Goal: Transaction & Acquisition: Purchase product/service

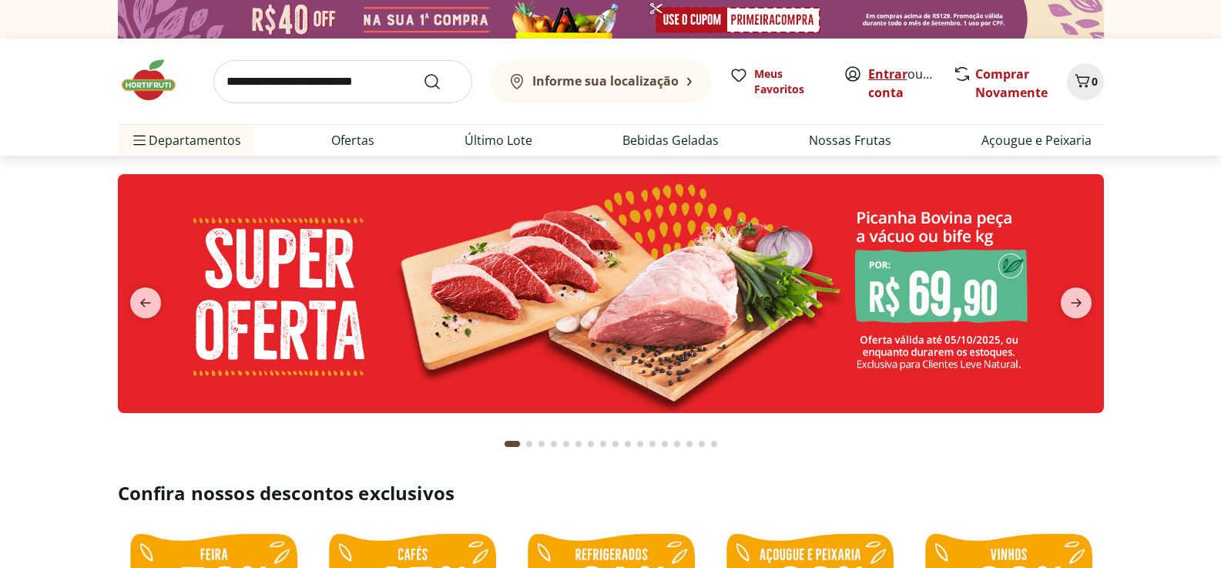
click at [878, 76] on link "Entrar" at bounding box center [887, 74] width 39 height 17
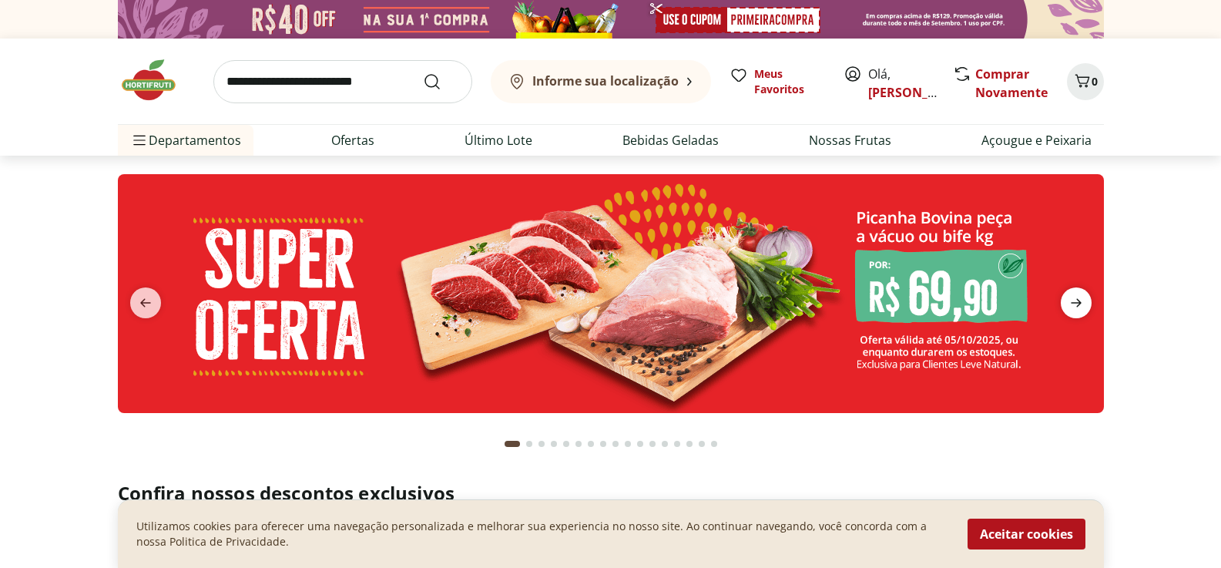
click at [1080, 306] on icon "next" at bounding box center [1076, 303] width 18 height 18
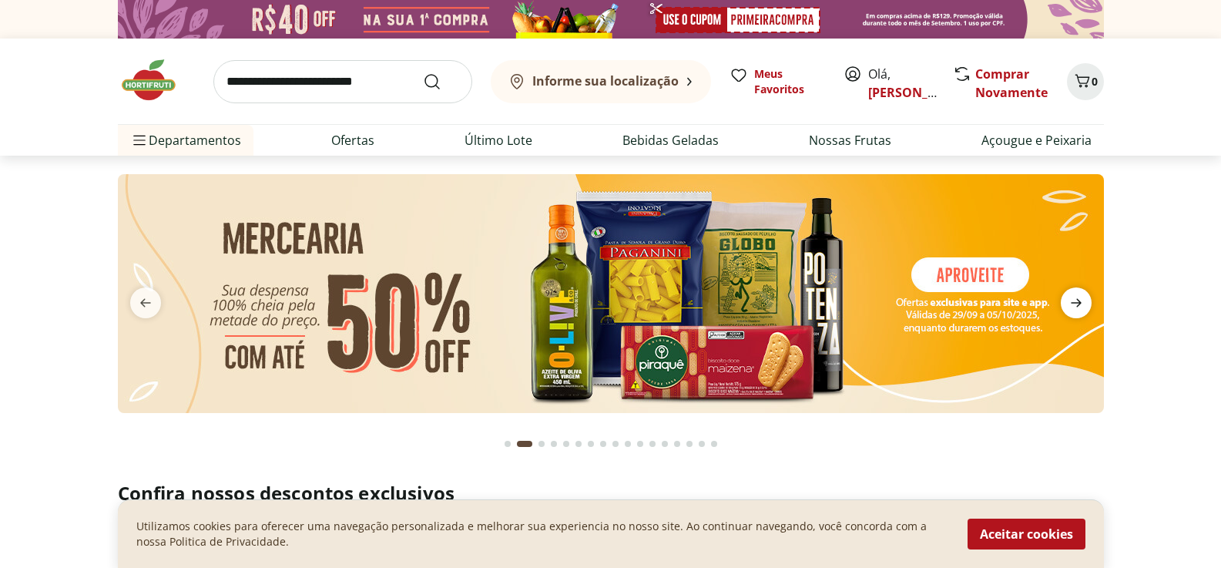
click at [1080, 306] on icon "next" at bounding box center [1076, 303] width 18 height 18
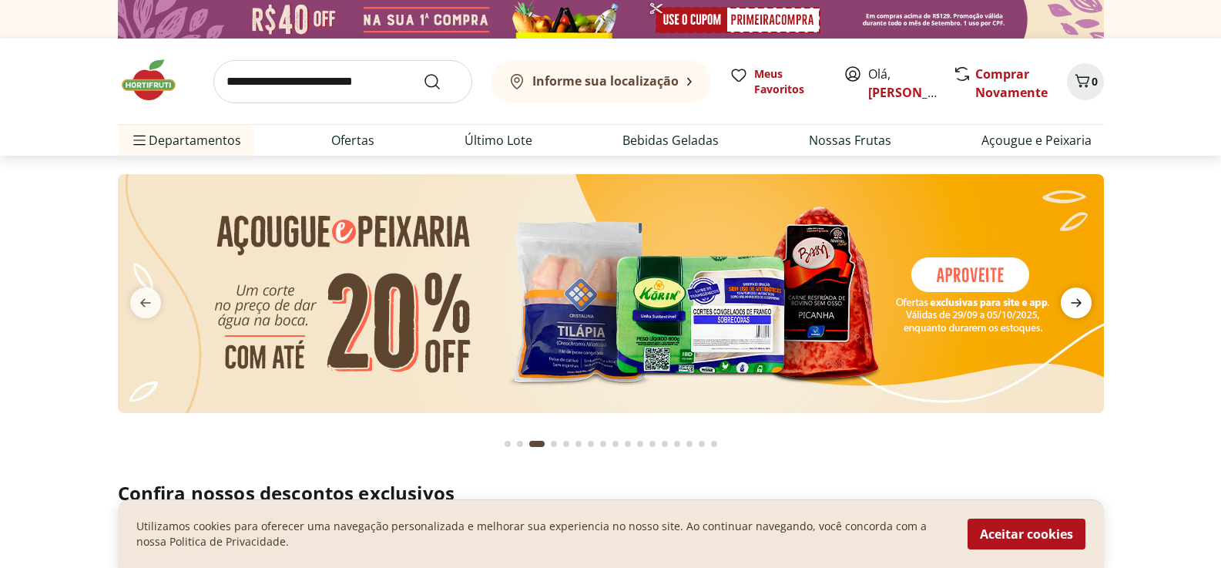
click at [1080, 306] on icon "next" at bounding box center [1076, 303] width 18 height 18
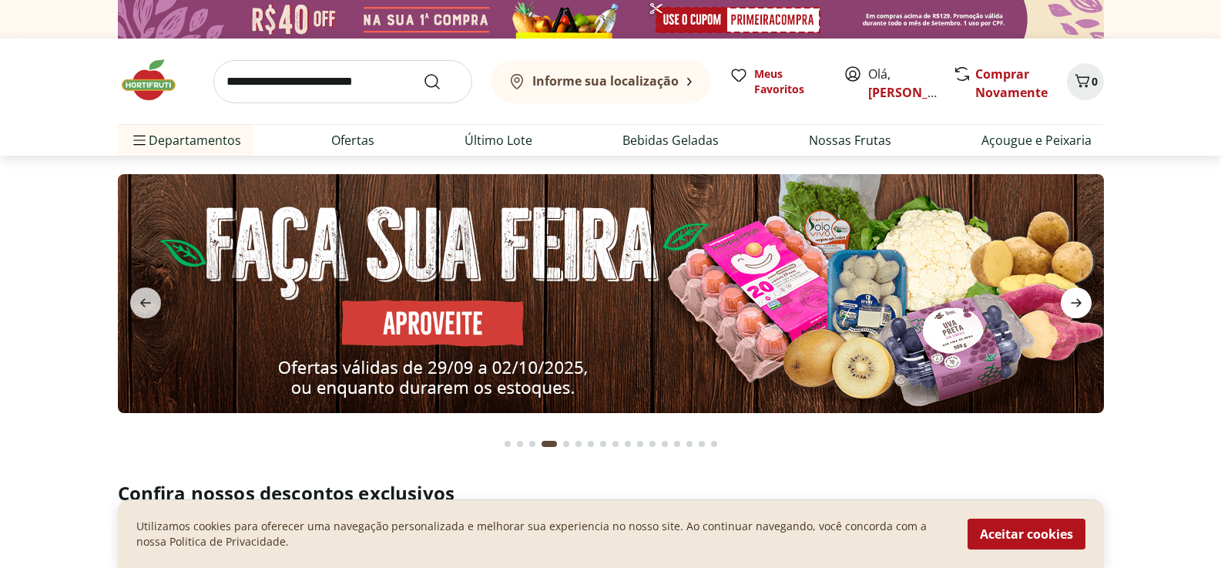
click at [1080, 306] on icon "next" at bounding box center [1076, 303] width 18 height 18
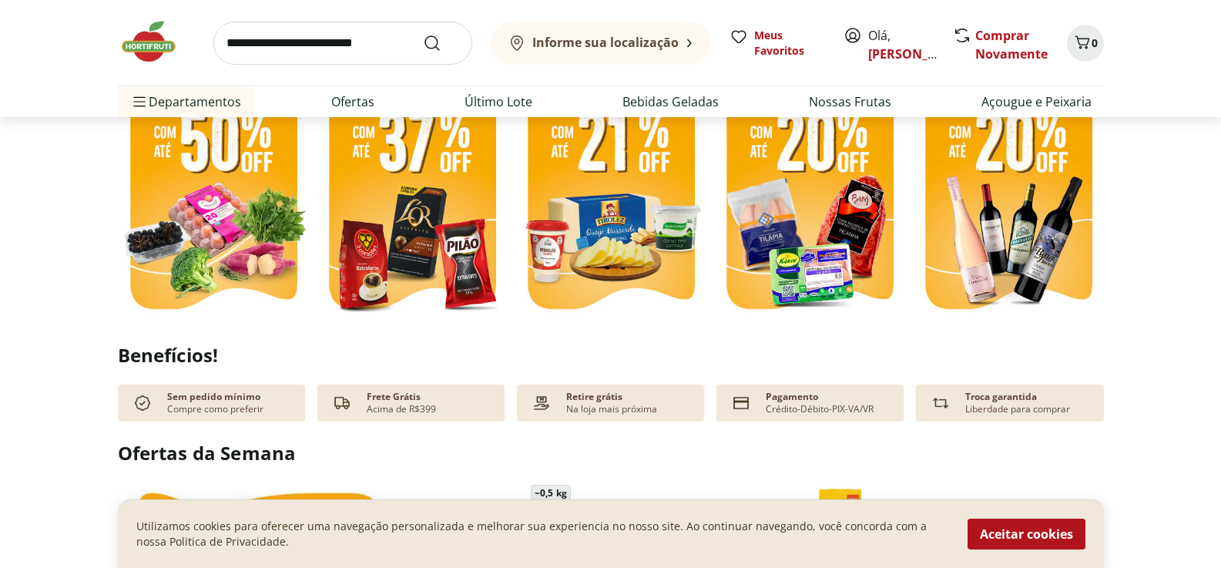
scroll to position [539, 0]
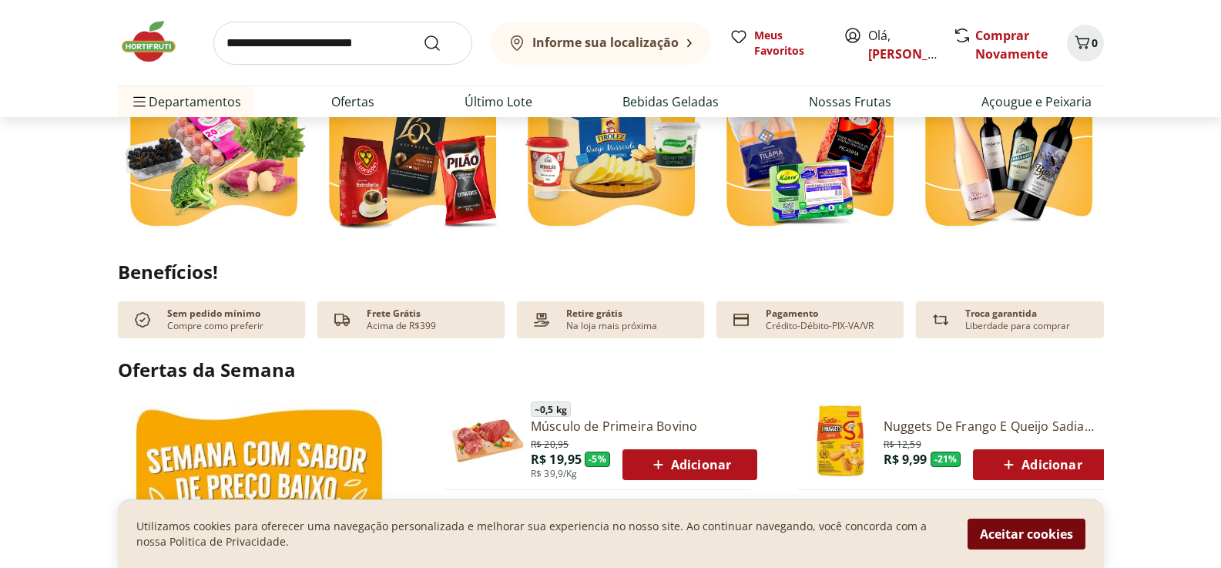
click at [1006, 539] on button "Aceitar cookies" at bounding box center [1027, 534] width 118 height 31
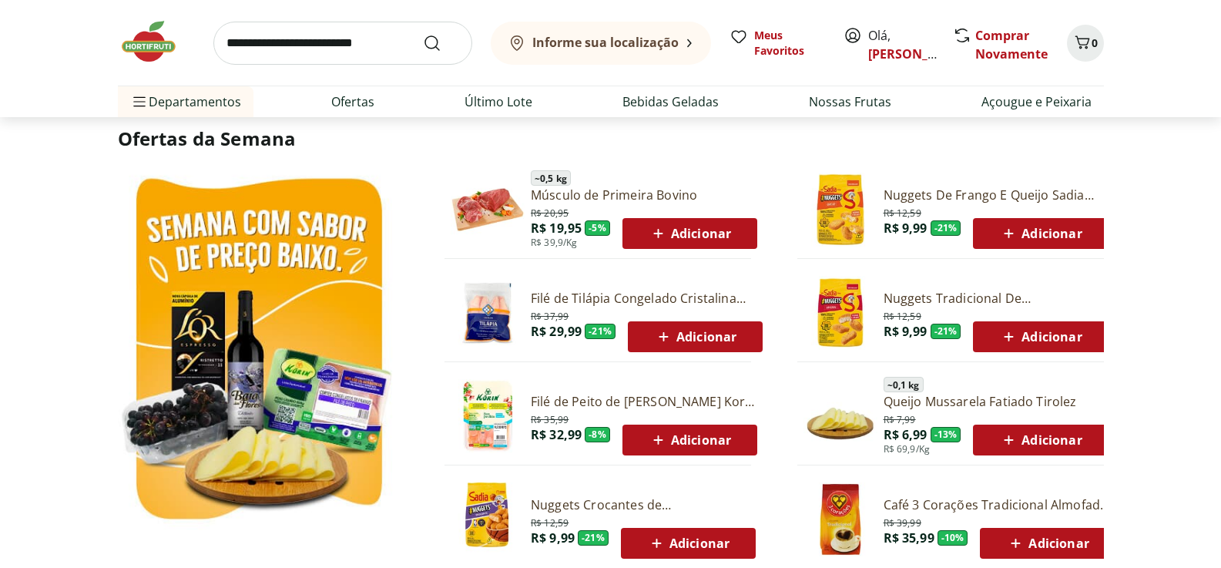
scroll to position [848, 0]
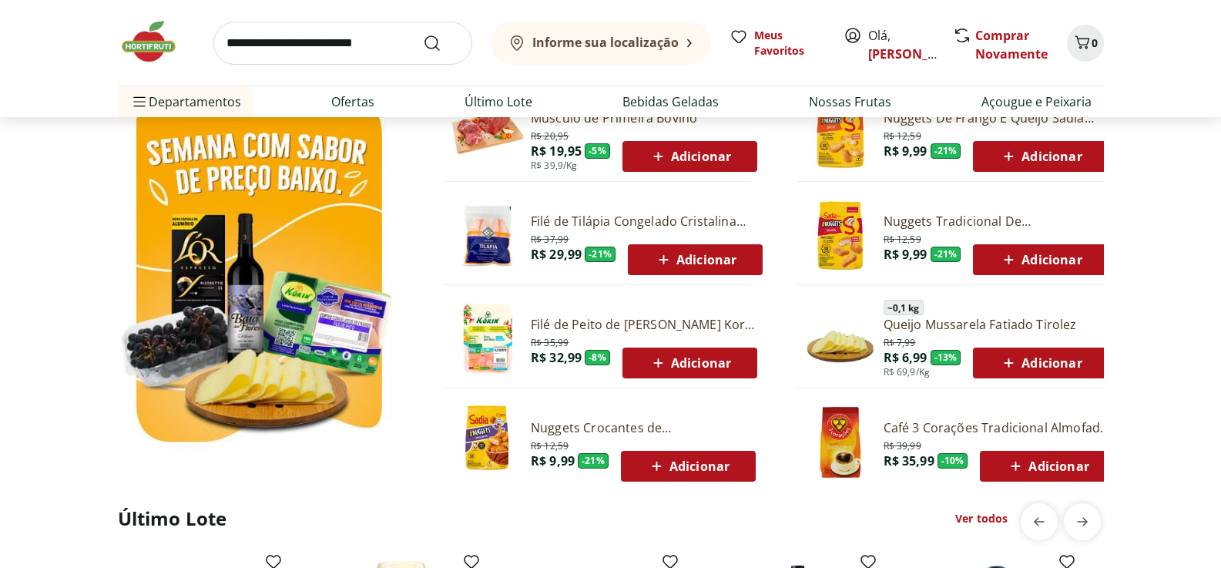
click at [995, 516] on link "Ver todos" at bounding box center [982, 518] width 52 height 15
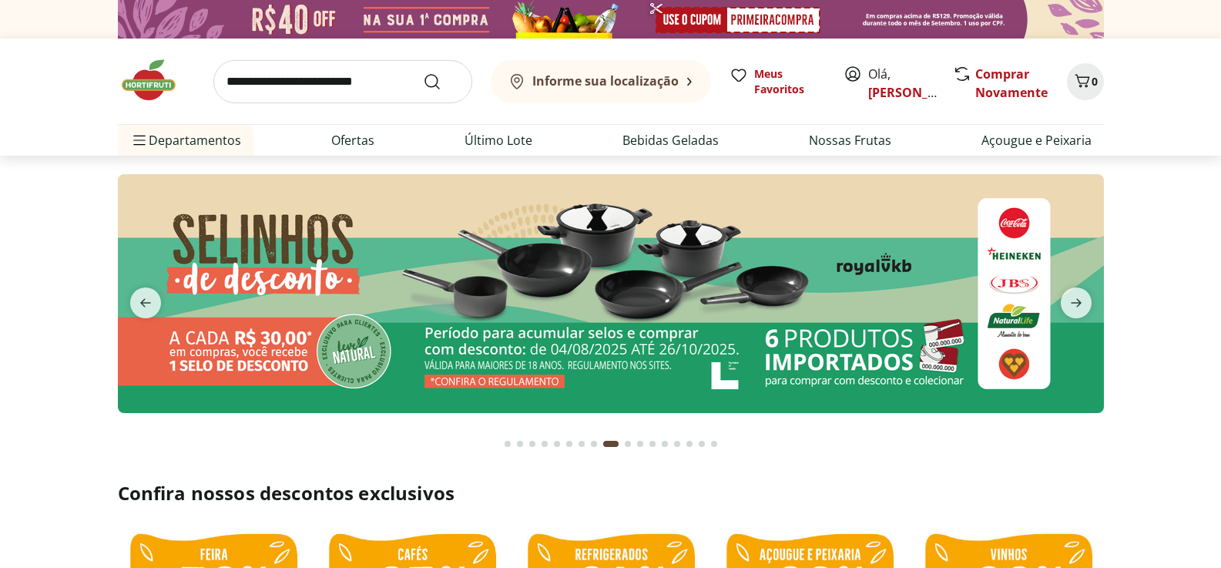
select select "**********"
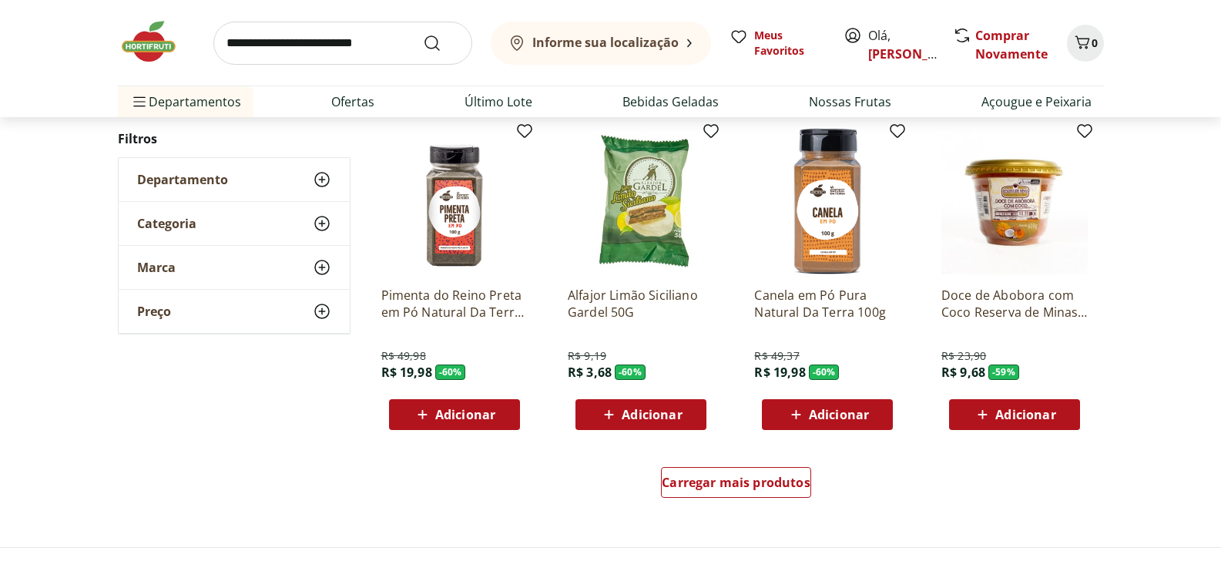
scroll to position [848, 0]
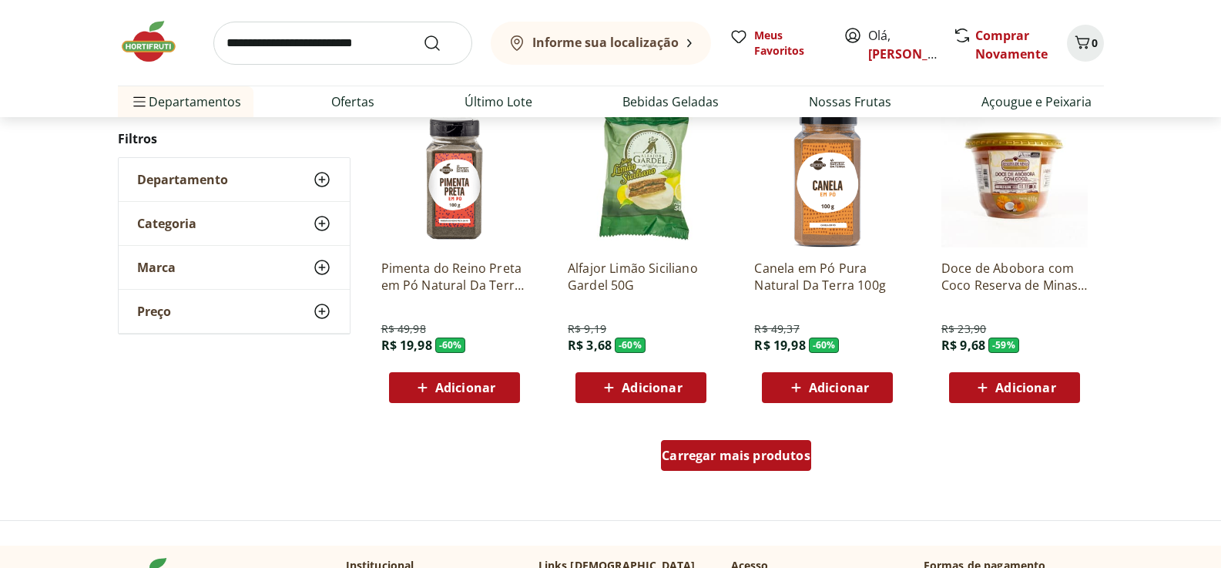
click at [770, 464] on div "Carregar mais produtos" at bounding box center [736, 455] width 150 height 31
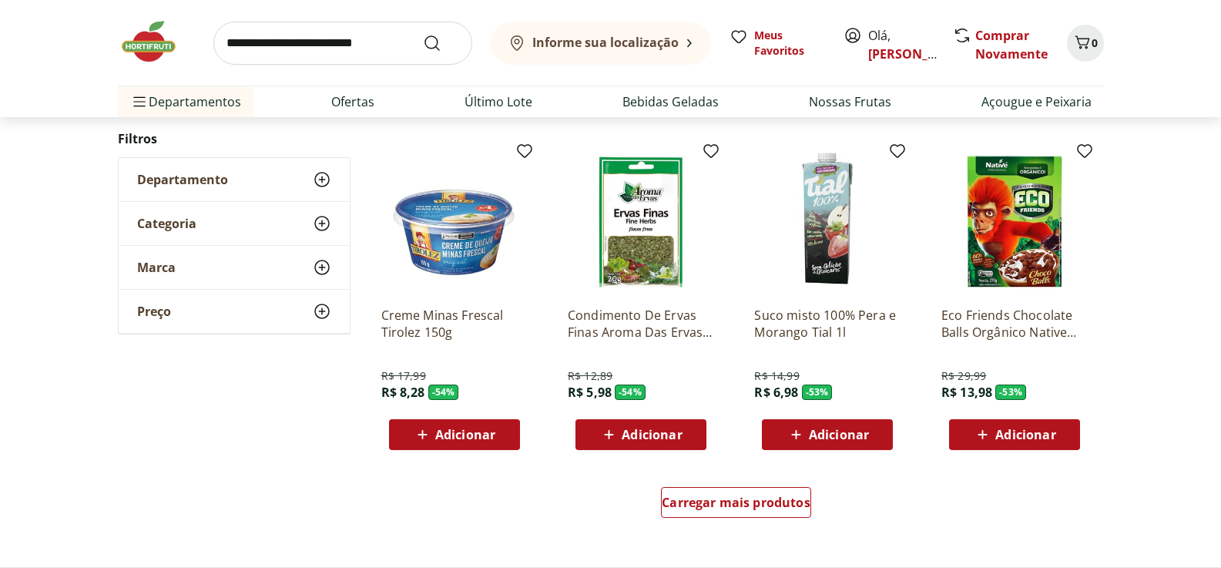
scroll to position [1850, 0]
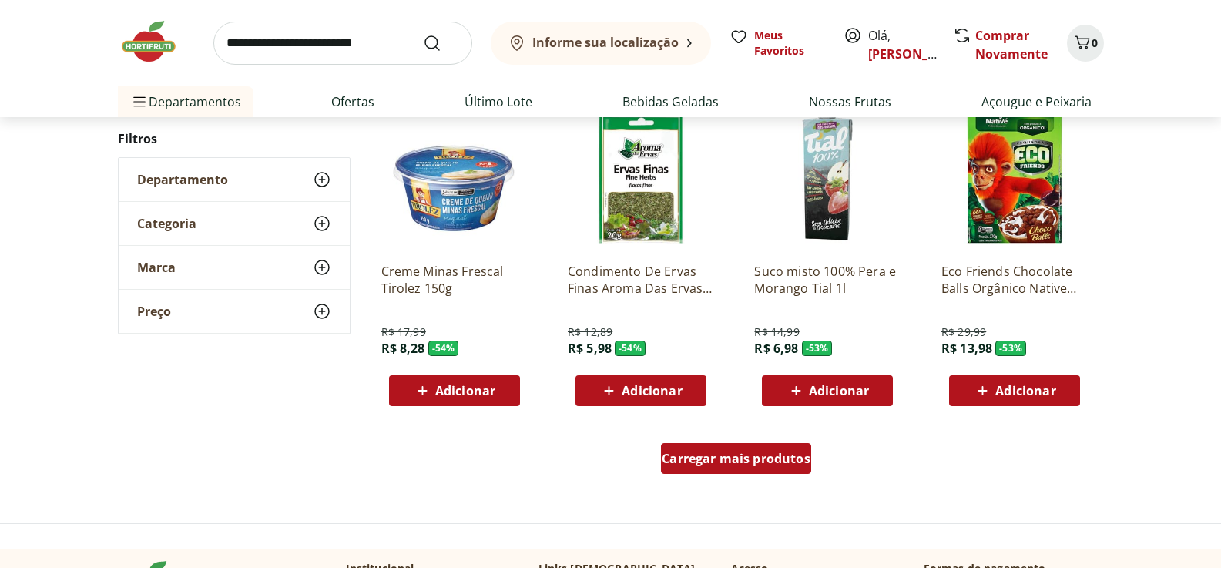
click at [784, 467] on div "Carregar mais produtos" at bounding box center [736, 458] width 150 height 31
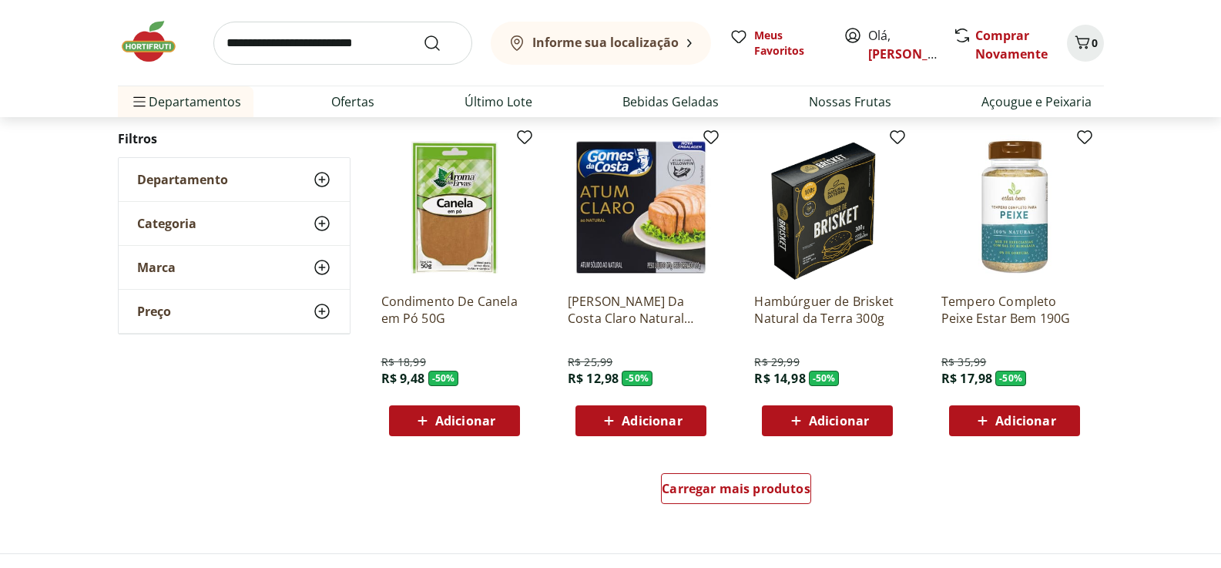
scroll to position [2851, 0]
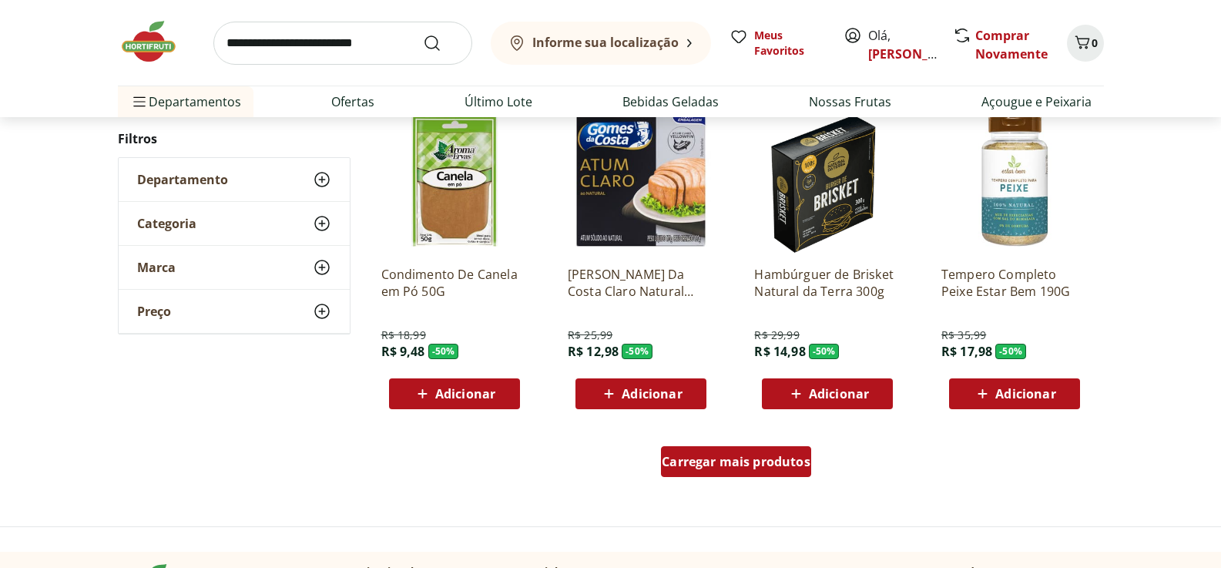
click at [735, 468] on span "Carregar mais produtos" at bounding box center [736, 461] width 149 height 12
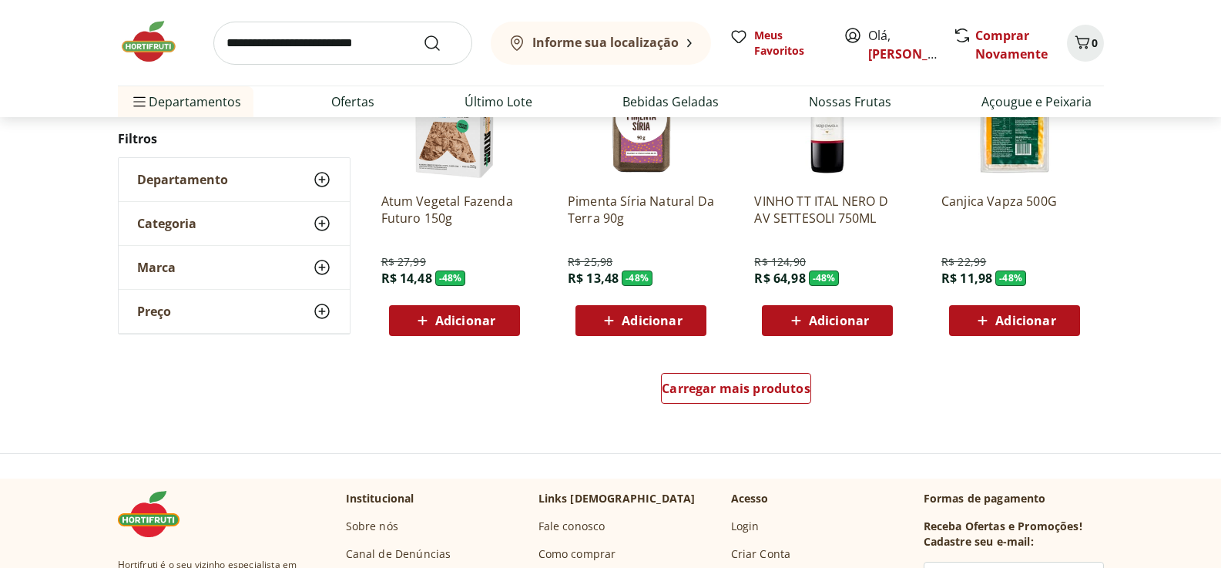
scroll to position [3930, 0]
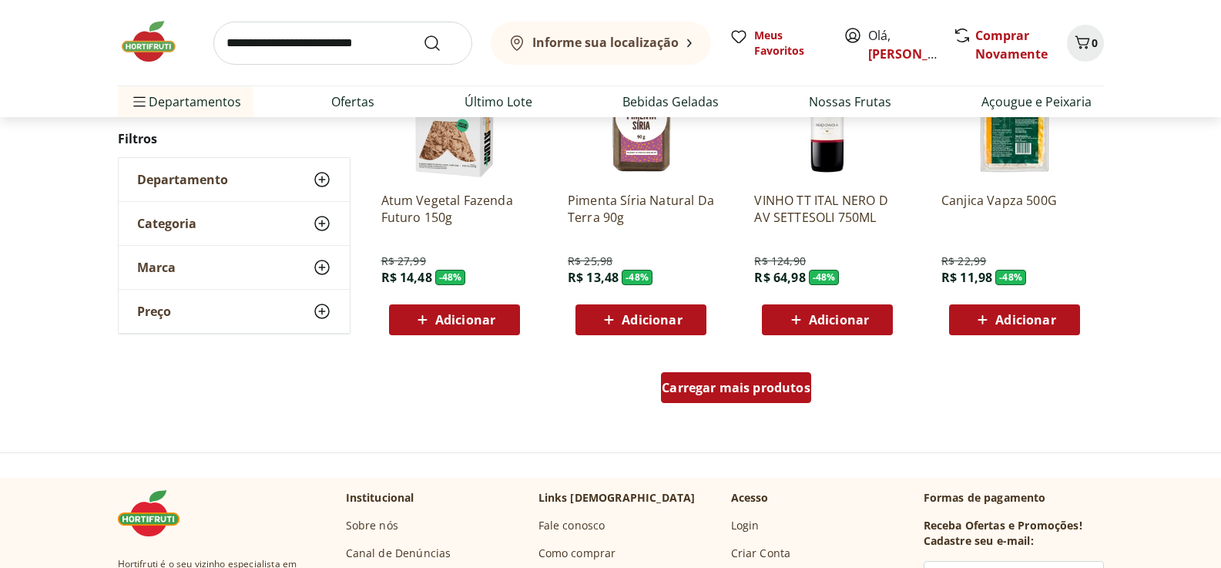
click at [731, 387] on span "Carregar mais produtos" at bounding box center [736, 387] width 149 height 12
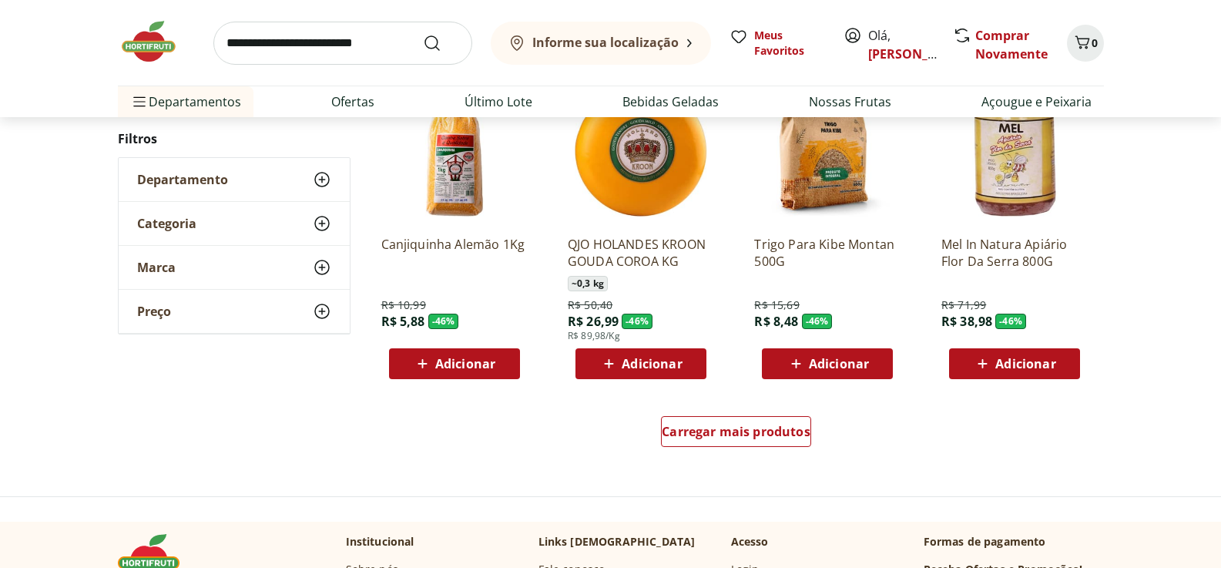
scroll to position [4932, 0]
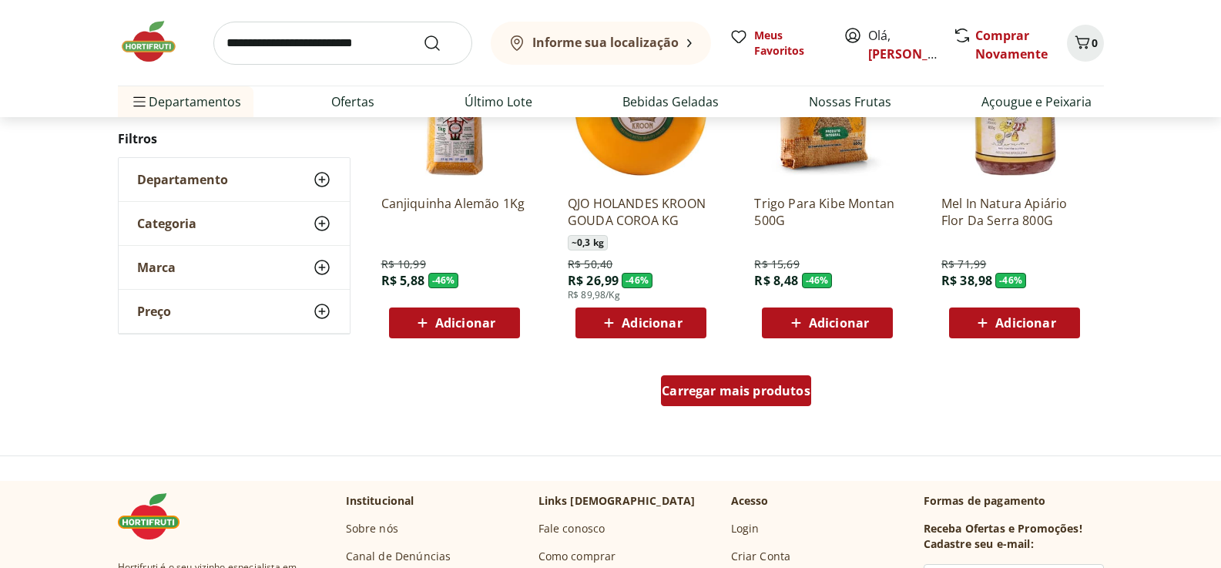
click at [757, 392] on span "Carregar mais produtos" at bounding box center [736, 391] width 149 height 12
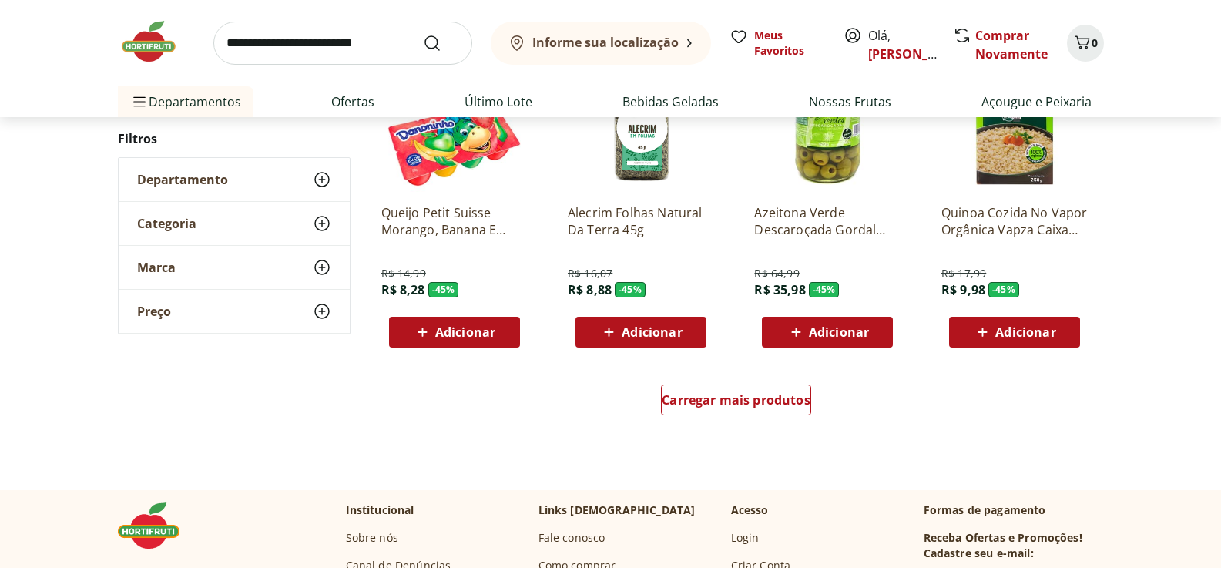
scroll to position [5934, 0]
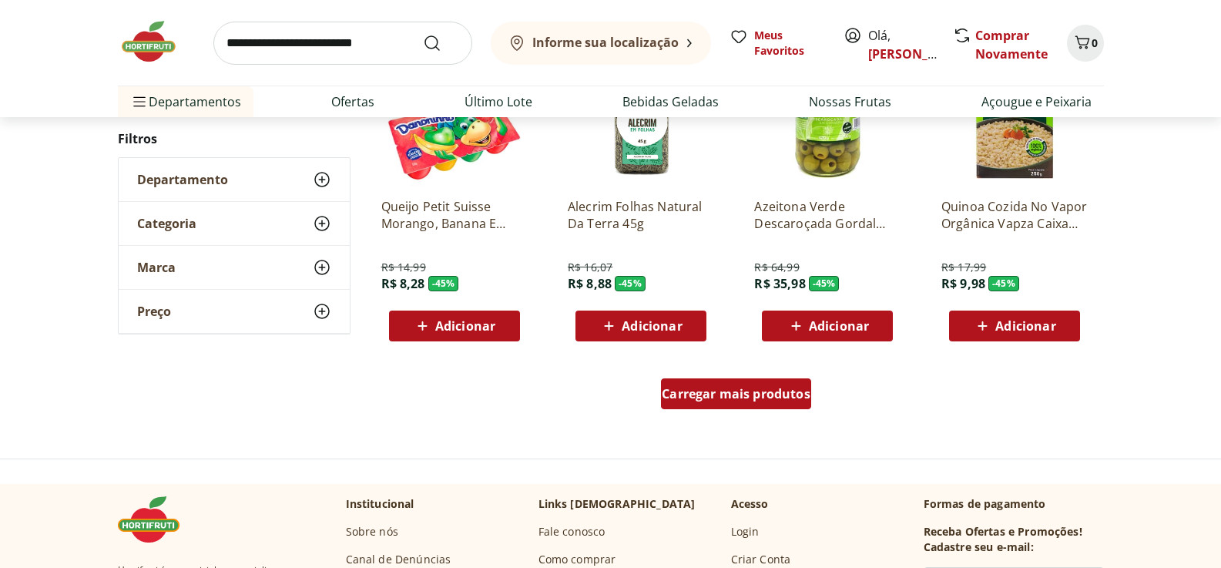
click at [700, 388] on span "Carregar mais produtos" at bounding box center [736, 394] width 149 height 12
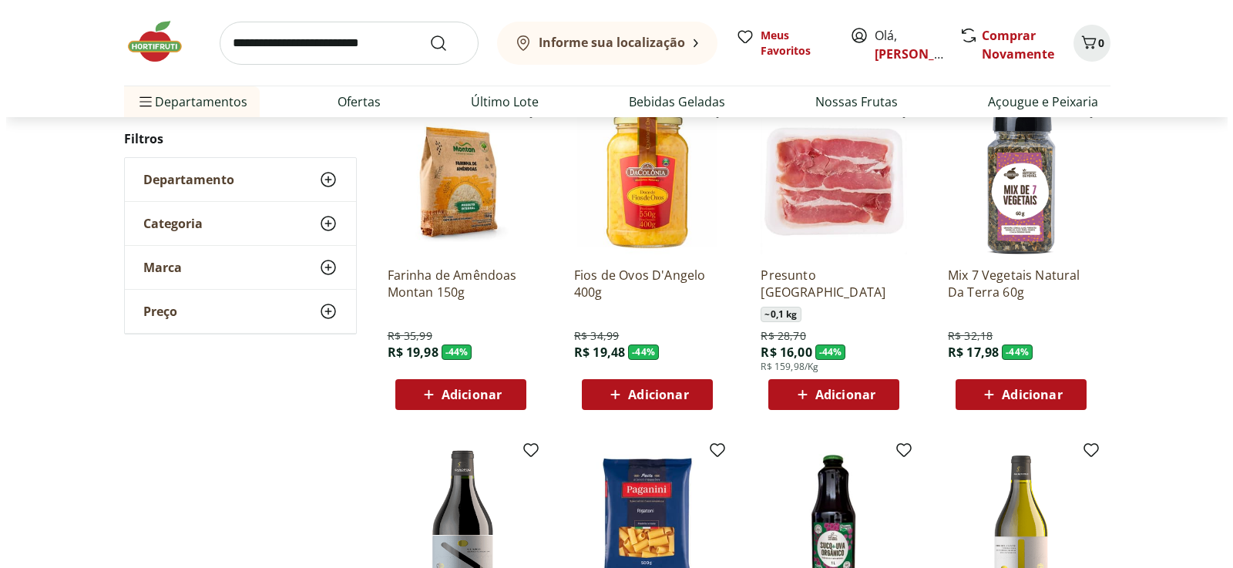
scroll to position [6165, 0]
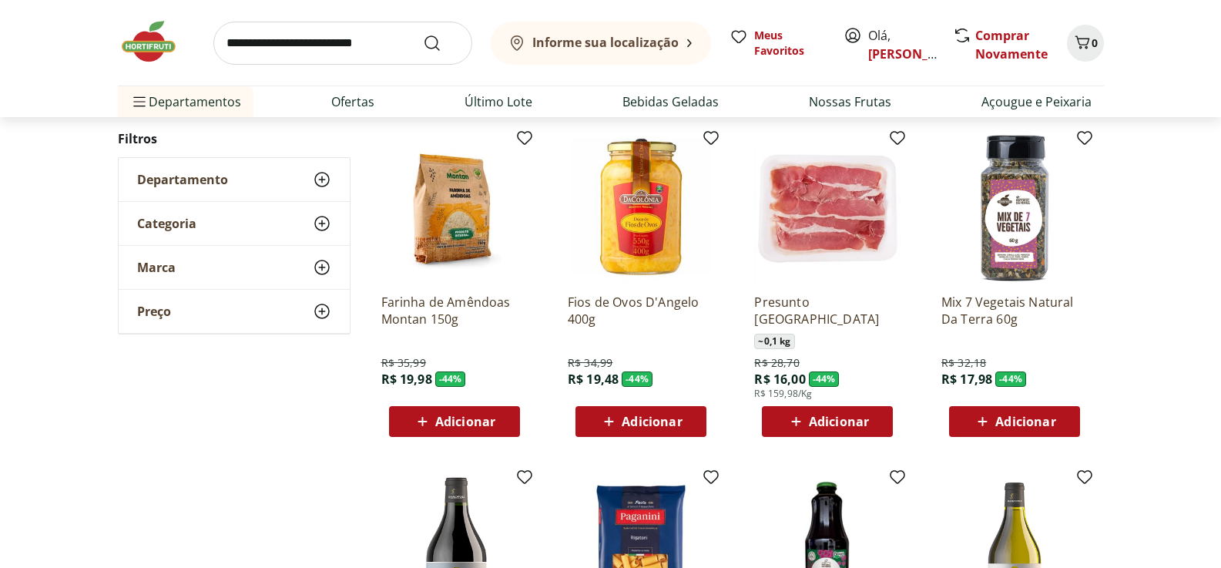
click at [451, 419] on span "Adicionar" at bounding box center [465, 421] width 60 height 12
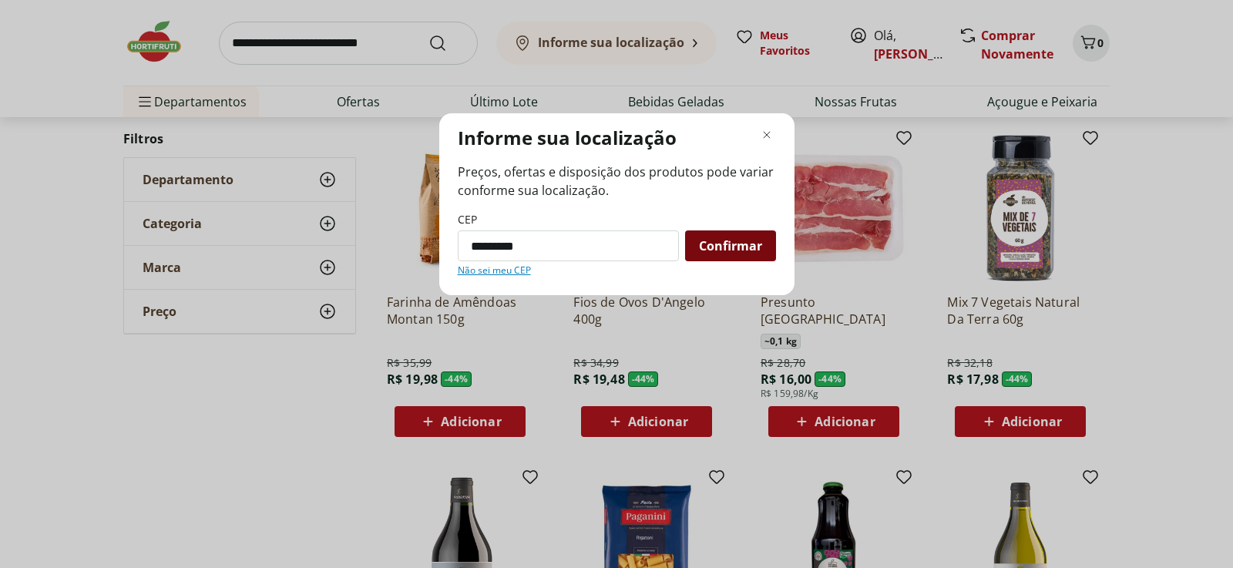
type input "*********"
click at [717, 241] on span "Confirmar" at bounding box center [730, 246] width 63 height 12
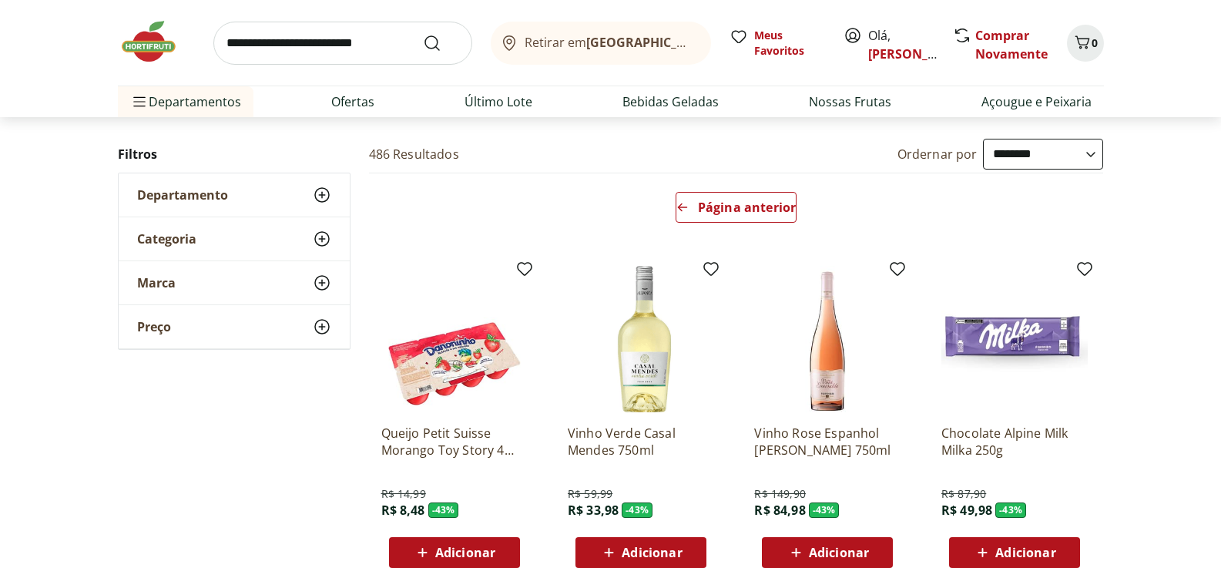
scroll to position [35, 0]
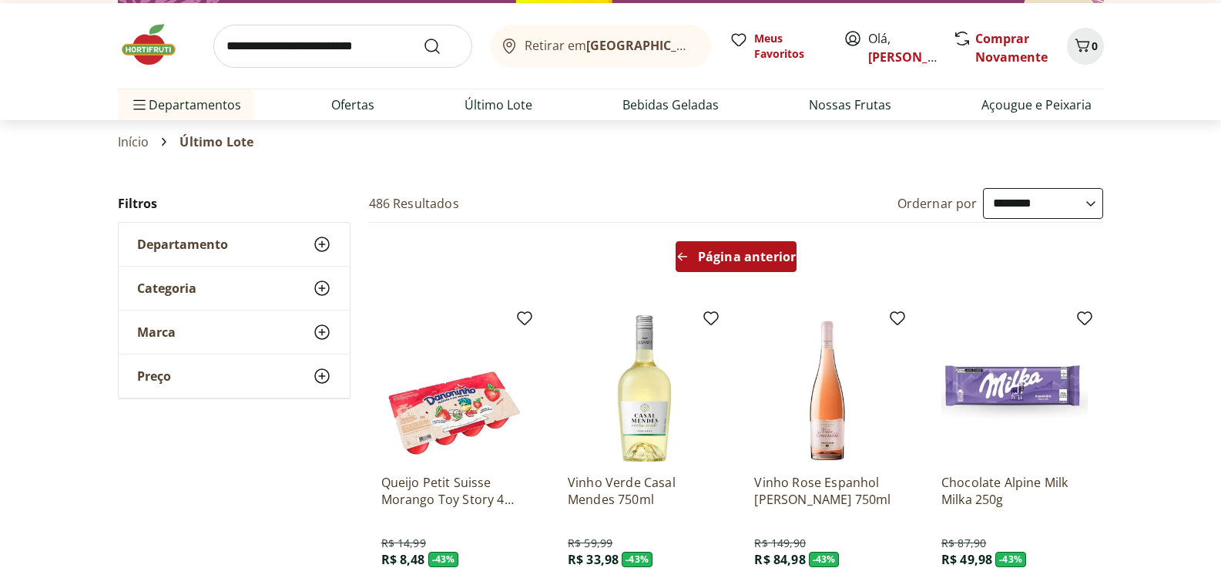
click at [711, 260] on span "Página anterior" at bounding box center [747, 256] width 98 height 12
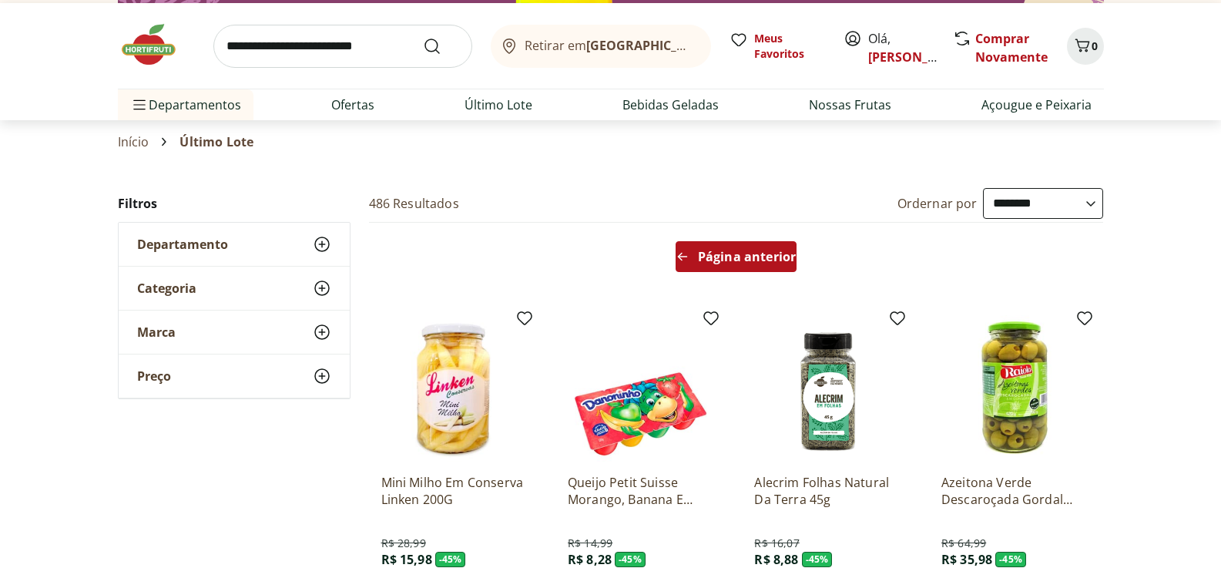
click at [680, 253] on icon "Arrow Left icon" at bounding box center [683, 256] width 12 height 12
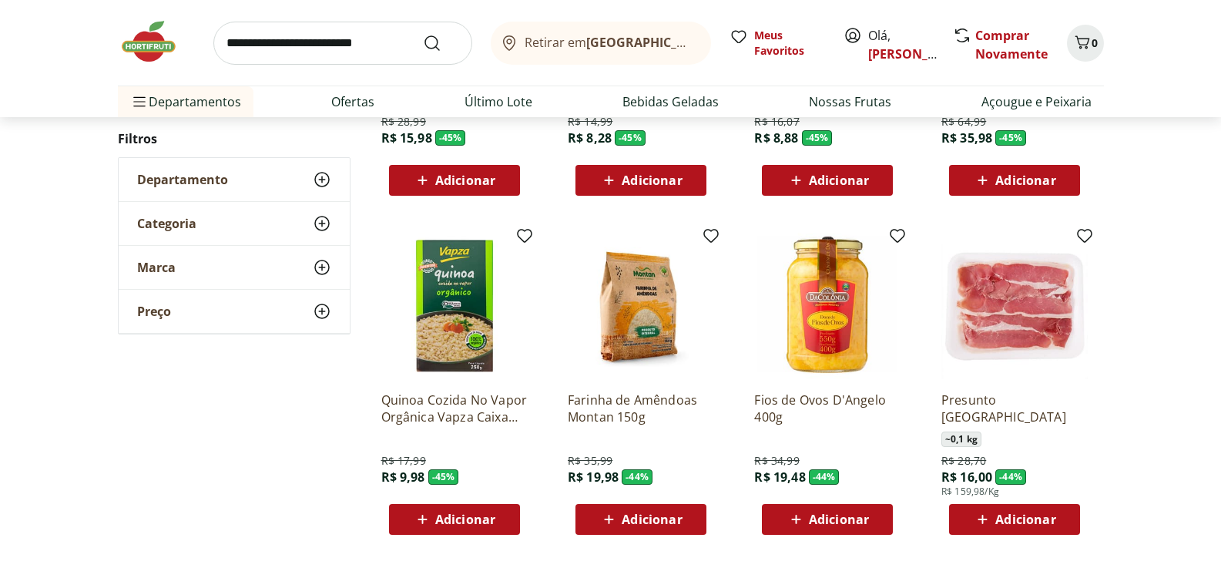
scroll to position [1500, 0]
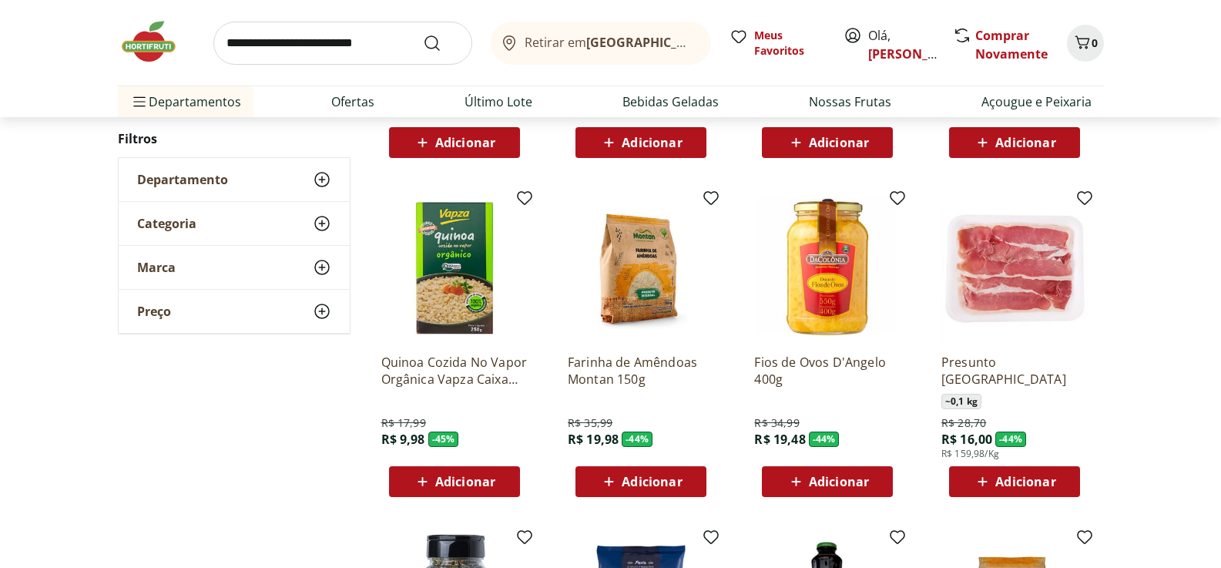
click at [653, 478] on span "Adicionar" at bounding box center [652, 481] width 60 height 12
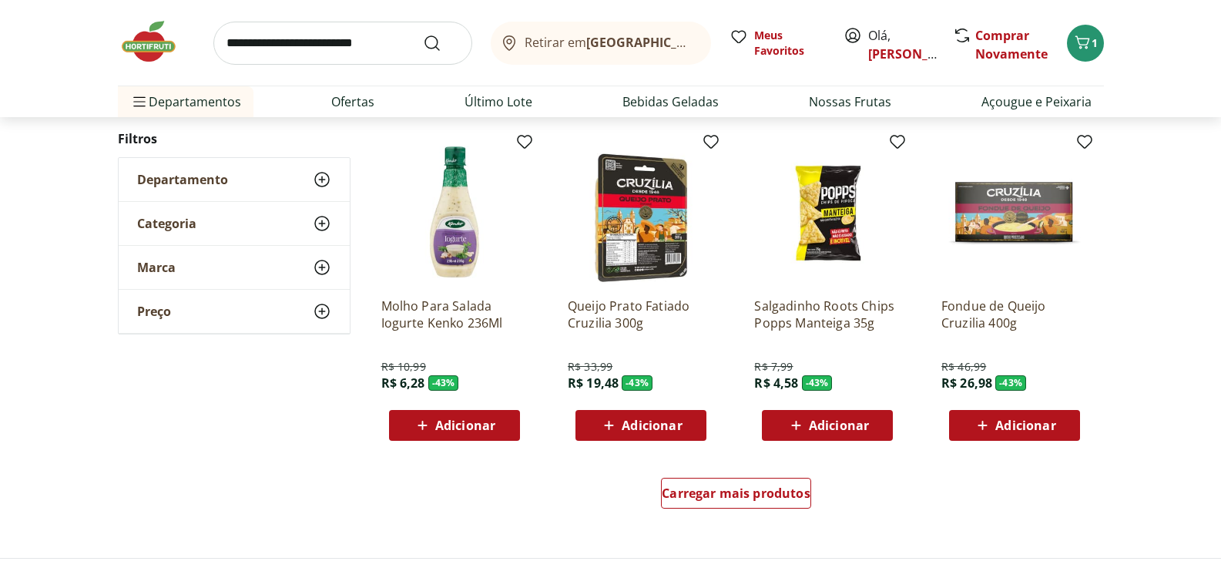
scroll to position [2964, 0]
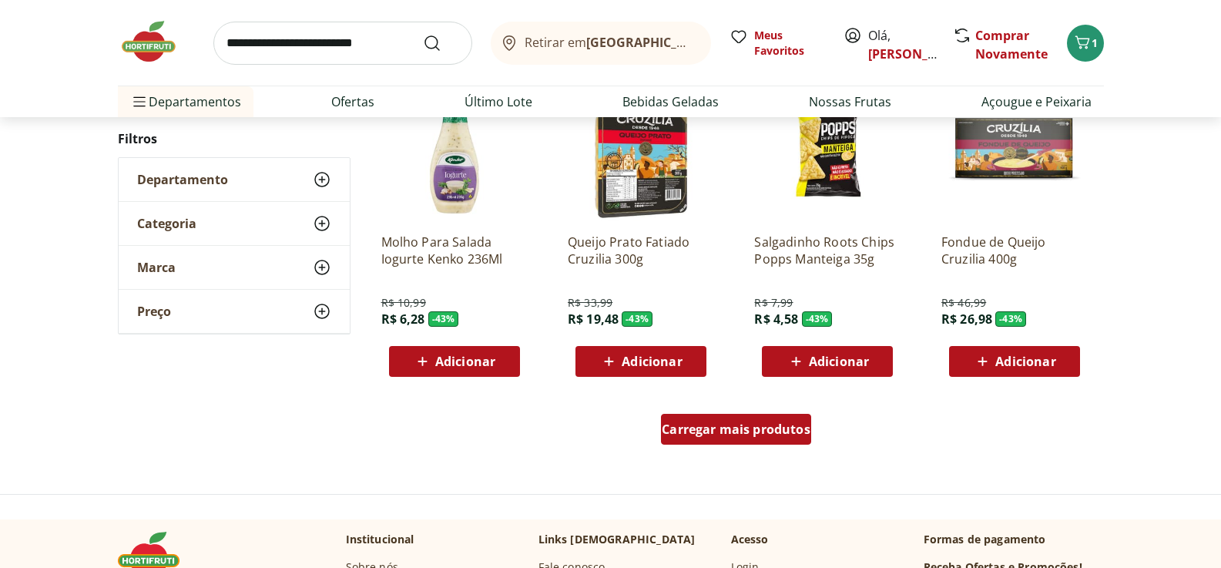
click at [788, 432] on span "Carregar mais produtos" at bounding box center [736, 429] width 149 height 12
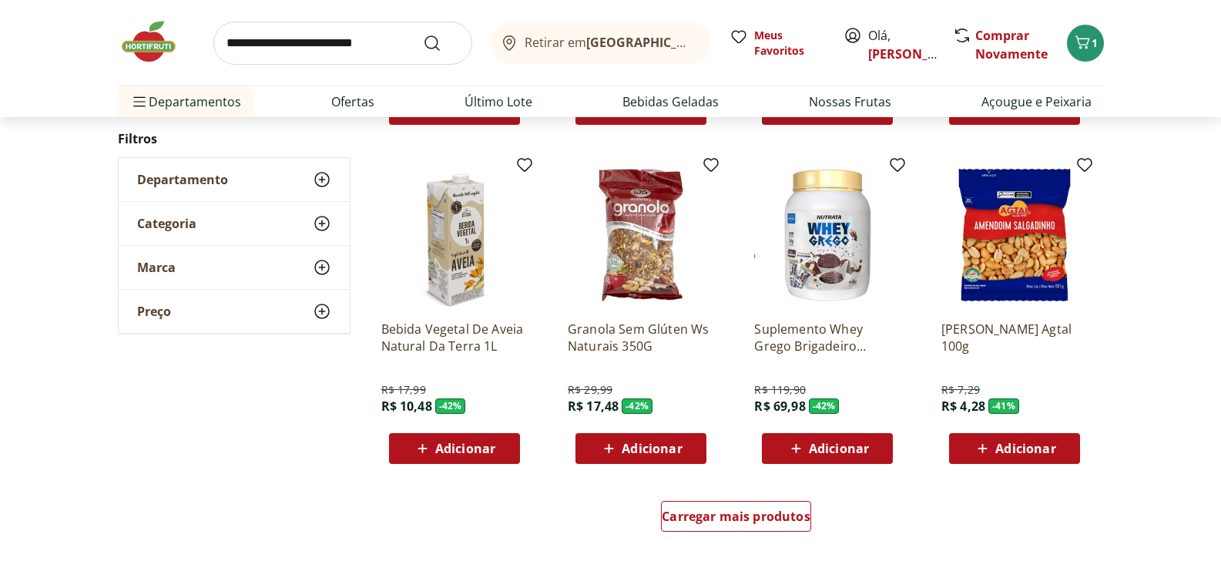
scroll to position [3889, 0]
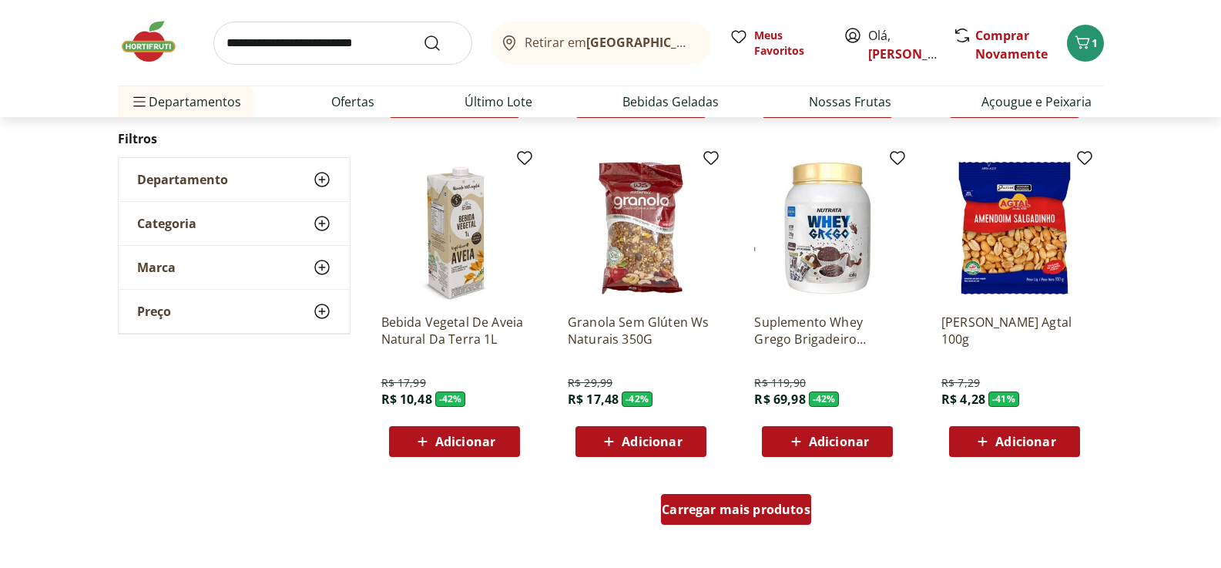
click at [748, 509] on span "Carregar mais produtos" at bounding box center [736, 509] width 149 height 12
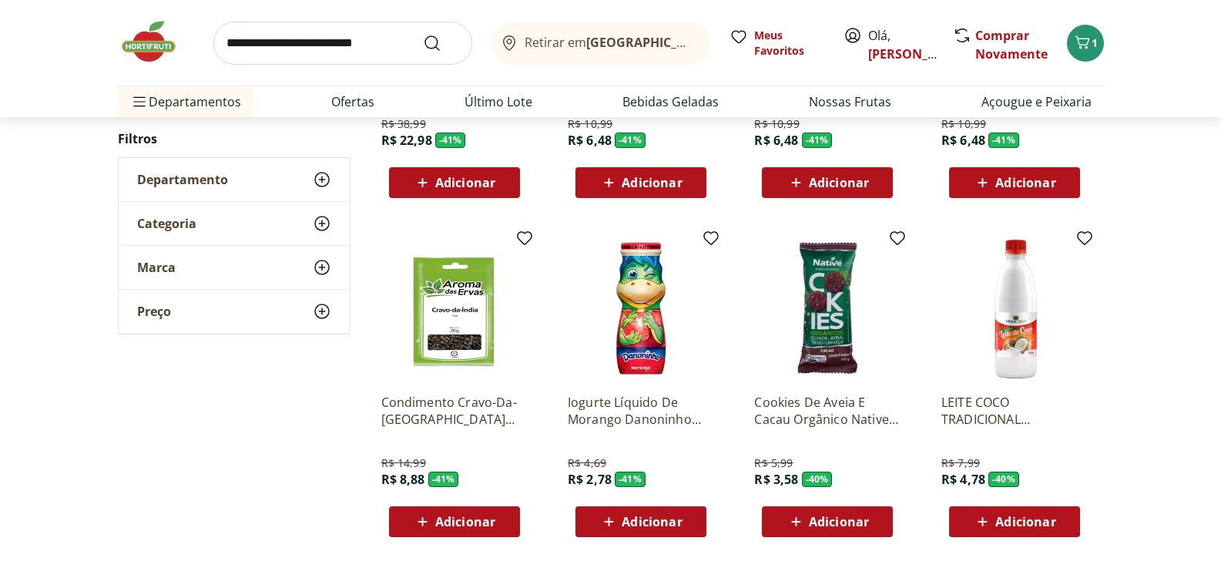
scroll to position [4890, 0]
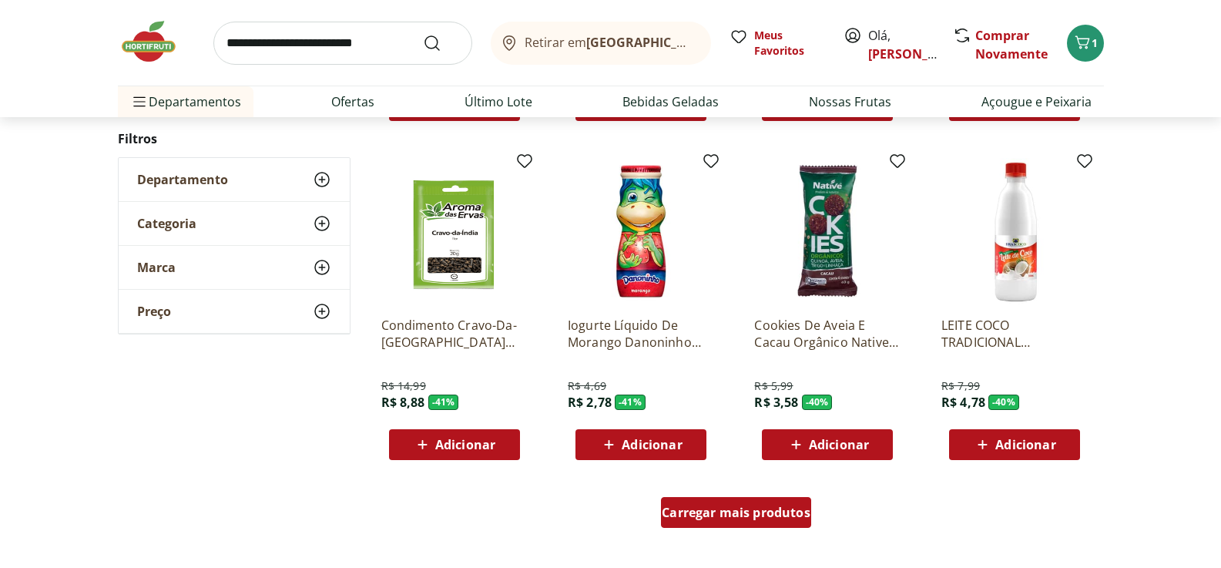
click at [741, 512] on span "Carregar mais produtos" at bounding box center [736, 512] width 149 height 12
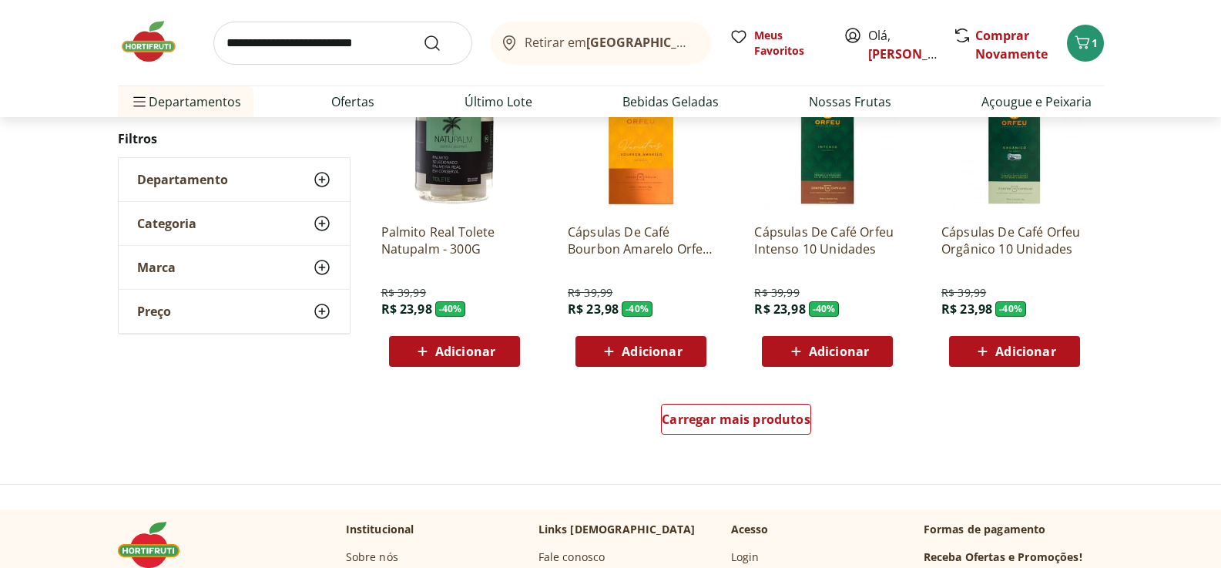
scroll to position [6046, 0]
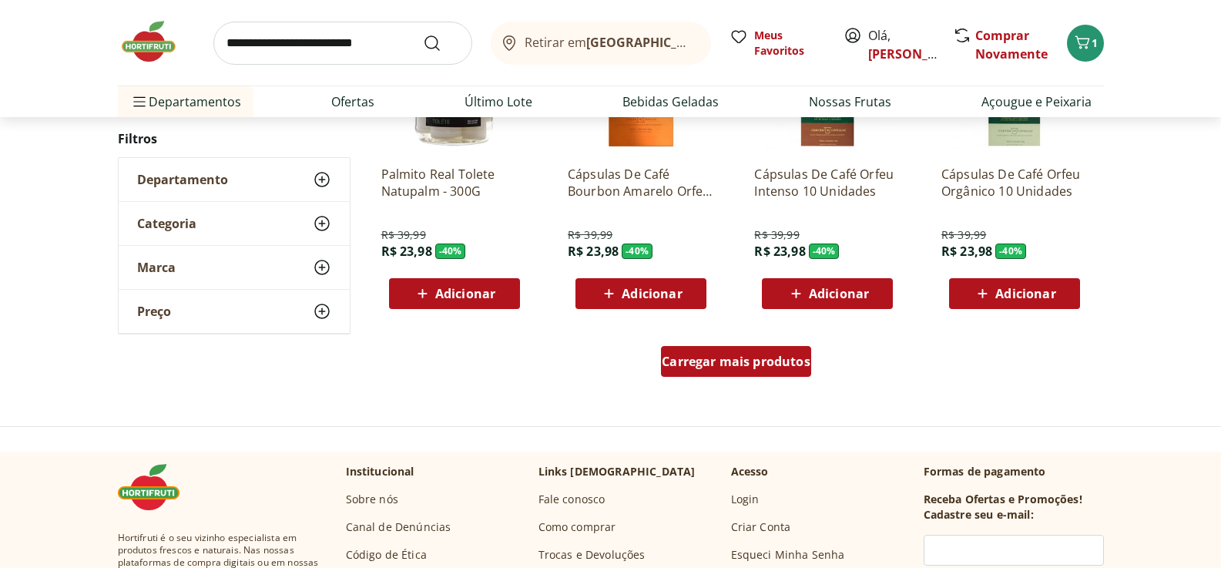
click at [796, 365] on span "Carregar mais produtos" at bounding box center [736, 361] width 149 height 12
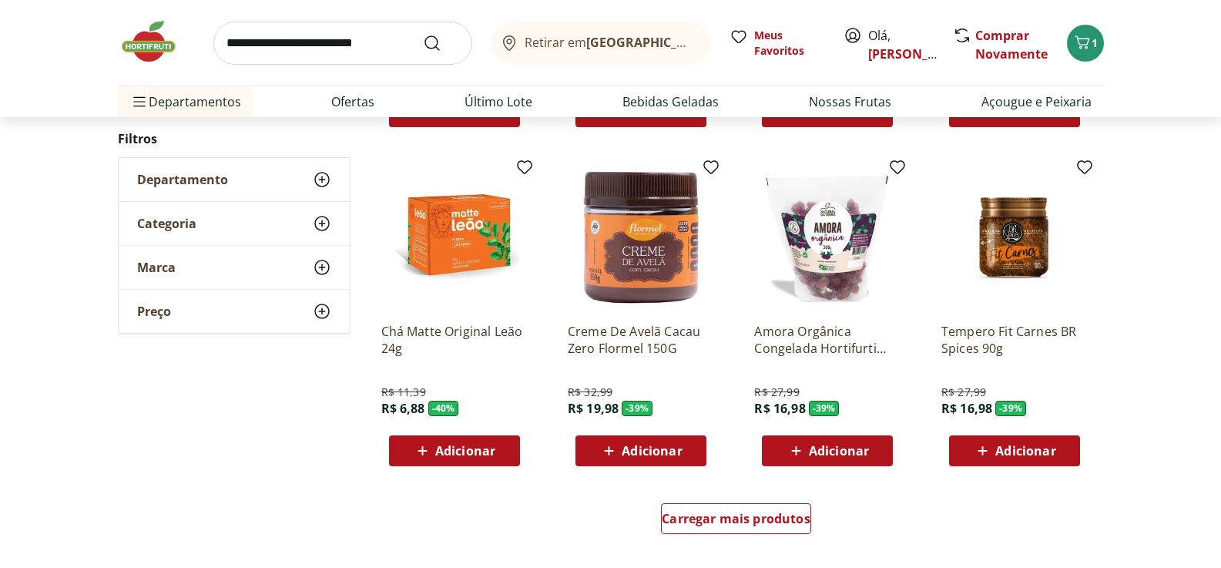
scroll to position [6971, 0]
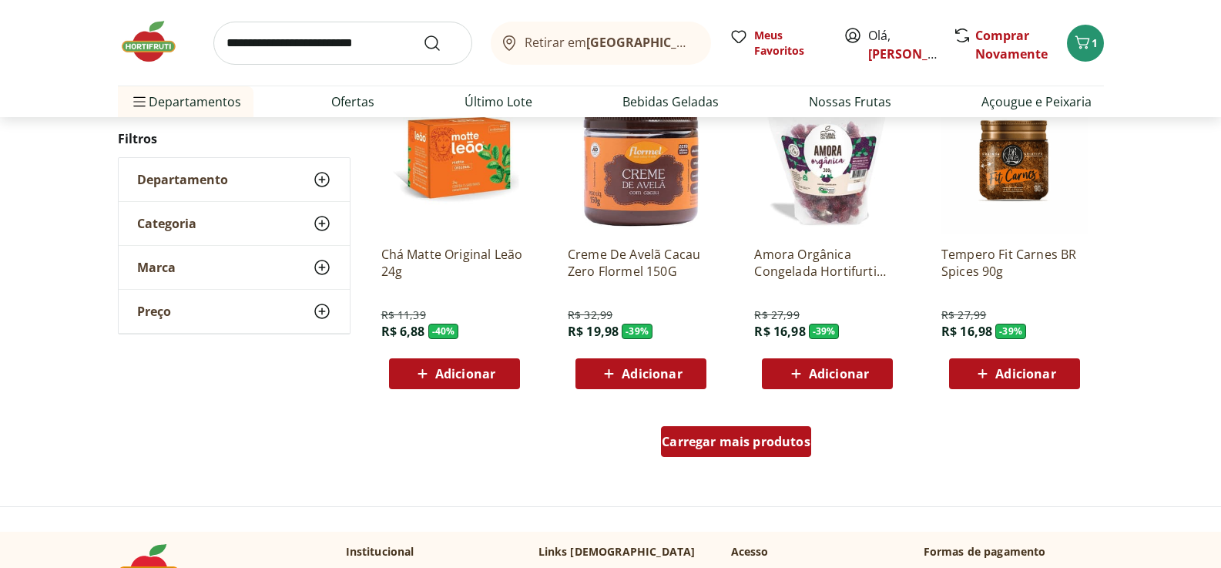
click at [714, 435] on span "Carregar mais produtos" at bounding box center [736, 441] width 149 height 12
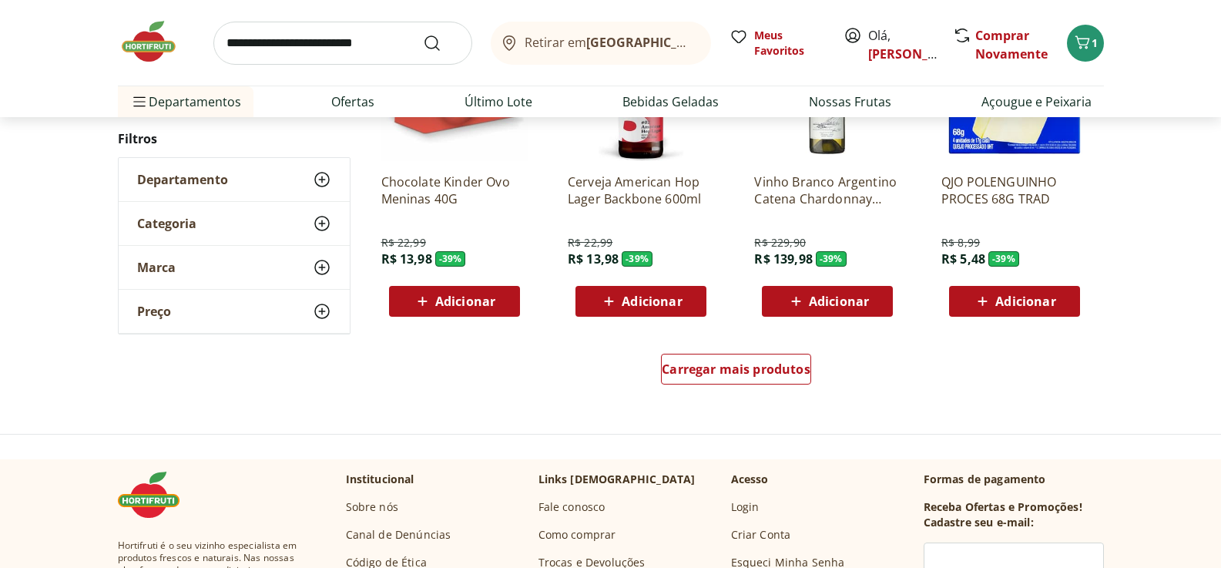
scroll to position [8050, 0]
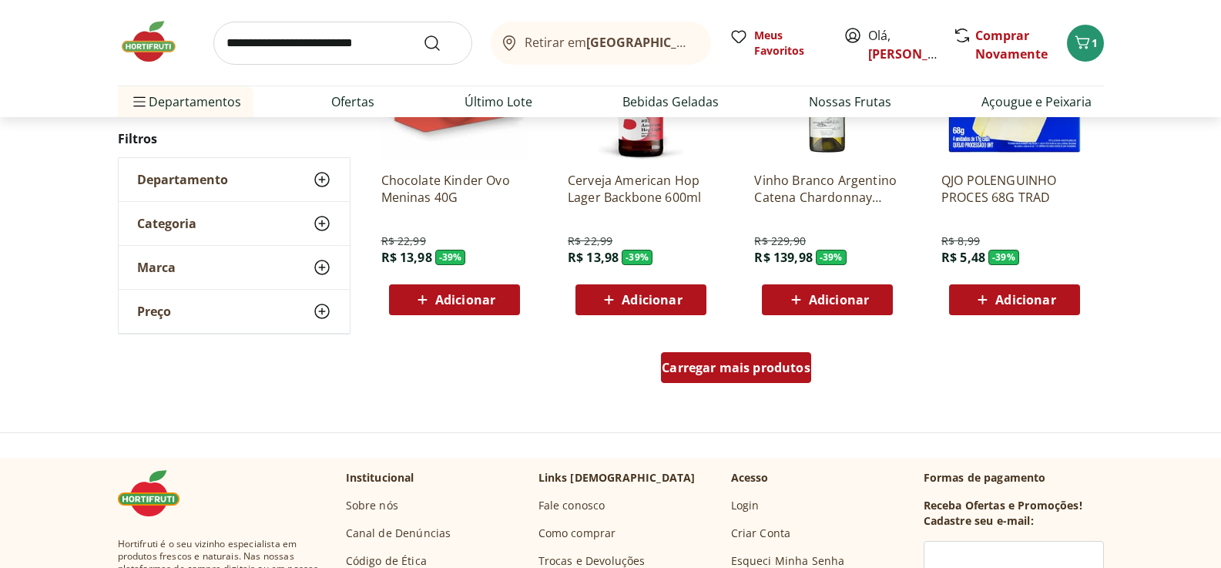
click at [721, 378] on div "Carregar mais produtos" at bounding box center [736, 367] width 150 height 31
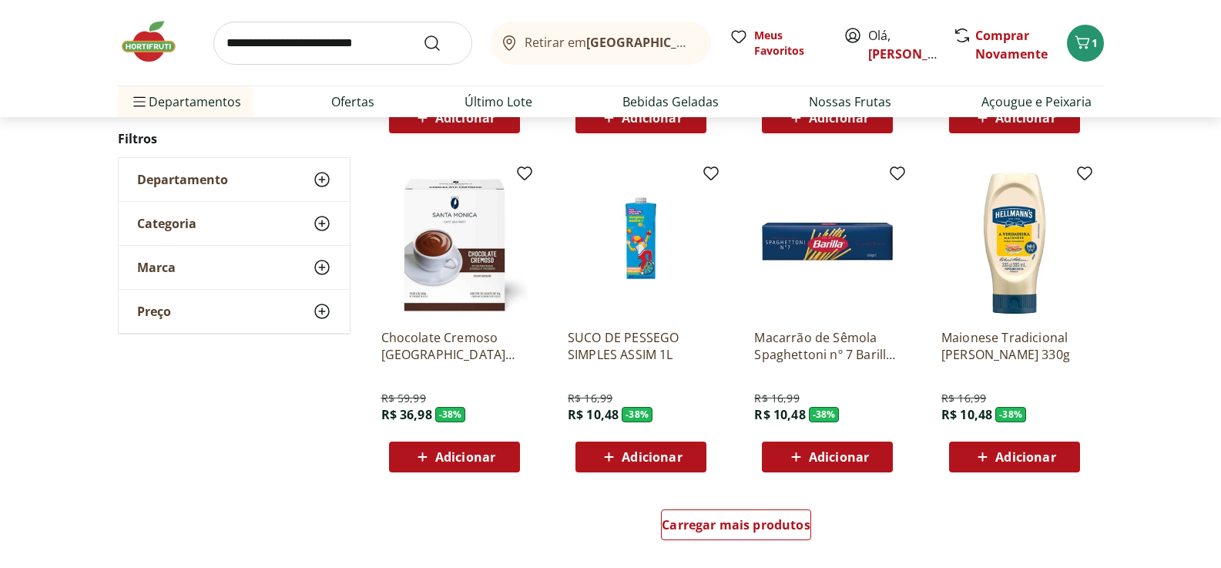
scroll to position [8975, 0]
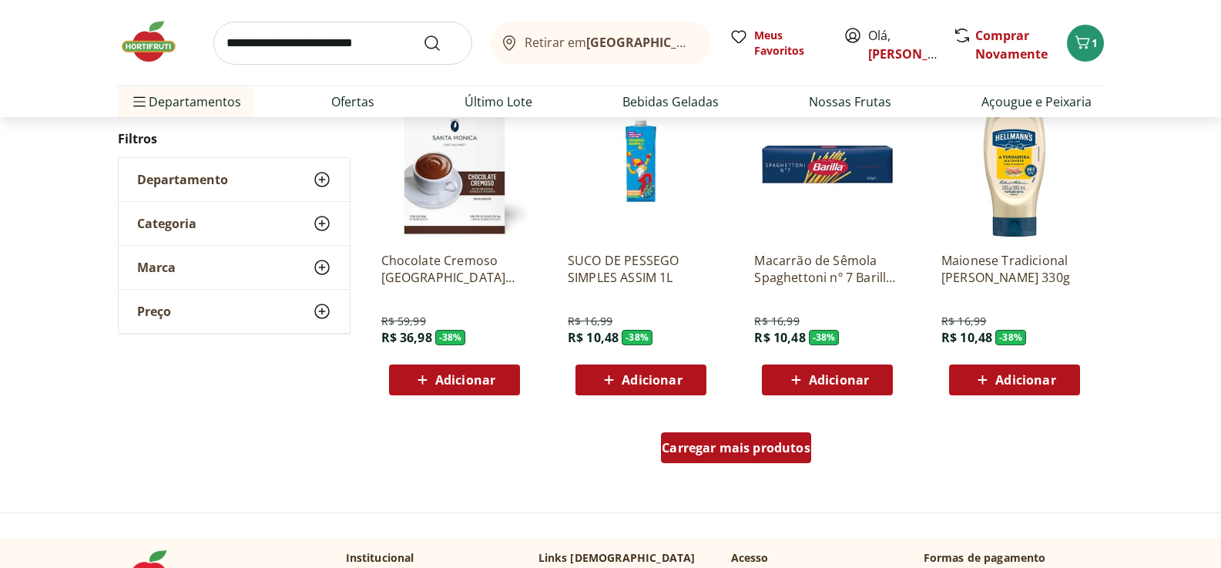
click at [694, 449] on span "Carregar mais produtos" at bounding box center [736, 448] width 149 height 12
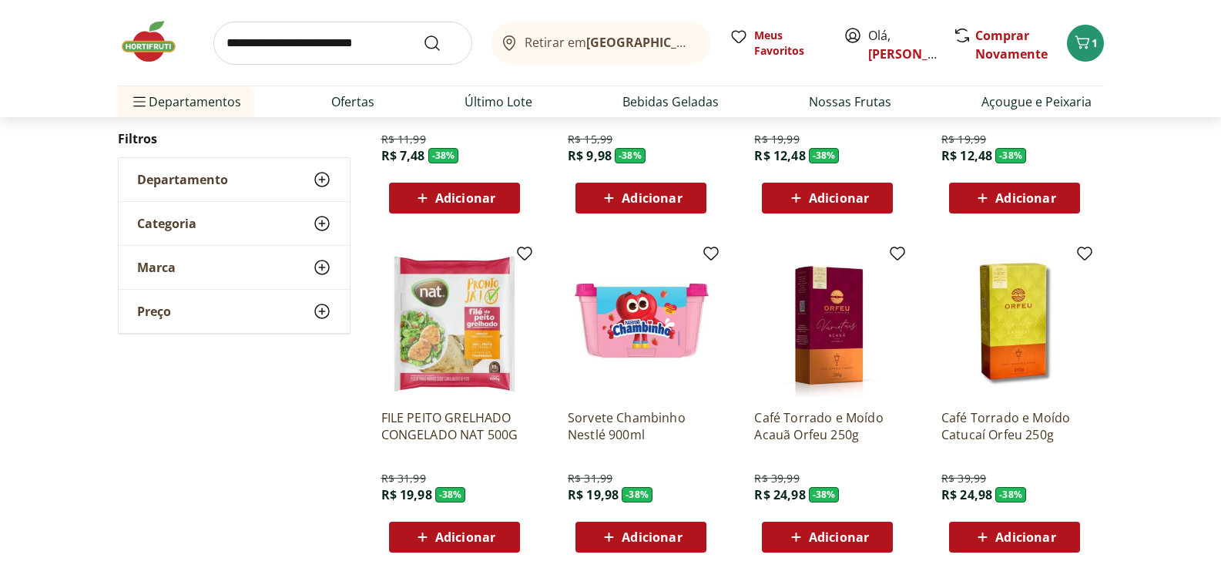
scroll to position [9977, 0]
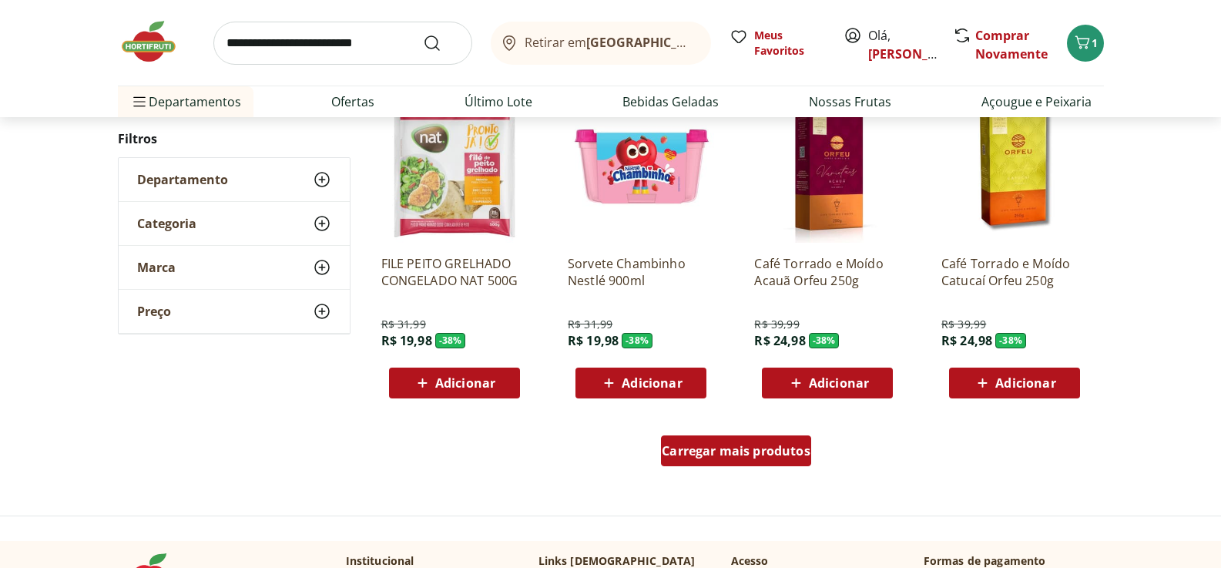
click at [771, 453] on span "Carregar mais produtos" at bounding box center [736, 451] width 149 height 12
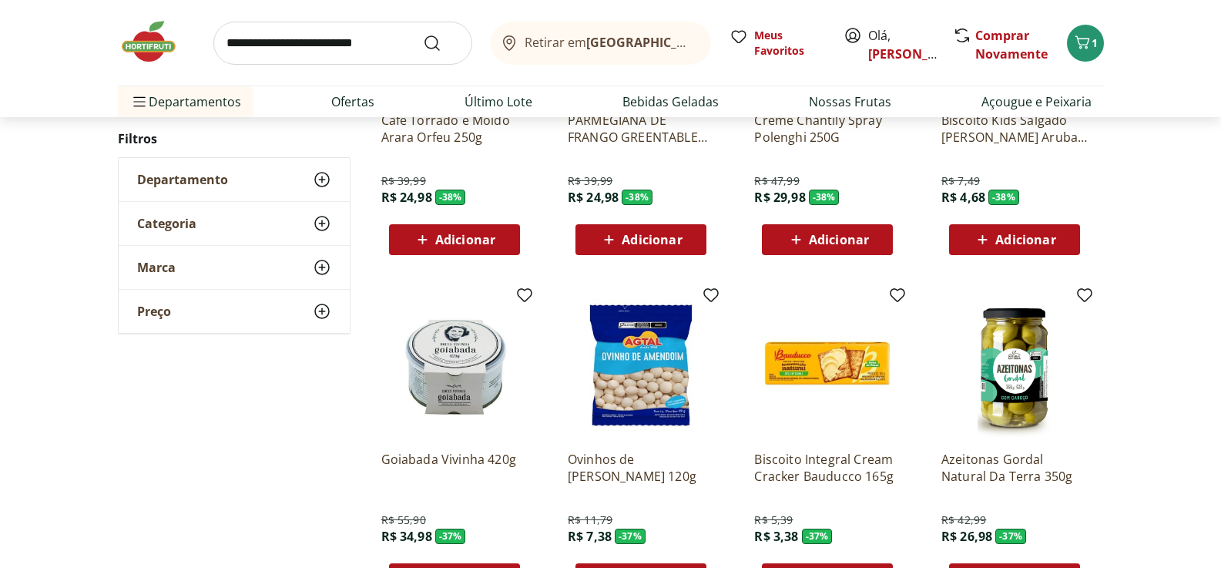
scroll to position [10439, 0]
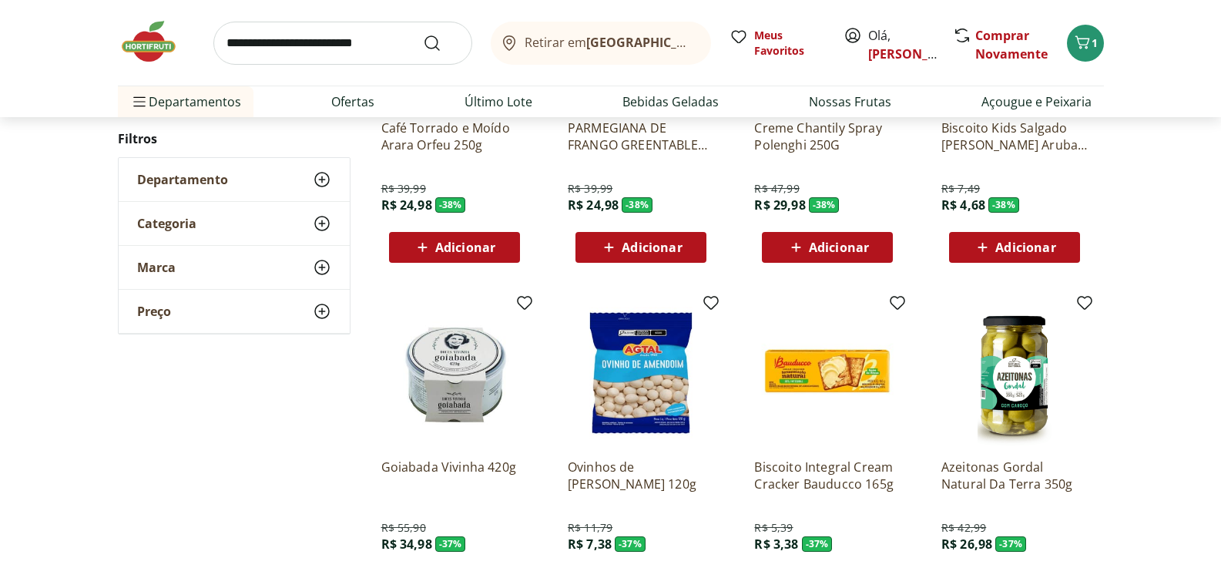
click at [321, 177] on use at bounding box center [322, 179] width 18 height 18
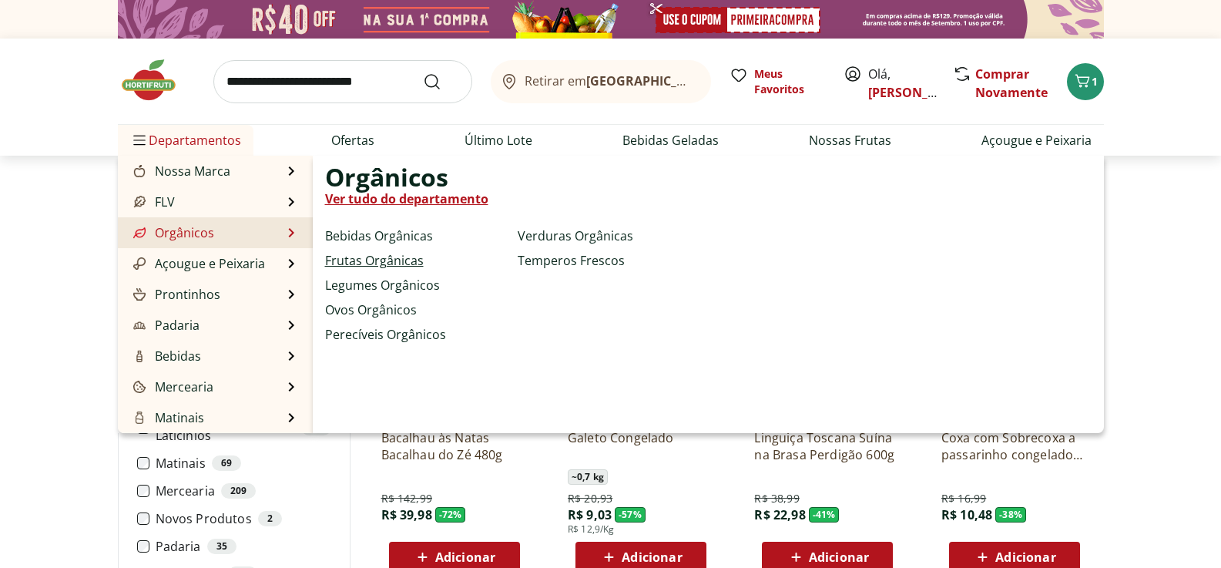
click at [348, 260] on link "Frutas Orgânicas" at bounding box center [374, 260] width 99 height 18
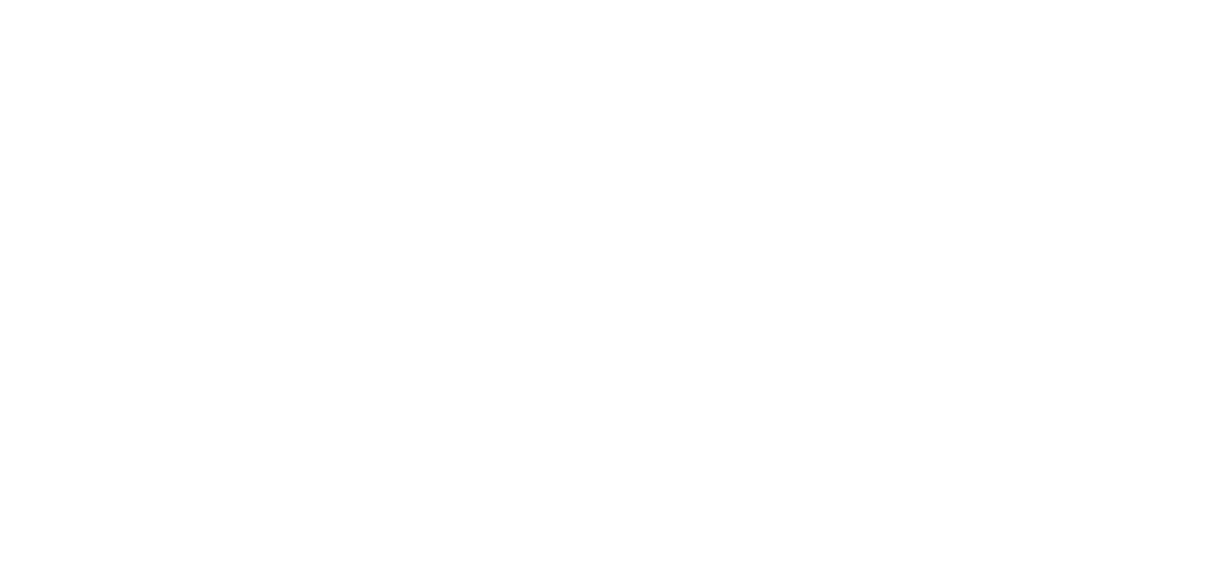
select select "**********"
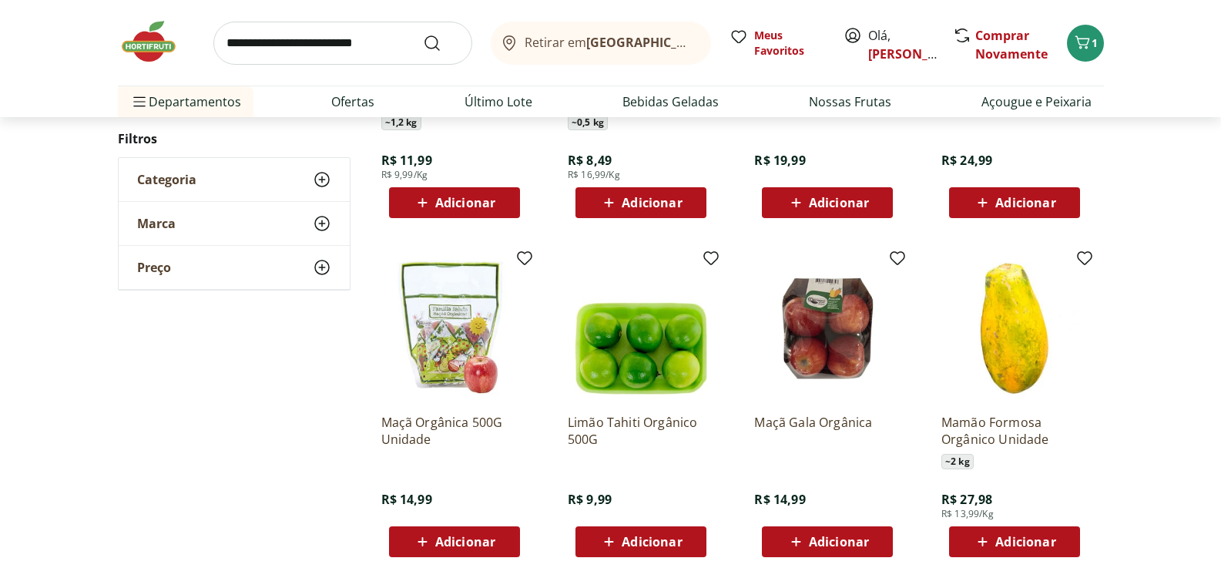
scroll to position [771, 0]
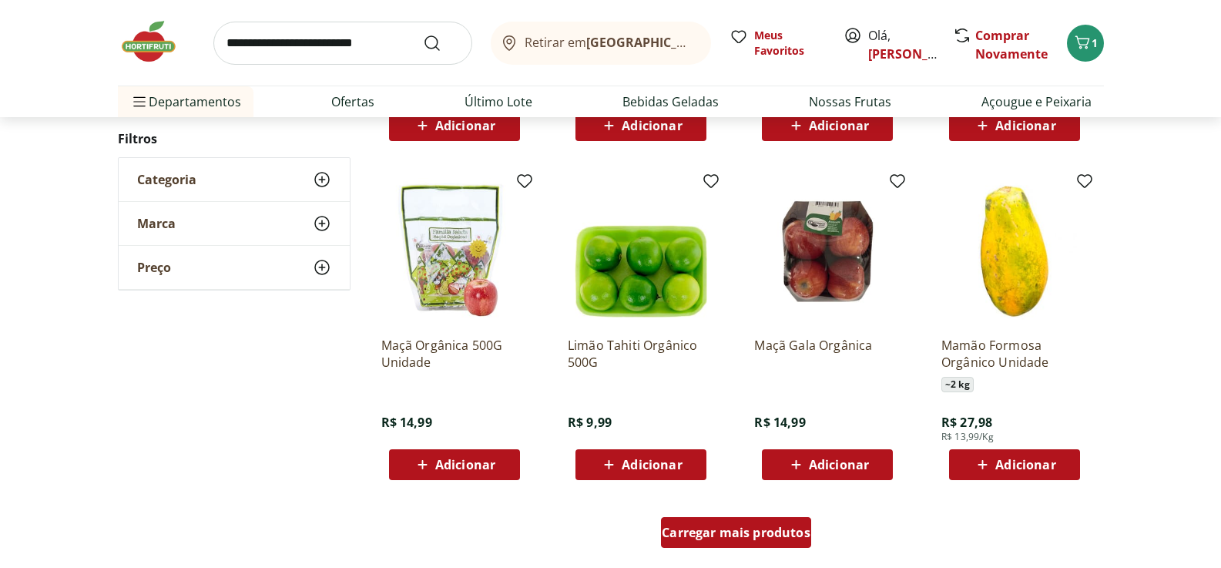
click at [754, 535] on span "Carregar mais produtos" at bounding box center [736, 532] width 149 height 12
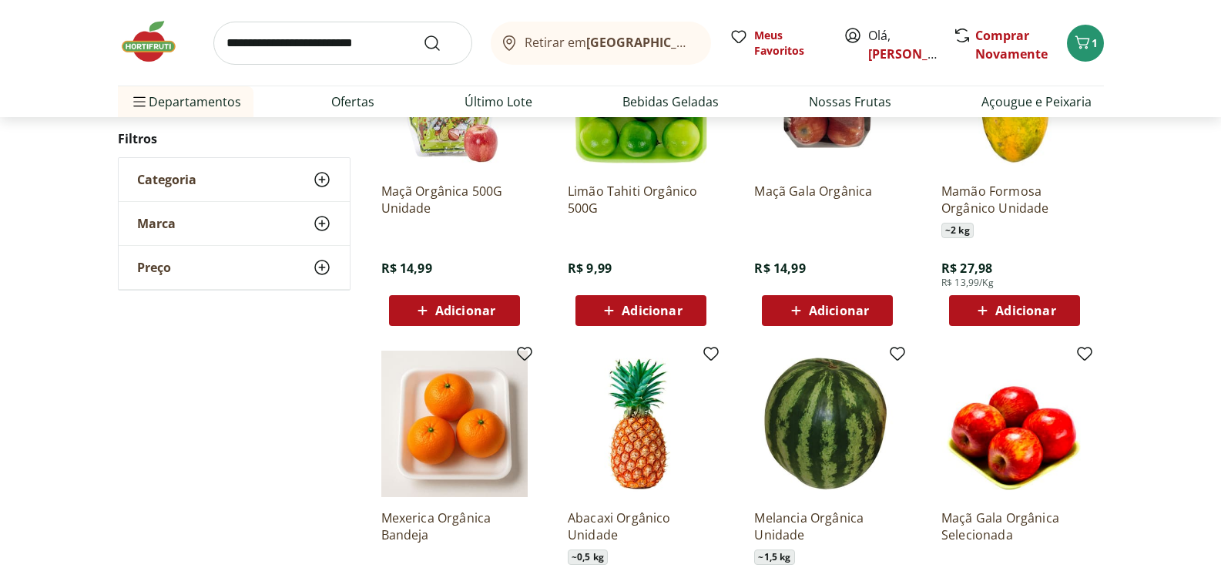
scroll to position [848, 0]
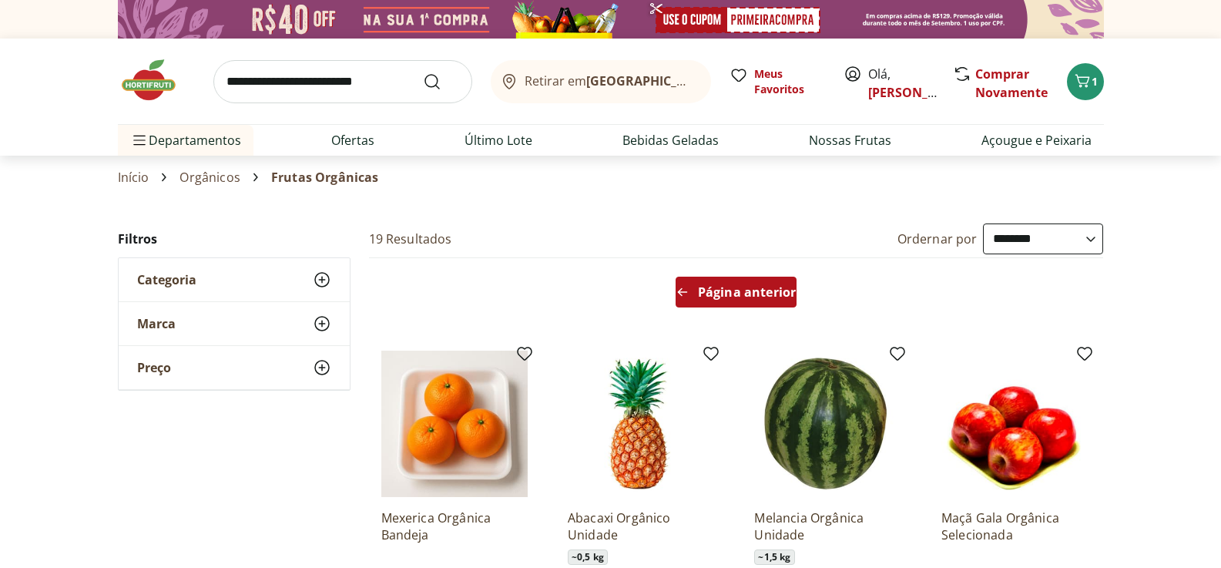
click at [756, 301] on div "Página anterior" at bounding box center [736, 292] width 121 height 31
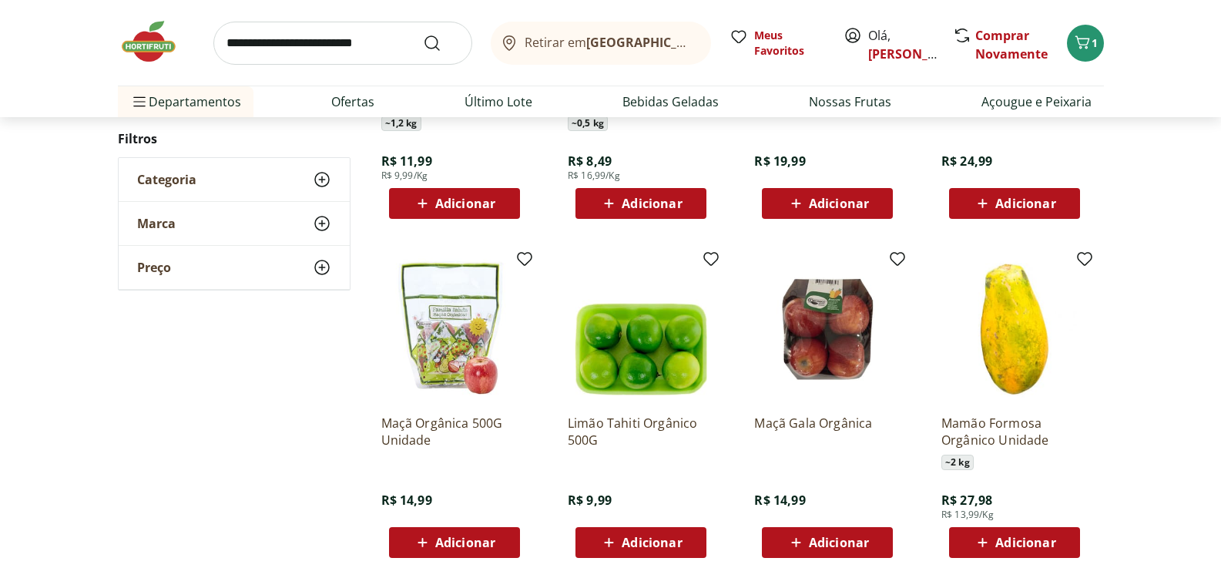
scroll to position [694, 0]
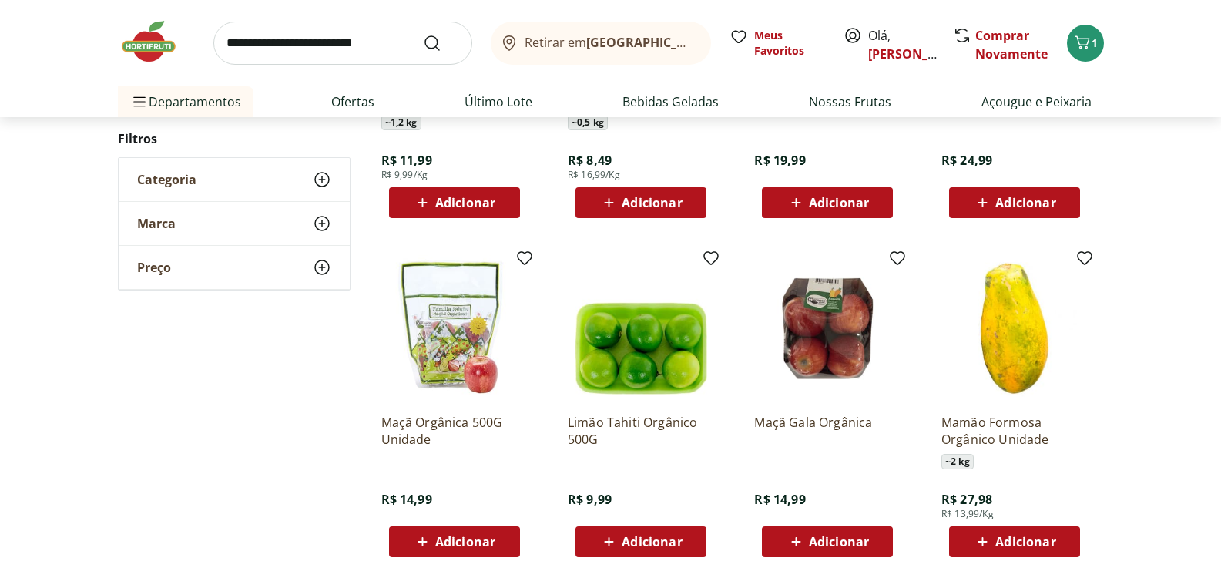
click at [795, 533] on icon at bounding box center [796, 542] width 19 height 18
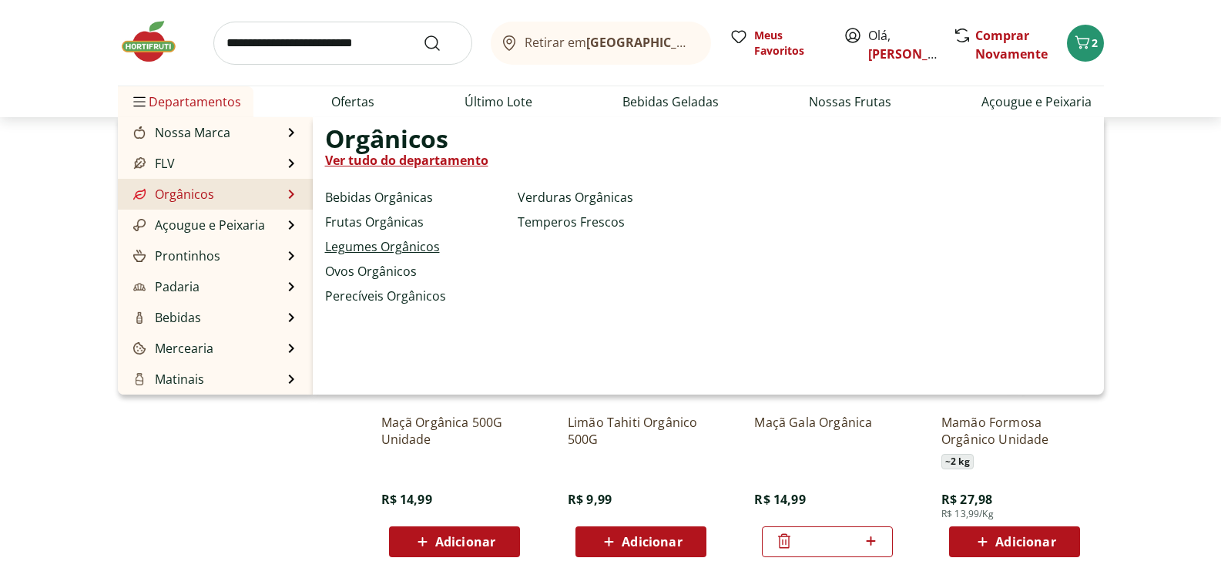
click at [348, 246] on link "Legumes Orgânicos" at bounding box center [382, 246] width 115 height 18
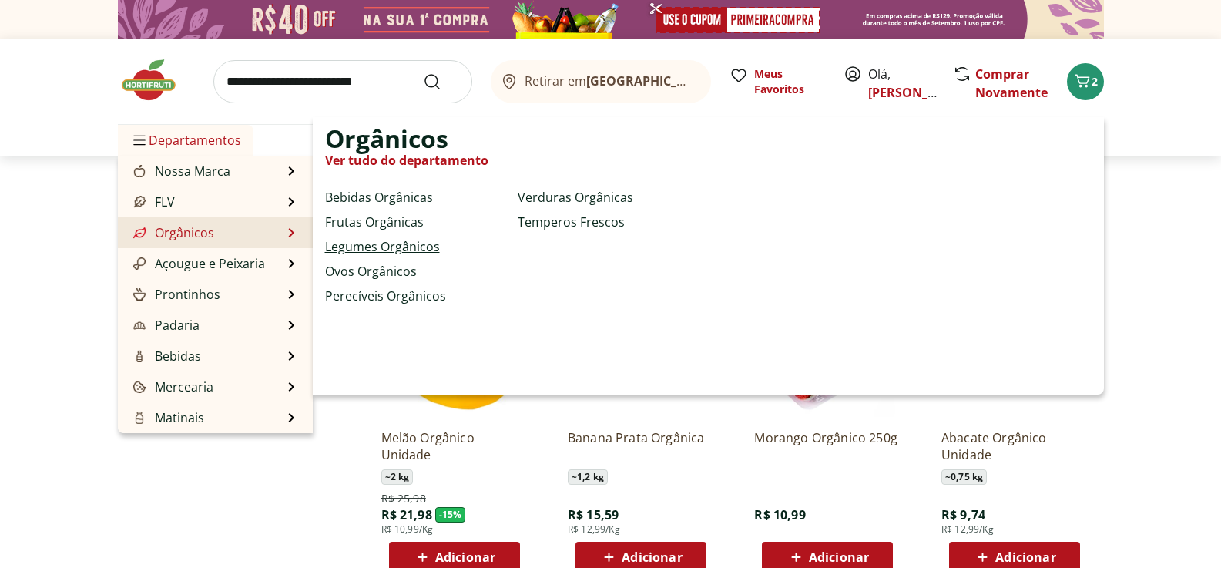
select select "**********"
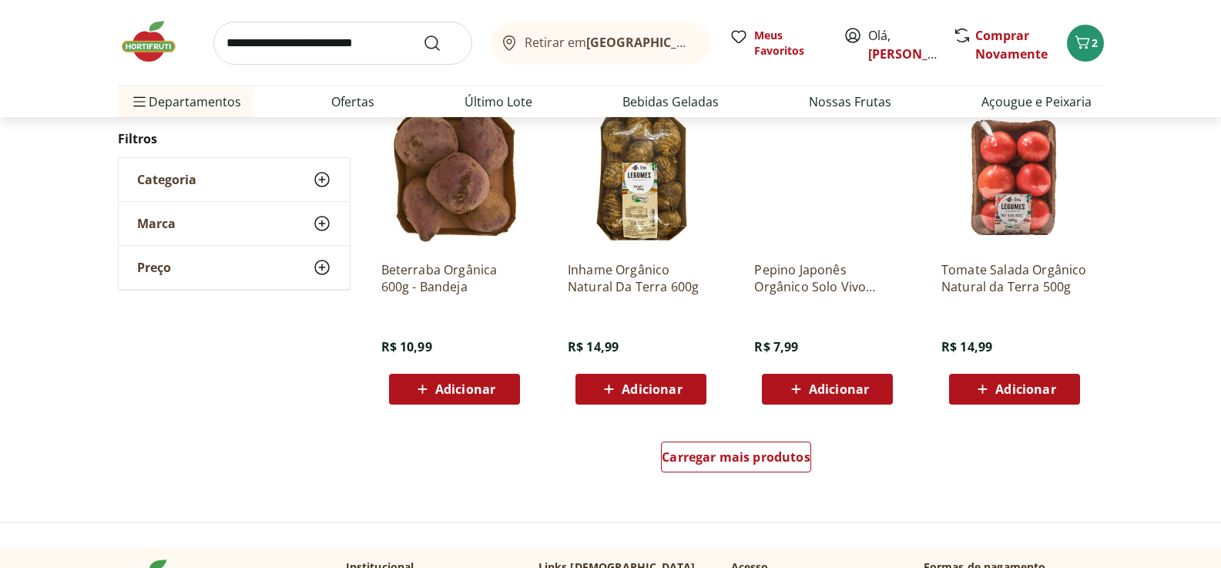
scroll to position [848, 0]
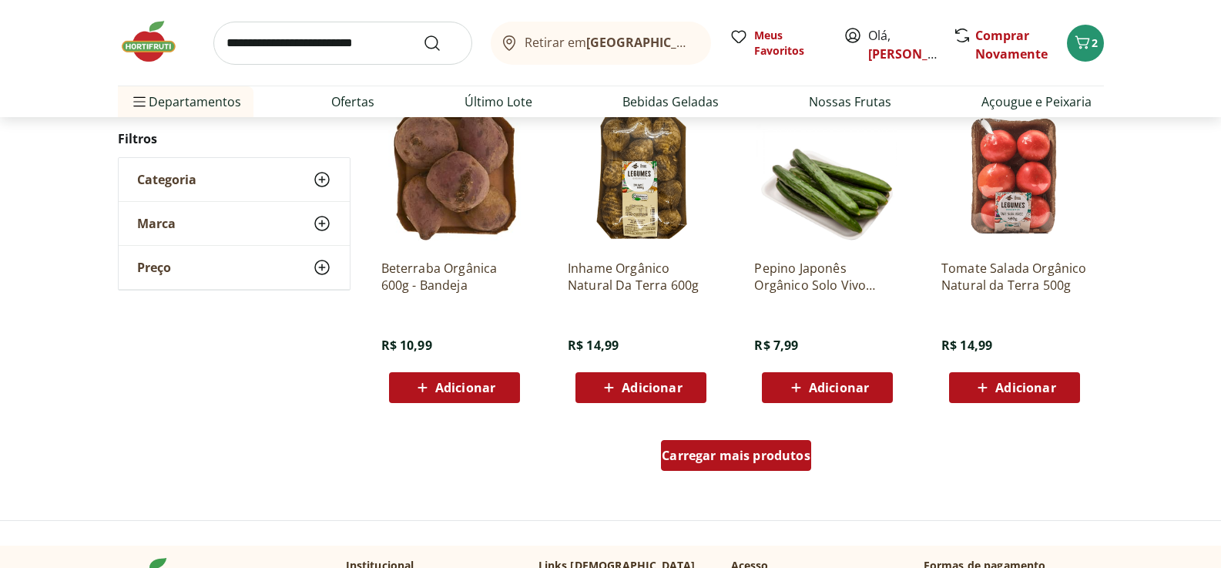
click at [754, 449] on span "Carregar mais produtos" at bounding box center [736, 455] width 149 height 12
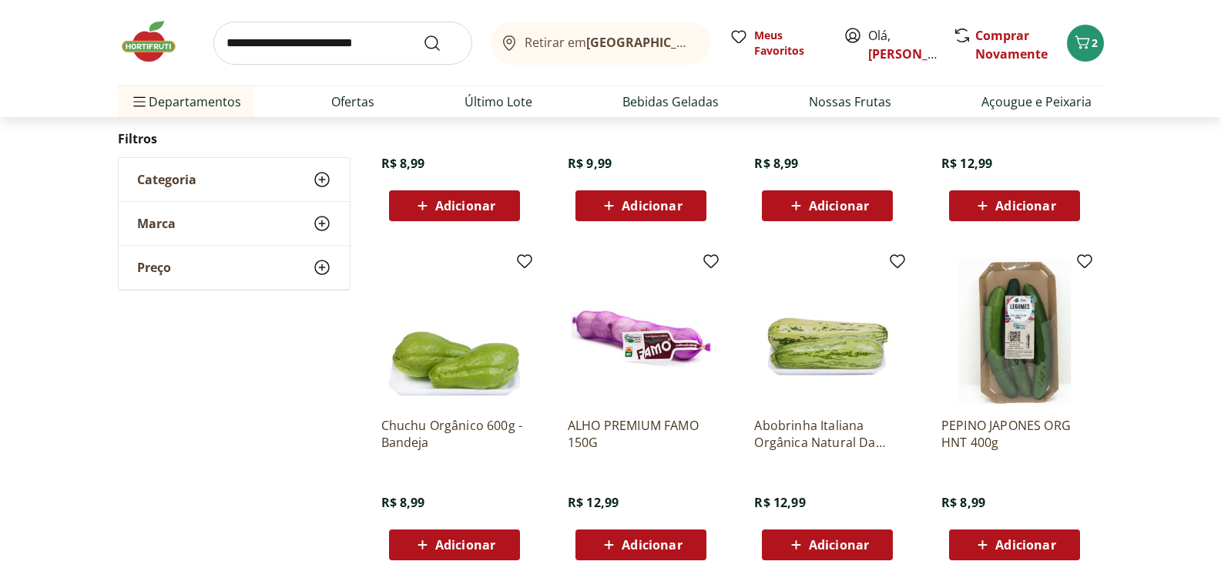
scroll to position [1772, 0]
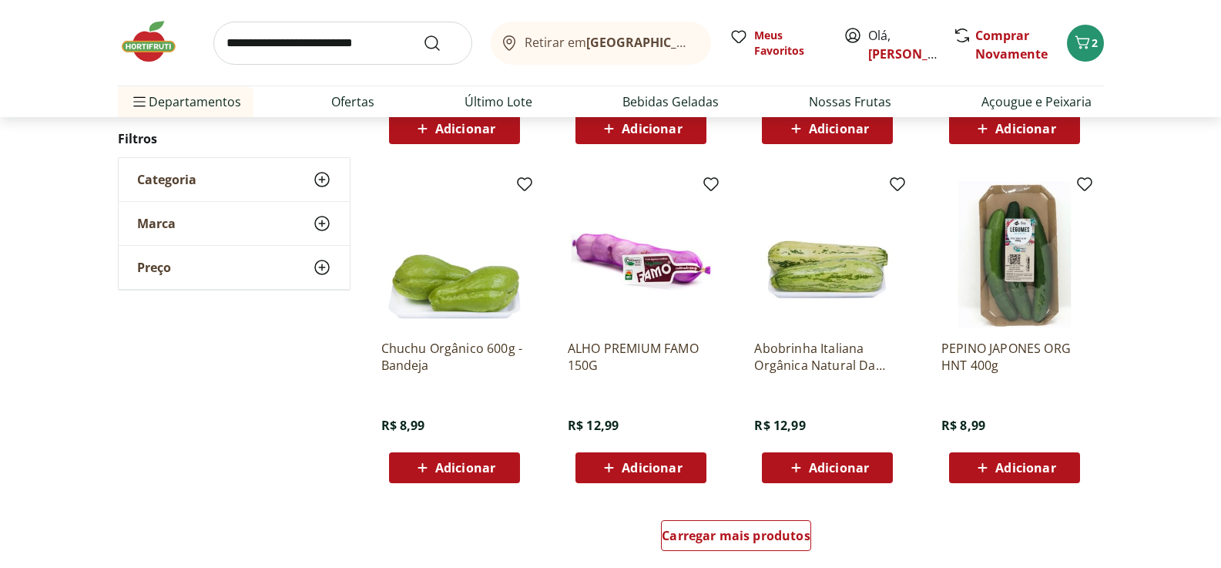
click at [467, 465] on span "Adicionar" at bounding box center [465, 468] width 60 height 12
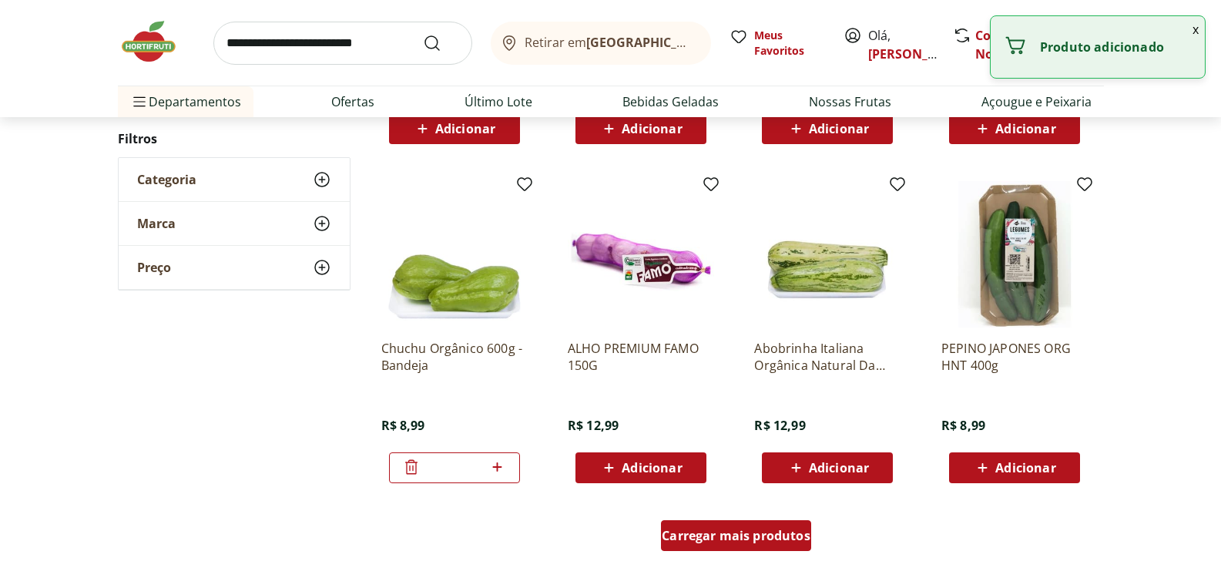
click at [704, 535] on span "Carregar mais produtos" at bounding box center [736, 535] width 149 height 12
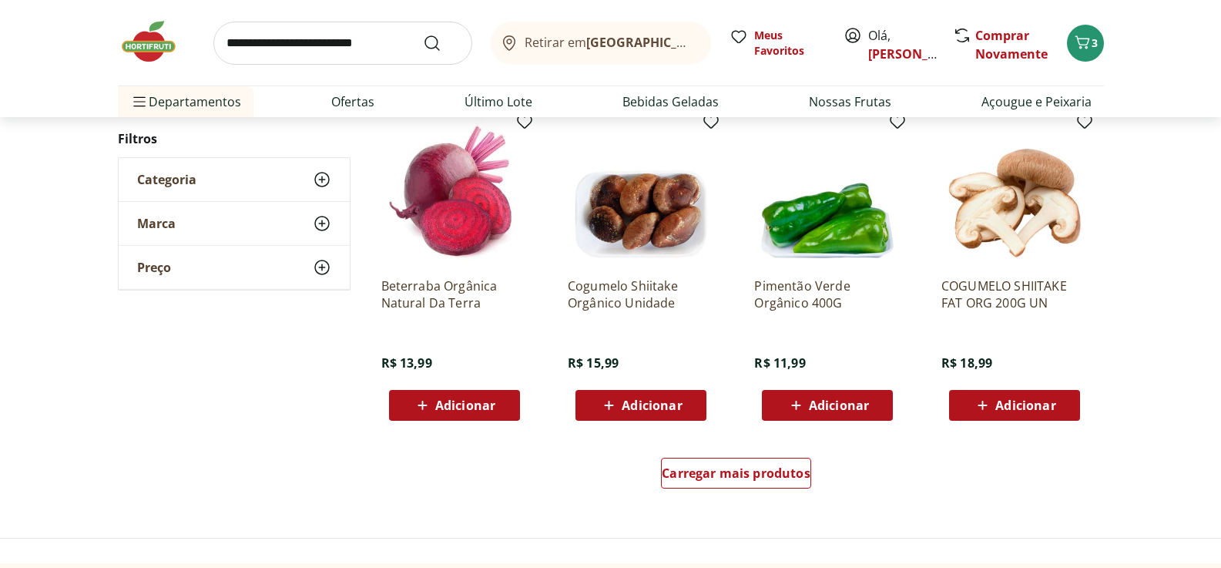
scroll to position [2851, 0]
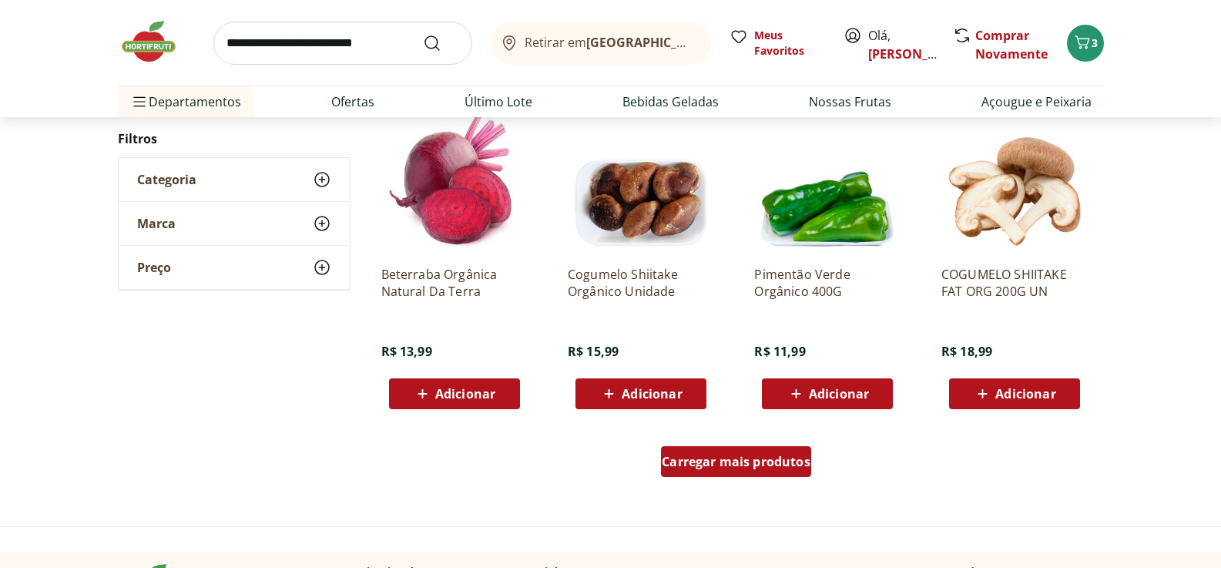
click at [778, 449] on div "Carregar mais produtos" at bounding box center [736, 461] width 150 height 31
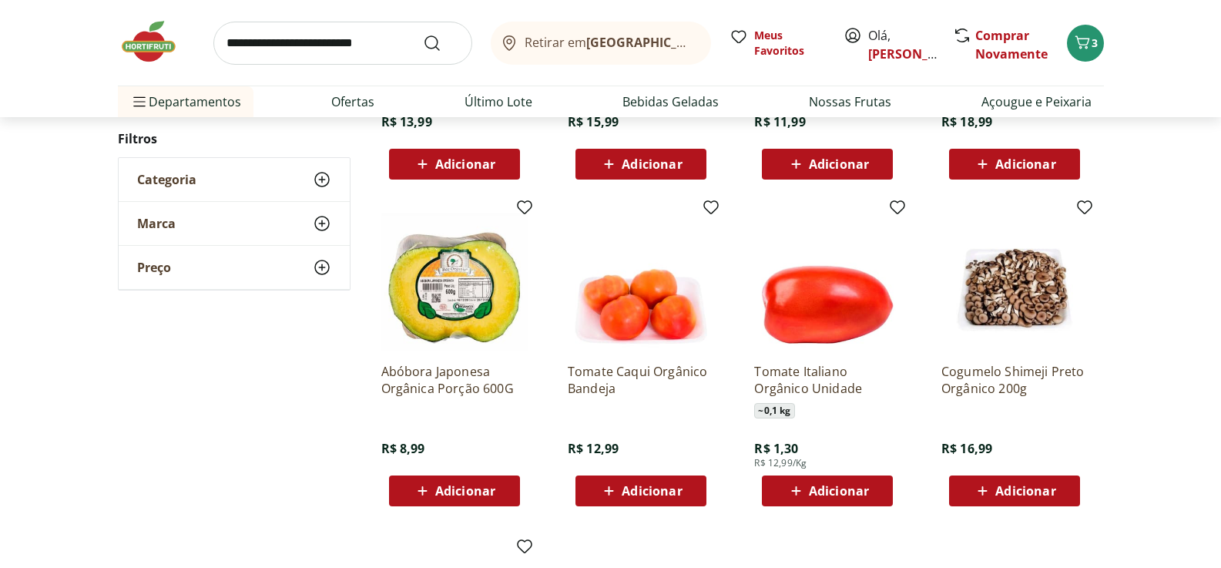
scroll to position [3083, 0]
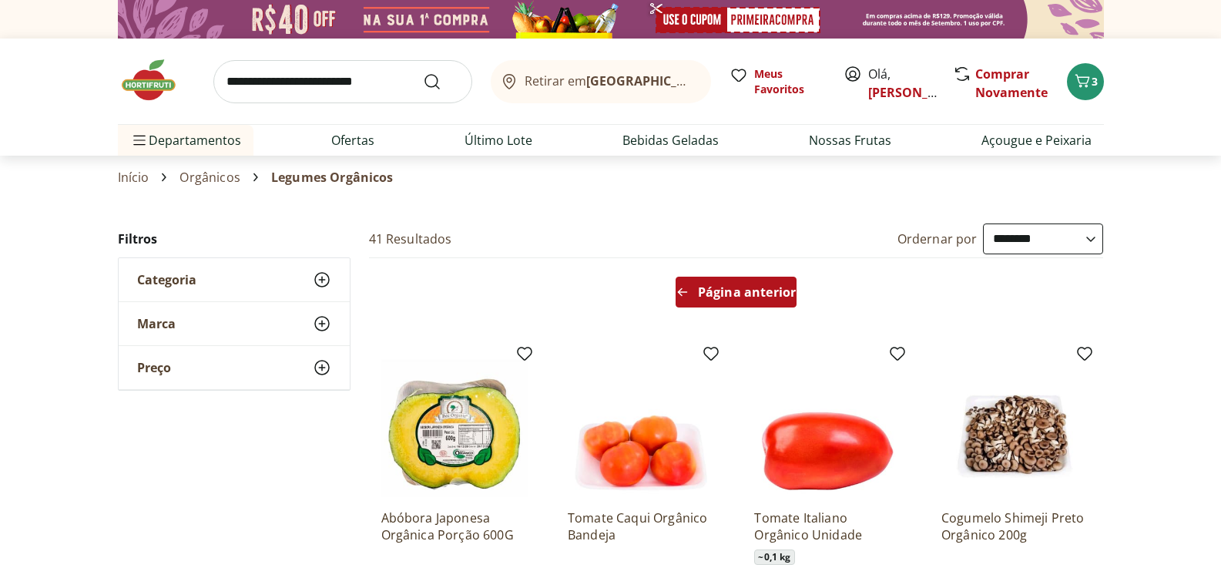
click at [679, 294] on icon "Arrow Left icon" at bounding box center [683, 292] width 12 height 12
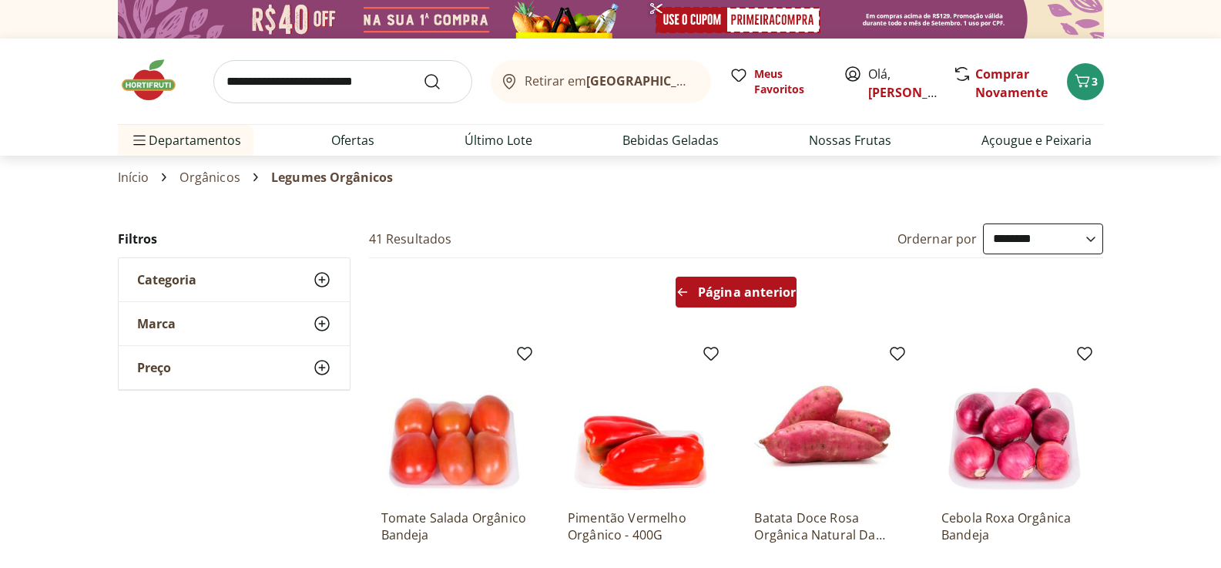
click at [679, 294] on icon "Arrow Left icon" at bounding box center [683, 292] width 12 height 12
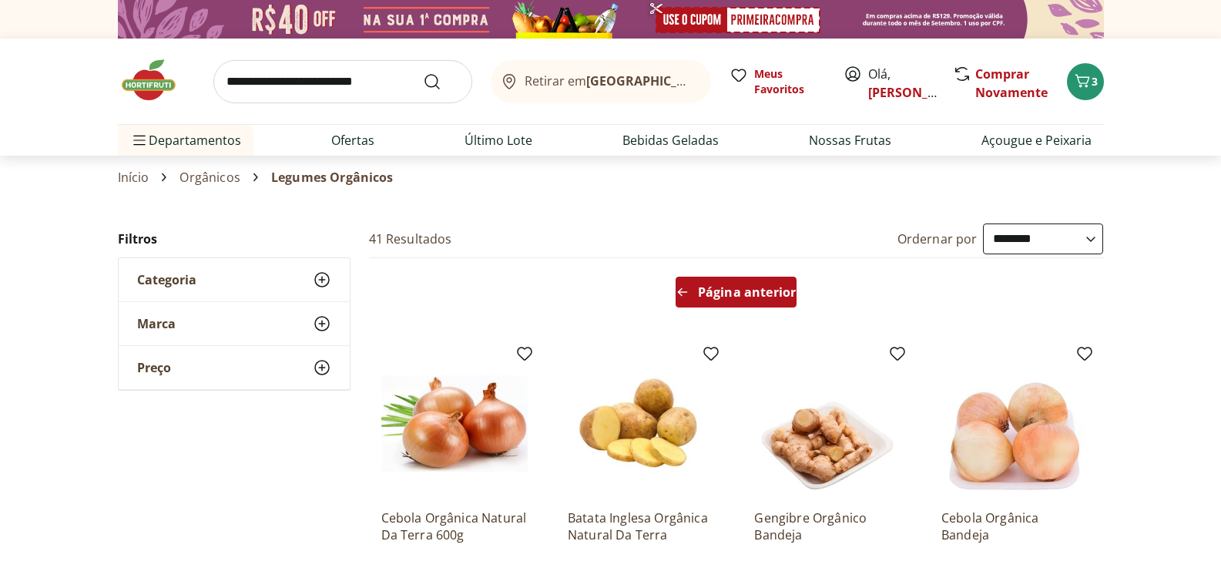
click at [727, 294] on span "Página anterior" at bounding box center [747, 292] width 98 height 12
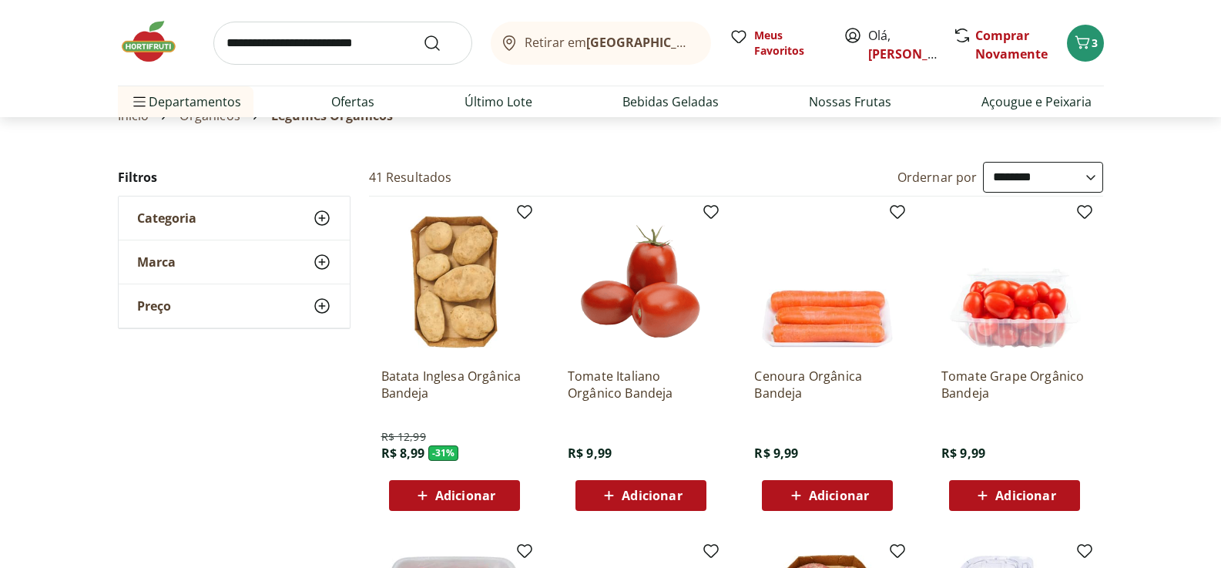
scroll to position [77, 0]
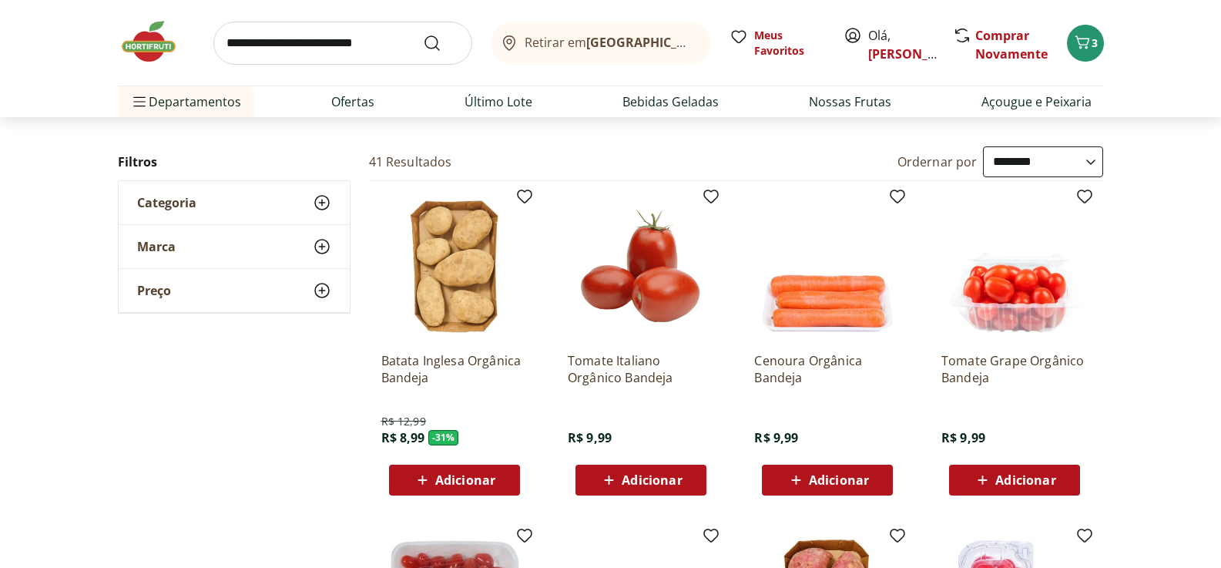
click at [645, 478] on span "Adicionar" at bounding box center [652, 480] width 60 height 12
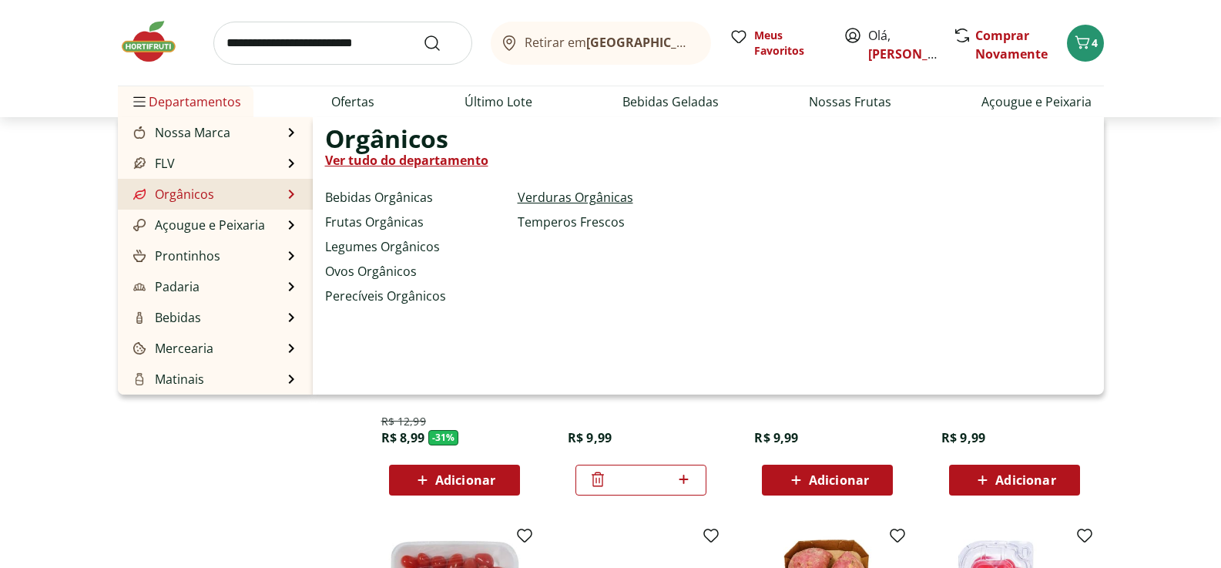
click at [545, 196] on link "Verduras Orgânicas" at bounding box center [576, 197] width 116 height 18
select select "**********"
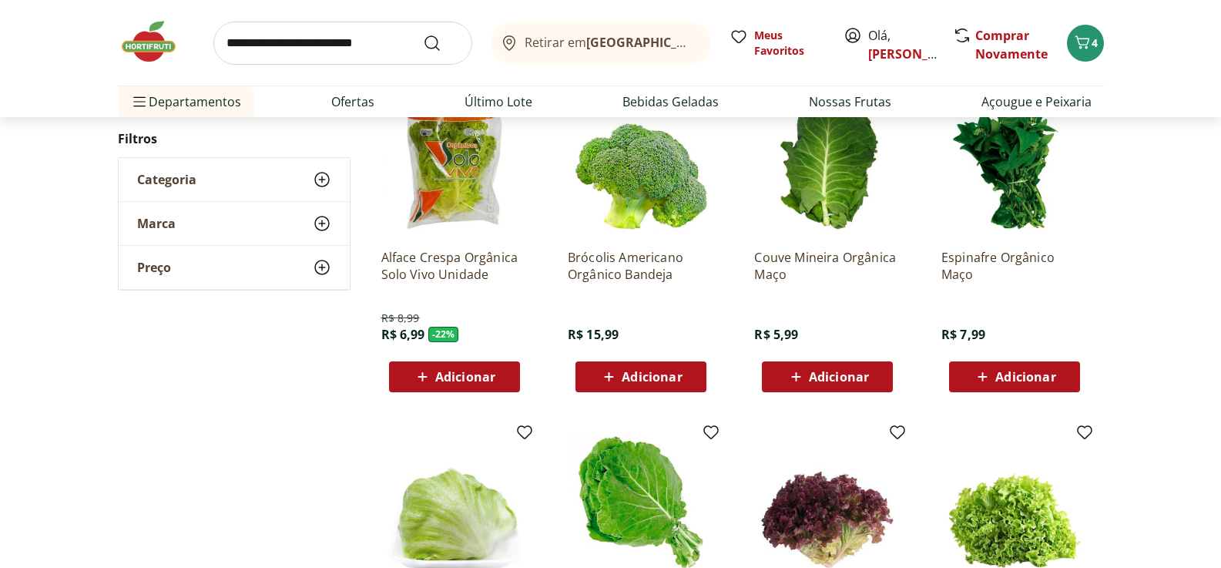
scroll to position [154, 0]
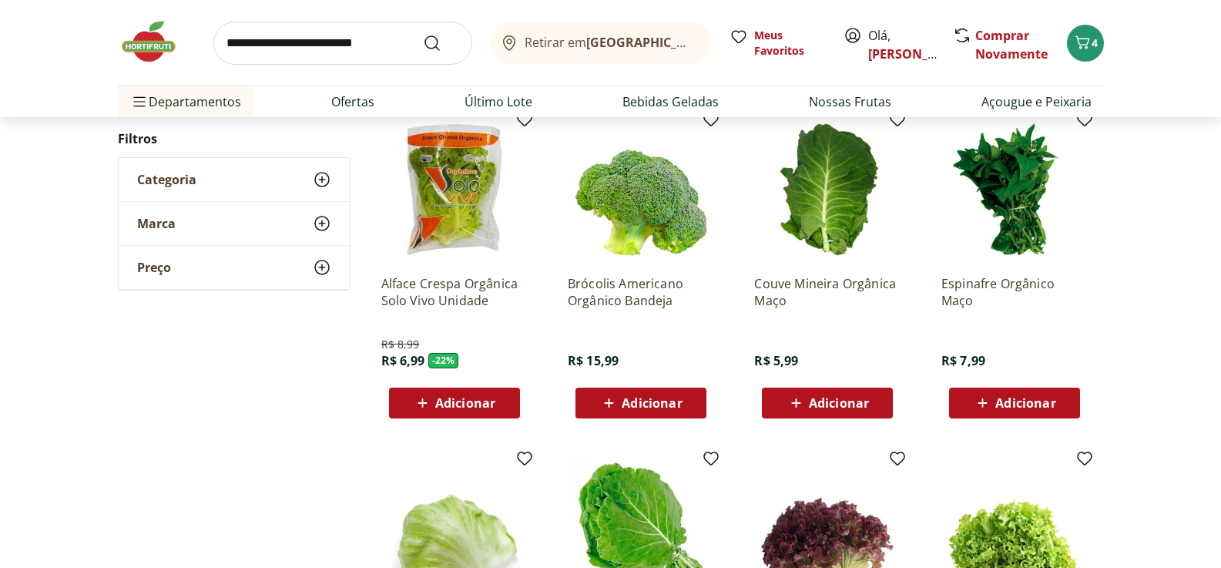
click at [1003, 398] on span "Adicionar" at bounding box center [1026, 403] width 60 height 12
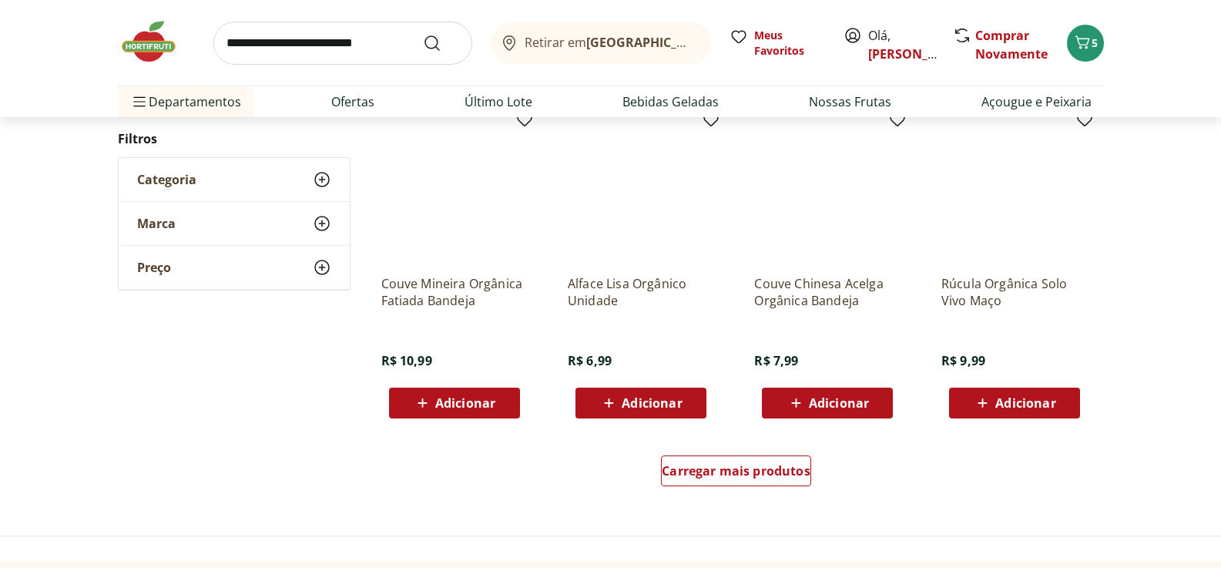
scroll to position [848, 0]
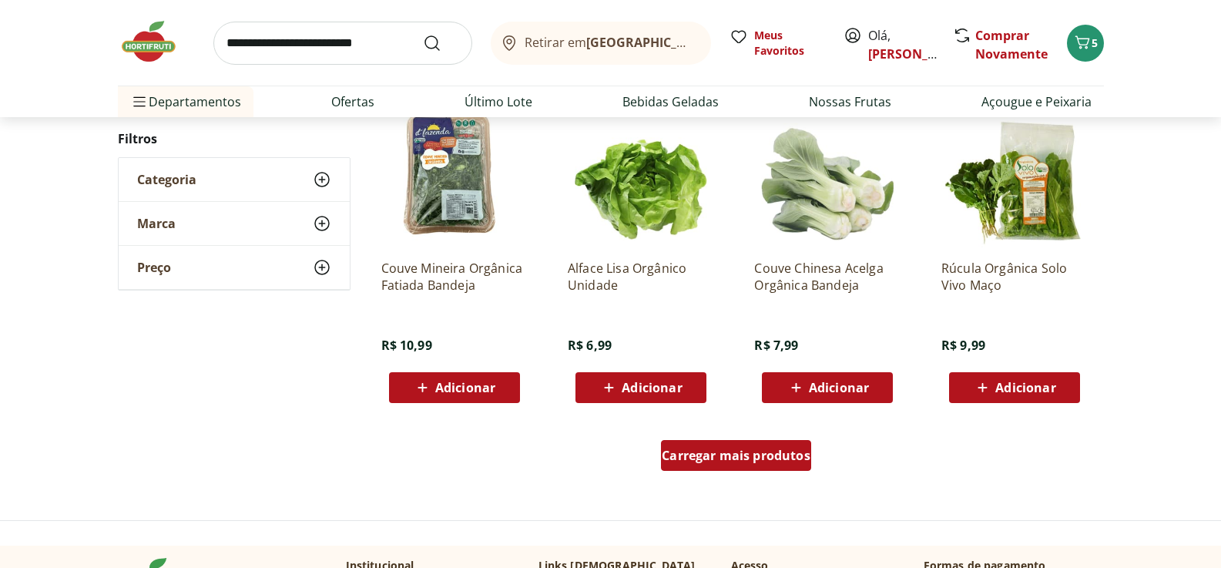
click at [693, 455] on span "Carregar mais produtos" at bounding box center [736, 455] width 149 height 12
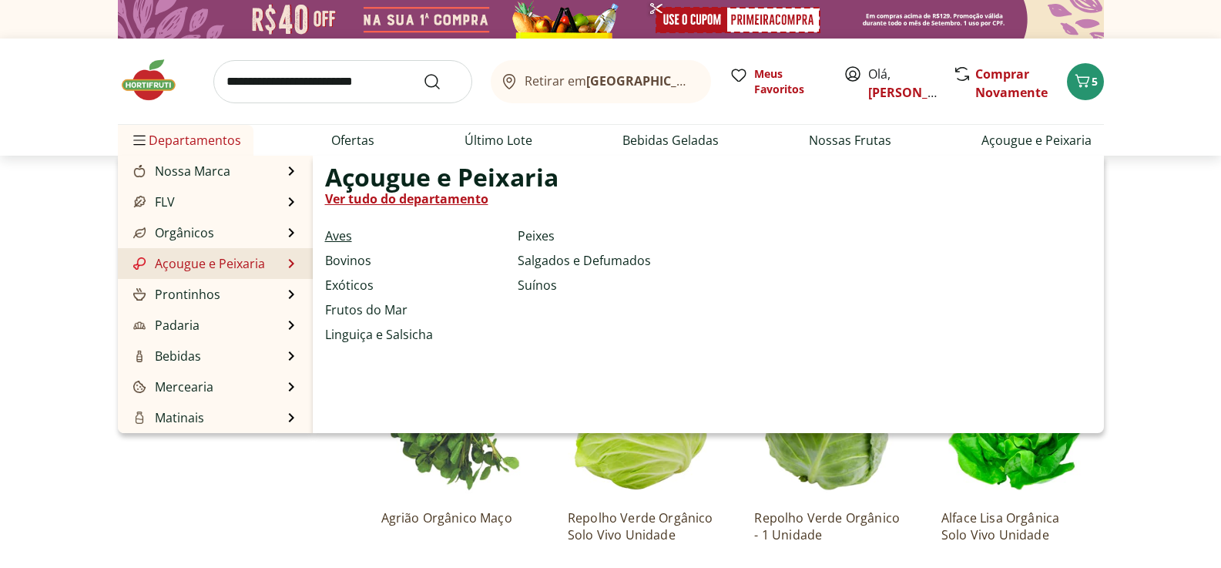
click at [338, 238] on link "Aves" at bounding box center [338, 236] width 27 height 18
select select "**********"
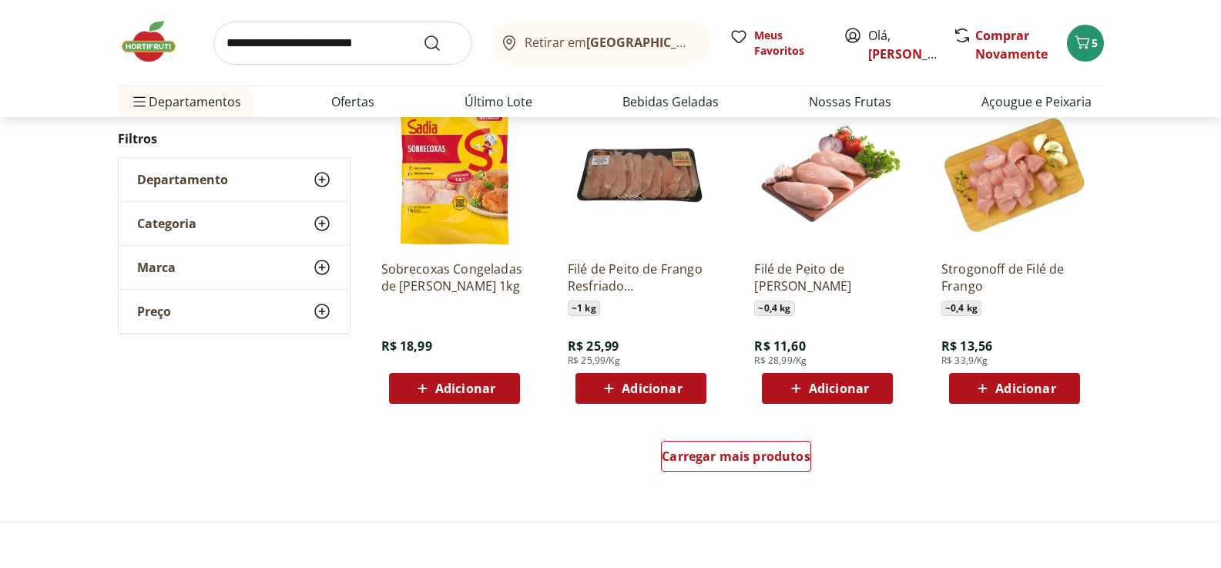
scroll to position [848, 0]
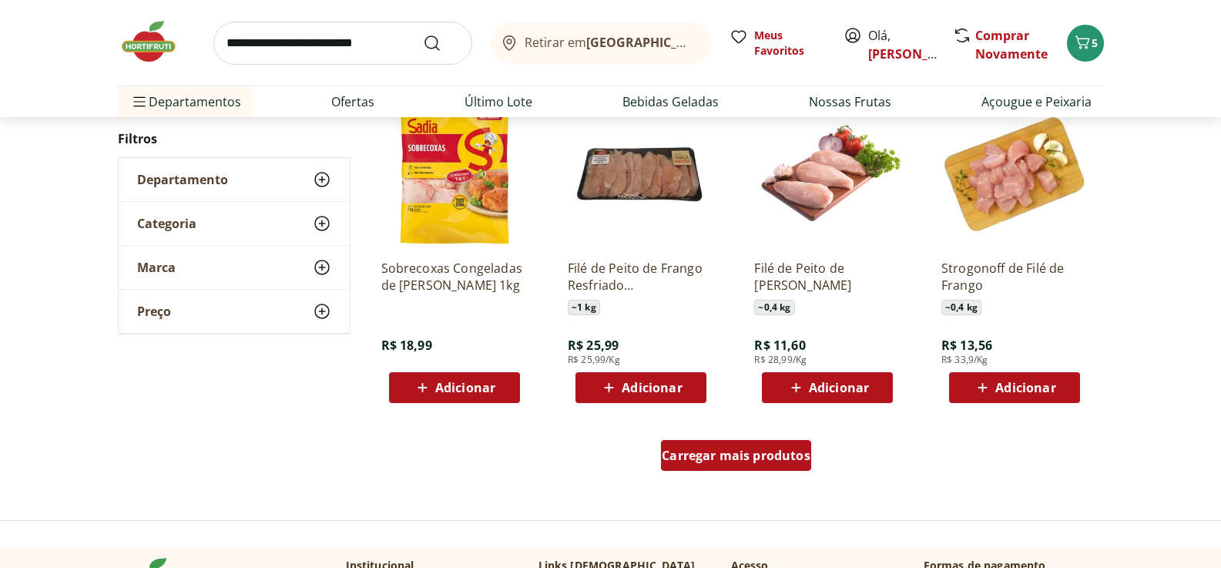
click at [762, 450] on span "Carregar mais produtos" at bounding box center [736, 455] width 149 height 12
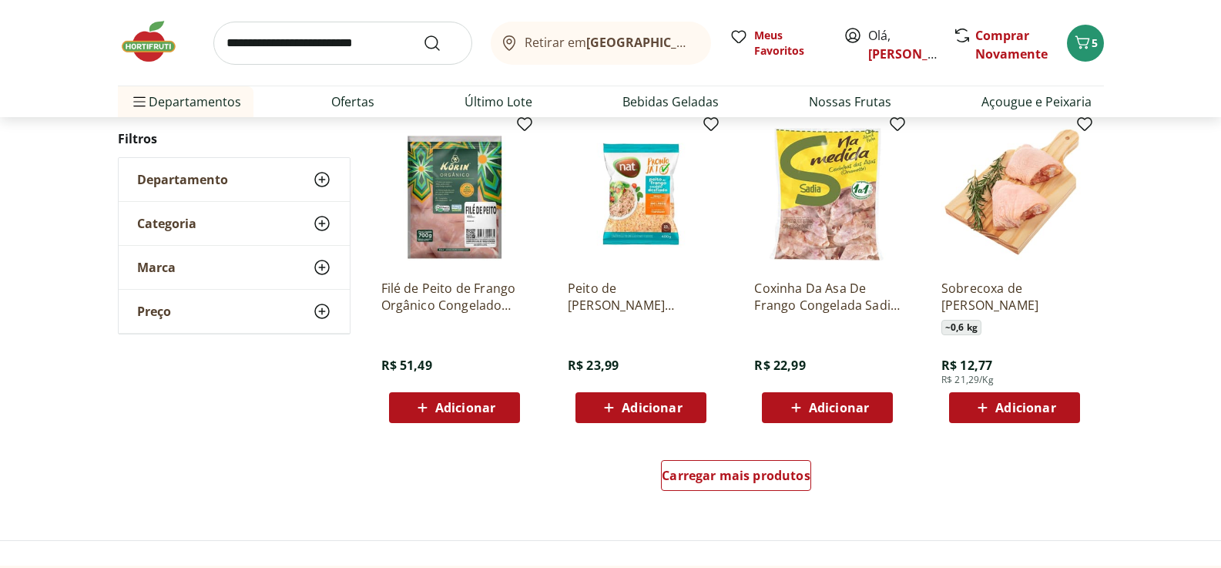
scroll to position [1850, 0]
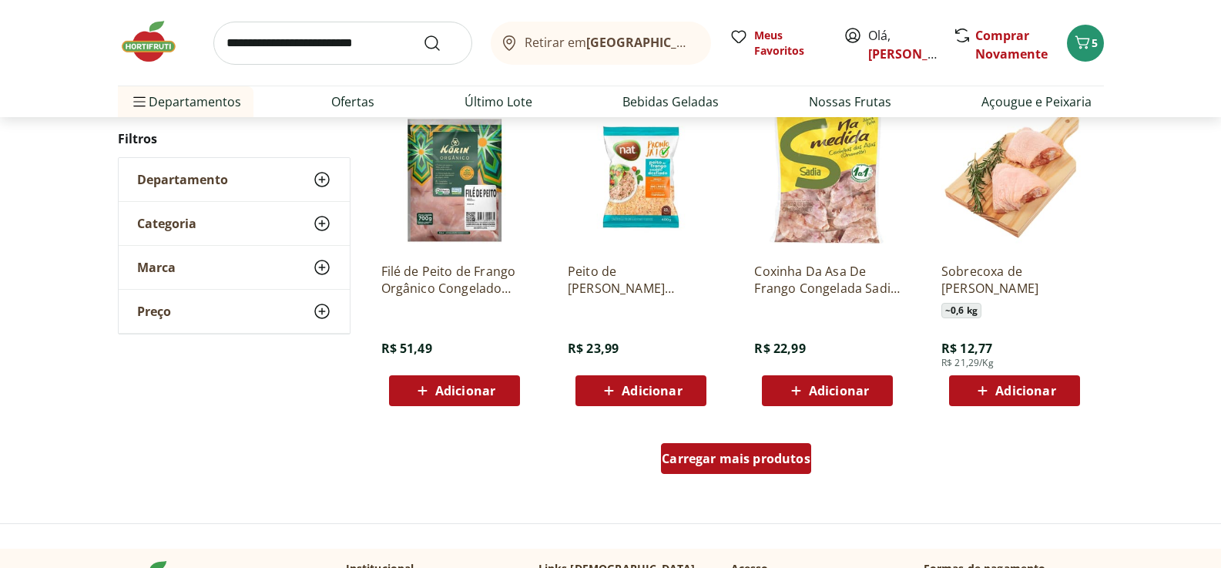
click at [721, 462] on span "Carregar mais produtos" at bounding box center [736, 458] width 149 height 12
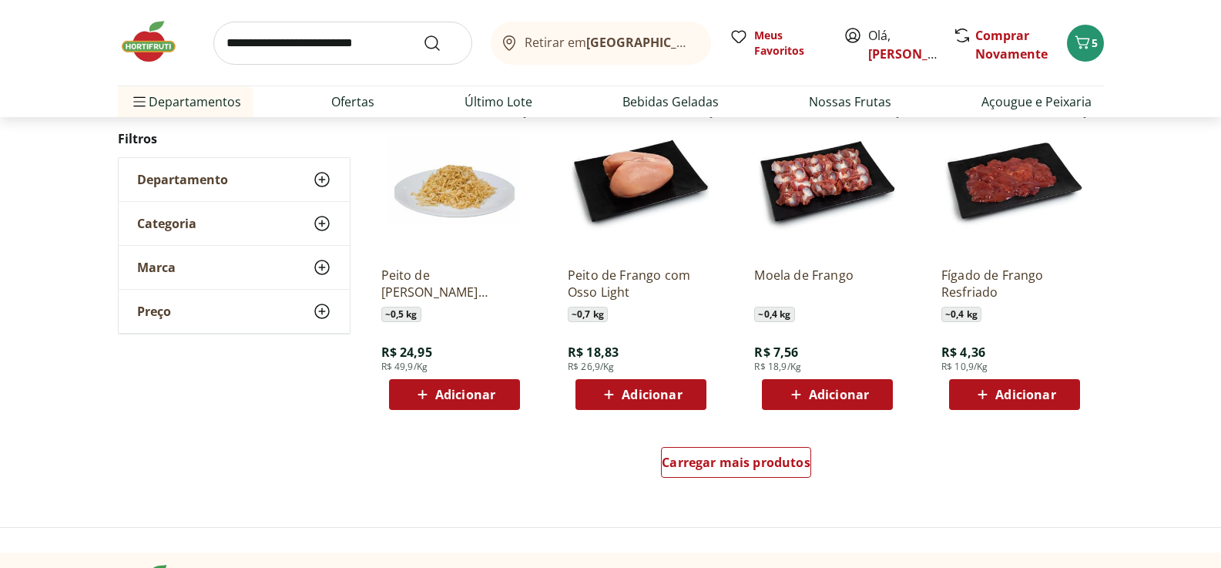
scroll to position [2851, 0]
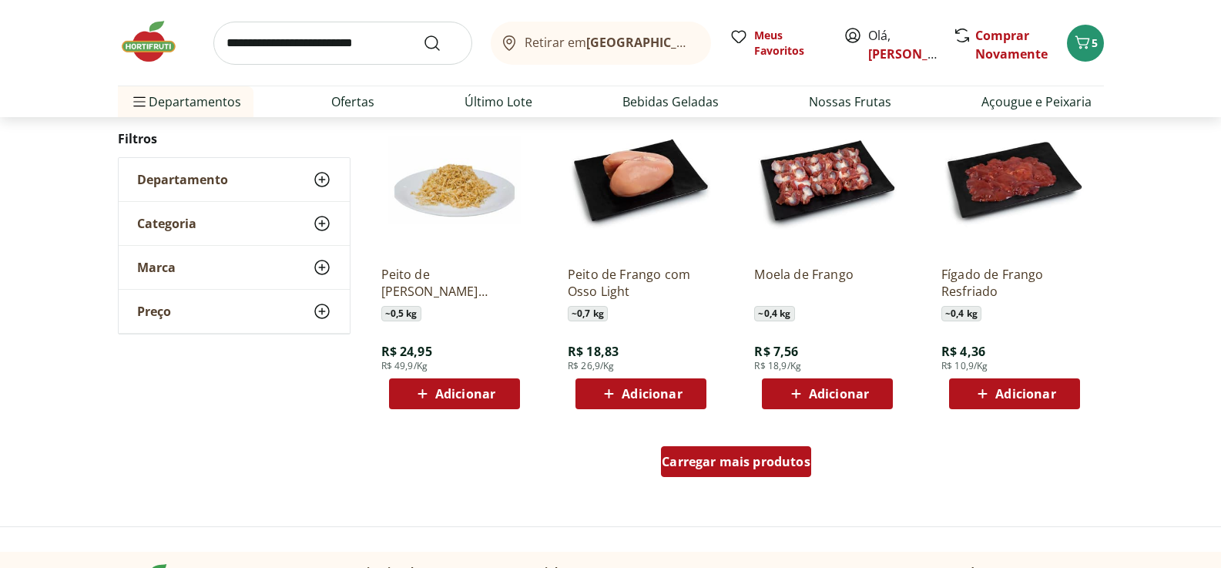
click at [711, 462] on span "Carregar mais produtos" at bounding box center [736, 461] width 149 height 12
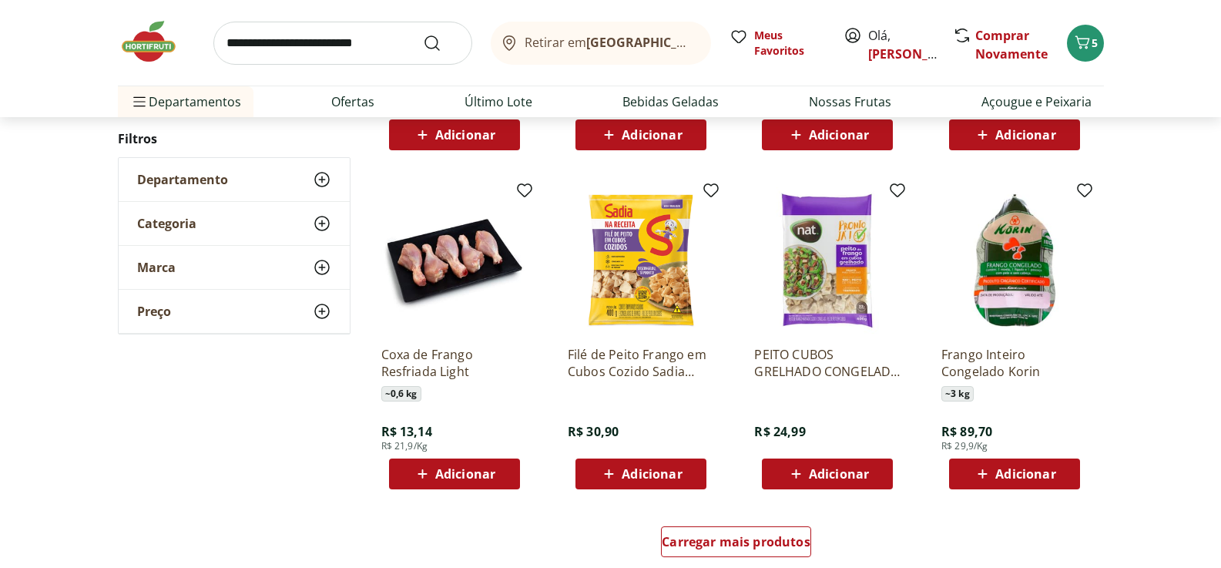
scroll to position [3853, 0]
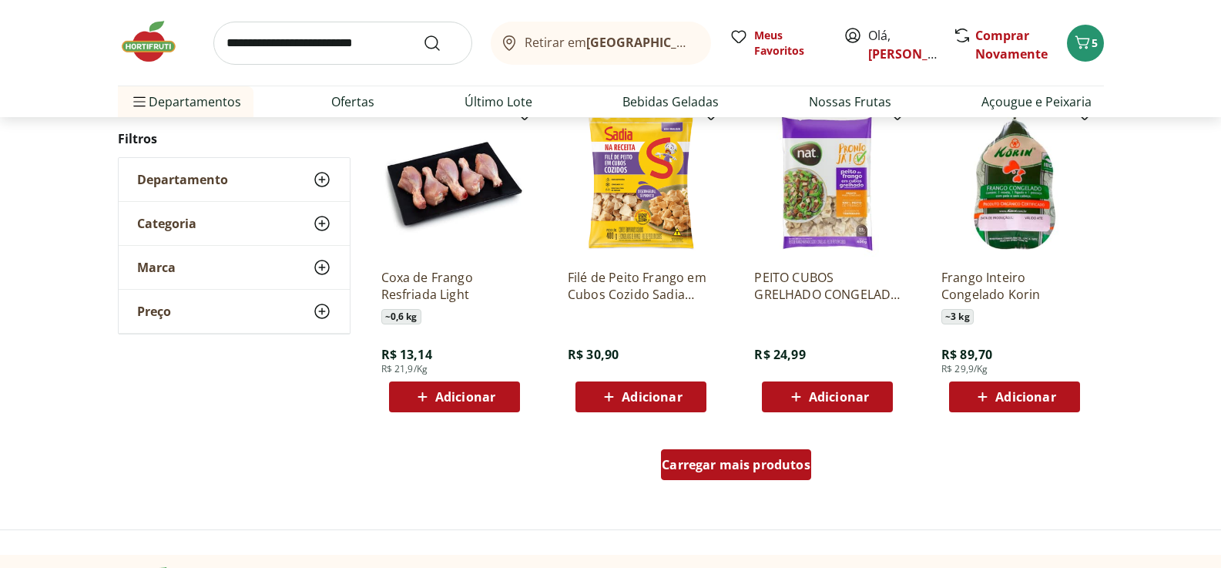
click at [748, 471] on span "Carregar mais produtos" at bounding box center [736, 465] width 149 height 12
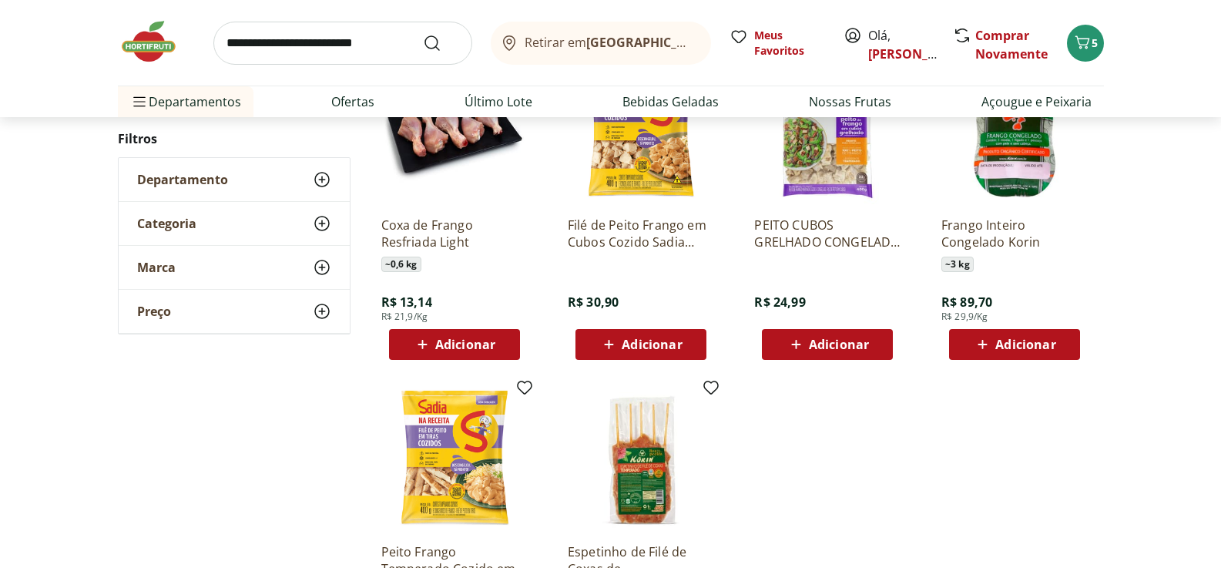
scroll to position [3930, 0]
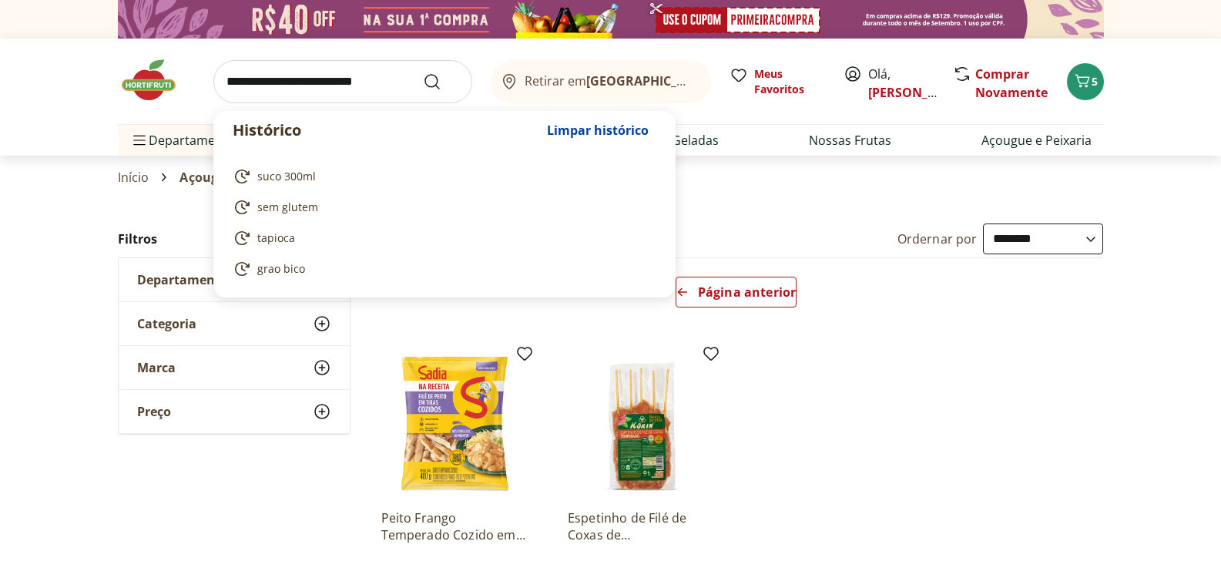
click at [332, 76] on input "search" at bounding box center [342, 81] width 259 height 43
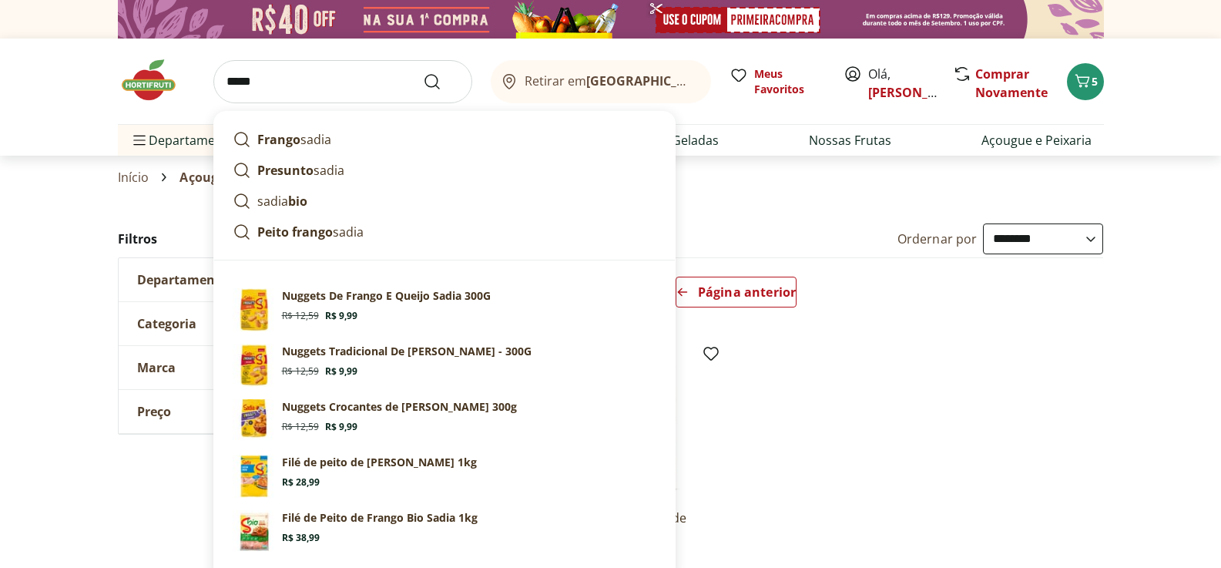
type input "*****"
click at [423, 72] on button "Submit Search" at bounding box center [441, 81] width 37 height 18
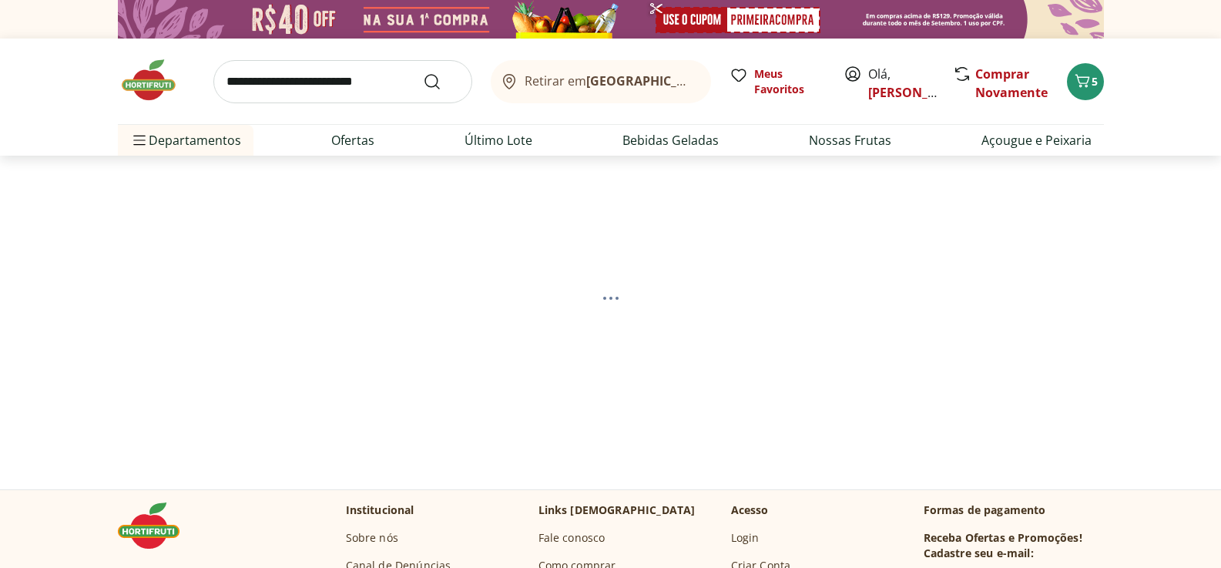
select select "**********"
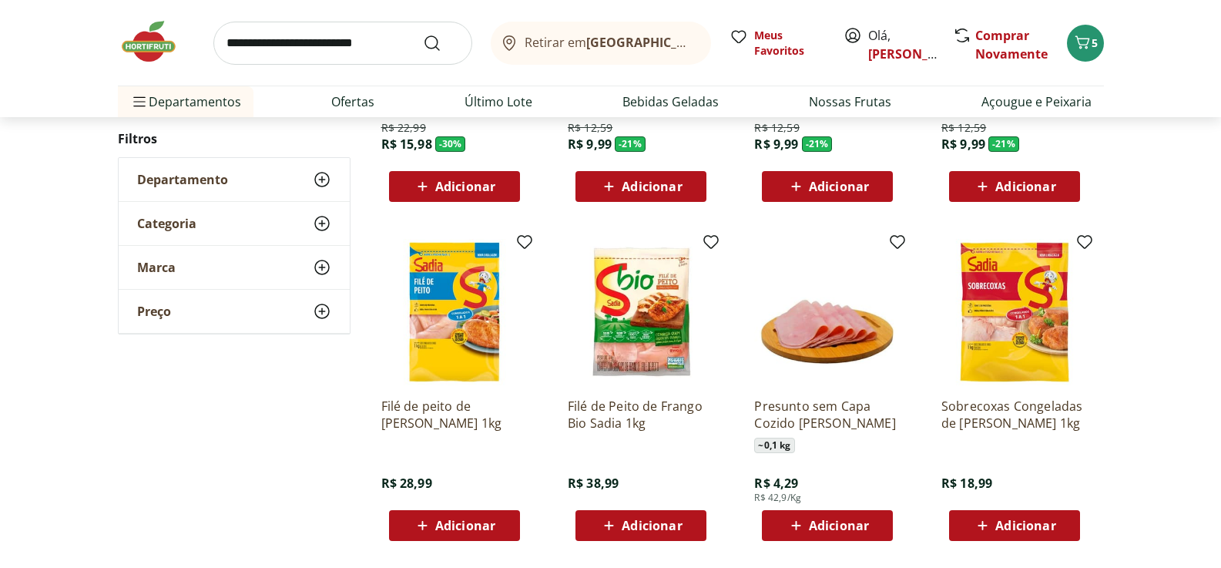
scroll to position [462, 0]
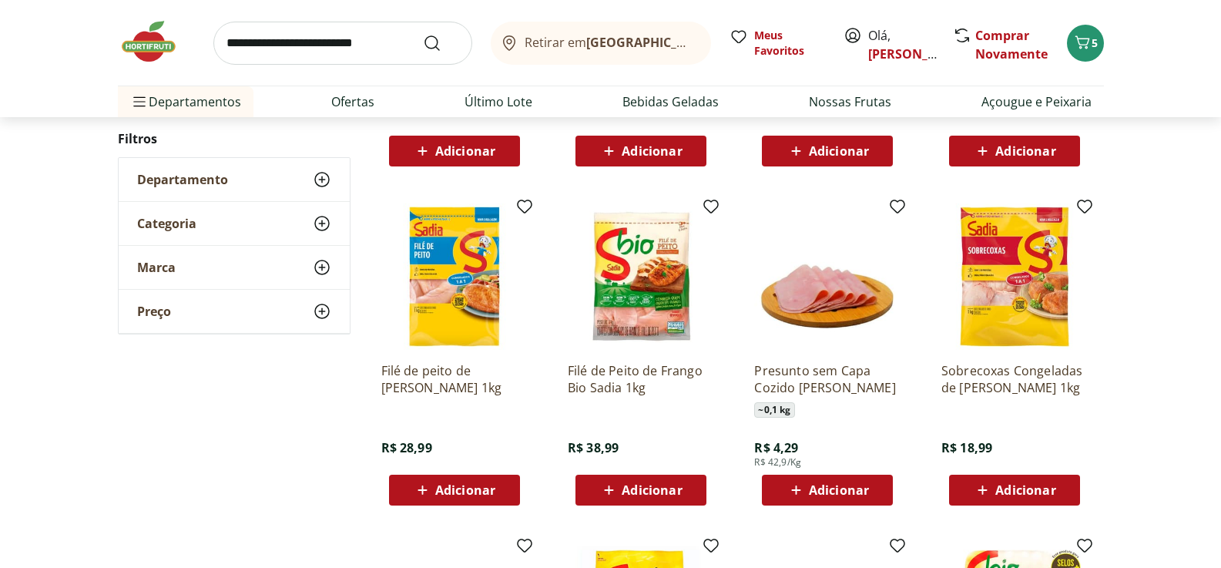
click at [459, 495] on span "Adicionar" at bounding box center [465, 490] width 60 height 12
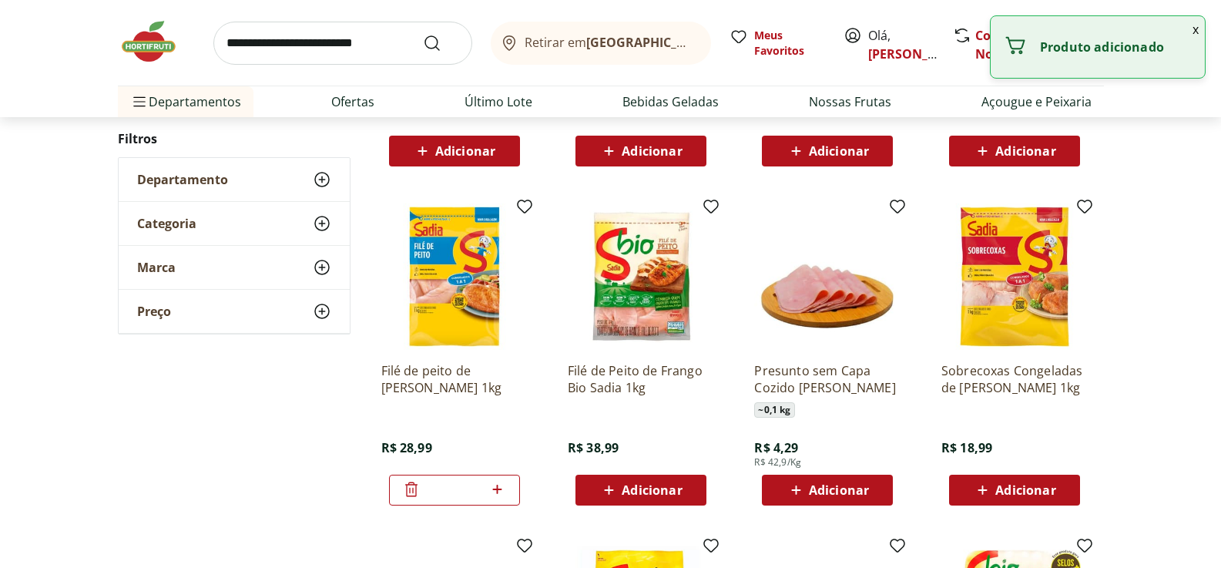
click at [497, 485] on icon at bounding box center [497, 489] width 9 height 9
type input "*"
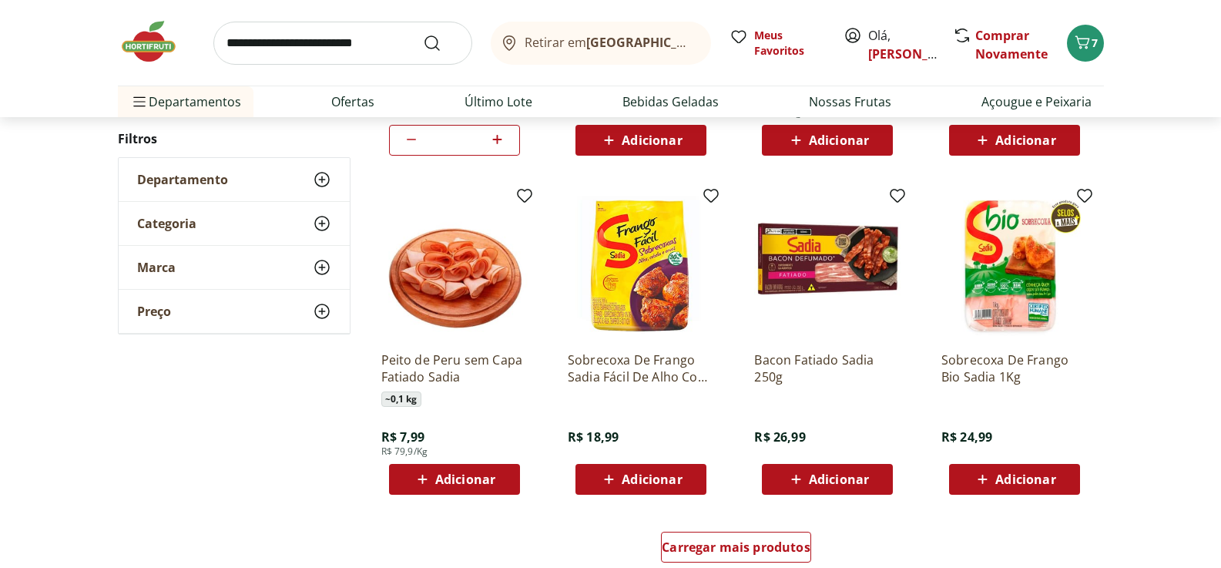
scroll to position [848, 0]
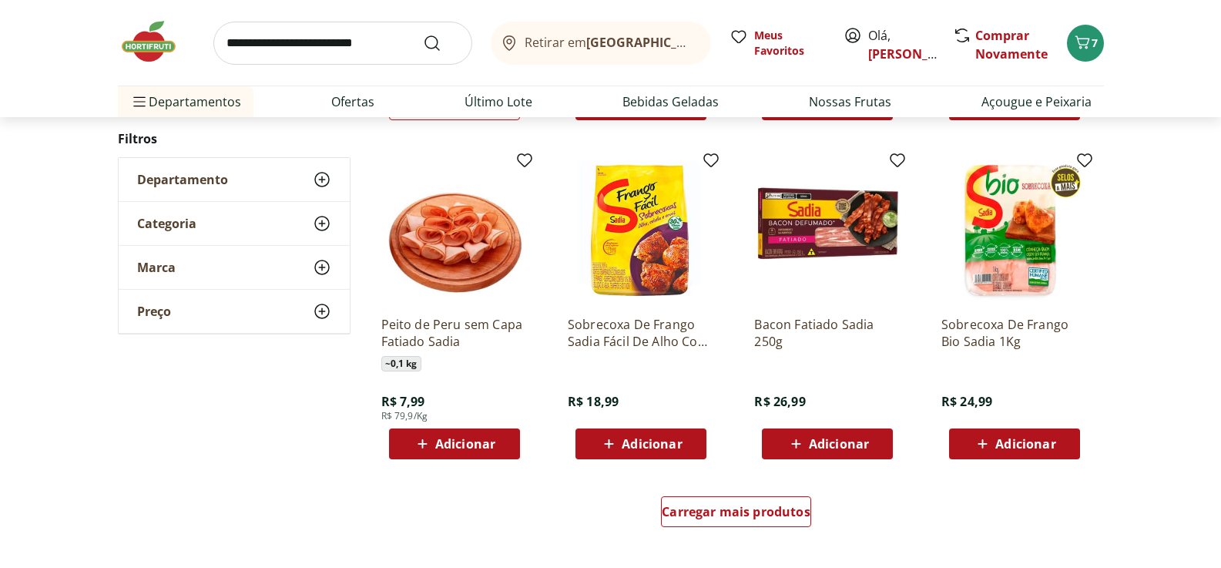
click at [990, 441] on icon at bounding box center [982, 444] width 19 height 18
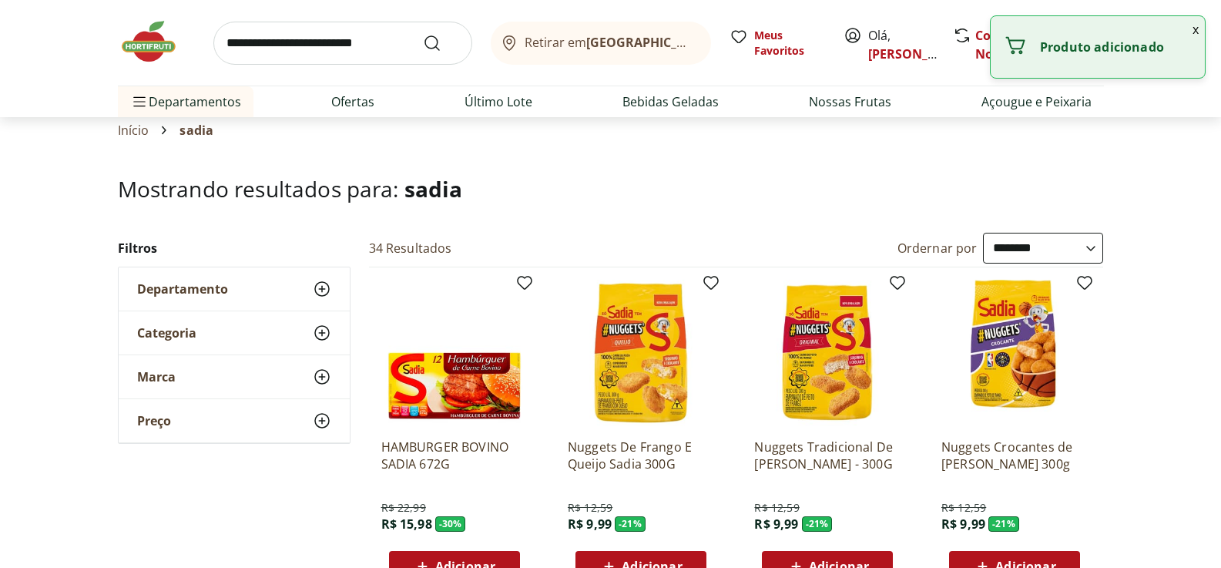
scroll to position [0, 0]
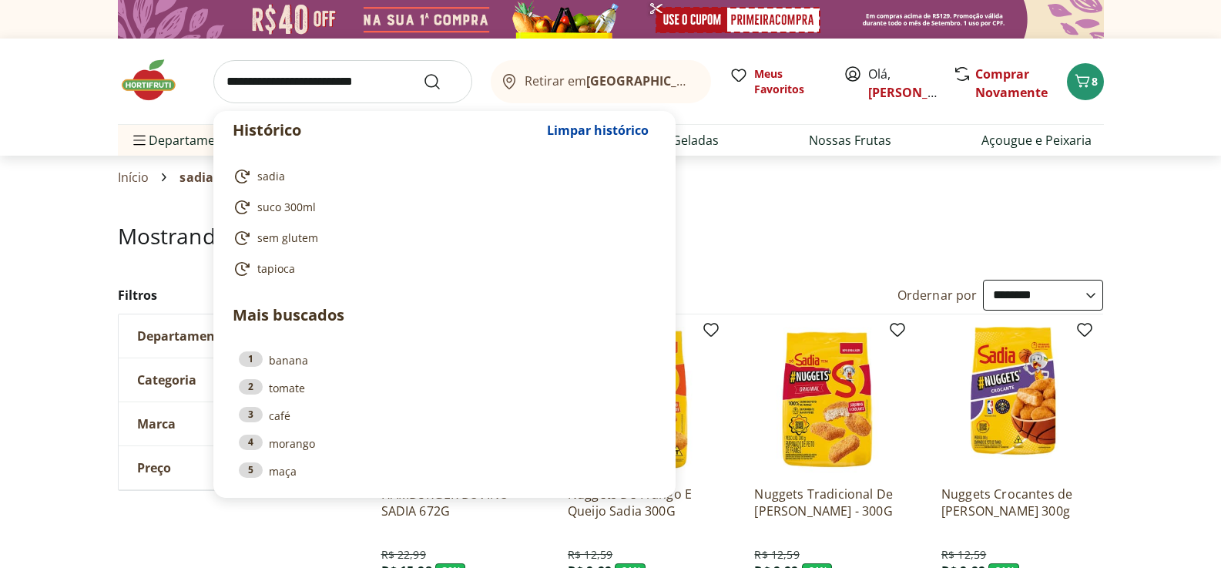
click at [354, 79] on input "search" at bounding box center [342, 81] width 259 height 43
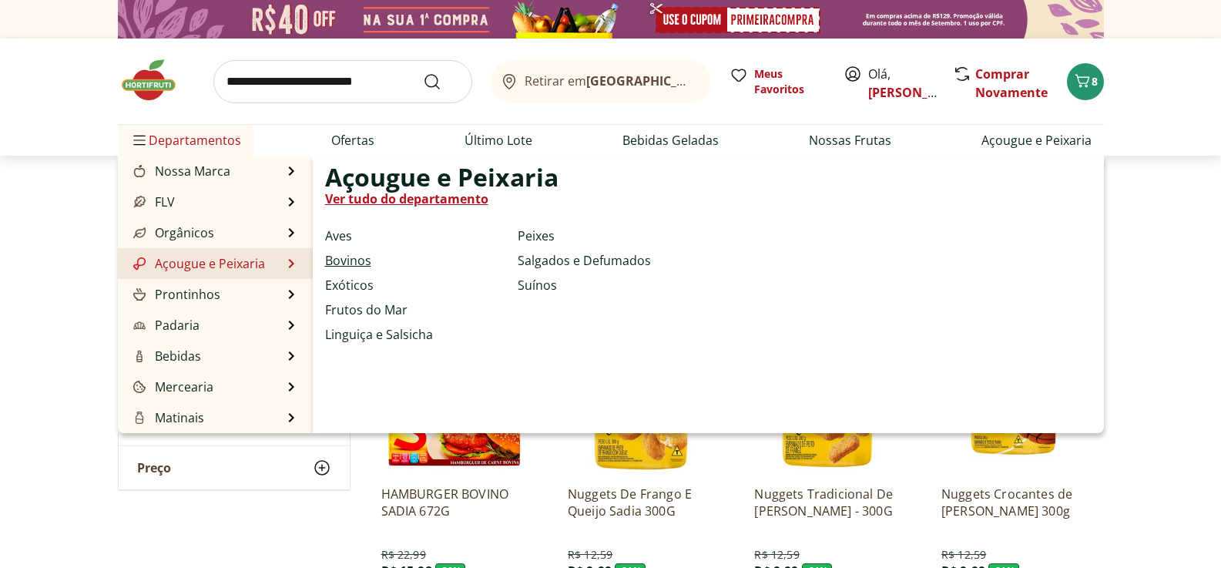
click at [349, 264] on link "Bovinos" at bounding box center [348, 260] width 46 height 18
select select "**********"
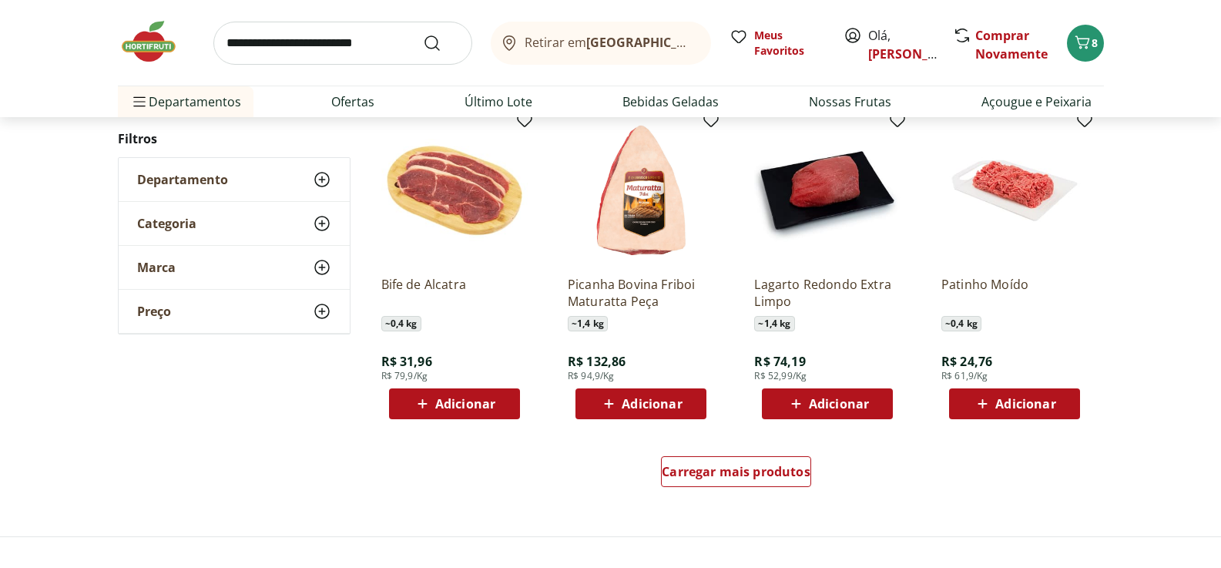
scroll to position [848, 0]
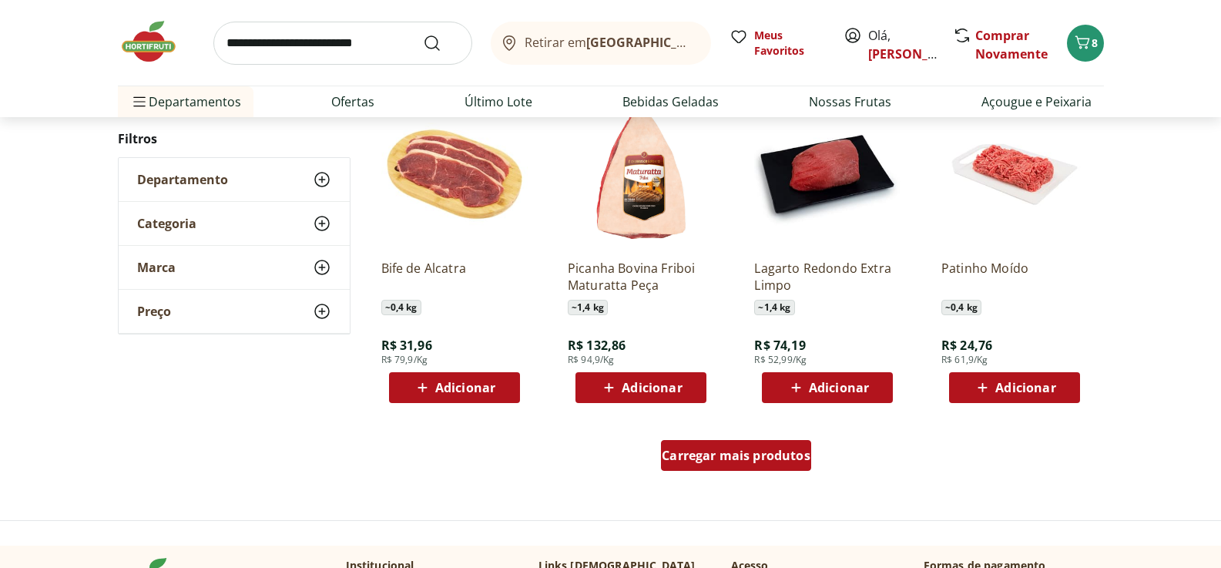
click at [745, 455] on span "Carregar mais produtos" at bounding box center [736, 455] width 149 height 12
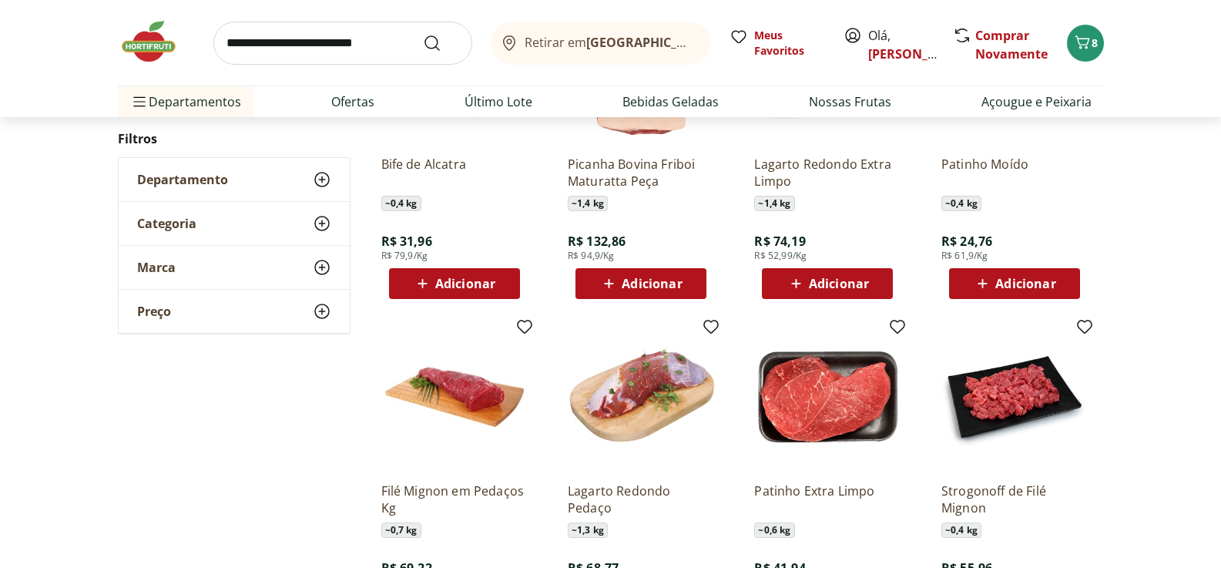
scroll to position [925, 0]
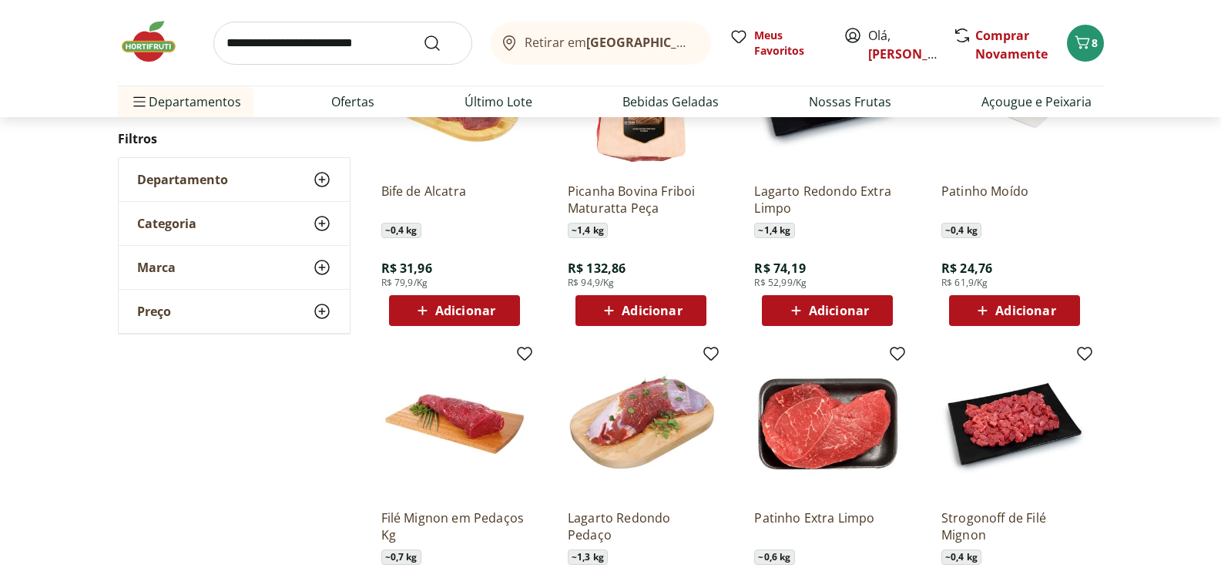
click at [1047, 307] on span "Adicionar" at bounding box center [1026, 310] width 60 height 12
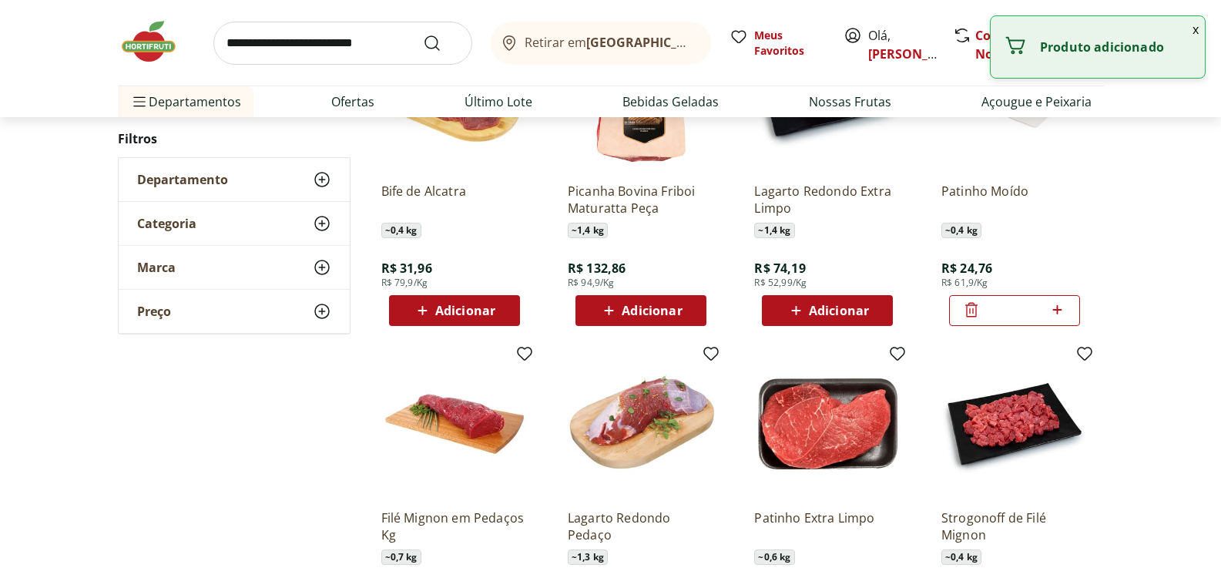
click at [1058, 312] on icon at bounding box center [1057, 309] width 9 height 9
type input "*"
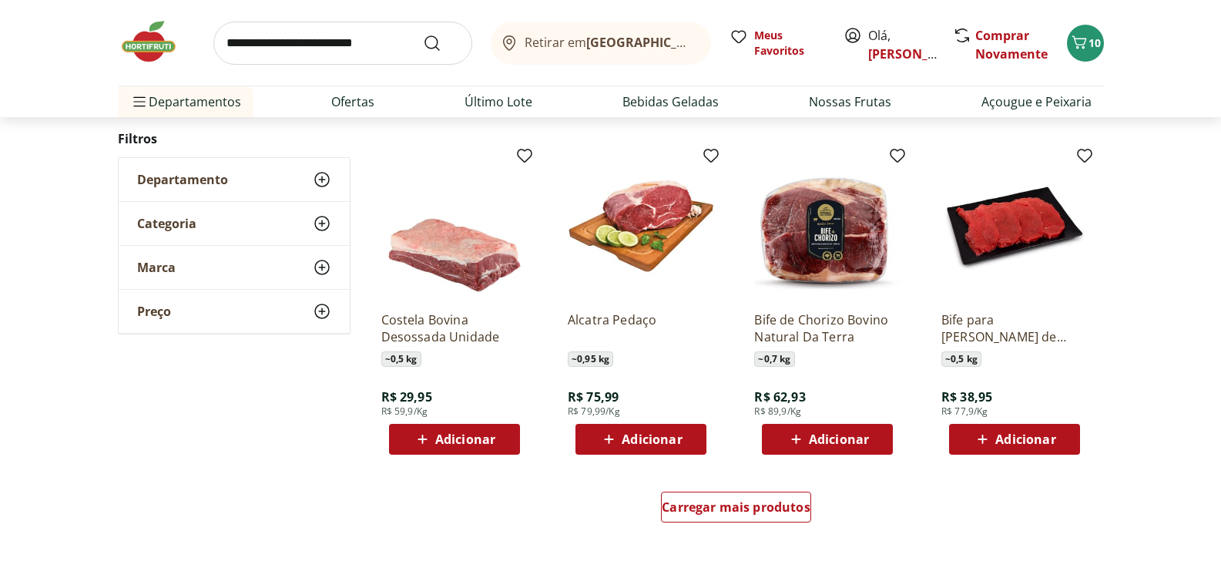
scroll to position [1850, 0]
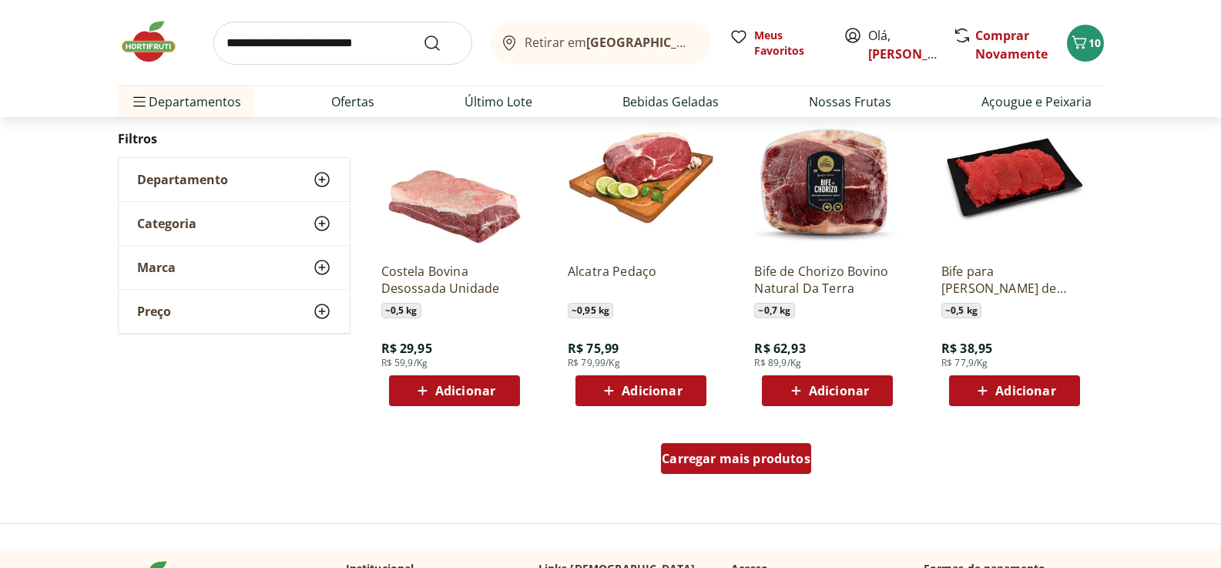
click at [719, 452] on span "Carregar mais produtos" at bounding box center [736, 458] width 149 height 12
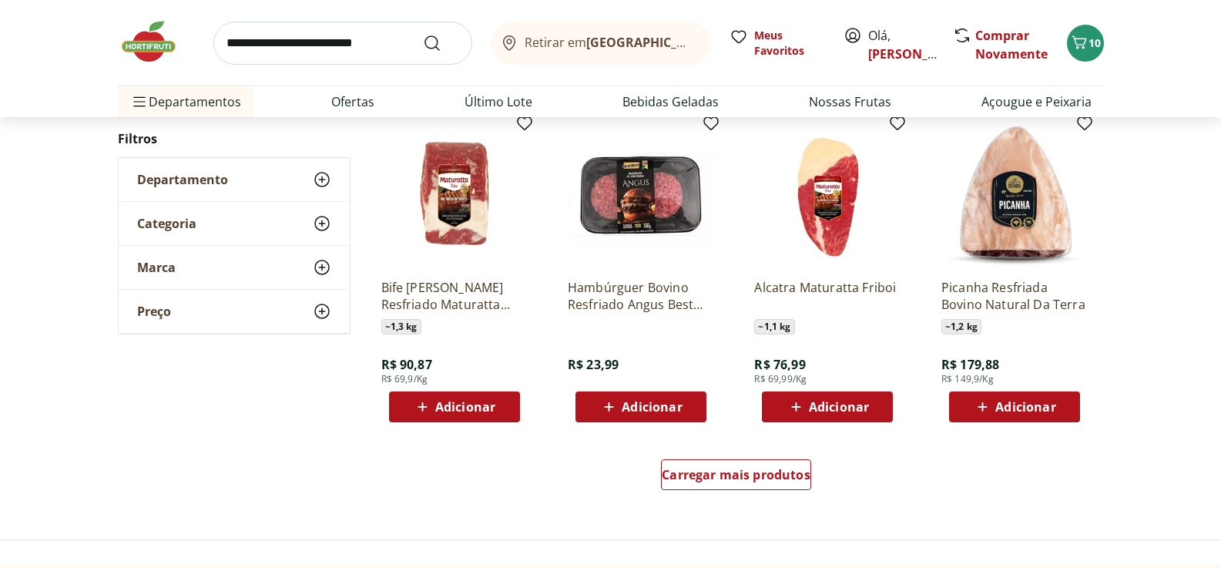
scroll to position [2851, 0]
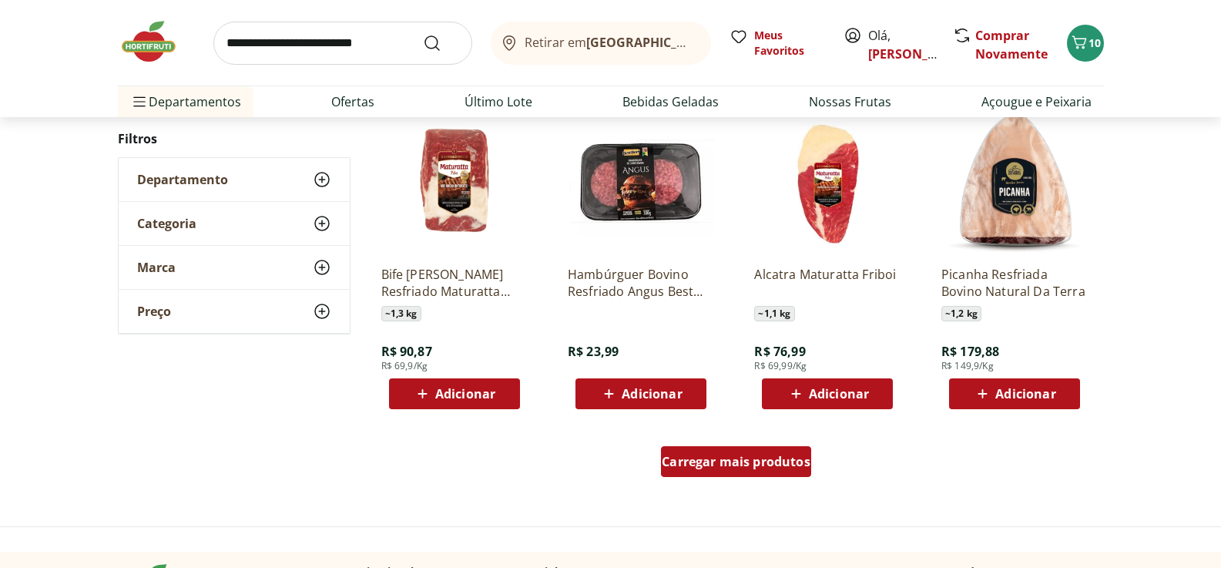
click at [778, 465] on span "Carregar mais produtos" at bounding box center [736, 461] width 149 height 12
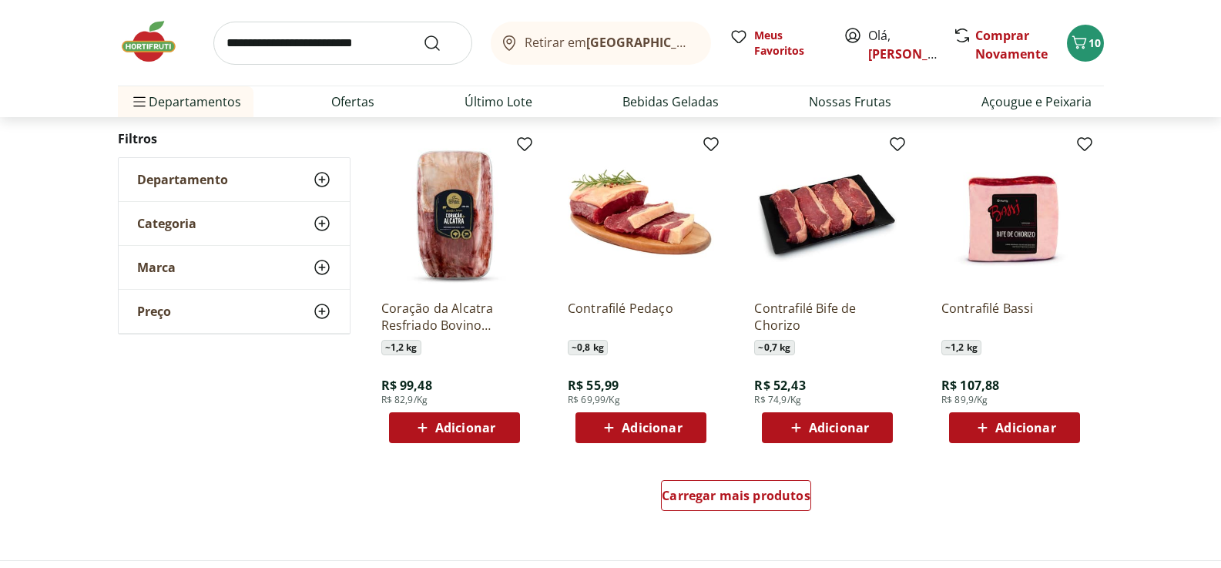
scroll to position [3853, 0]
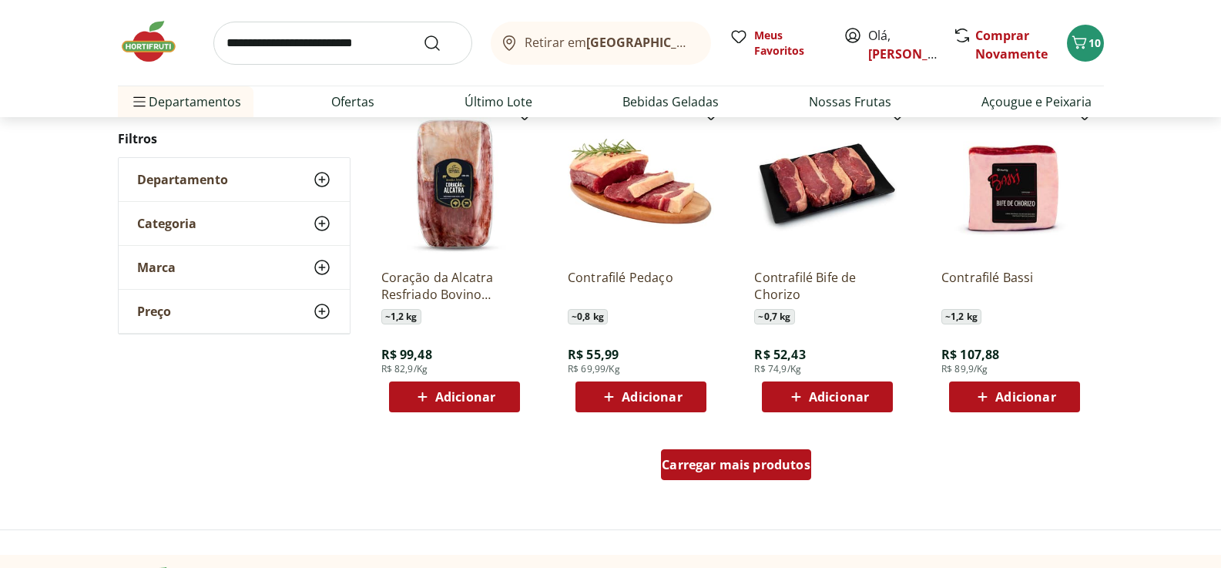
click at [746, 471] on span "Carregar mais produtos" at bounding box center [736, 465] width 149 height 12
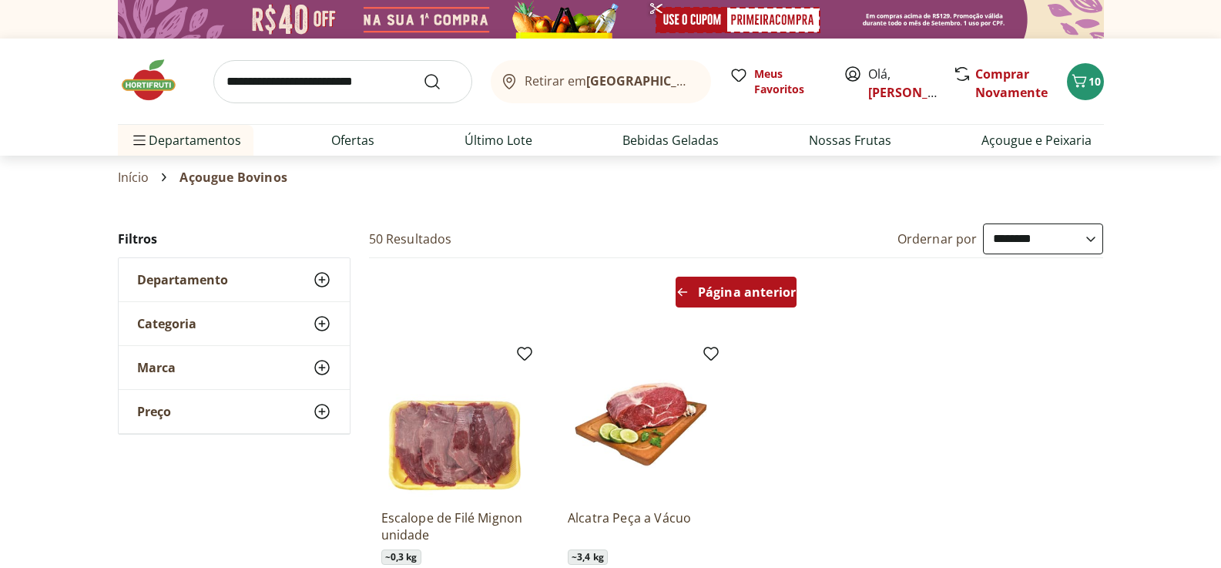
click at [750, 298] on span "Página anterior" at bounding box center [747, 292] width 98 height 12
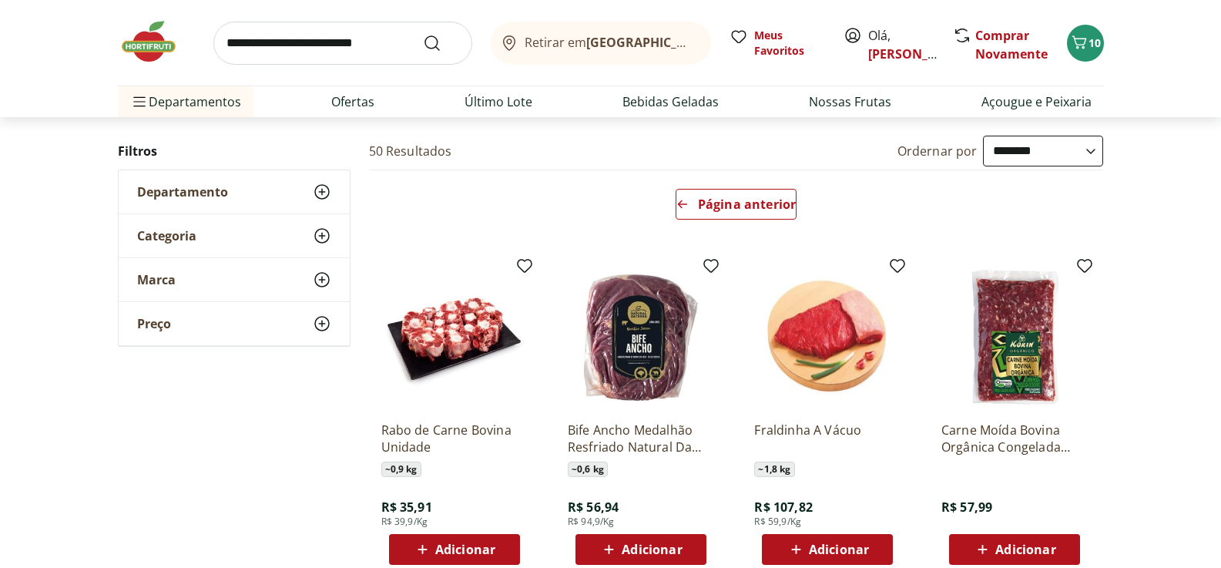
scroll to position [77, 0]
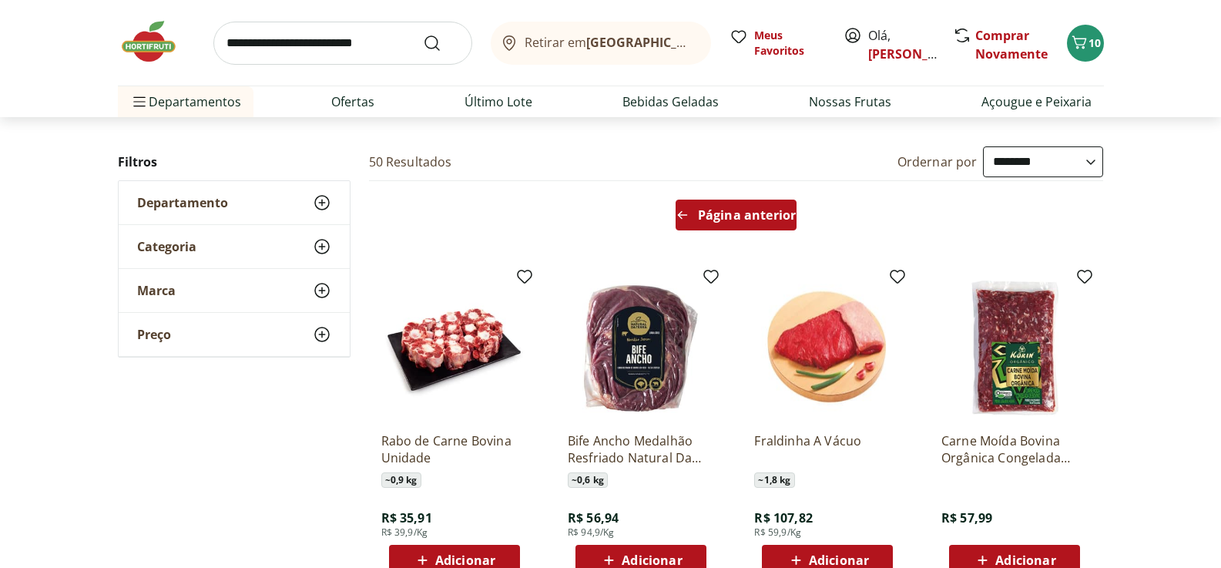
click at [742, 221] on span "Página anterior" at bounding box center [747, 215] width 98 height 12
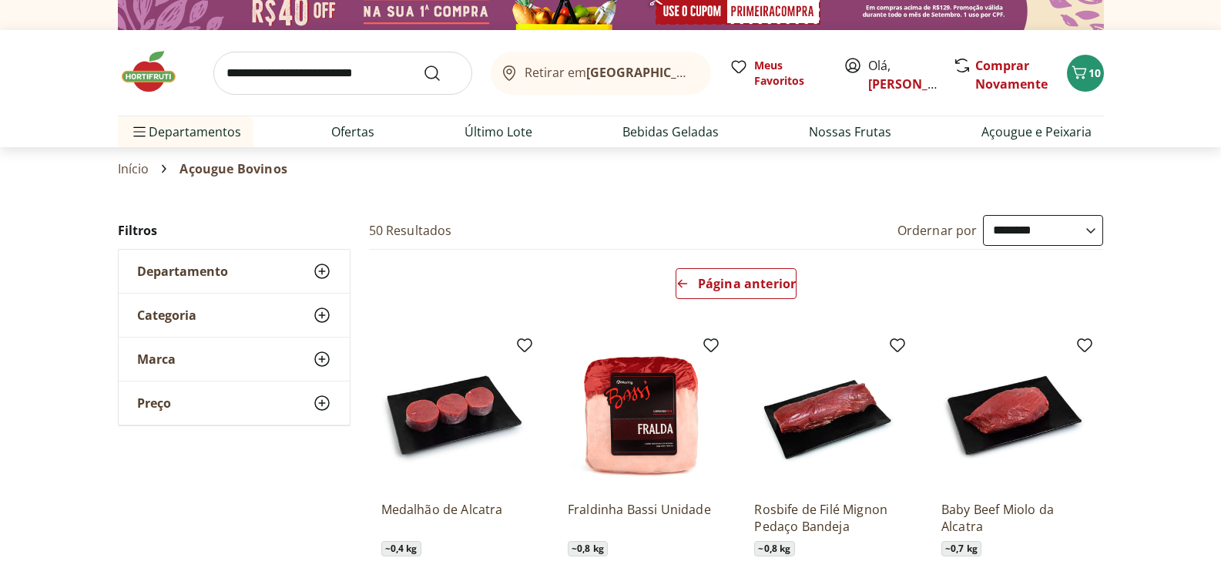
scroll to position [0, 0]
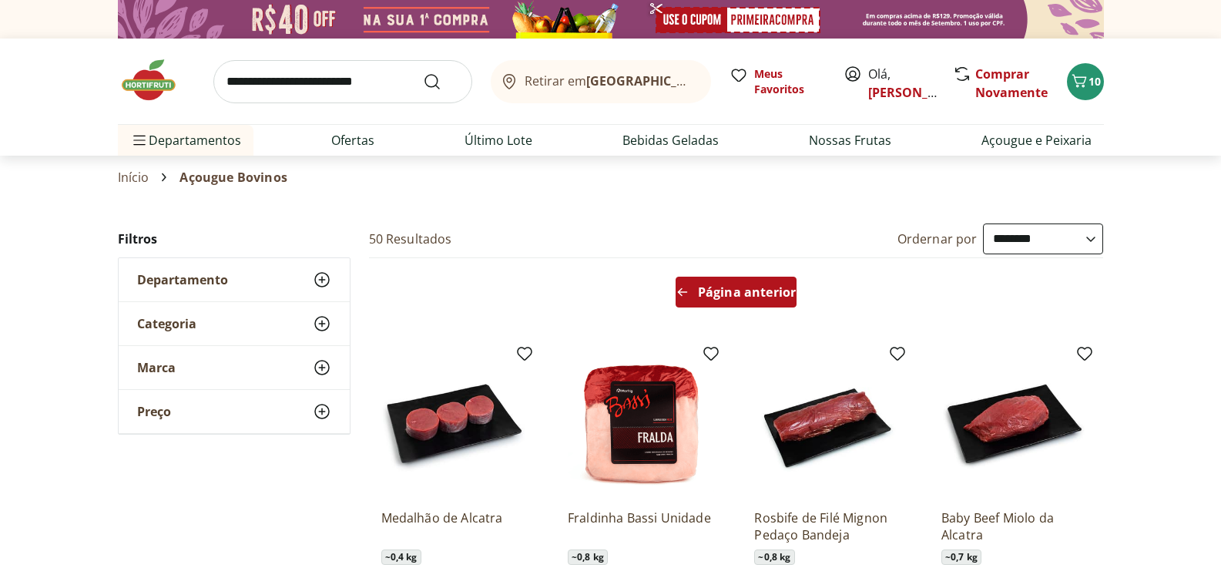
click at [746, 288] on span "Página anterior" at bounding box center [747, 292] width 98 height 12
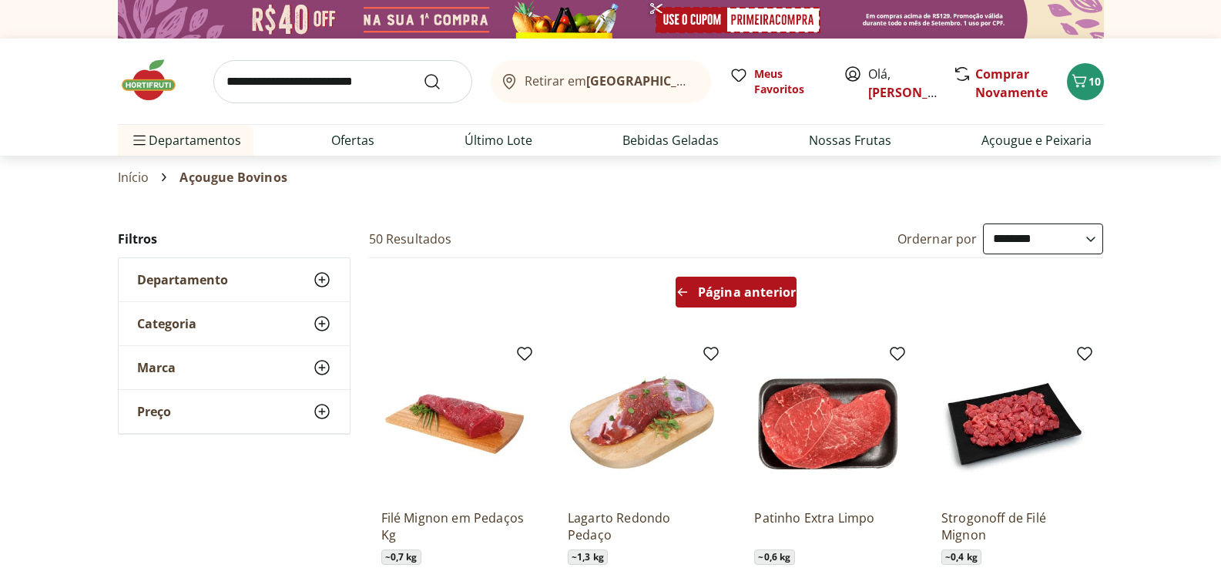
click at [698, 291] on div "Página anterior" at bounding box center [736, 292] width 121 height 31
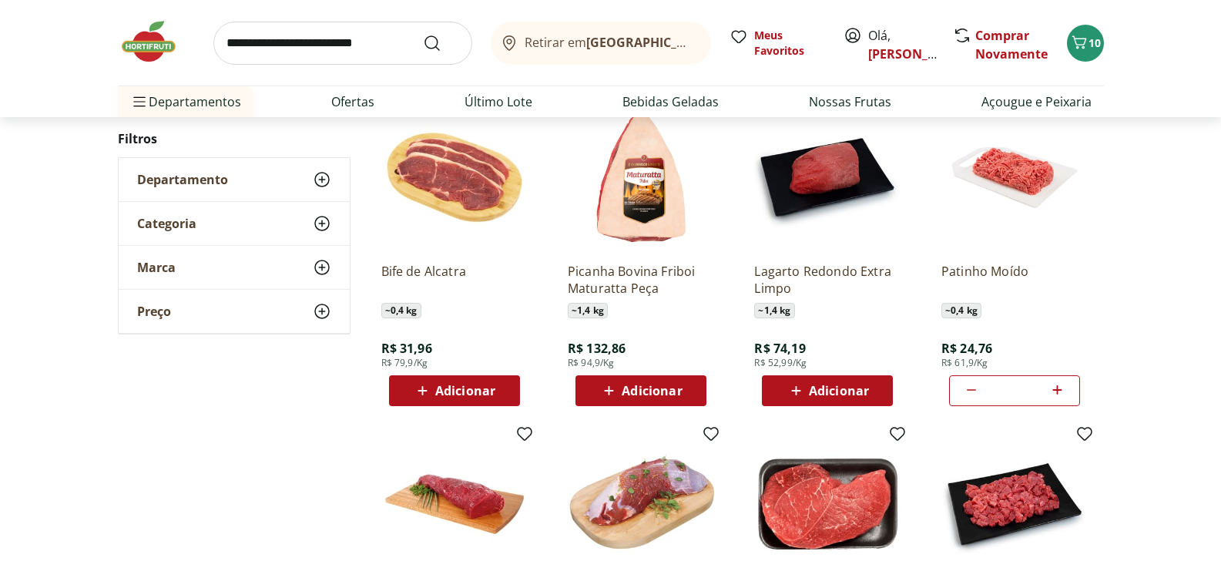
scroll to position [848, 0]
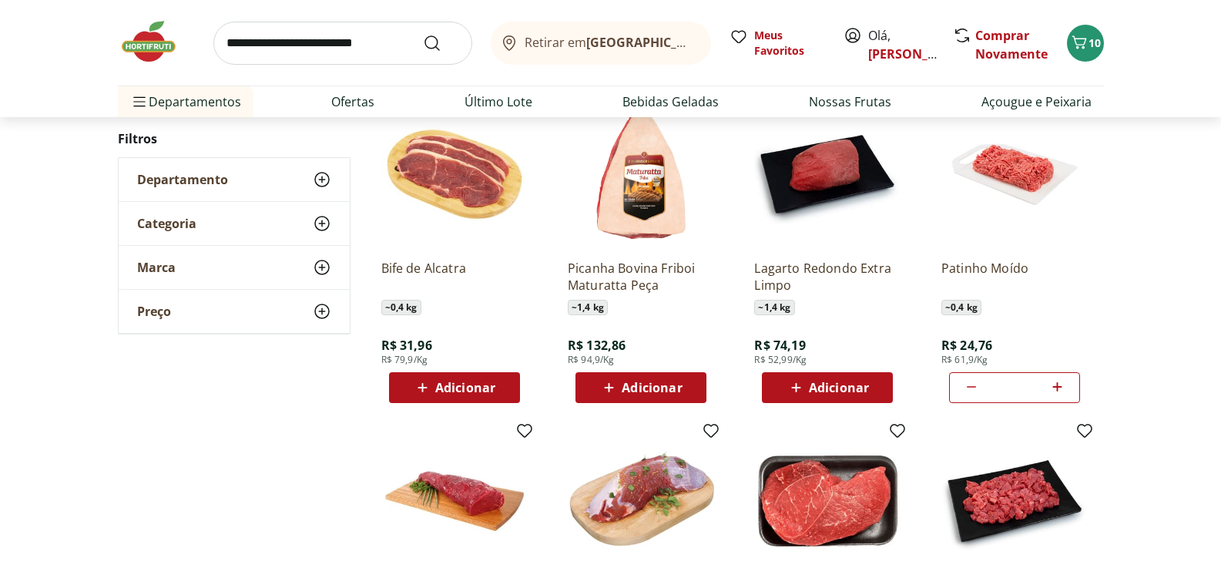
click at [809, 381] on span "Adicionar" at bounding box center [839, 387] width 60 height 12
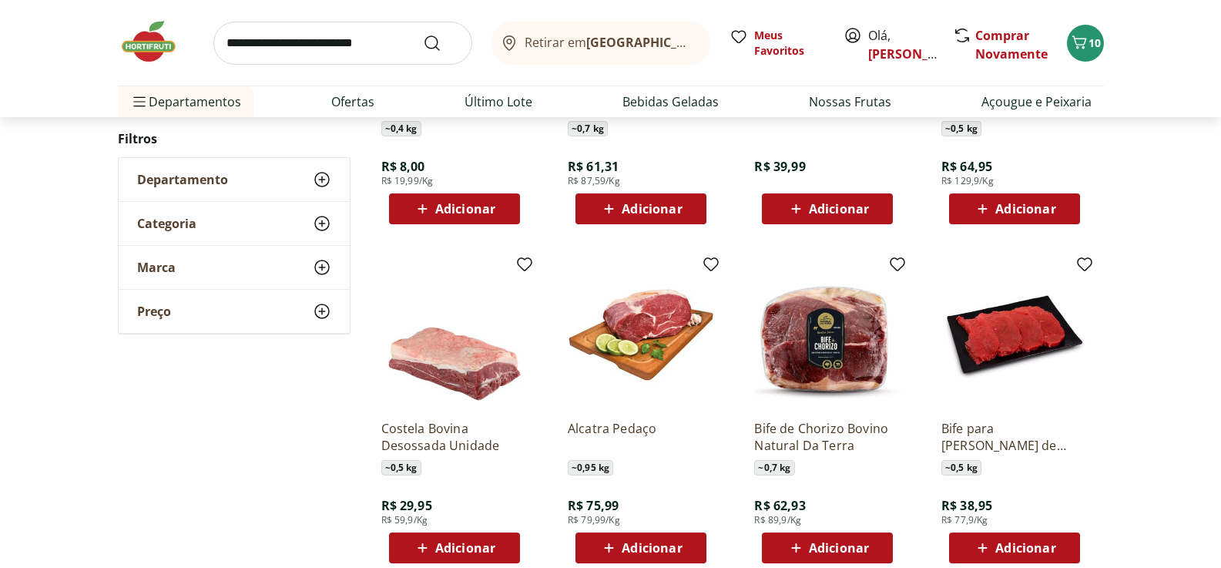
scroll to position [1695, 0]
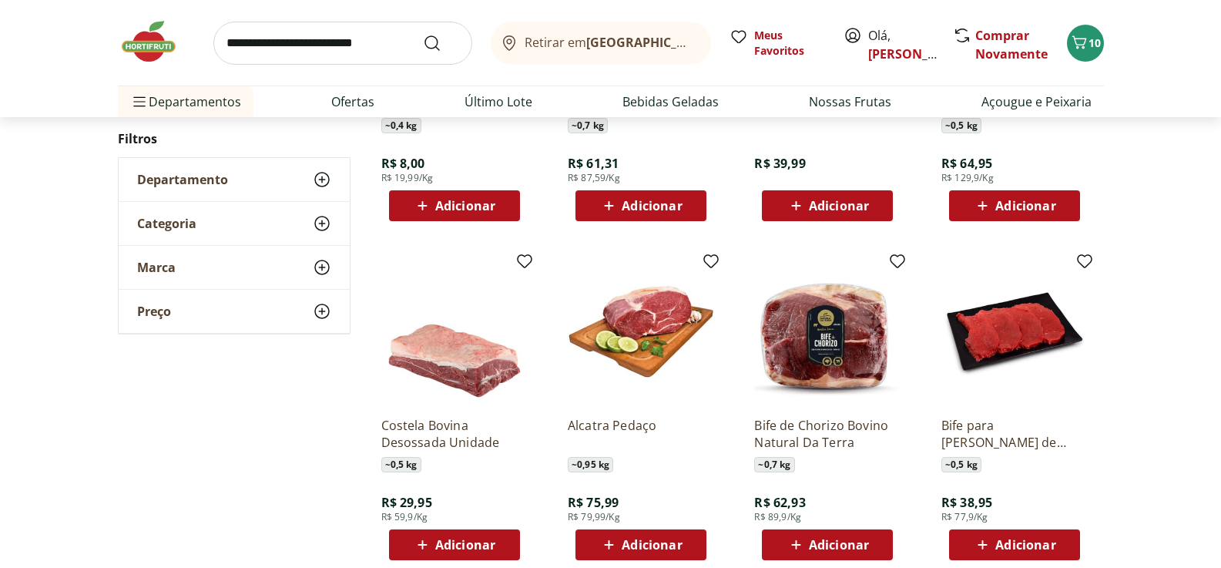
click at [1045, 540] on span "Adicionar" at bounding box center [1026, 545] width 60 height 12
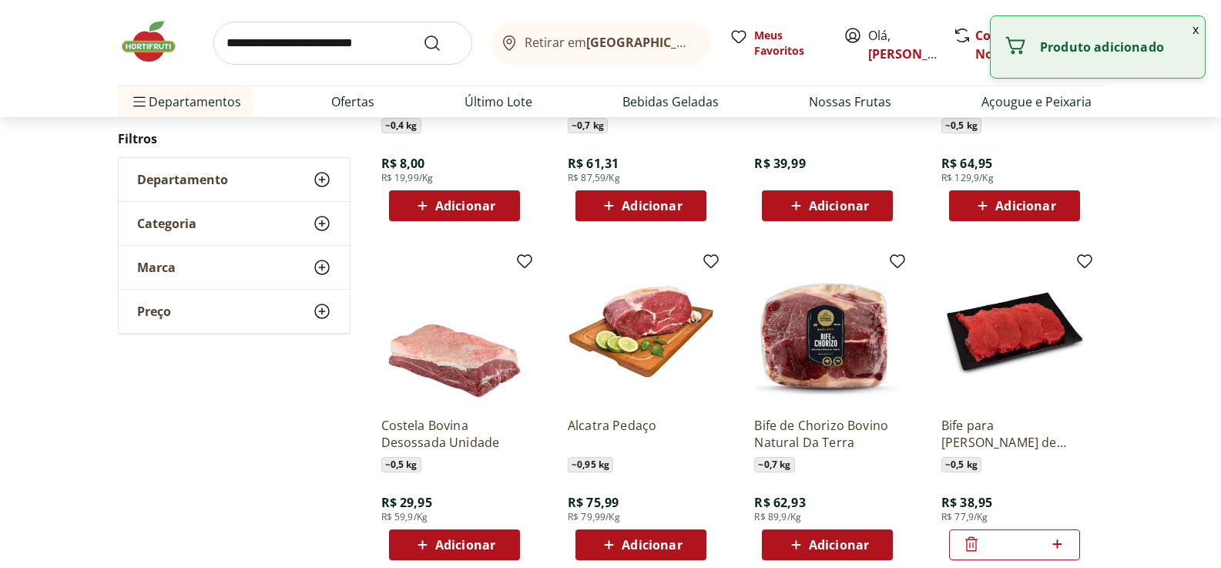
click at [1063, 540] on icon at bounding box center [1057, 544] width 19 height 18
type input "*"
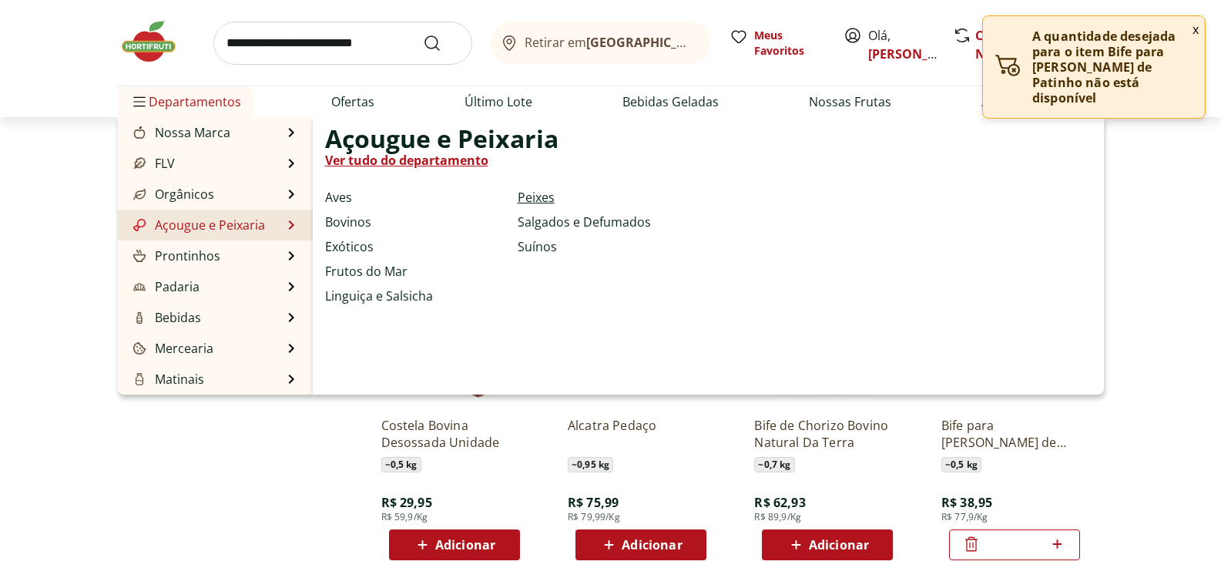
click at [531, 198] on link "Peixes" at bounding box center [536, 197] width 37 height 18
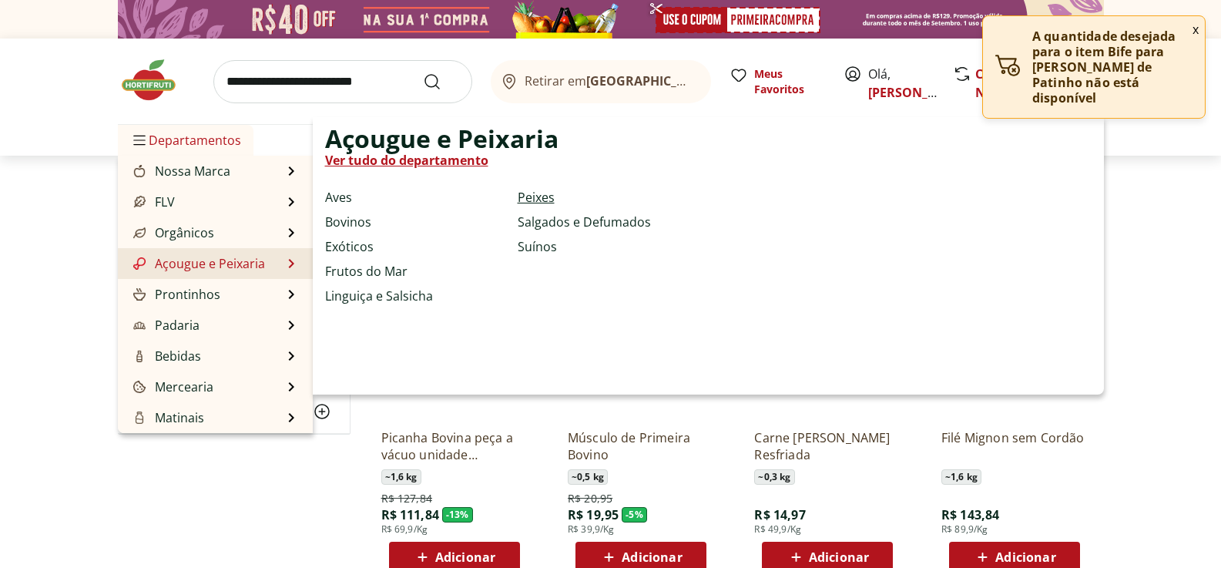
select select "**********"
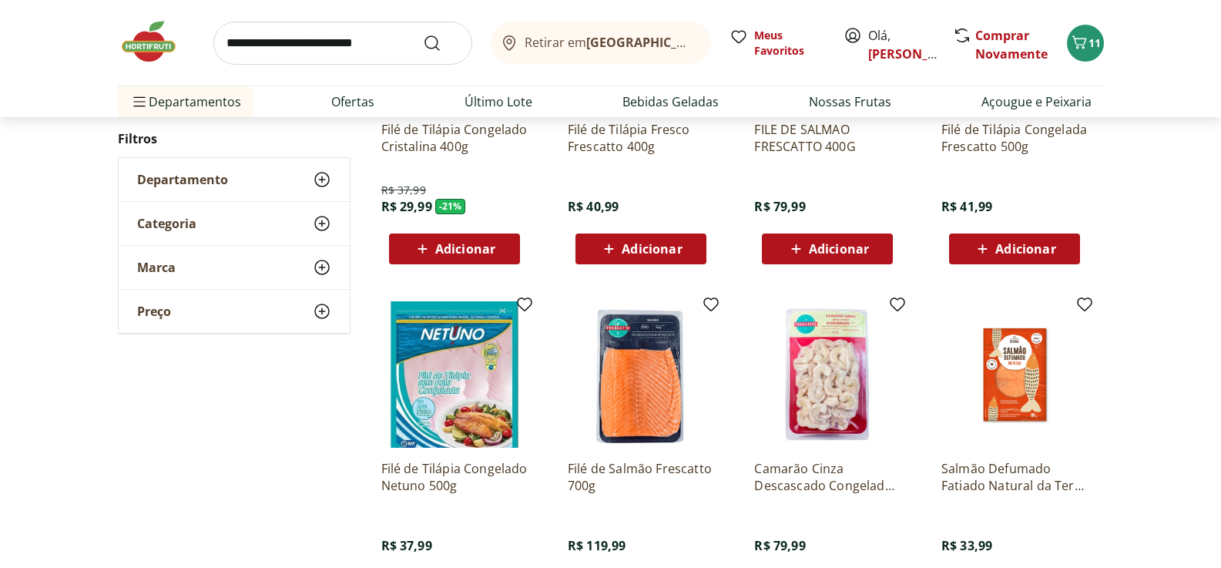
scroll to position [328, 0]
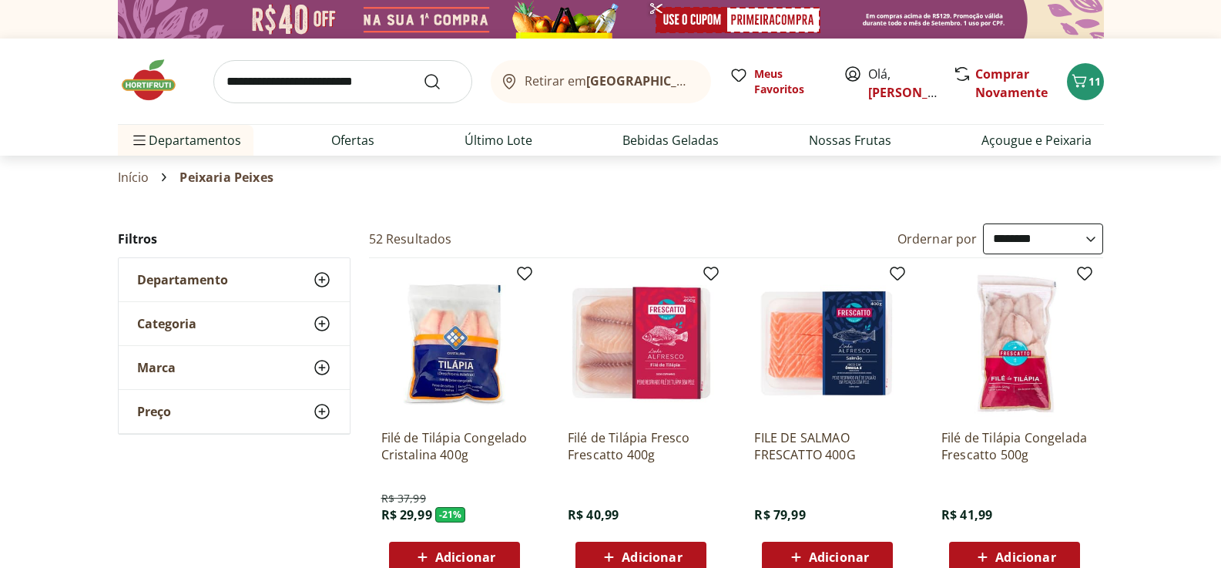
select select "**********"
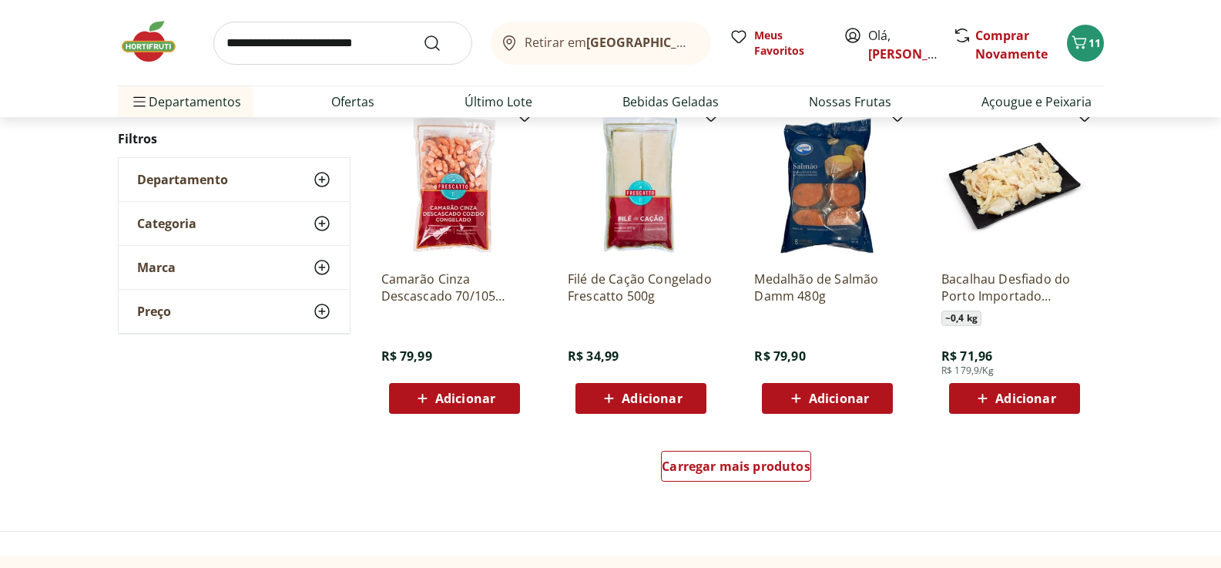
scroll to position [848, 0]
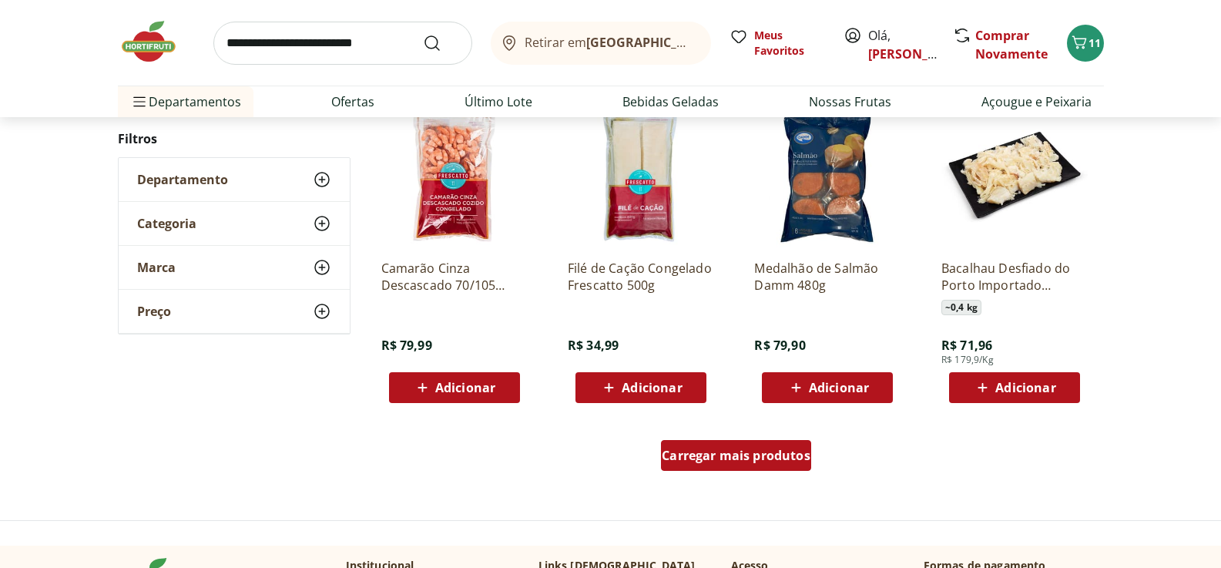
click at [764, 462] on span "Carregar mais produtos" at bounding box center [736, 455] width 149 height 12
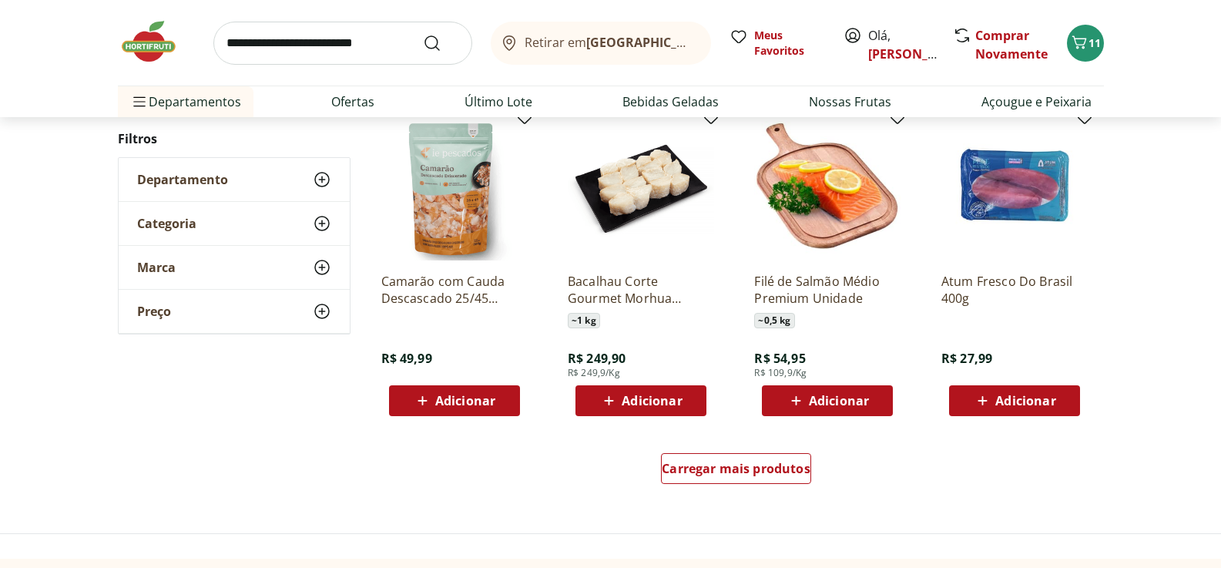
scroll to position [1850, 0]
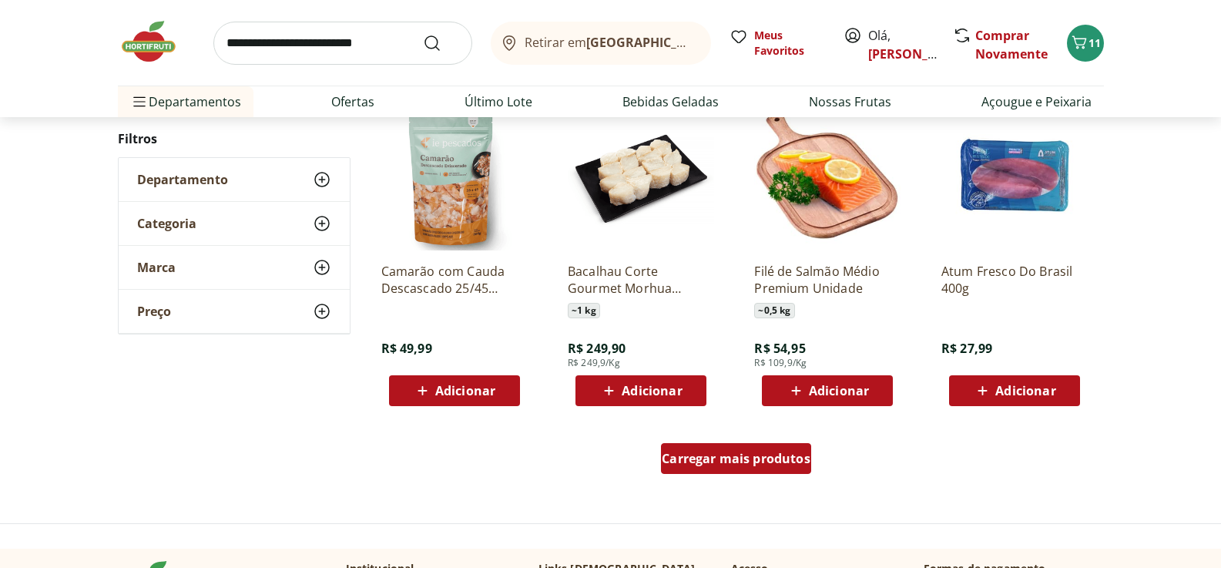
click at [720, 462] on span "Carregar mais produtos" at bounding box center [736, 458] width 149 height 12
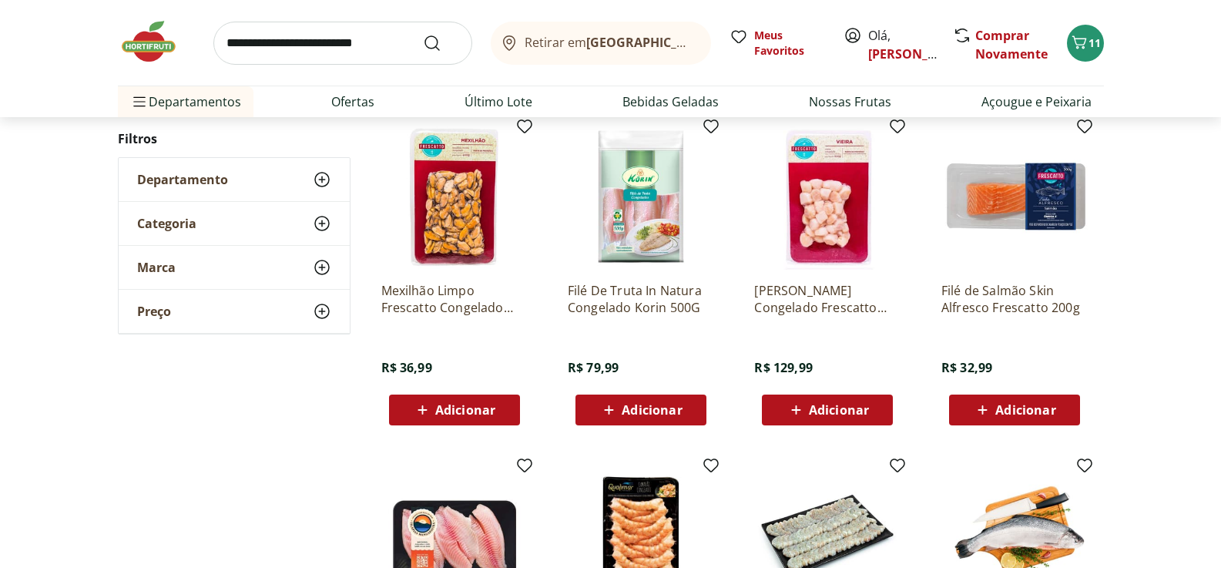
scroll to position [2158, 0]
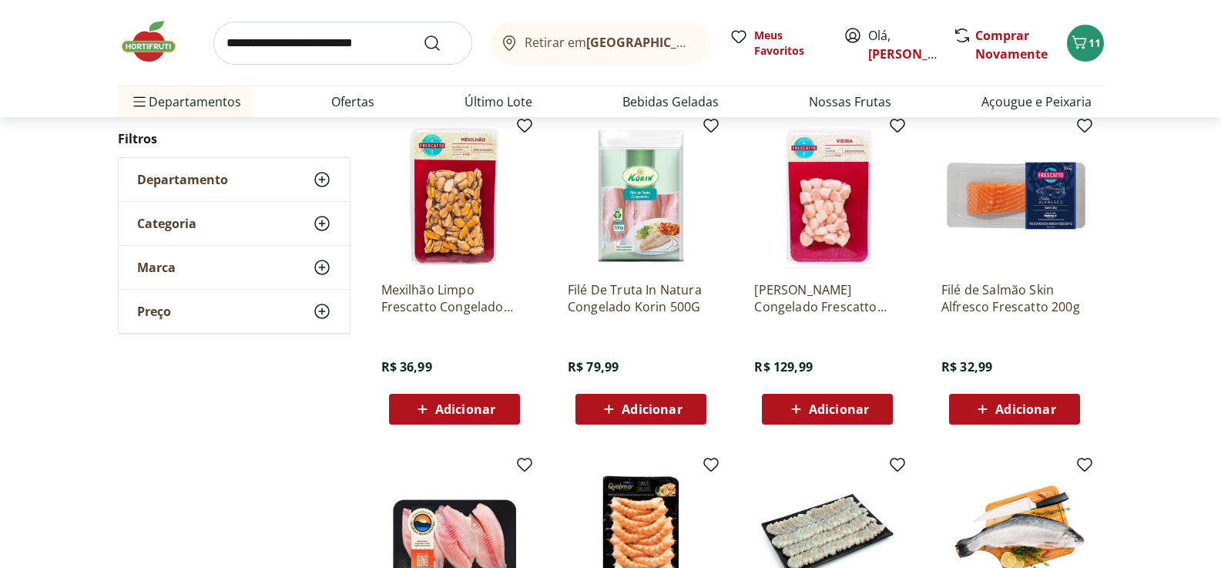
click at [674, 418] on span "Adicionar" at bounding box center [641, 409] width 82 height 18
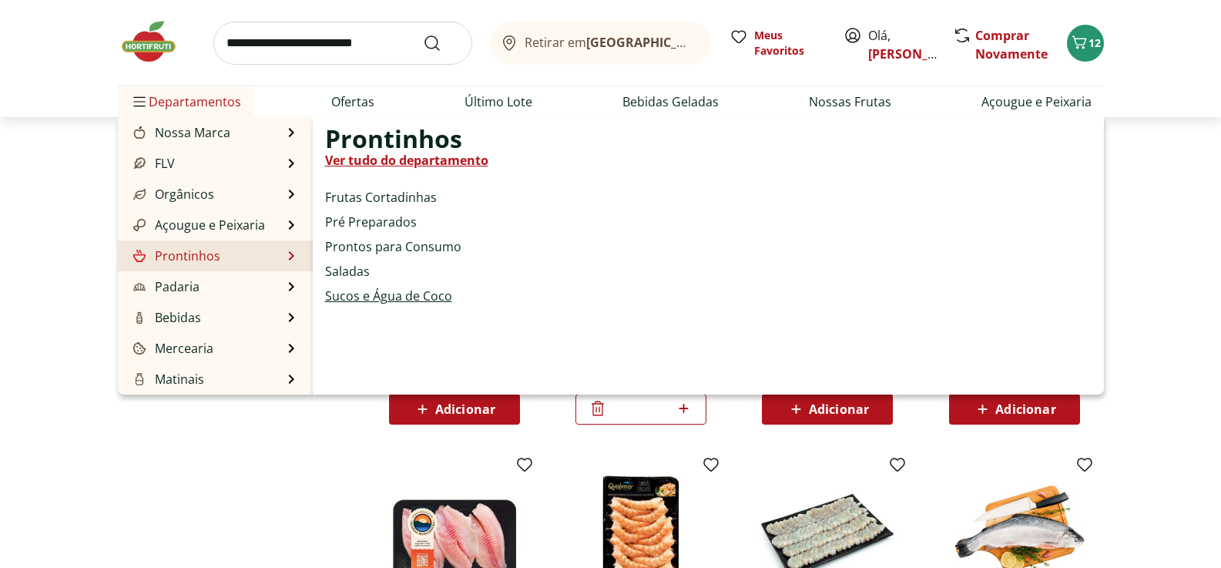
click at [373, 295] on link "Sucos e Água de Coco" at bounding box center [388, 296] width 127 height 18
select select "**********"
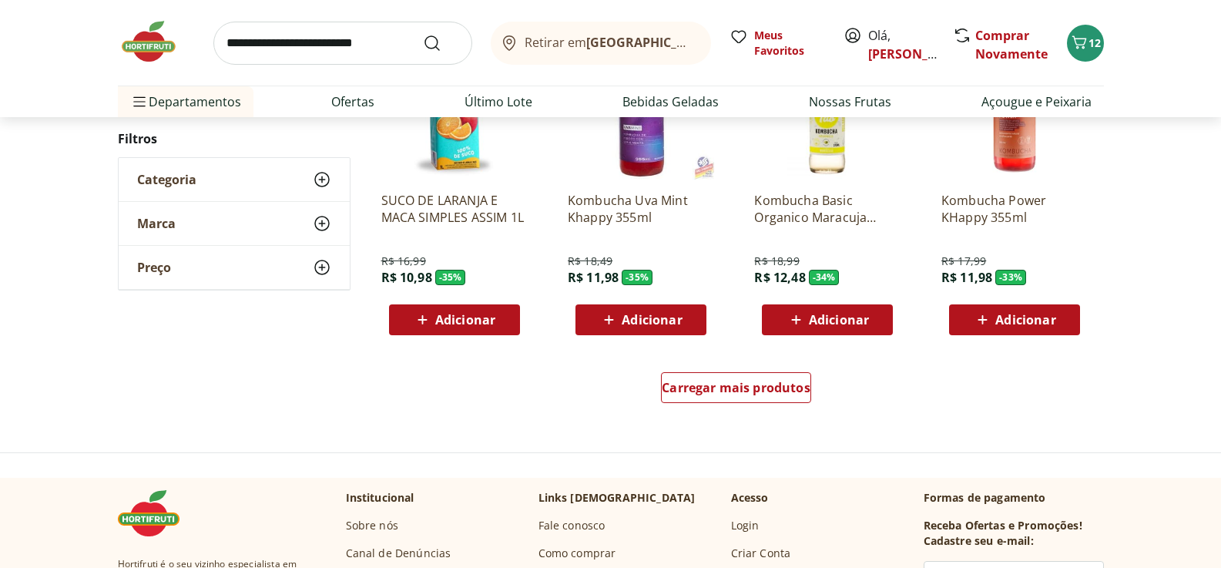
scroll to position [925, 0]
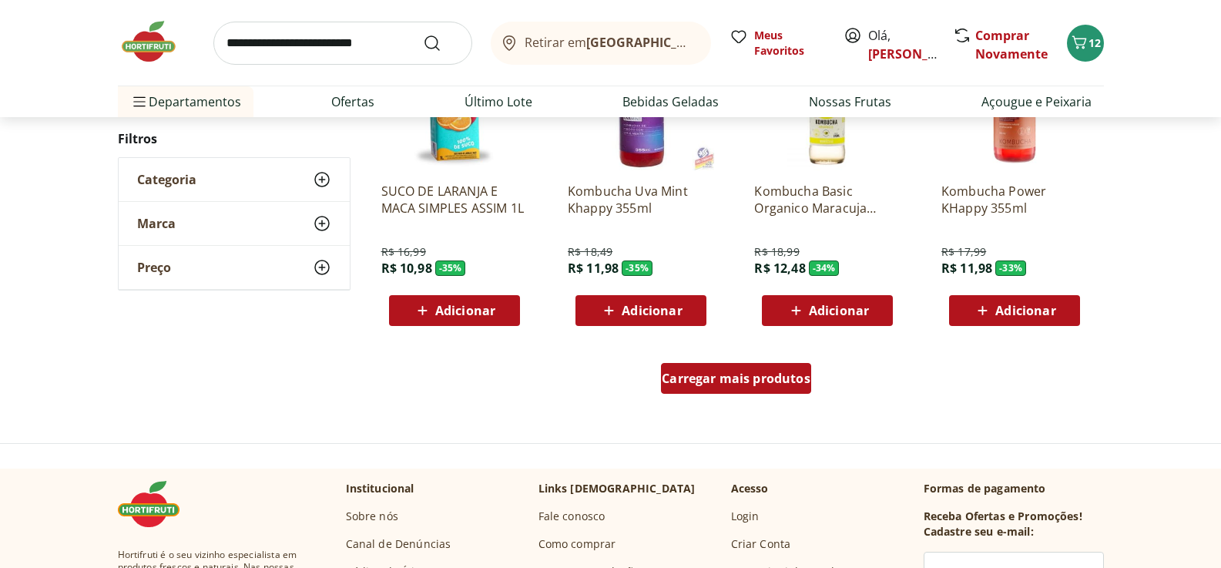
click at [662, 383] on span "Carregar mais produtos" at bounding box center [736, 378] width 149 height 12
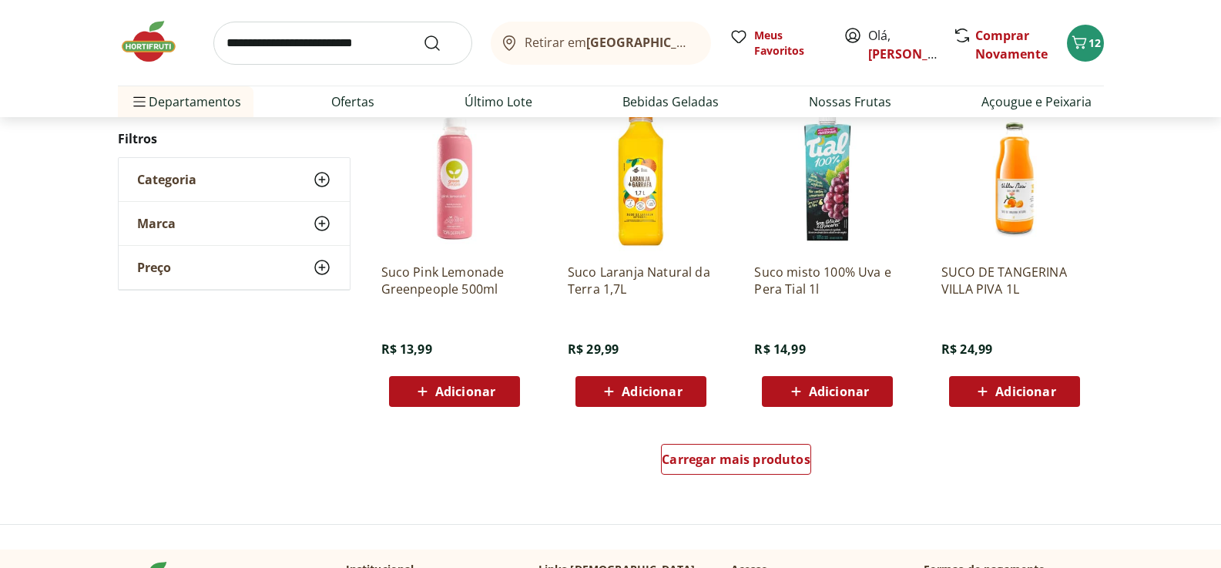
scroll to position [1850, 0]
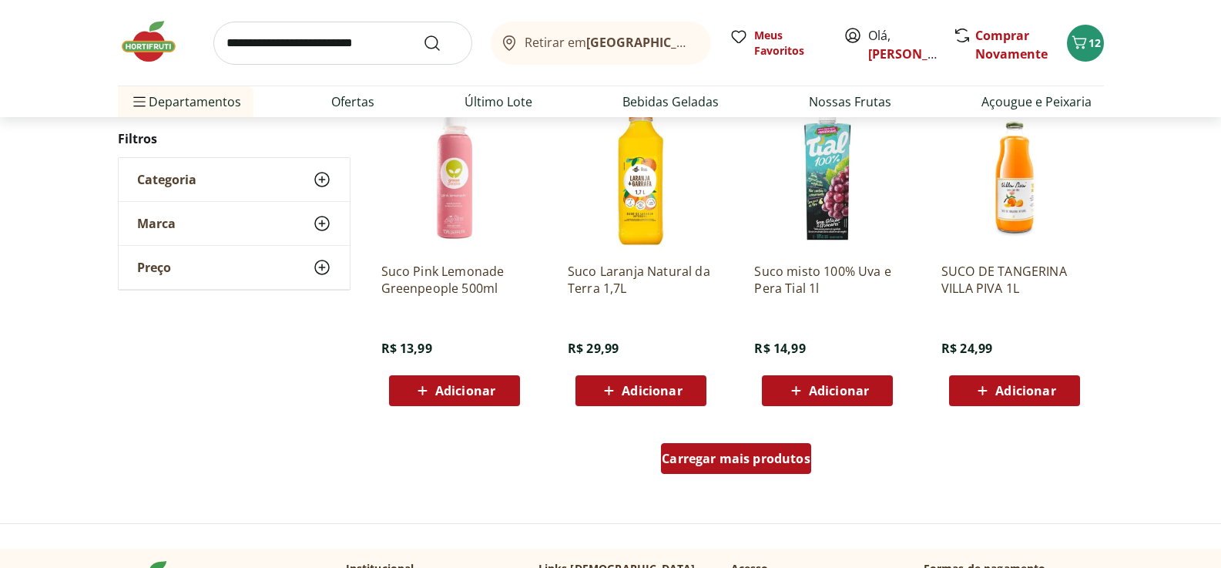
click at [751, 459] on span "Carregar mais produtos" at bounding box center [736, 458] width 149 height 12
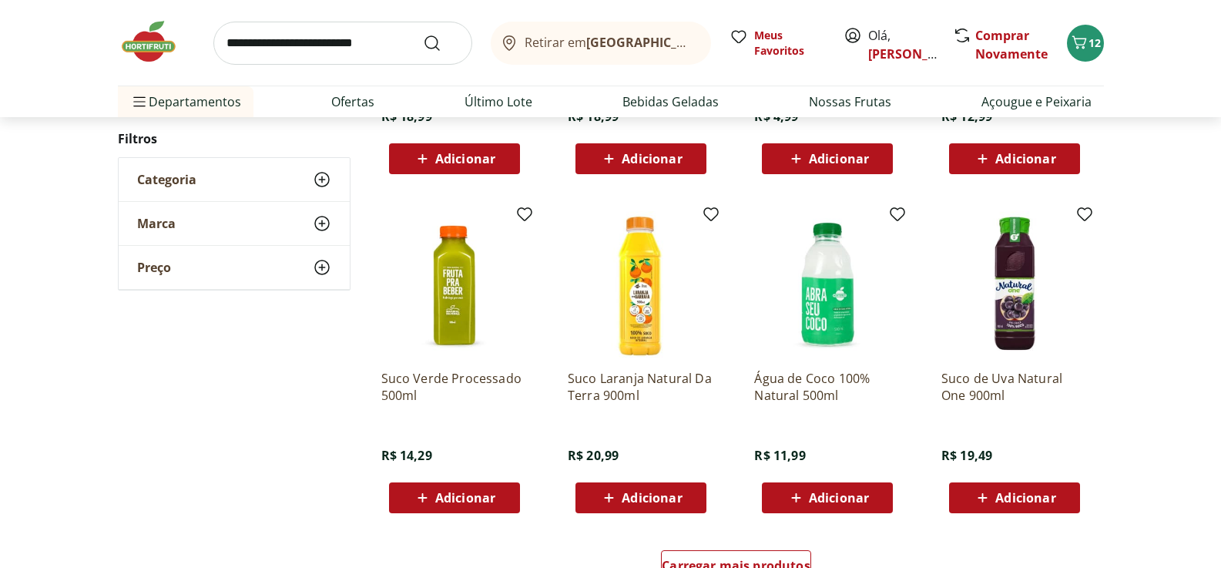
scroll to position [2774, 0]
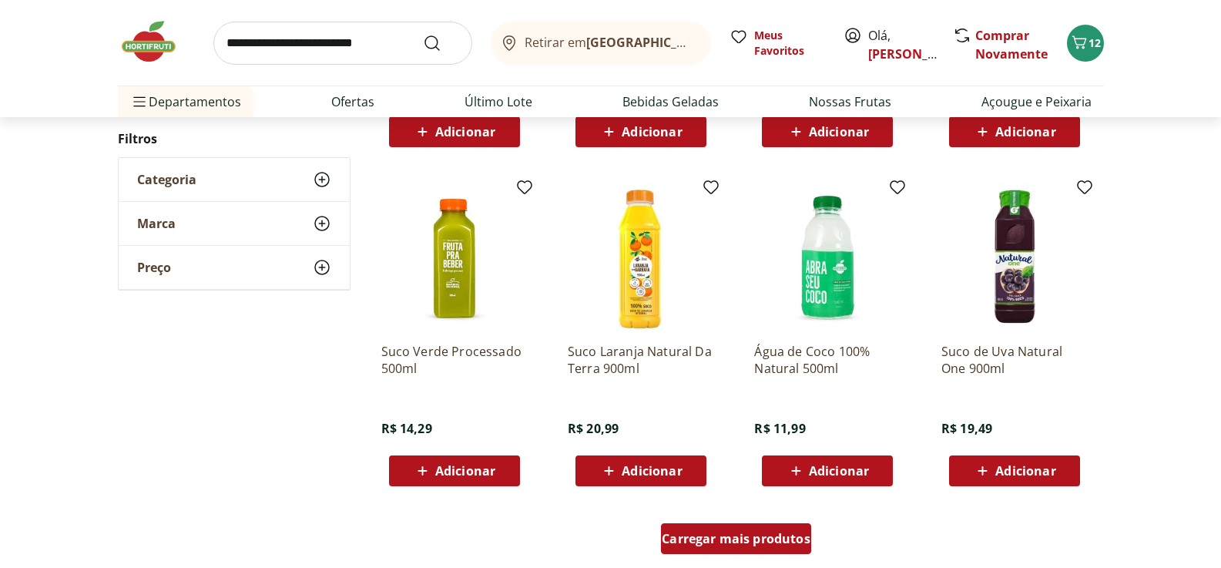
click at [761, 533] on span "Carregar mais produtos" at bounding box center [736, 539] width 149 height 12
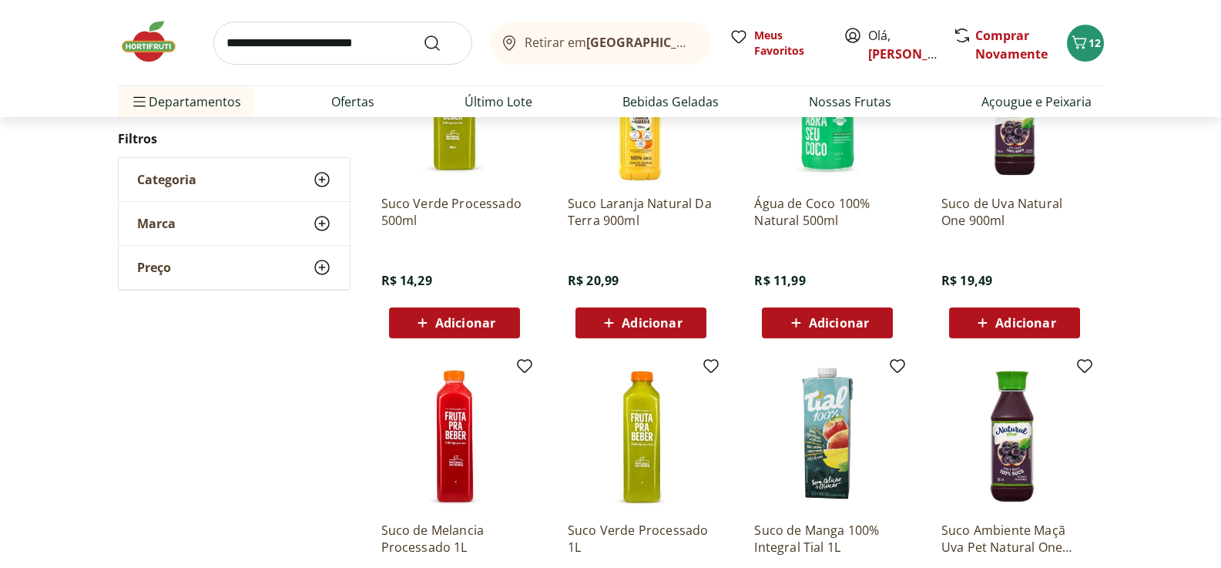
scroll to position [2928, 0]
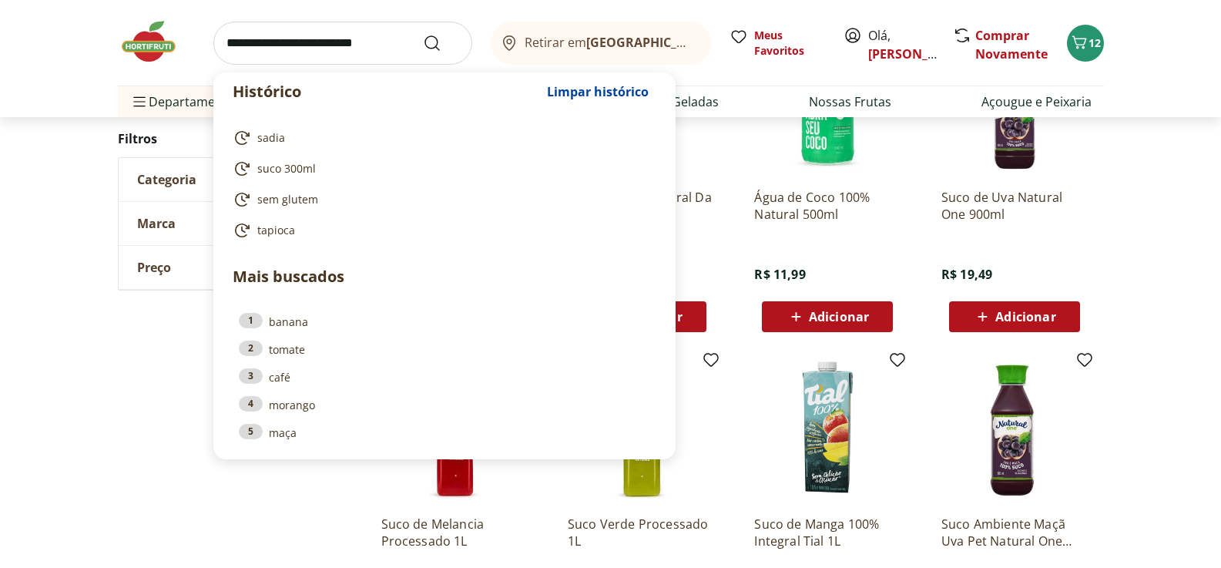
click at [313, 52] on input "search" at bounding box center [342, 43] width 259 height 43
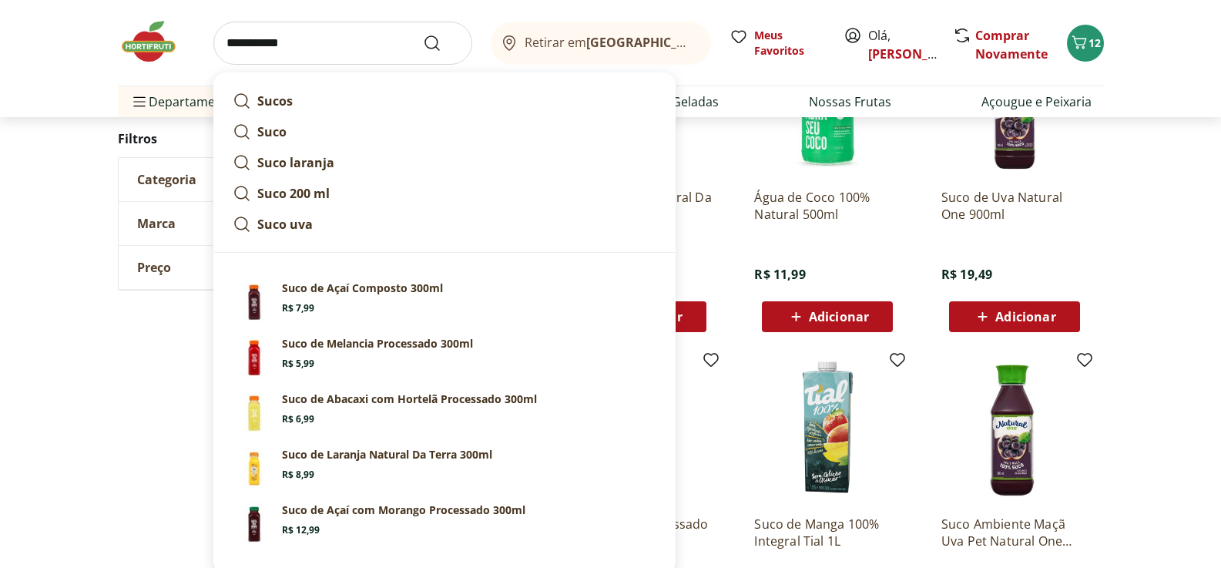
type input "**********"
click at [423, 34] on button "Submit Search" at bounding box center [441, 43] width 37 height 18
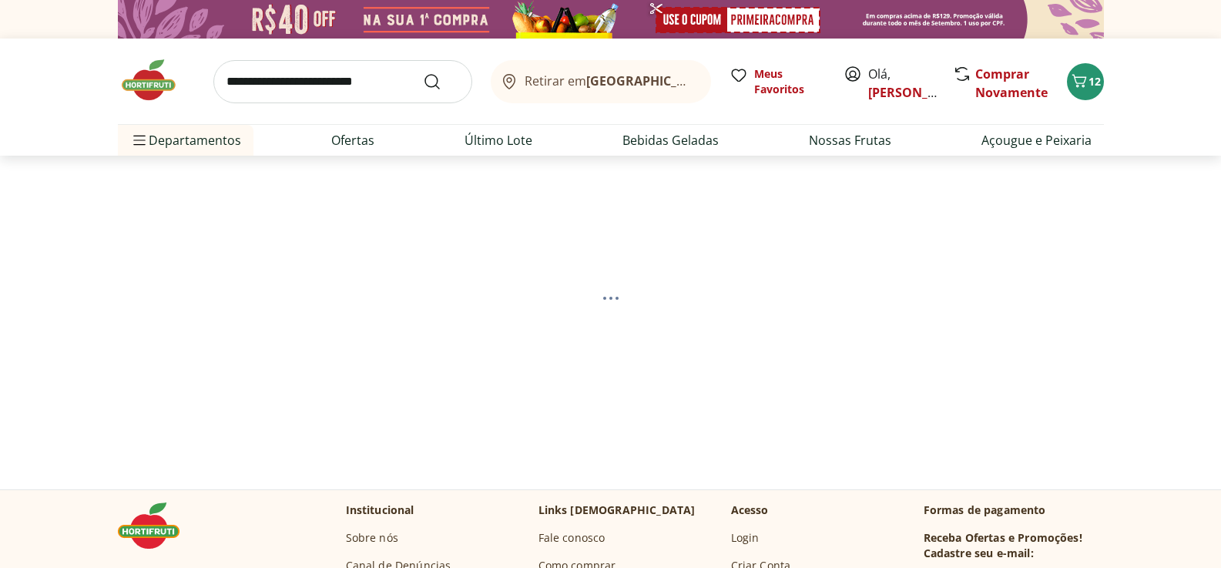
select select "**********"
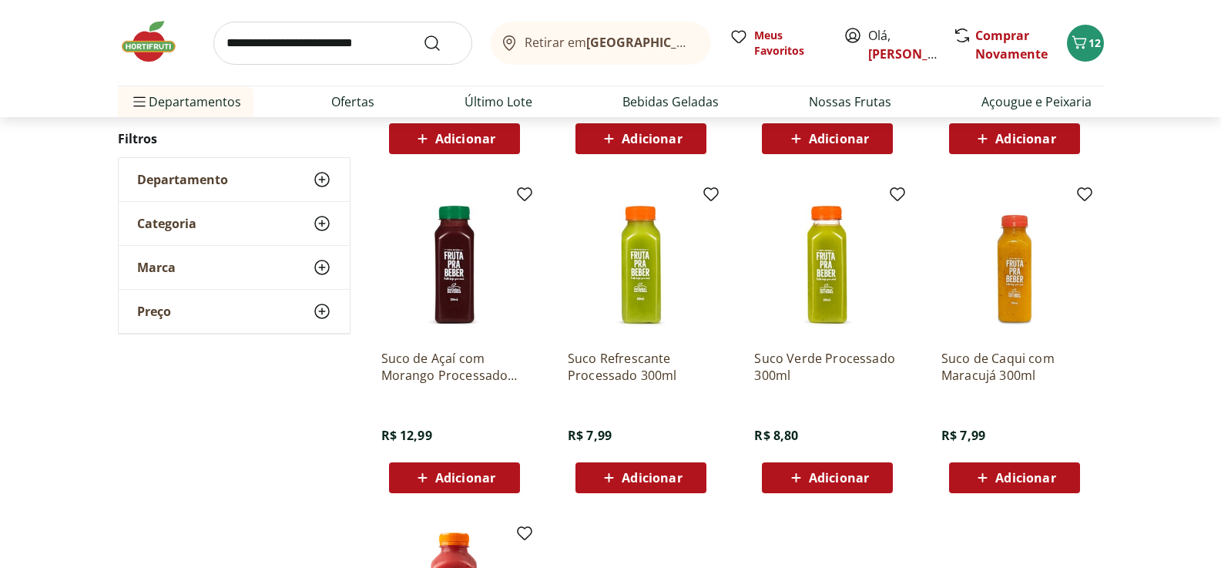
scroll to position [462, 0]
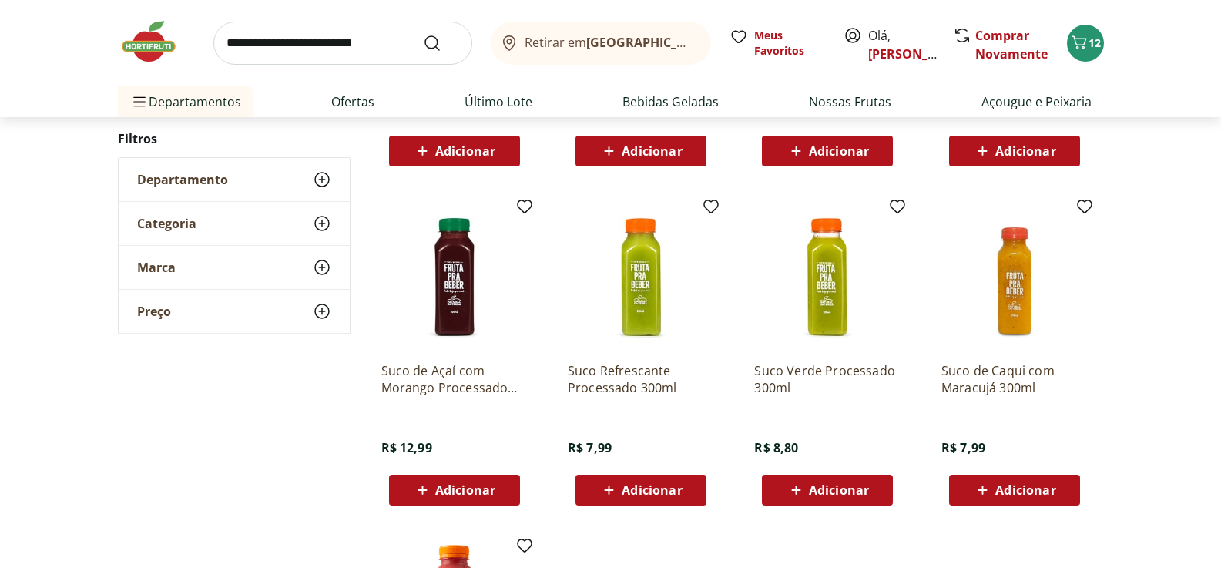
click at [863, 492] on span "Adicionar" at bounding box center [839, 490] width 60 height 12
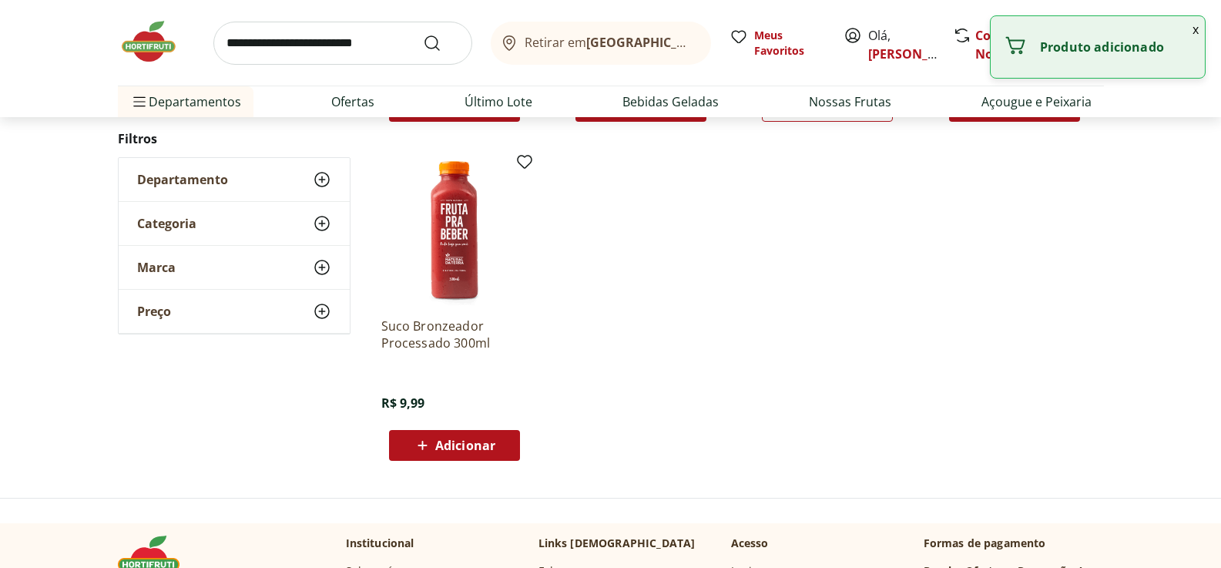
scroll to position [848, 0]
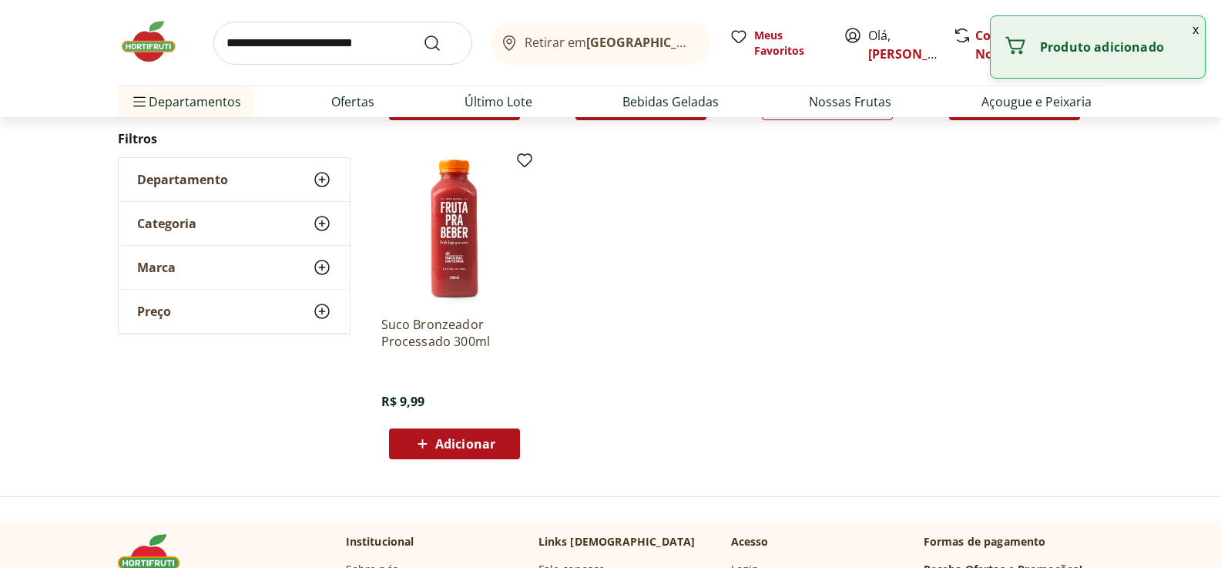
click at [495, 442] on span "Adicionar" at bounding box center [465, 444] width 60 height 12
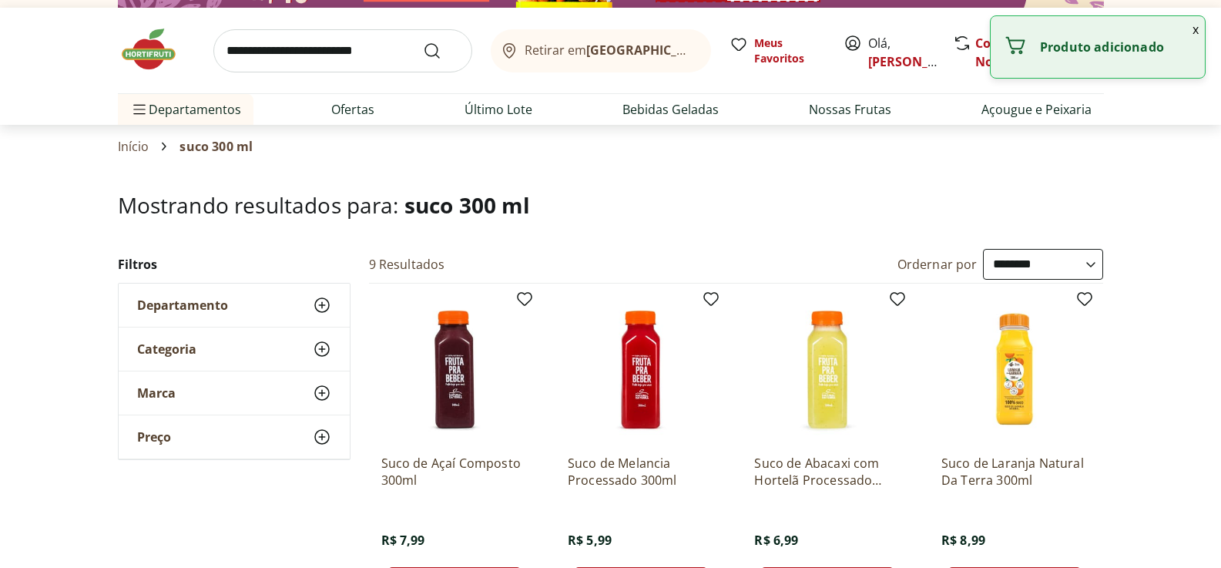
scroll to position [0, 0]
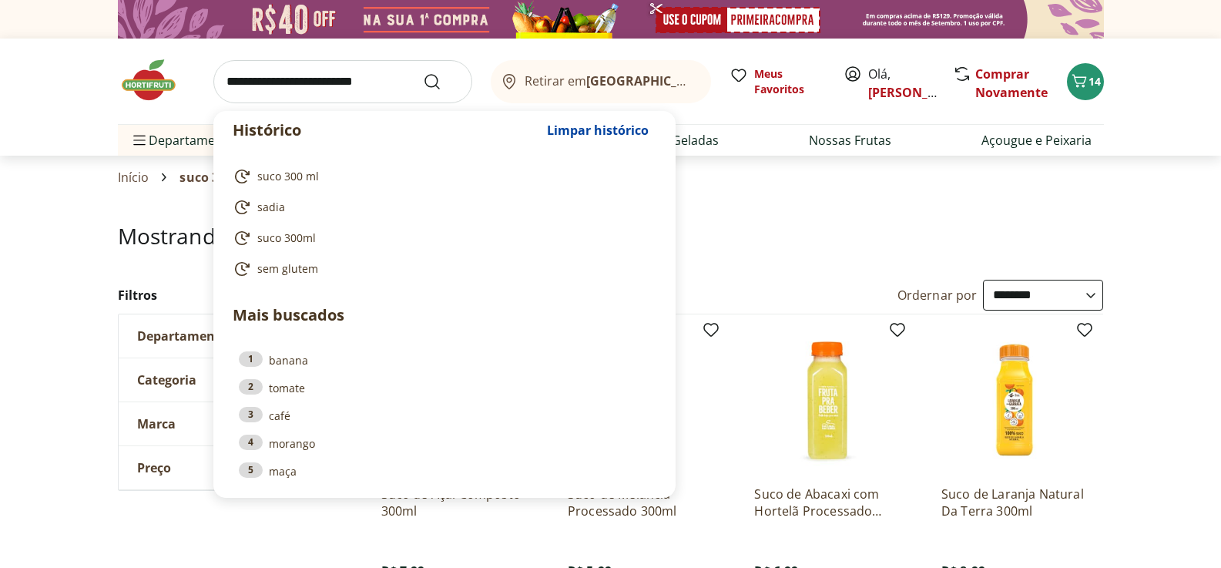
click at [274, 81] on input "search" at bounding box center [342, 81] width 259 height 43
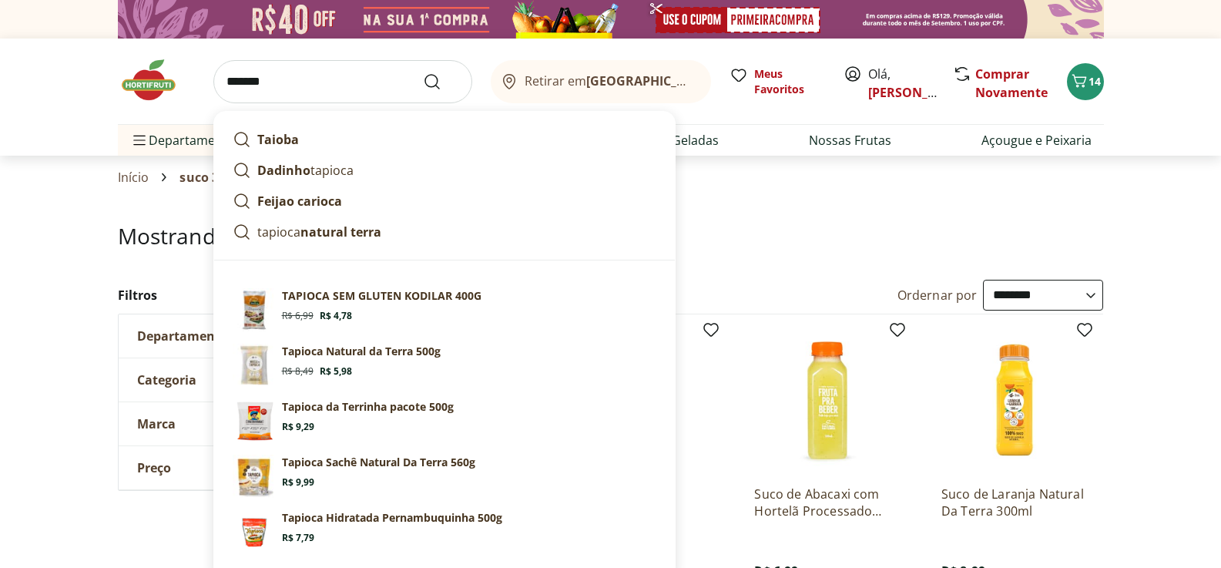
type input "*******"
click at [423, 72] on button "Submit Search" at bounding box center [441, 81] width 37 height 18
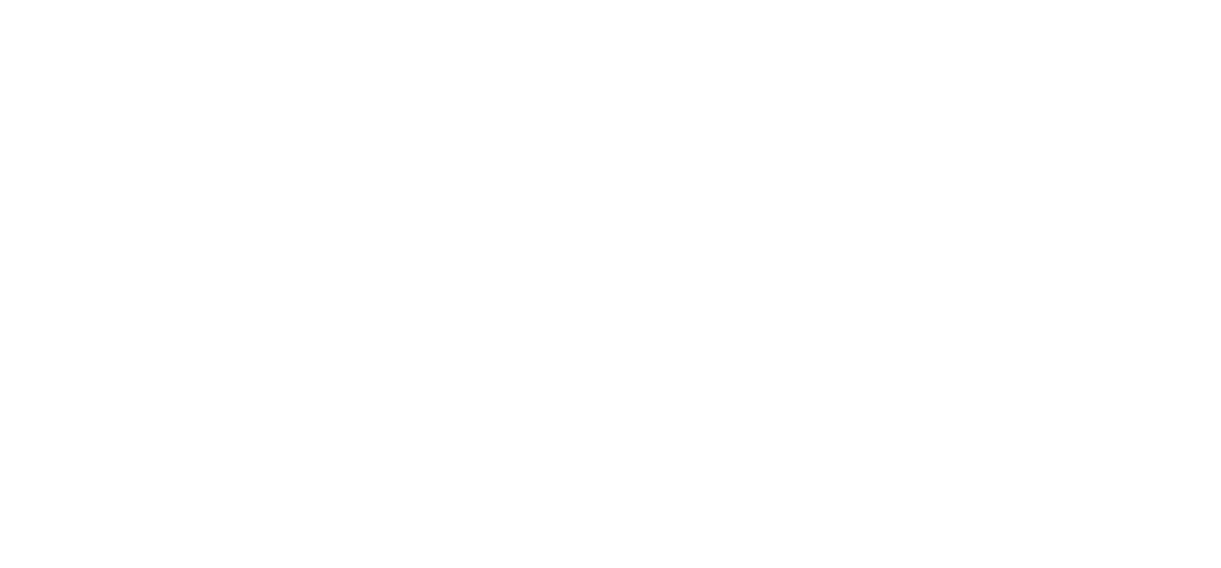
select select "**********"
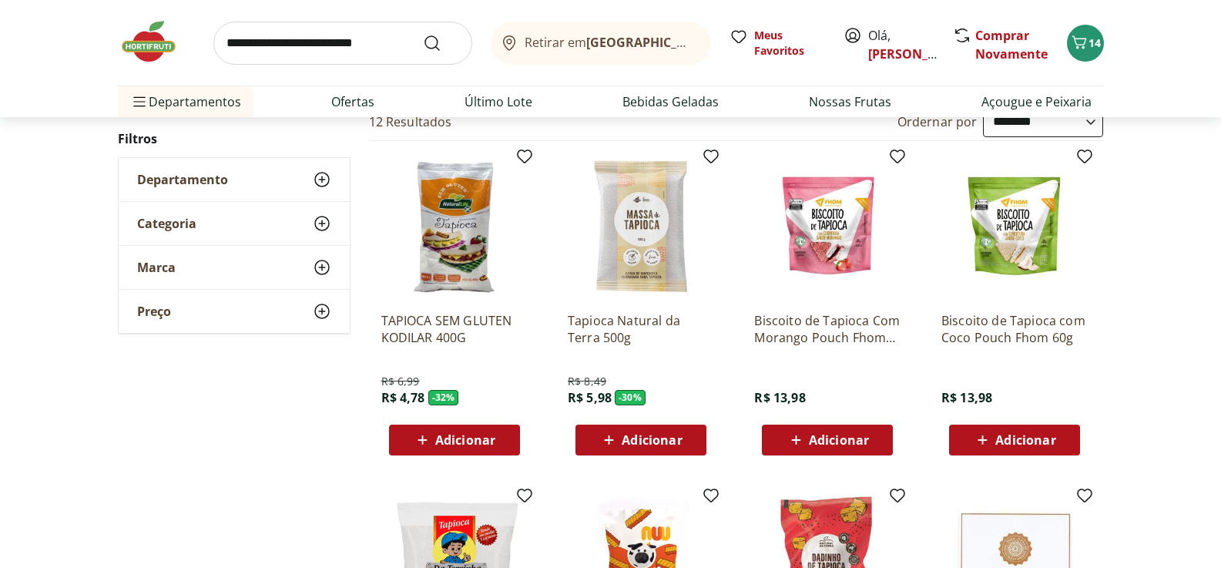
scroll to position [154, 0]
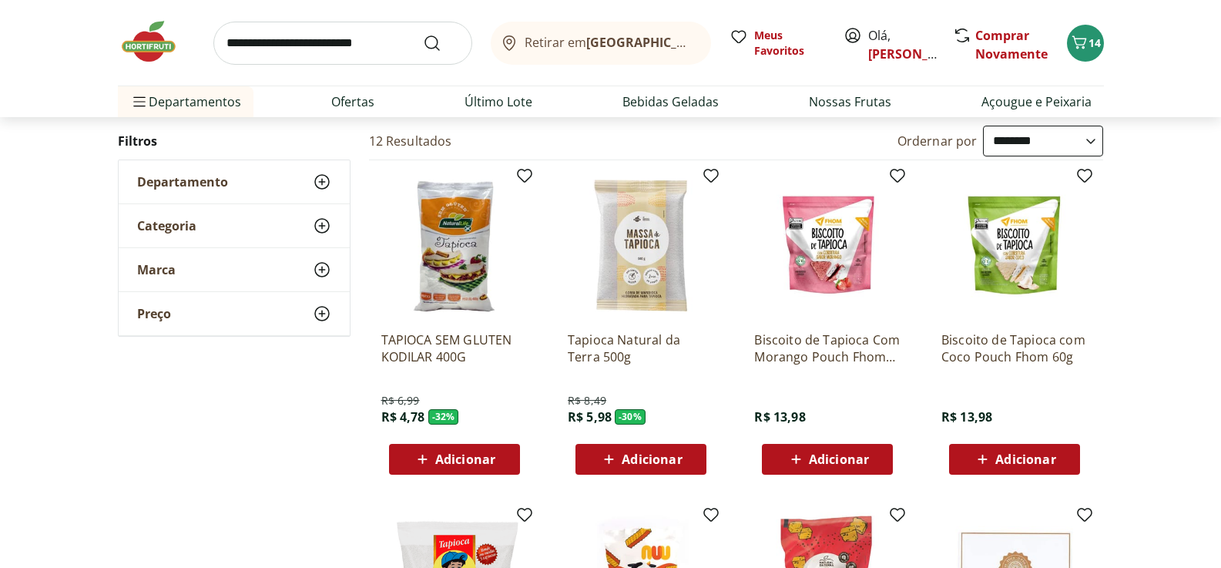
click at [457, 455] on span "Adicionar" at bounding box center [465, 459] width 60 height 12
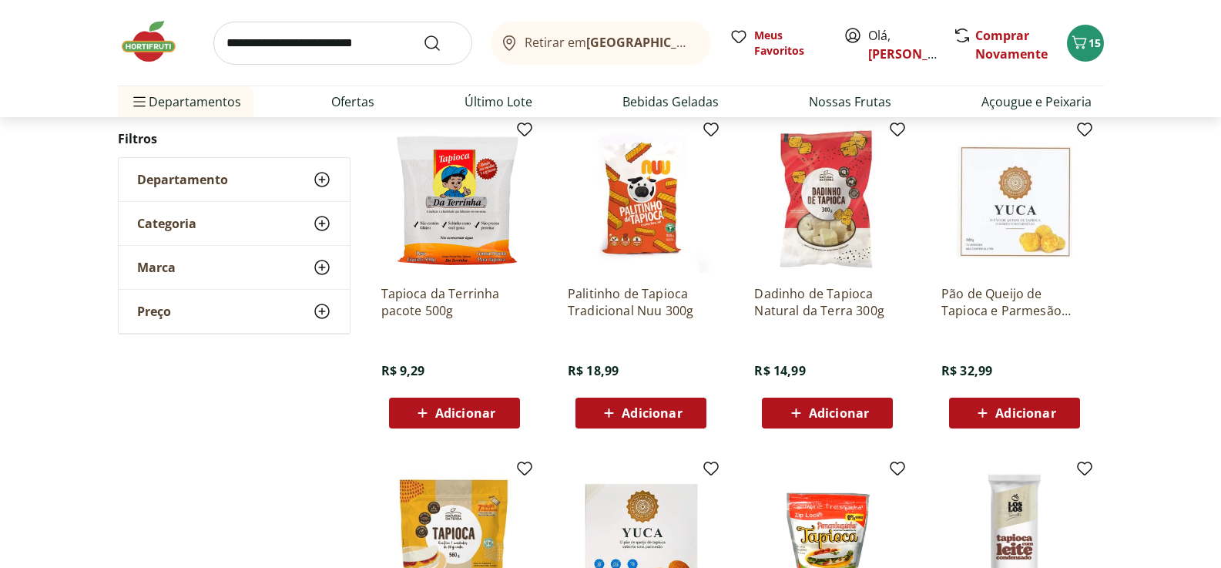
scroll to position [462, 0]
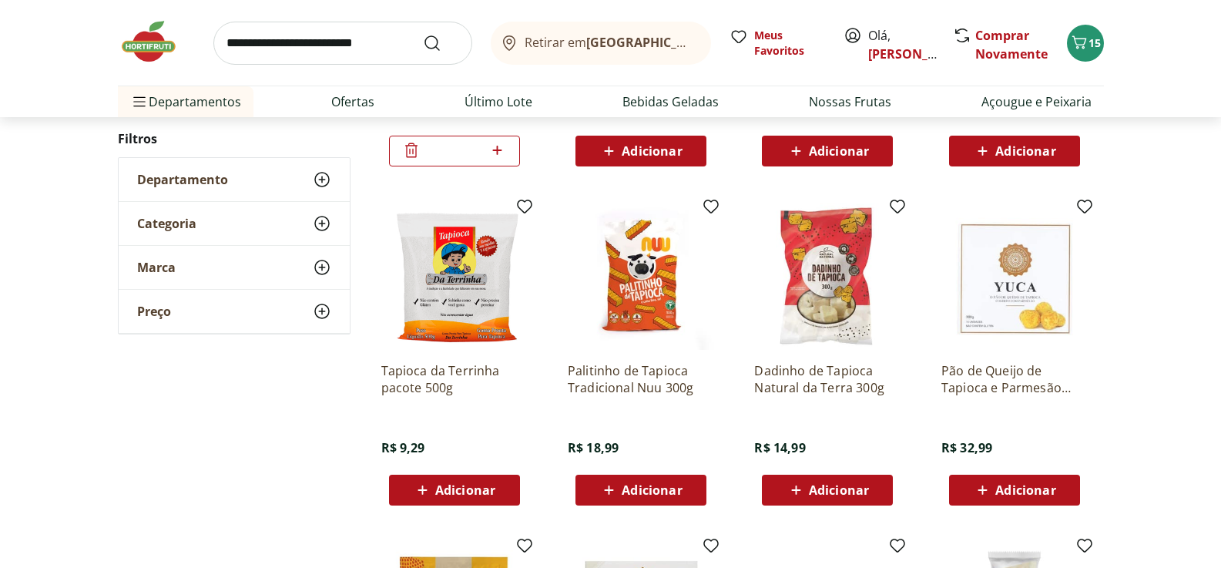
click at [464, 489] on span "Adicionar" at bounding box center [465, 490] width 60 height 12
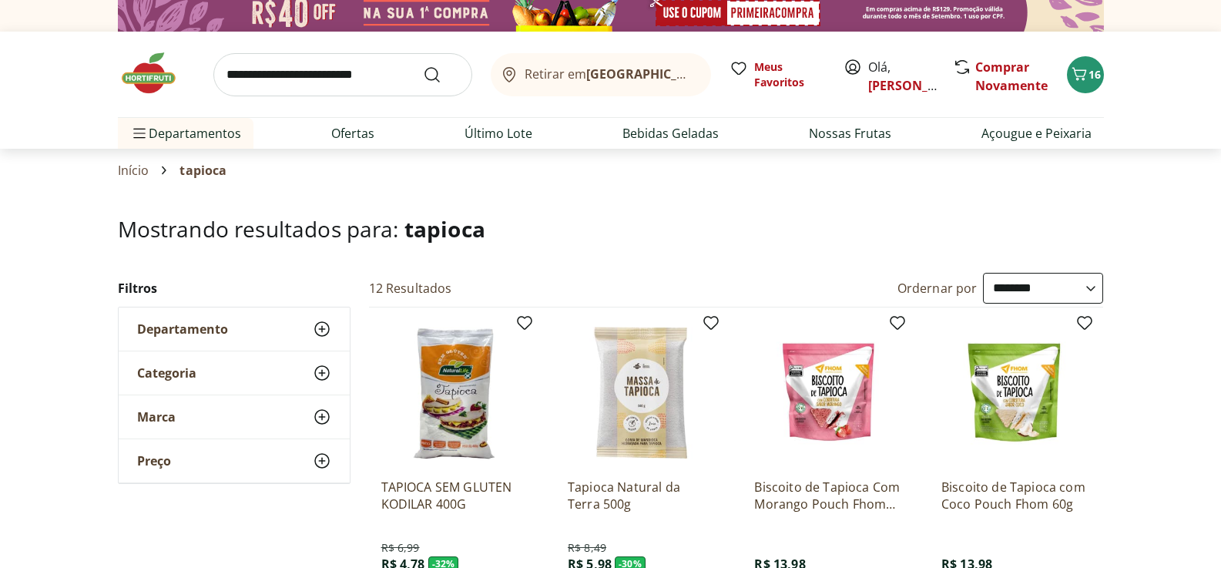
scroll to position [0, 0]
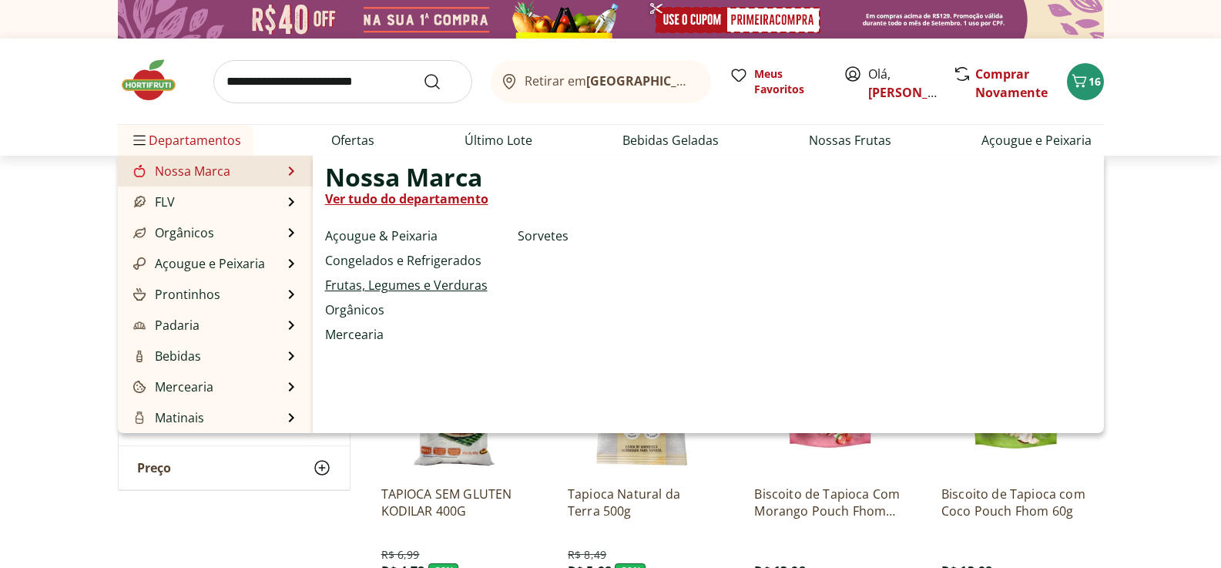
click at [341, 287] on link "Frutas, Legumes e Verduras" at bounding box center [406, 285] width 163 height 18
select select "**********"
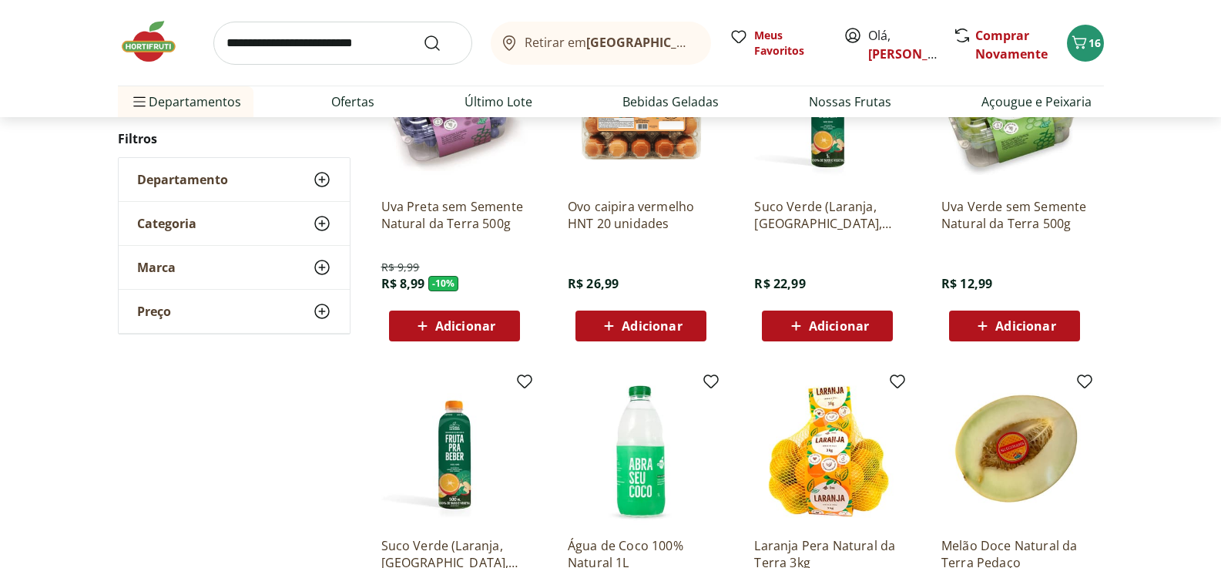
scroll to position [154, 0]
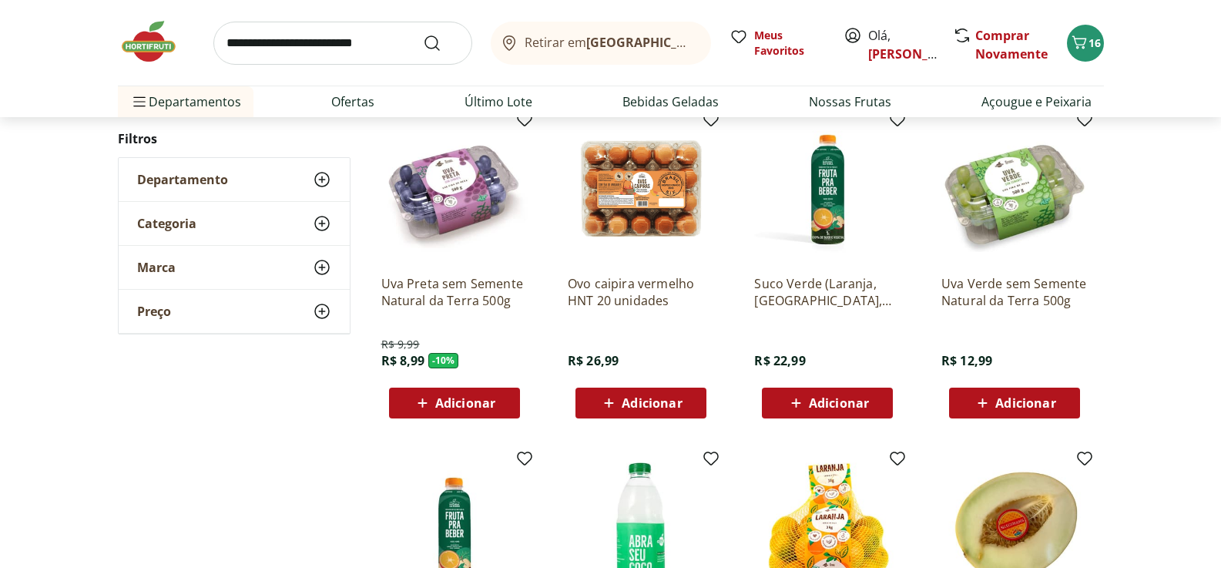
click at [467, 397] on span "Adicionar" at bounding box center [465, 403] width 60 height 12
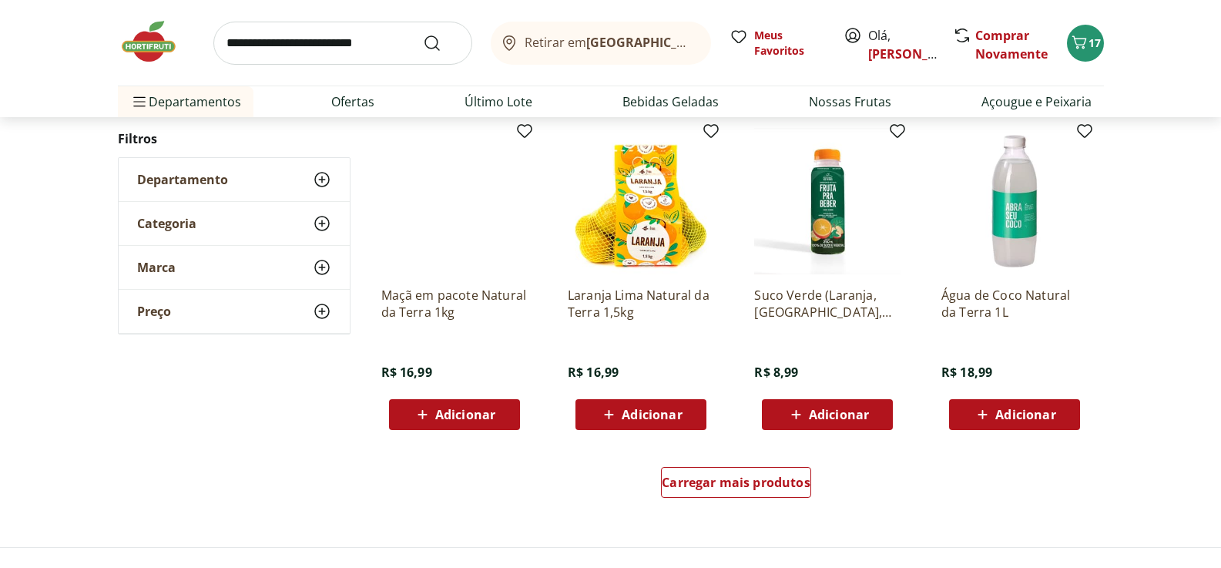
scroll to position [848, 0]
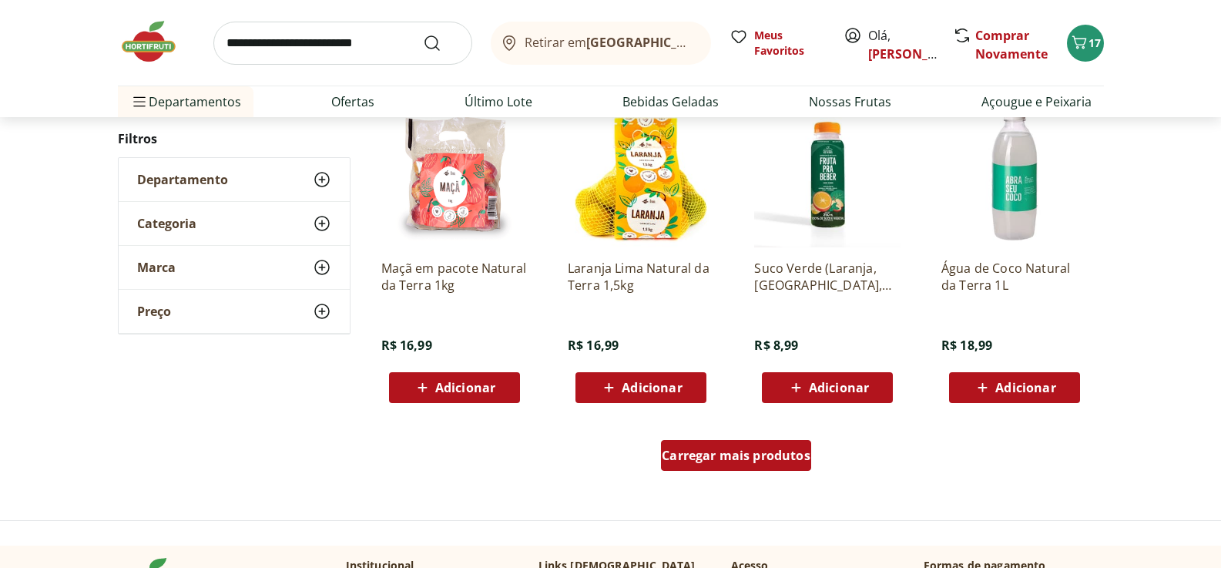
click at [790, 449] on span "Carregar mais produtos" at bounding box center [736, 455] width 149 height 12
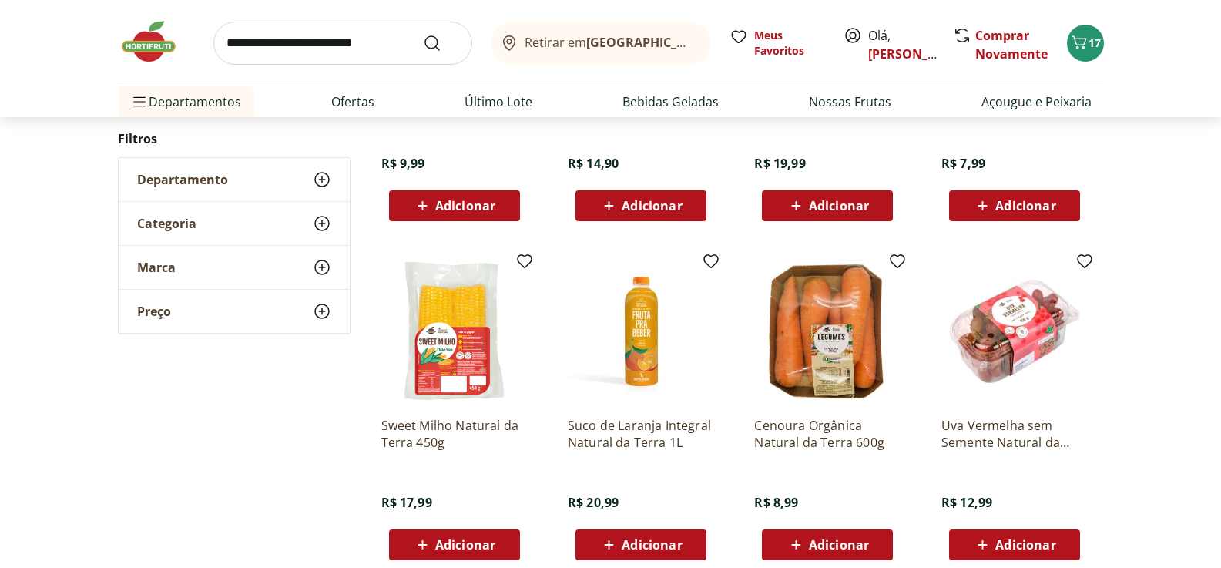
scroll to position [1772, 0]
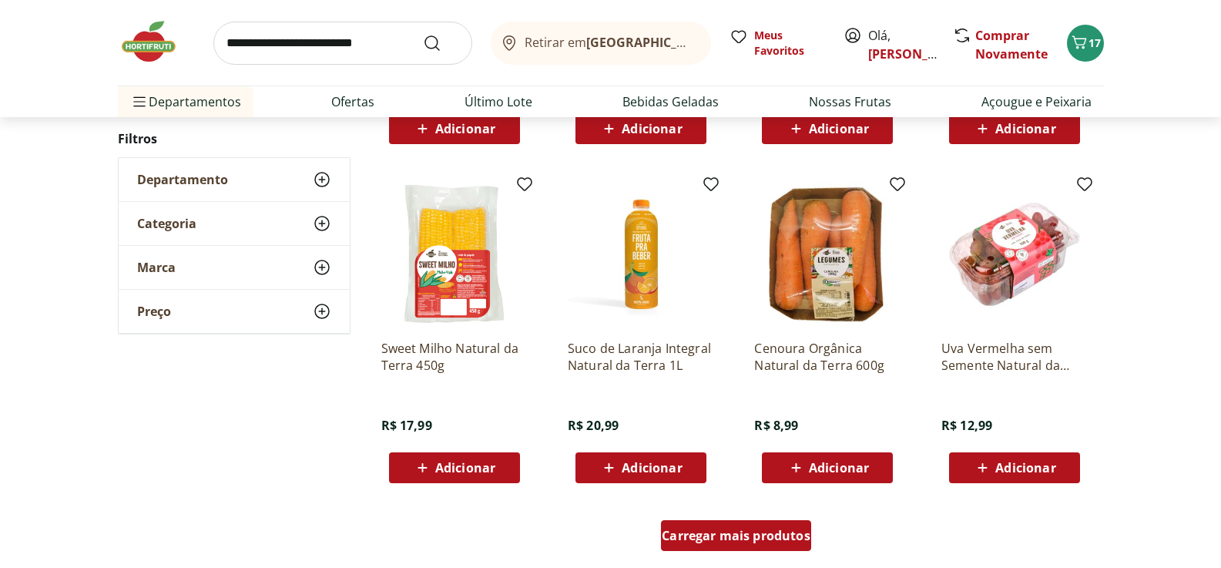
click at [791, 539] on span "Carregar mais produtos" at bounding box center [736, 535] width 149 height 12
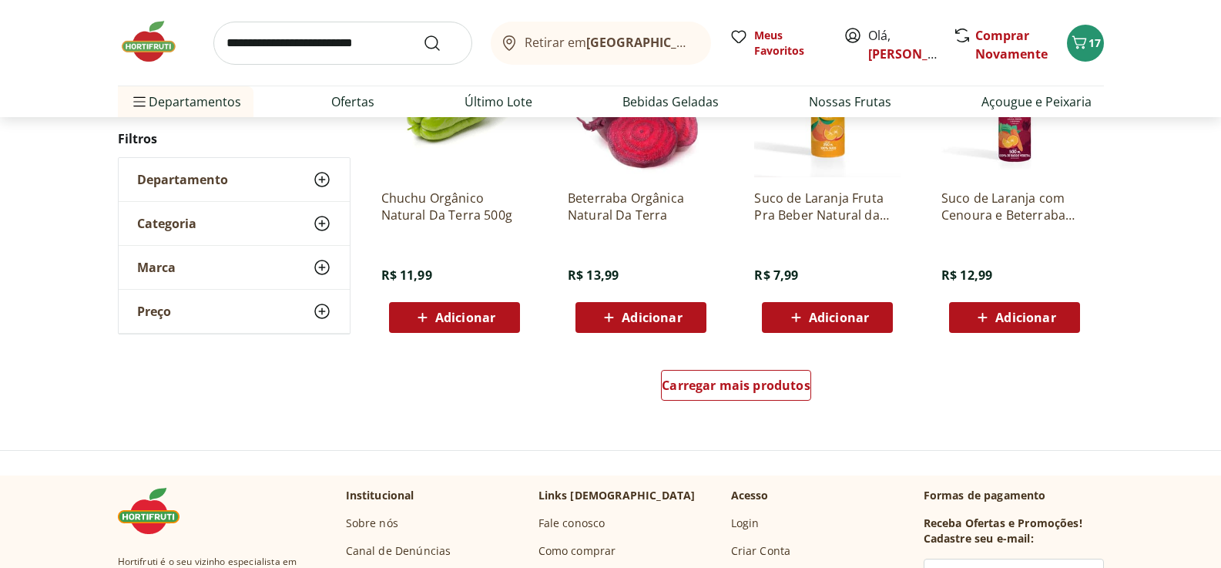
scroll to position [2928, 0]
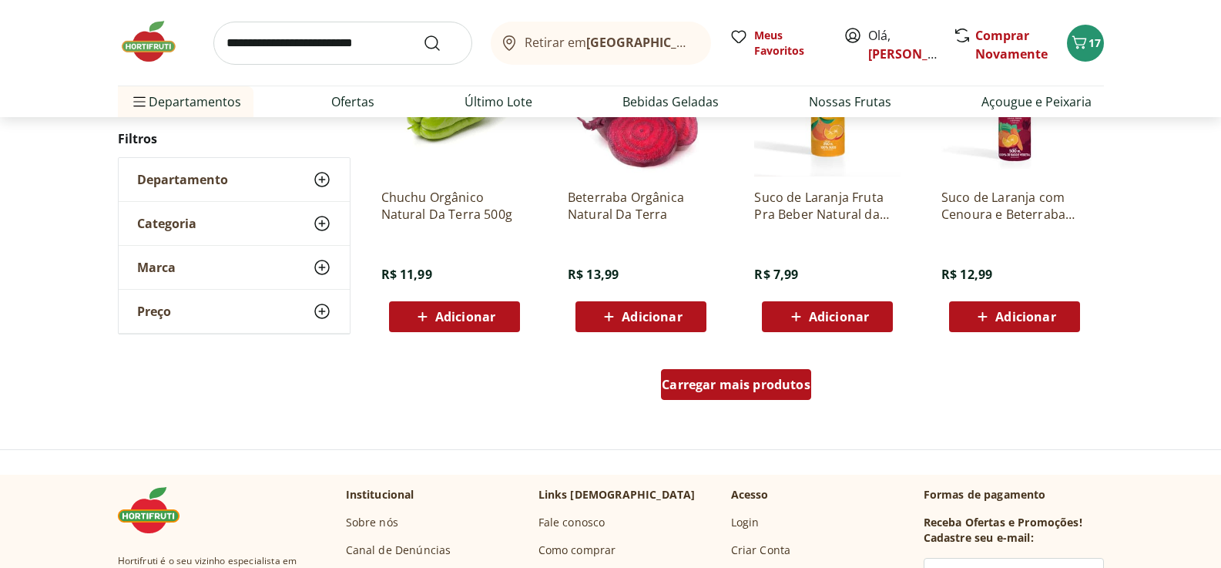
click at [774, 391] on span "Carregar mais produtos" at bounding box center [736, 384] width 149 height 12
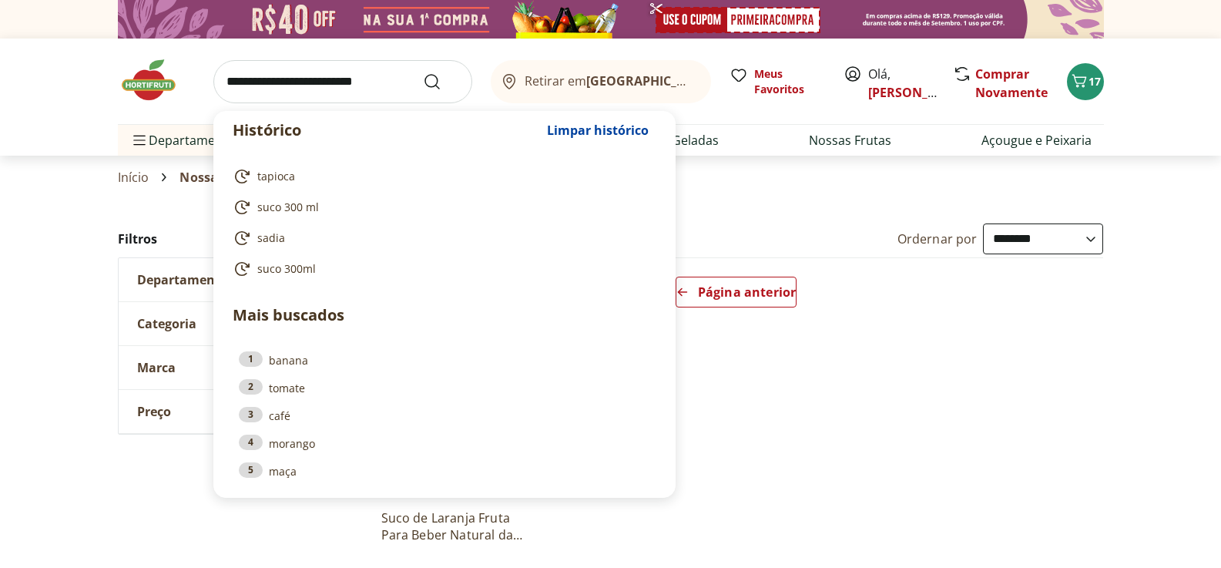
click at [252, 82] on input "search" at bounding box center [342, 81] width 259 height 43
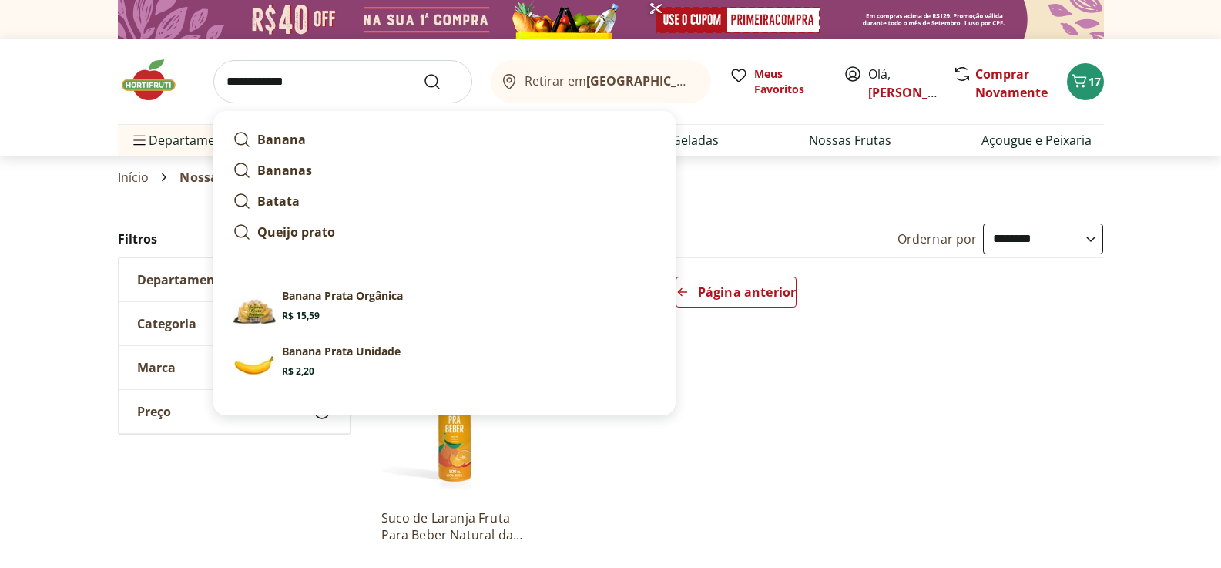
type input "**********"
click at [423, 72] on button "Submit Search" at bounding box center [441, 81] width 37 height 18
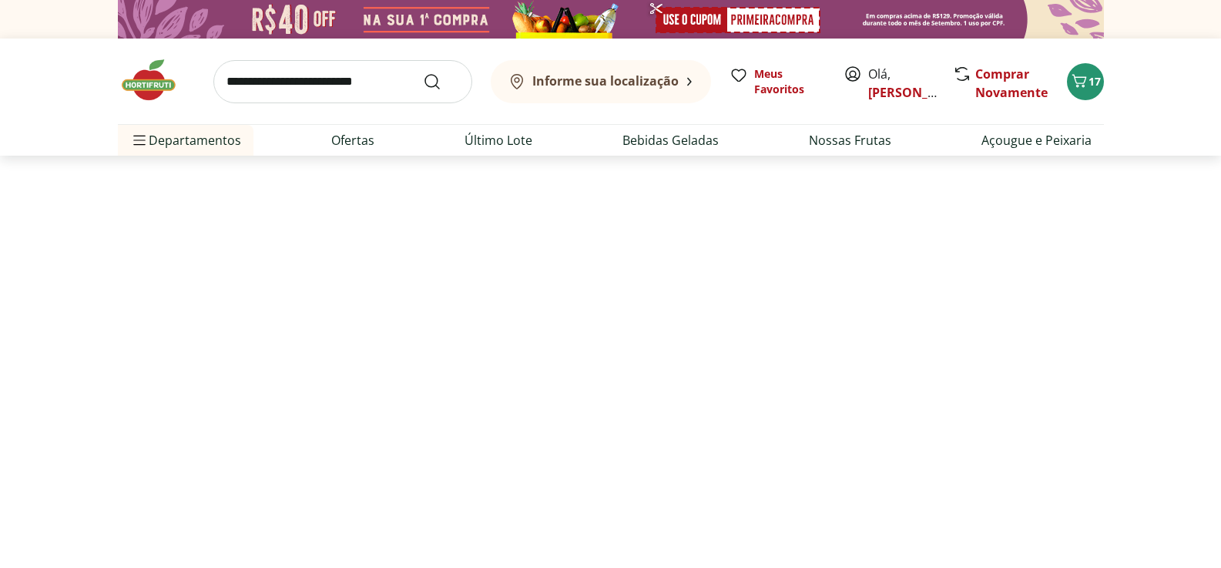
select select "**********"
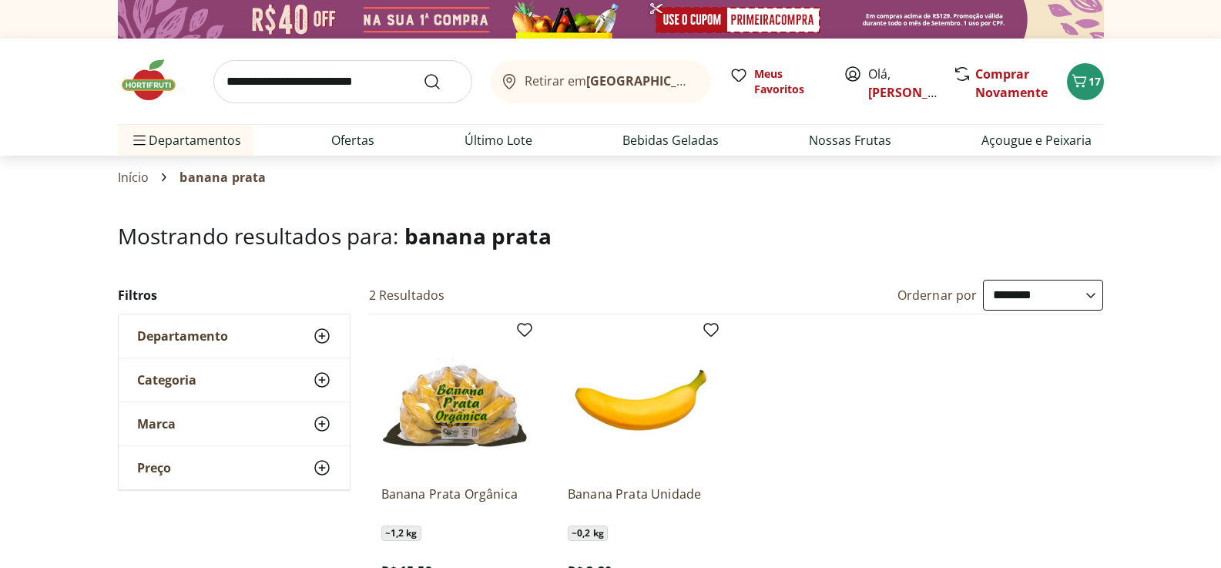
scroll to position [77, 0]
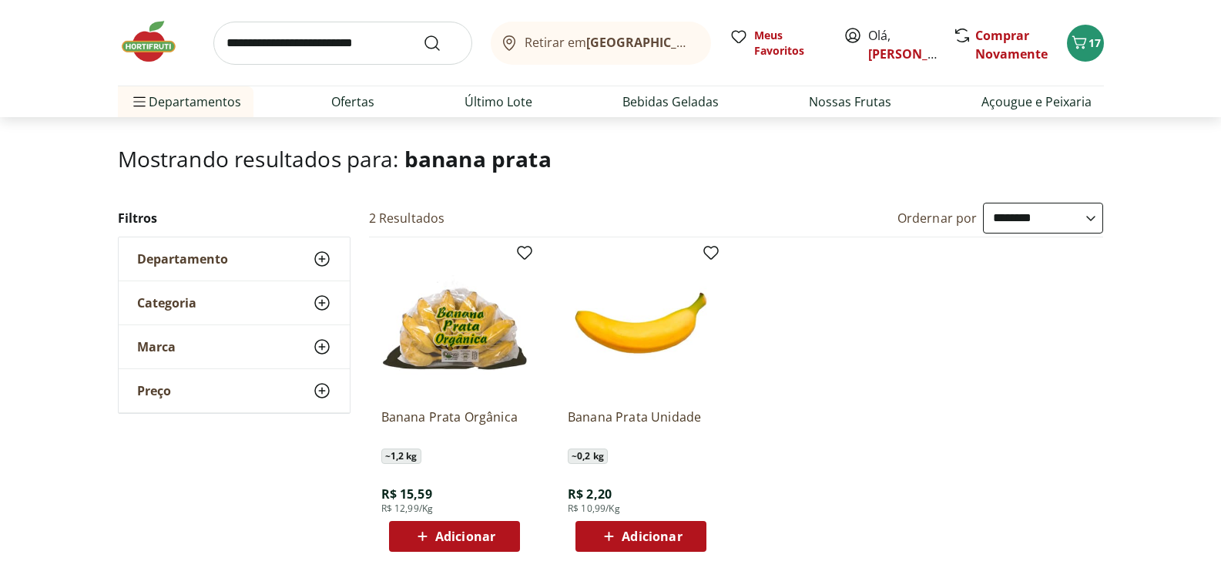
click at [658, 536] on span "Adicionar" at bounding box center [652, 536] width 60 height 12
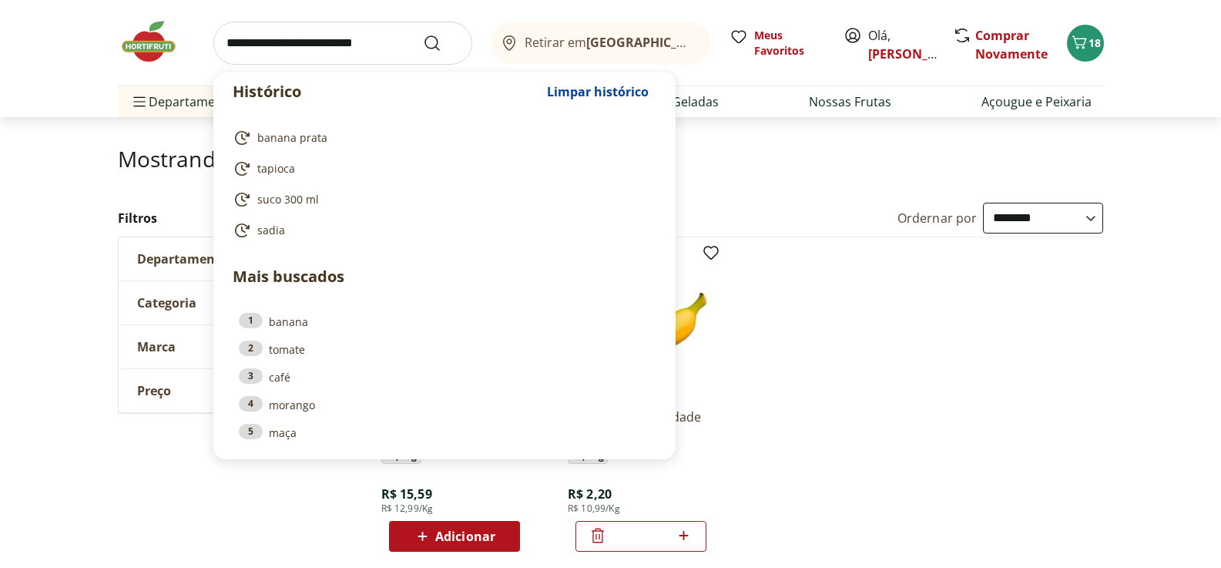
click at [275, 44] on input "search" at bounding box center [342, 43] width 259 height 43
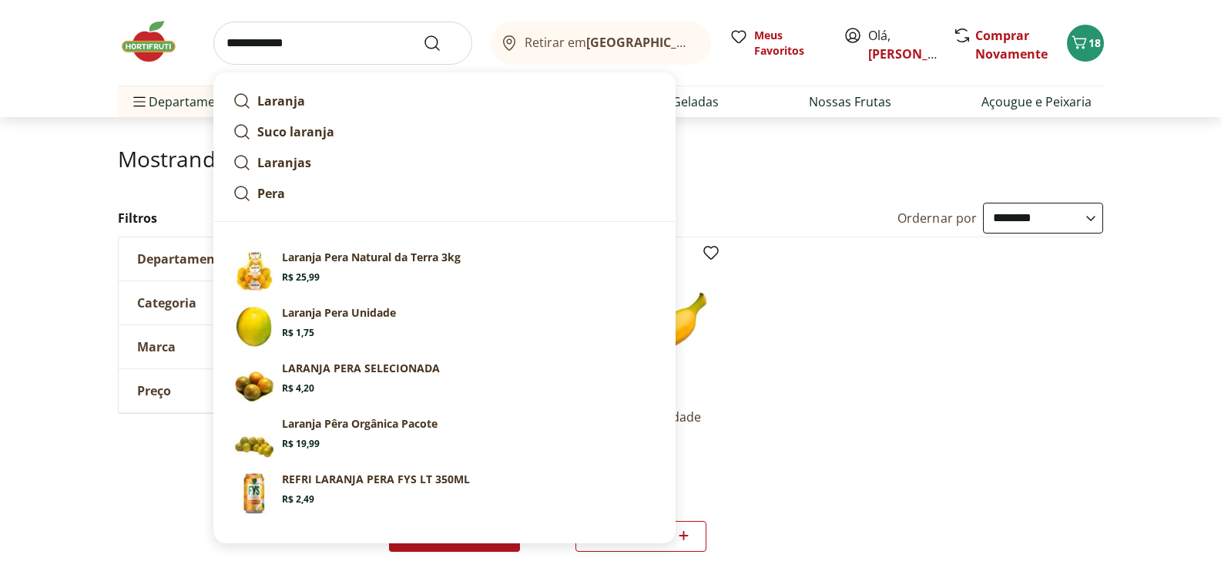
type input "**********"
click at [423, 34] on button "Submit Search" at bounding box center [441, 43] width 37 height 18
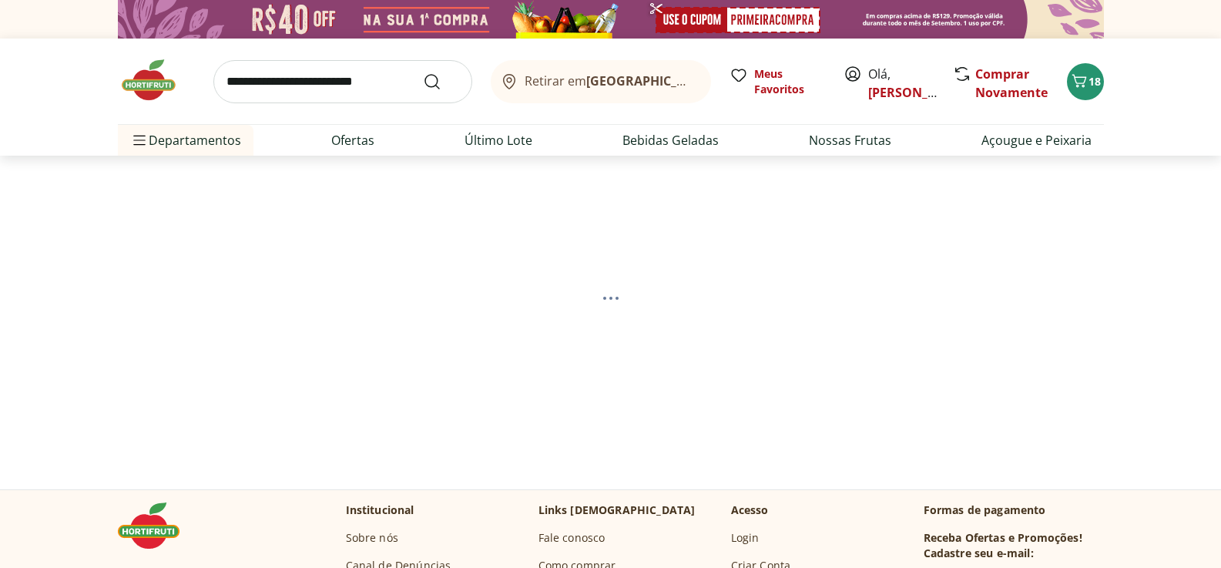
select select "**********"
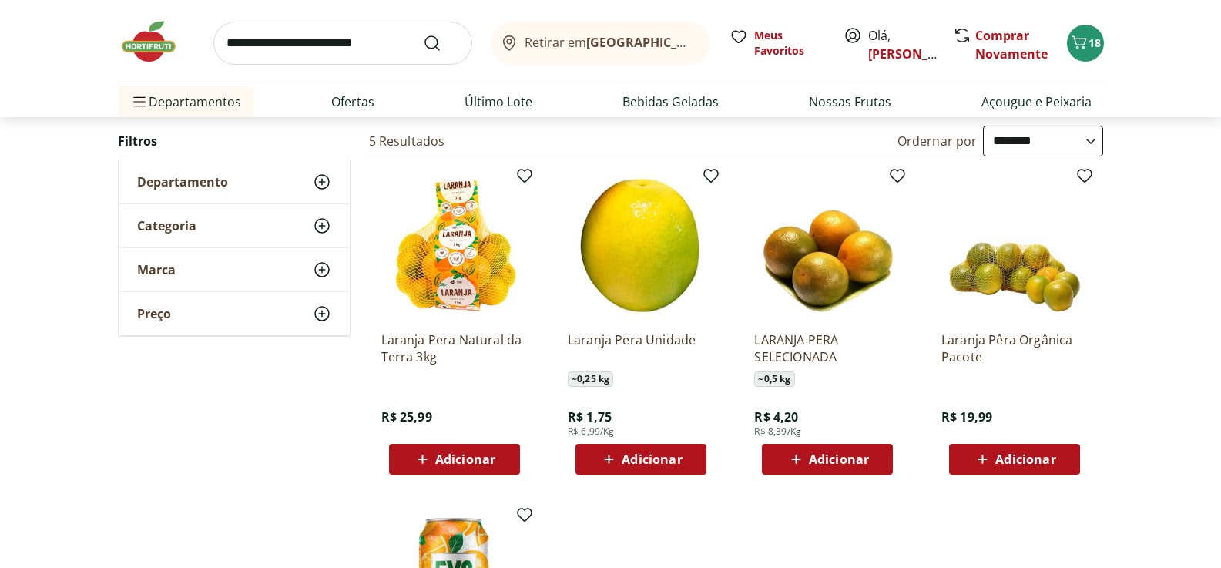
scroll to position [231, 0]
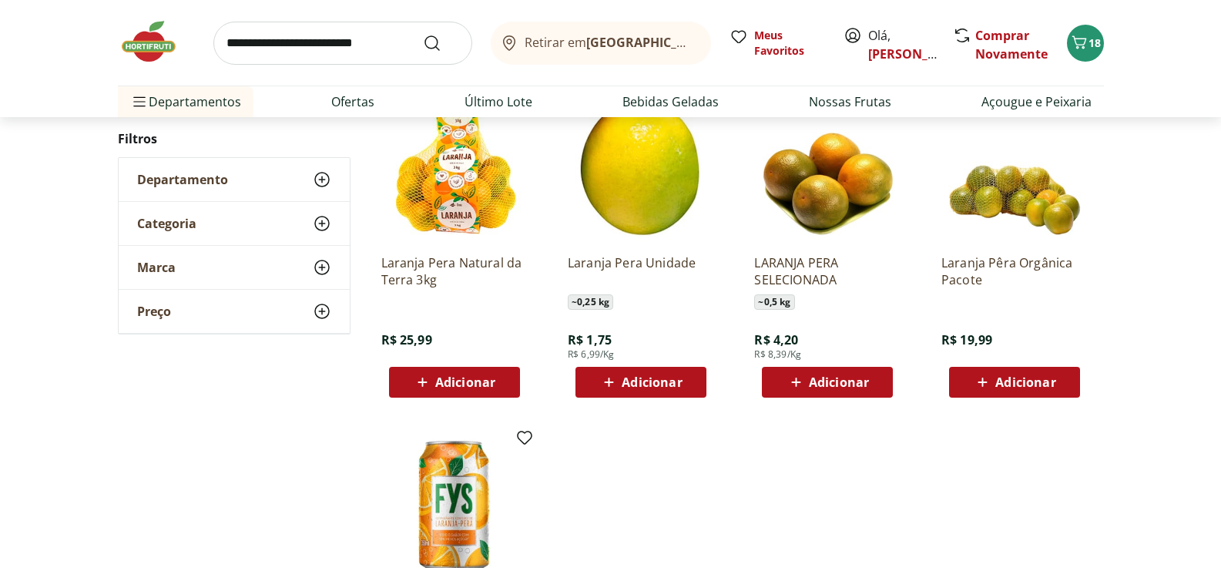
click at [678, 383] on span "Adicionar" at bounding box center [652, 382] width 60 height 12
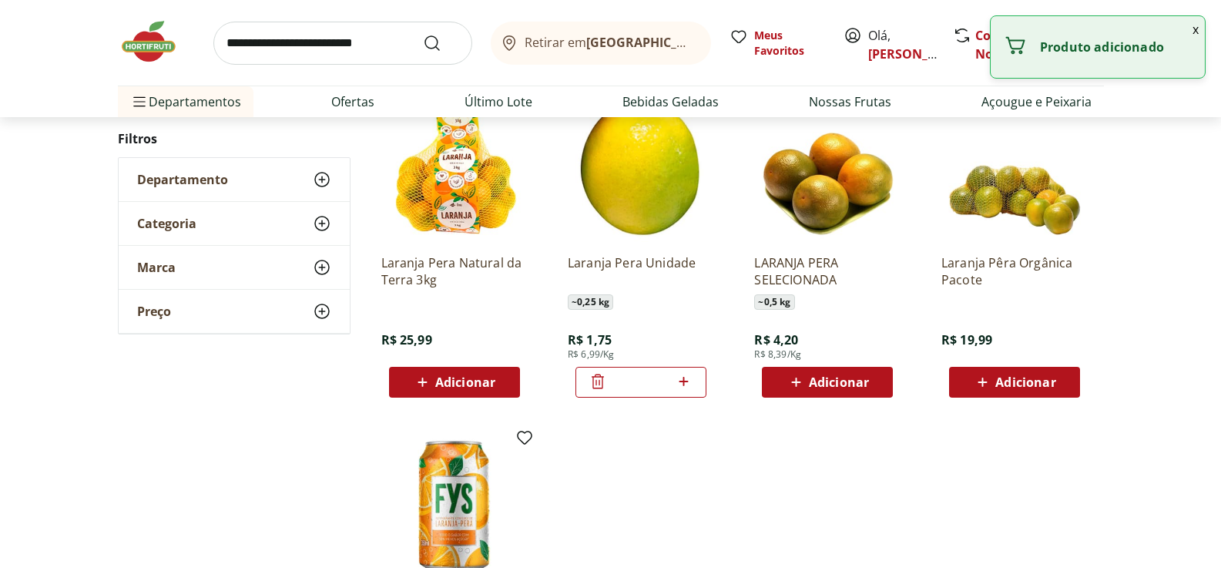
click at [678, 383] on icon at bounding box center [683, 381] width 19 height 18
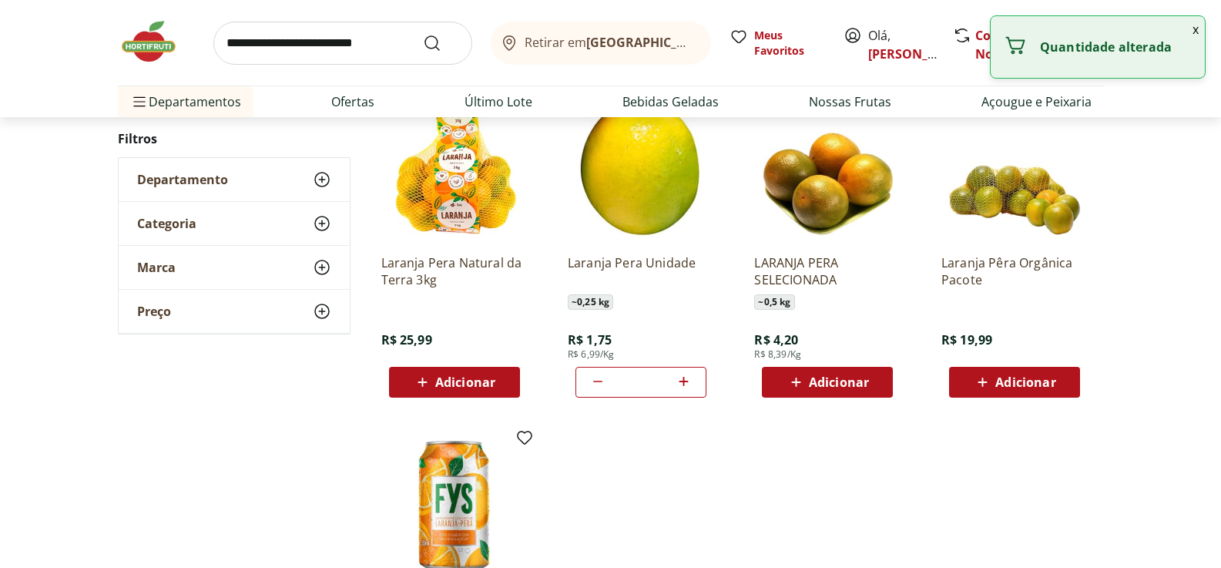
click at [678, 383] on icon at bounding box center [683, 381] width 19 height 18
type input "**"
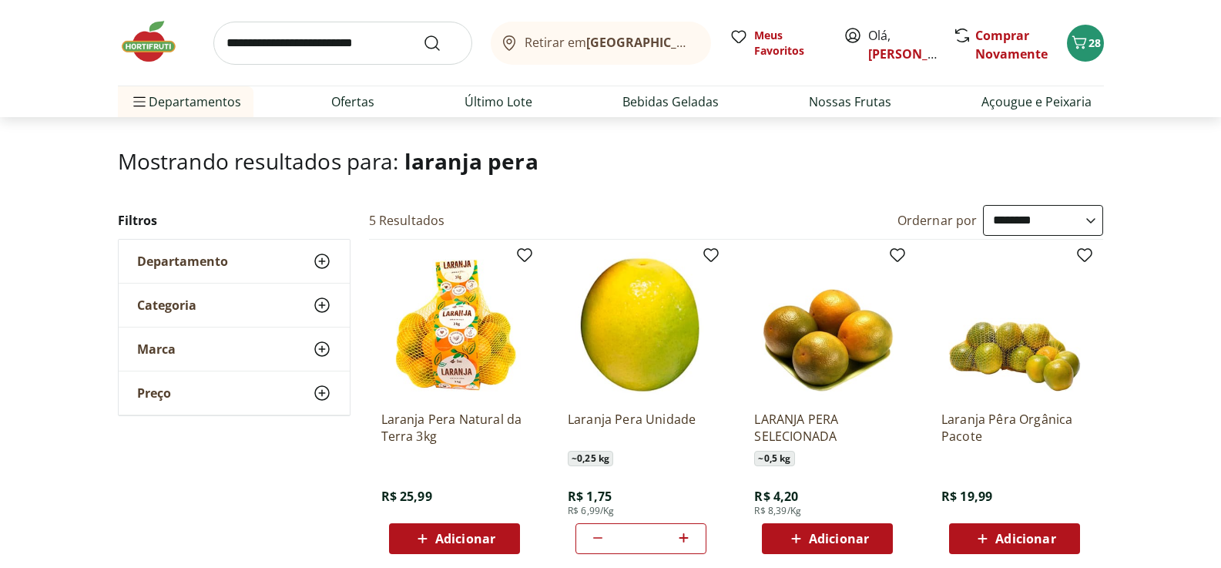
scroll to position [0, 0]
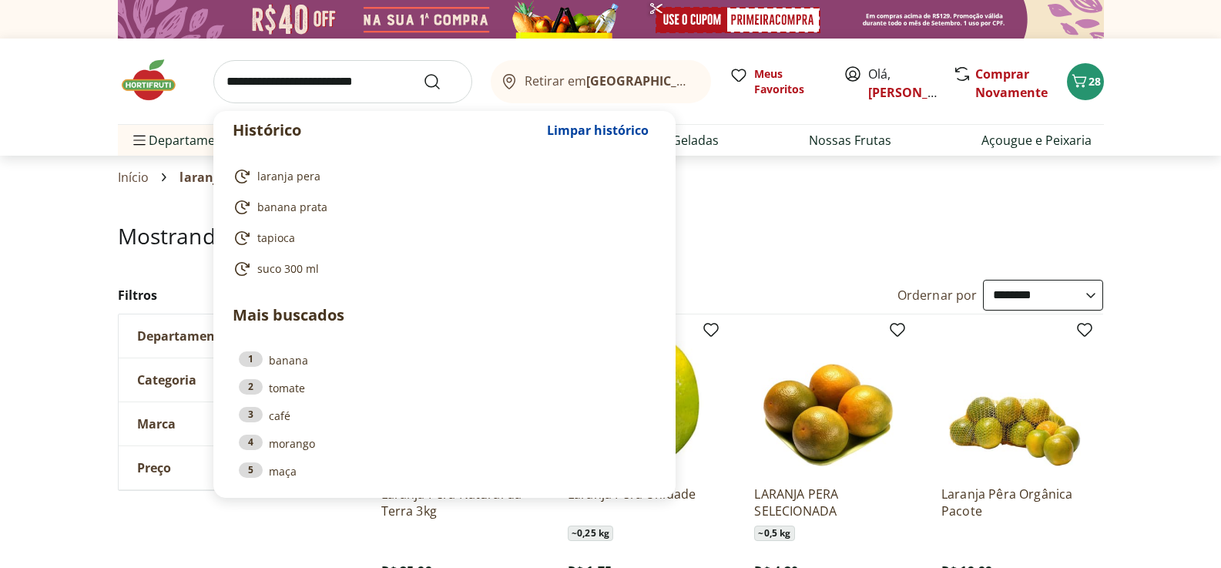
click at [280, 92] on input "search" at bounding box center [342, 81] width 259 height 43
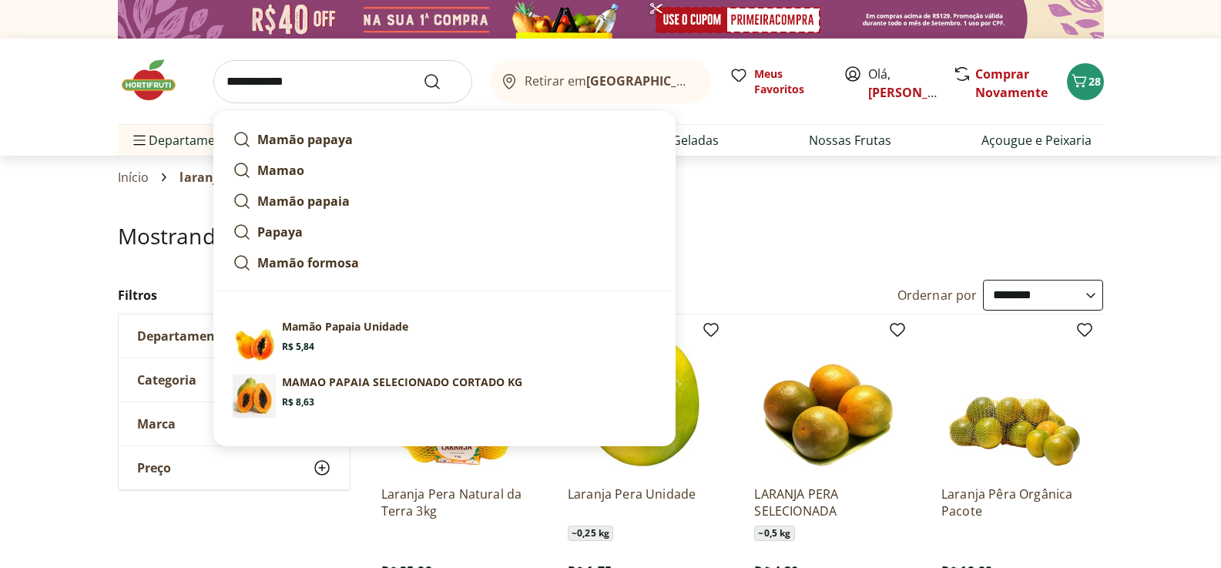
type input "**********"
click at [423, 72] on button "Submit Search" at bounding box center [441, 81] width 37 height 18
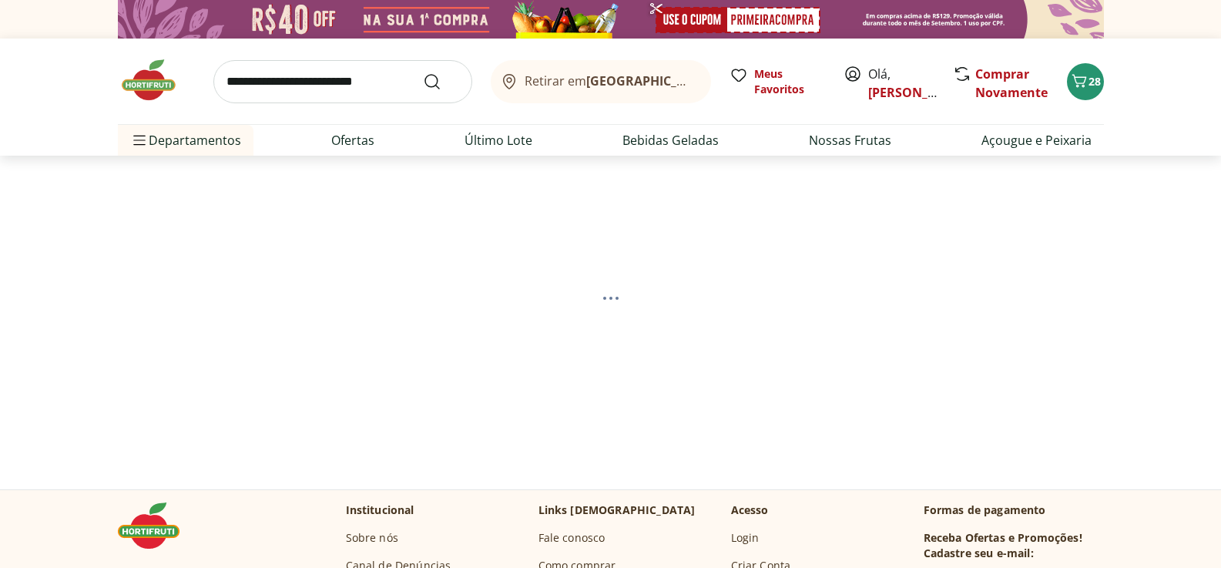
select select "**********"
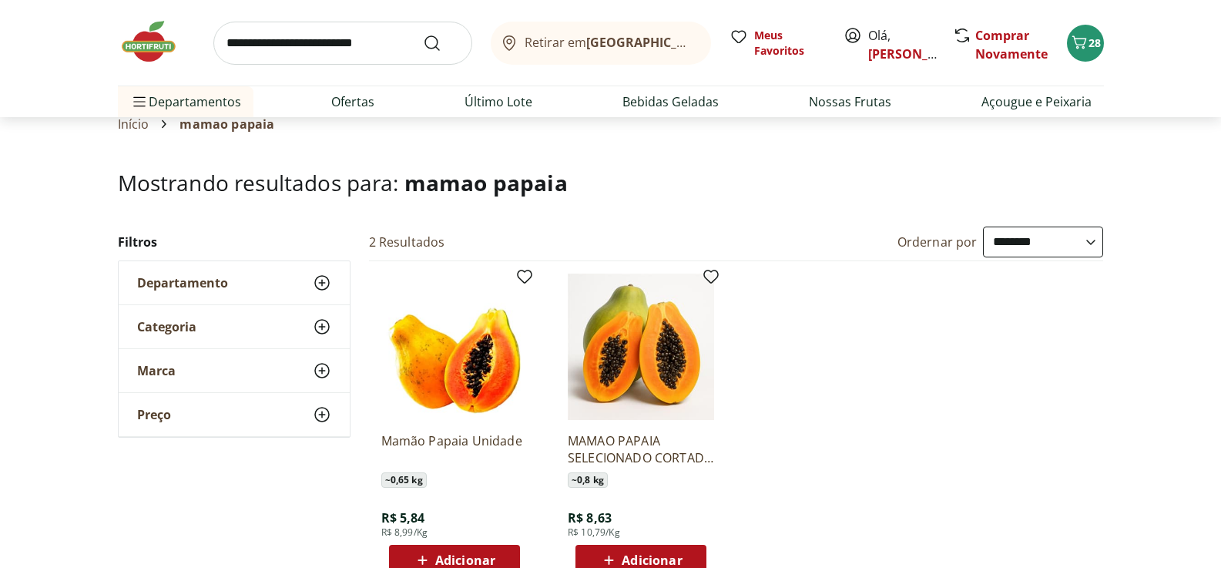
scroll to position [154, 0]
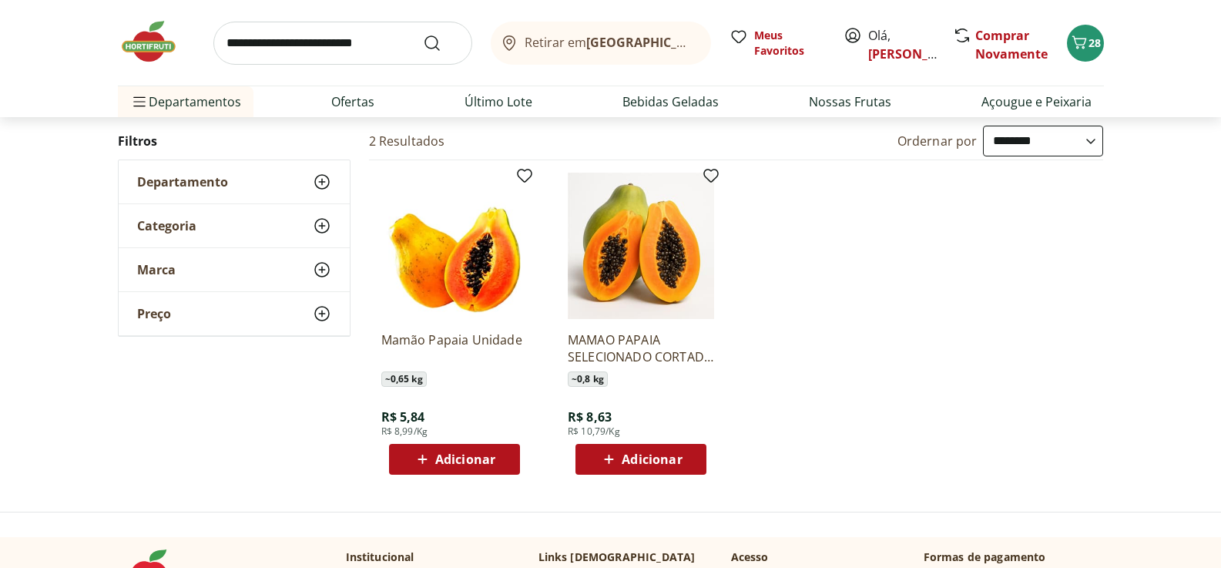
click at [632, 461] on span "Adicionar" at bounding box center [652, 459] width 60 height 12
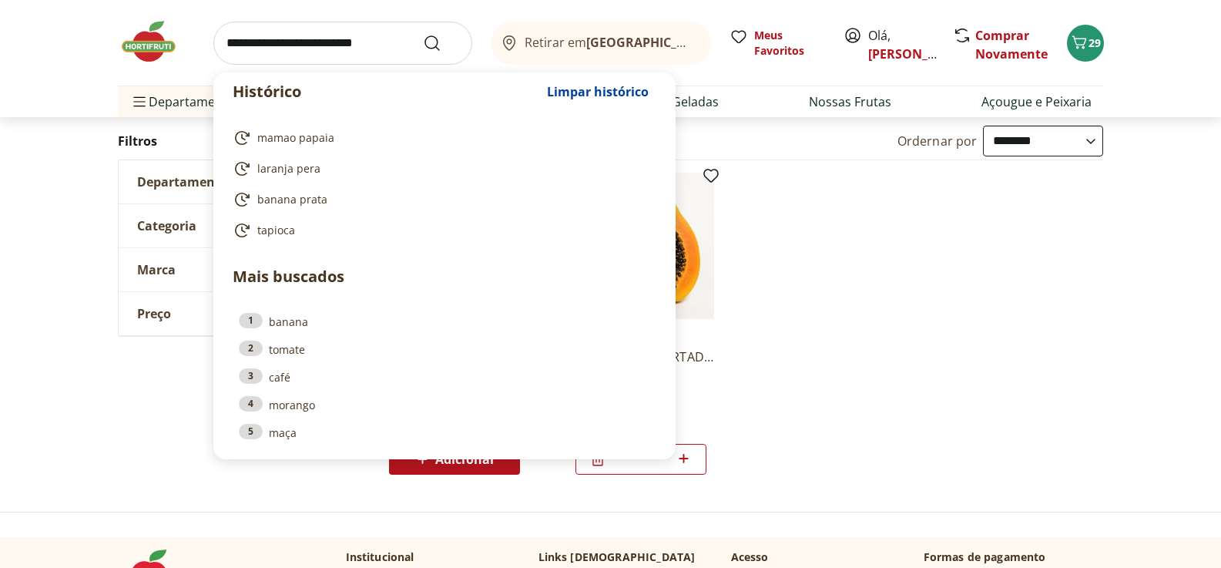
click at [325, 42] on input "search" at bounding box center [342, 43] width 259 height 43
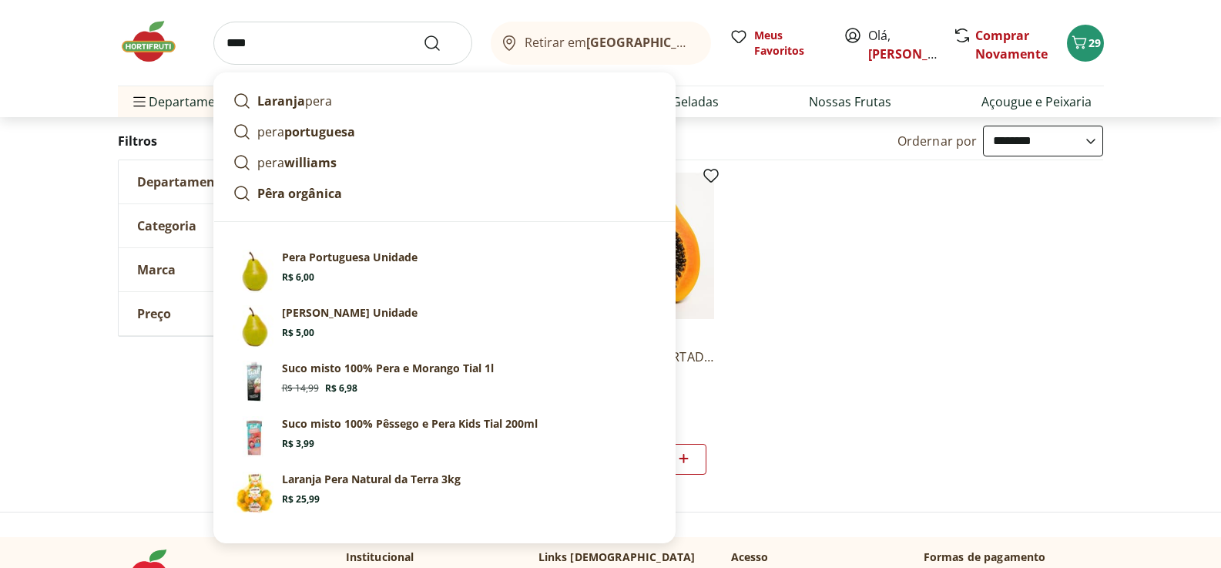
type input "****"
click at [423, 34] on button "Submit Search" at bounding box center [441, 43] width 37 height 18
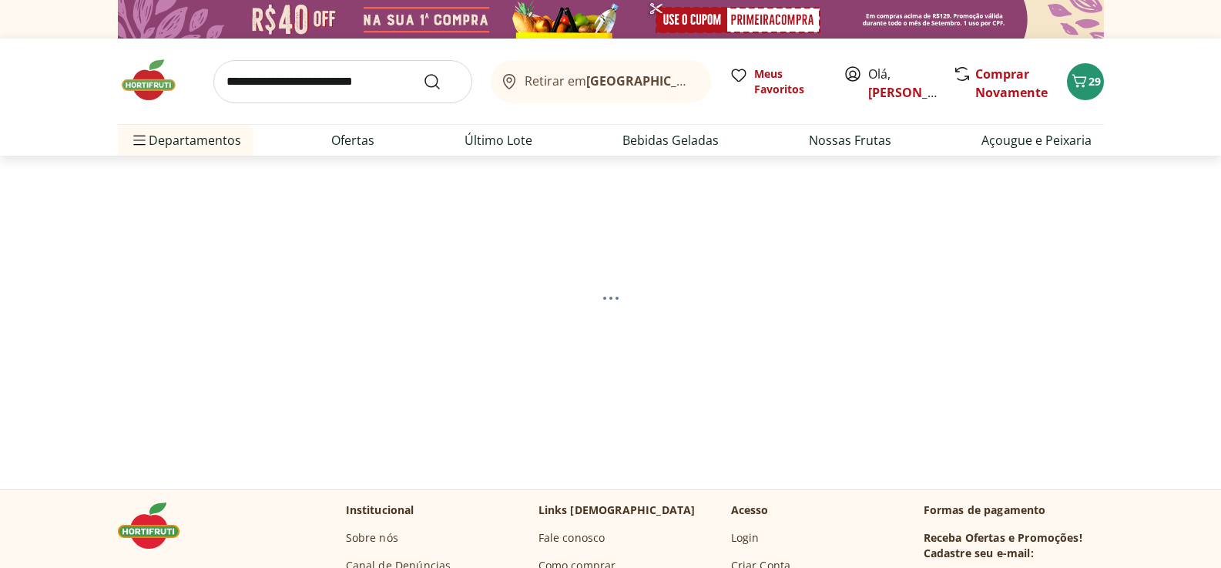
select select "**********"
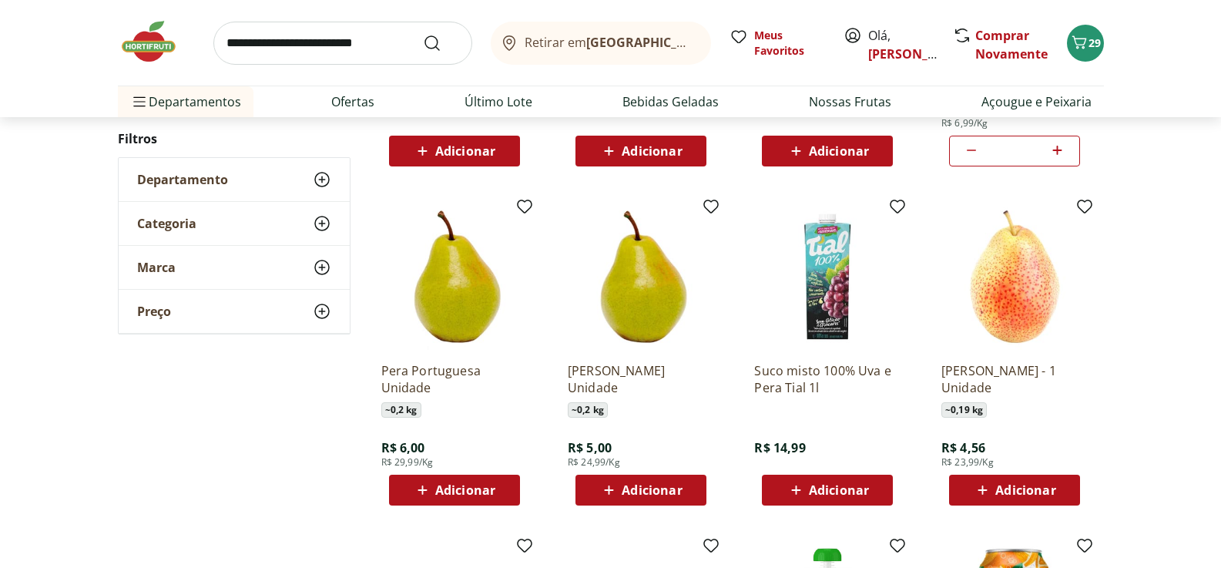
scroll to position [539, 0]
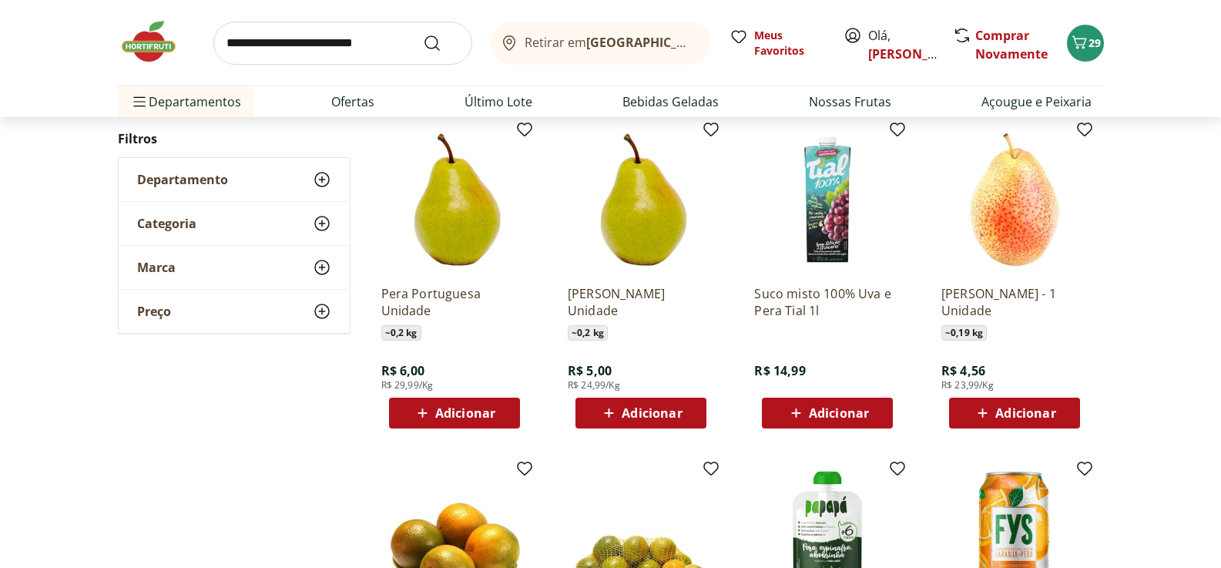
click at [482, 415] on span "Adicionar" at bounding box center [465, 413] width 60 height 12
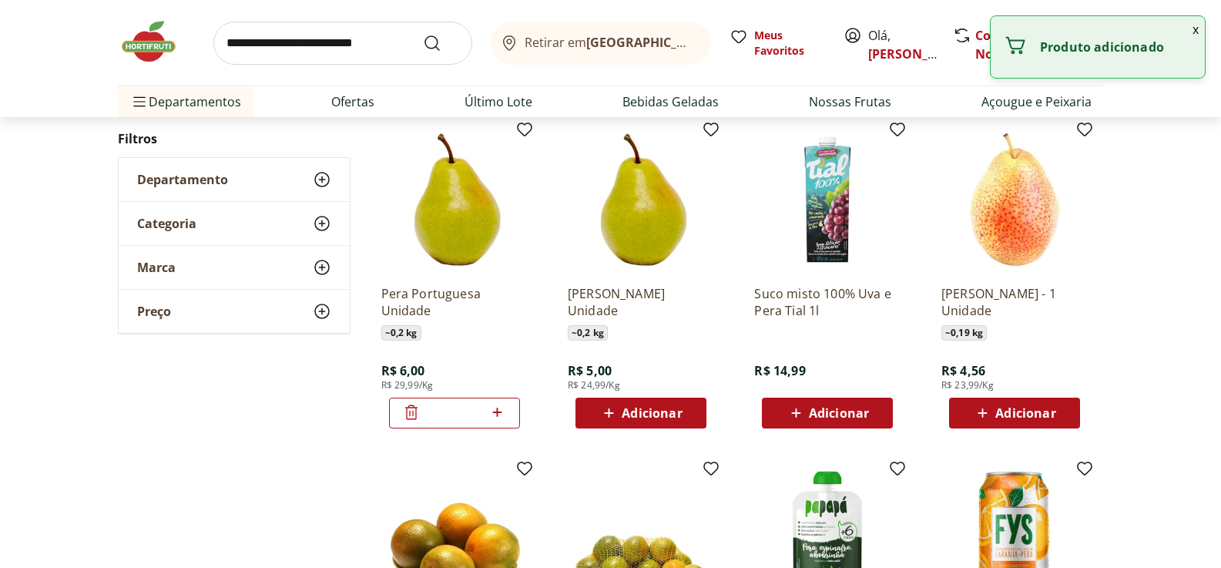
click at [493, 413] on icon at bounding box center [497, 412] width 19 height 18
type input "*"
click at [670, 411] on span "Adicionar" at bounding box center [652, 413] width 60 height 12
click at [684, 413] on icon at bounding box center [684, 412] width 9 height 9
type input "*"
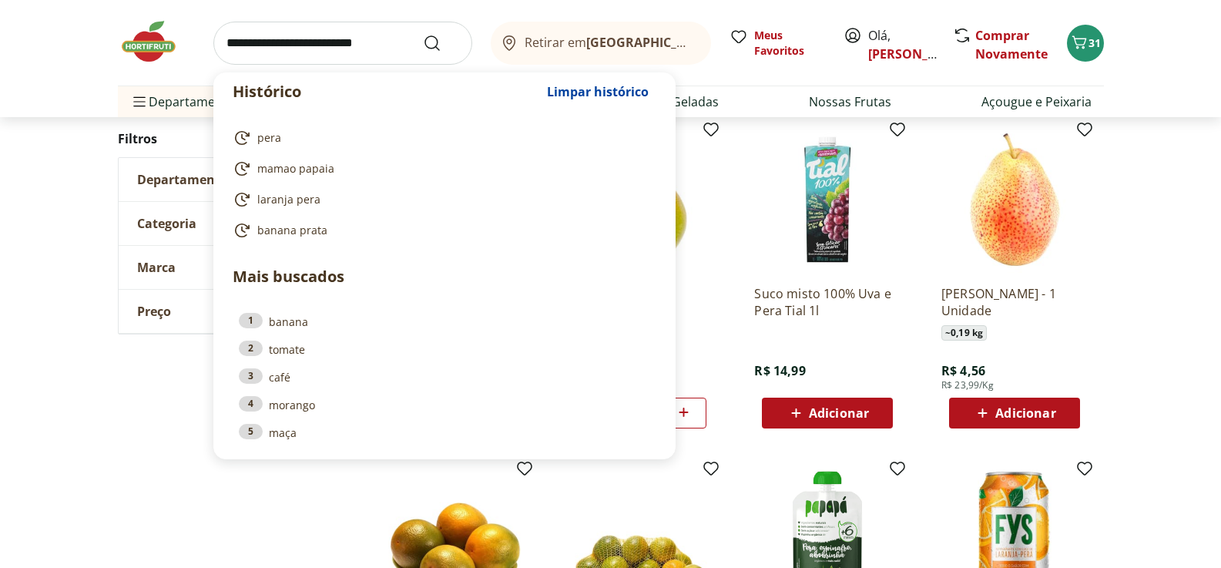
click at [271, 55] on input "search" at bounding box center [342, 43] width 259 height 43
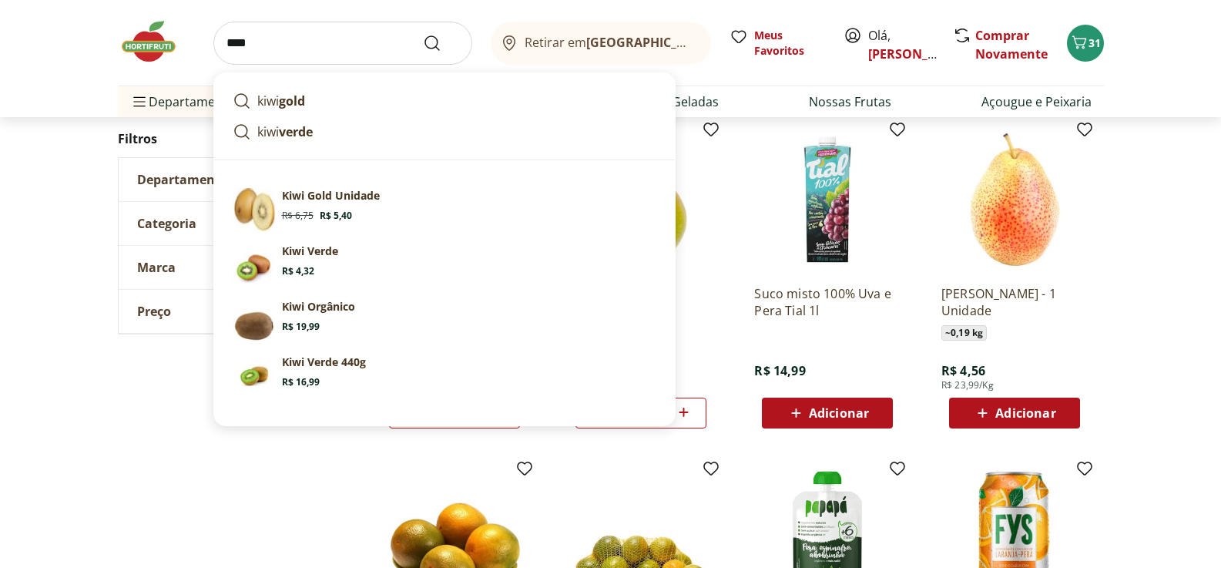
type input "****"
click at [423, 34] on button "Submit Search" at bounding box center [441, 43] width 37 height 18
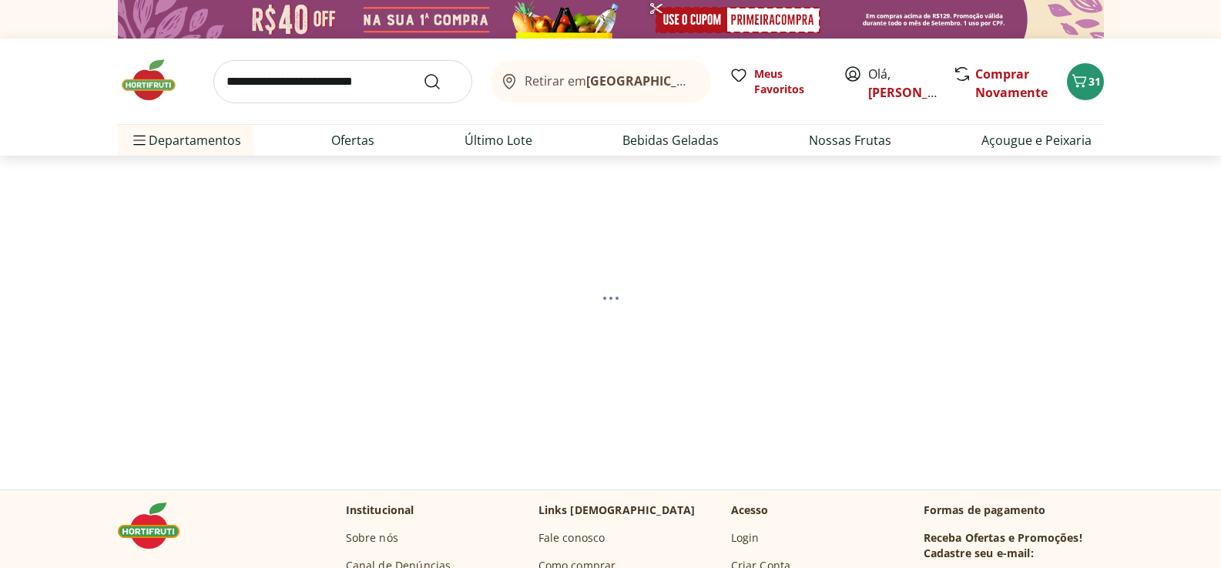
select select "**********"
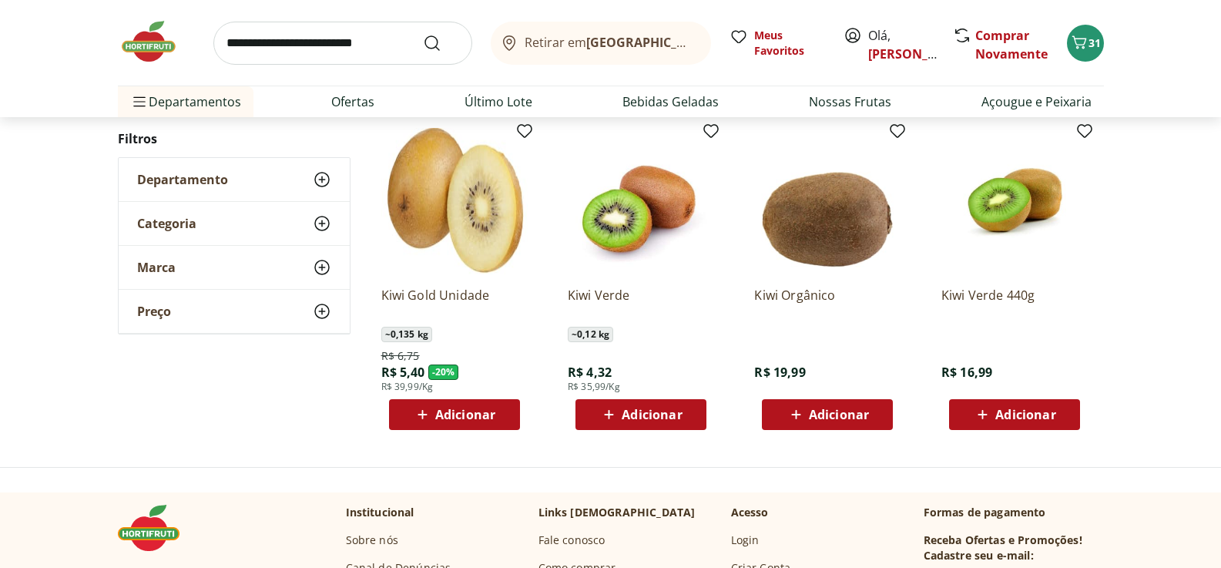
scroll to position [231, 0]
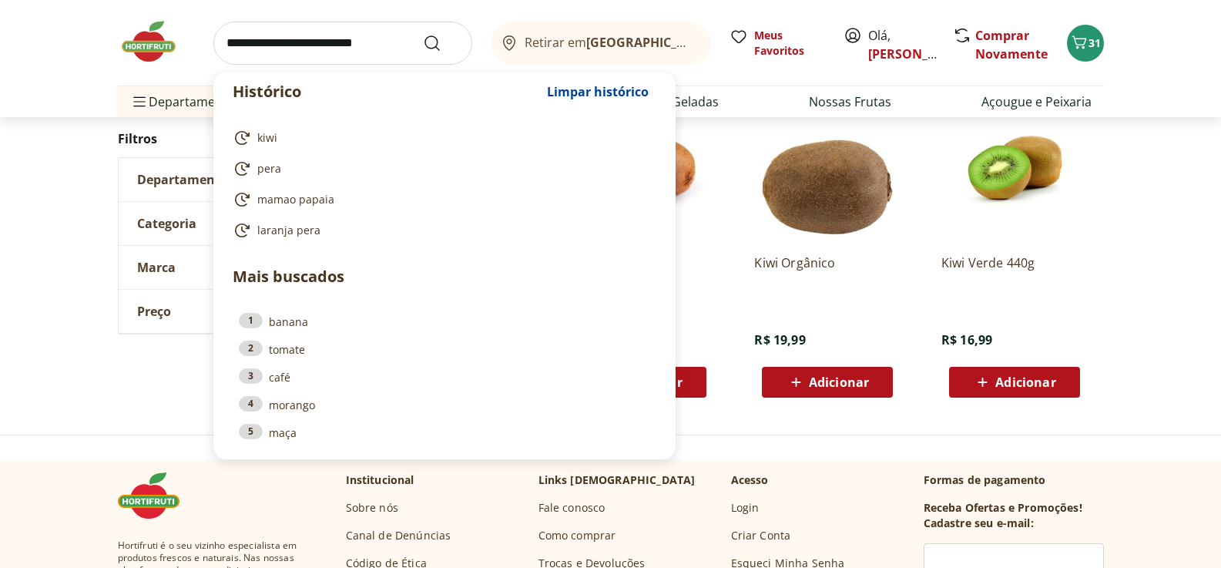
click at [317, 47] on input "search" at bounding box center [342, 43] width 259 height 43
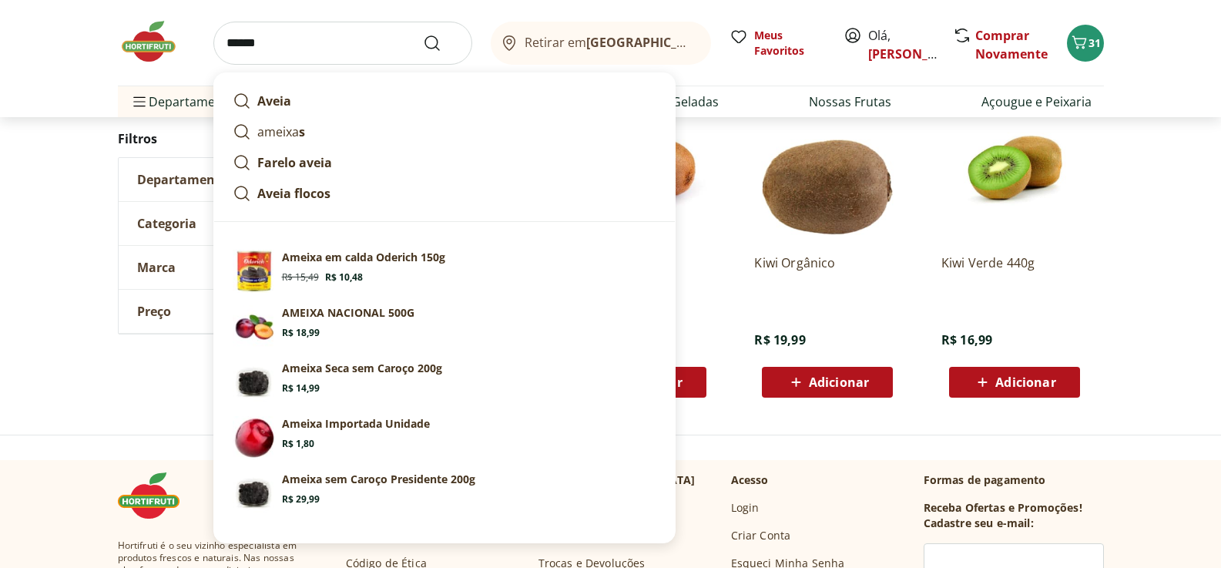
type input "******"
click at [423, 34] on button "Submit Search" at bounding box center [441, 43] width 37 height 18
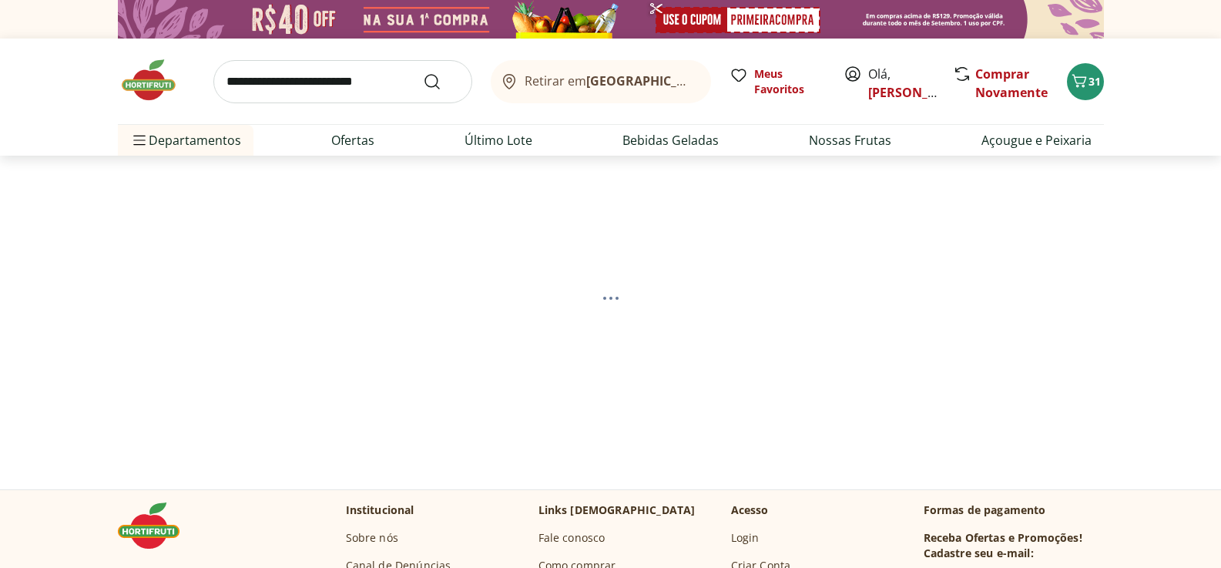
select select "**********"
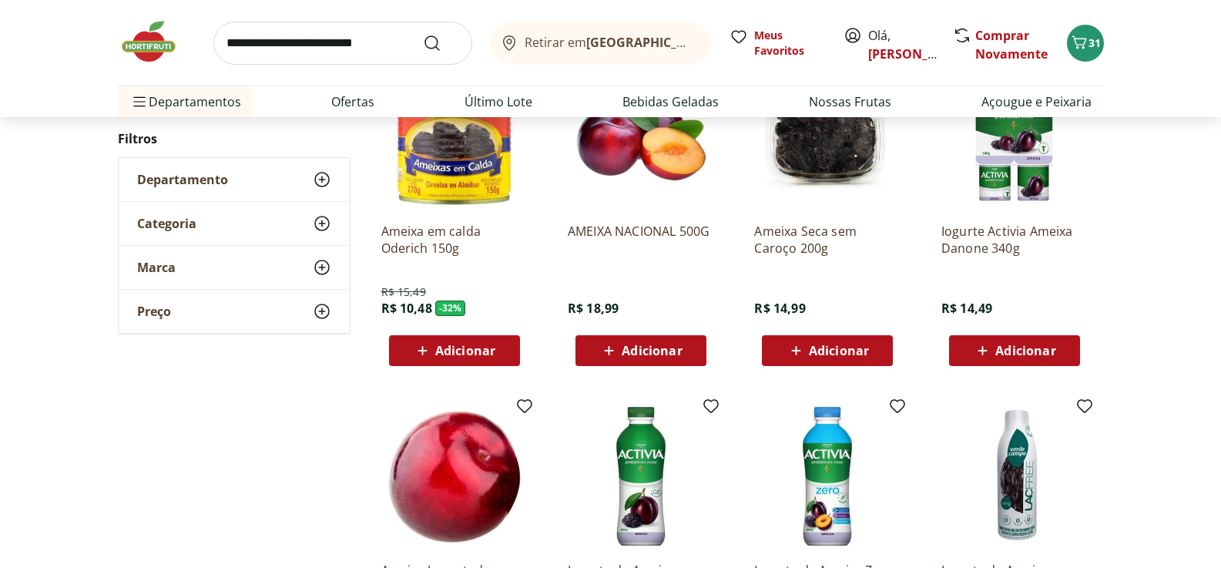
scroll to position [231, 0]
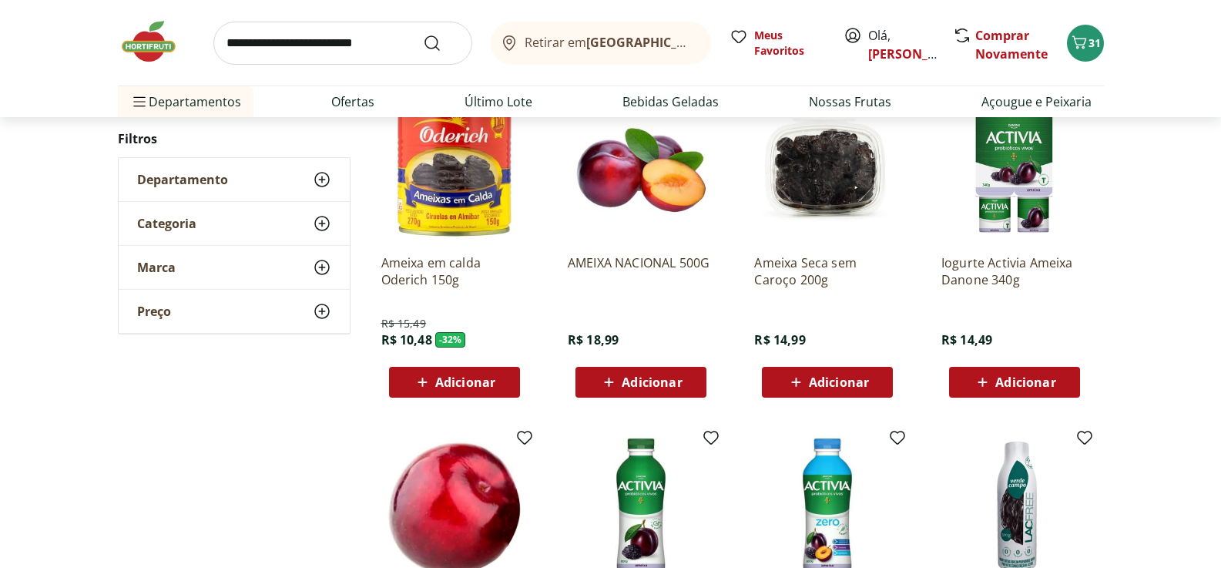
click at [653, 378] on span "Adicionar" at bounding box center [652, 382] width 60 height 12
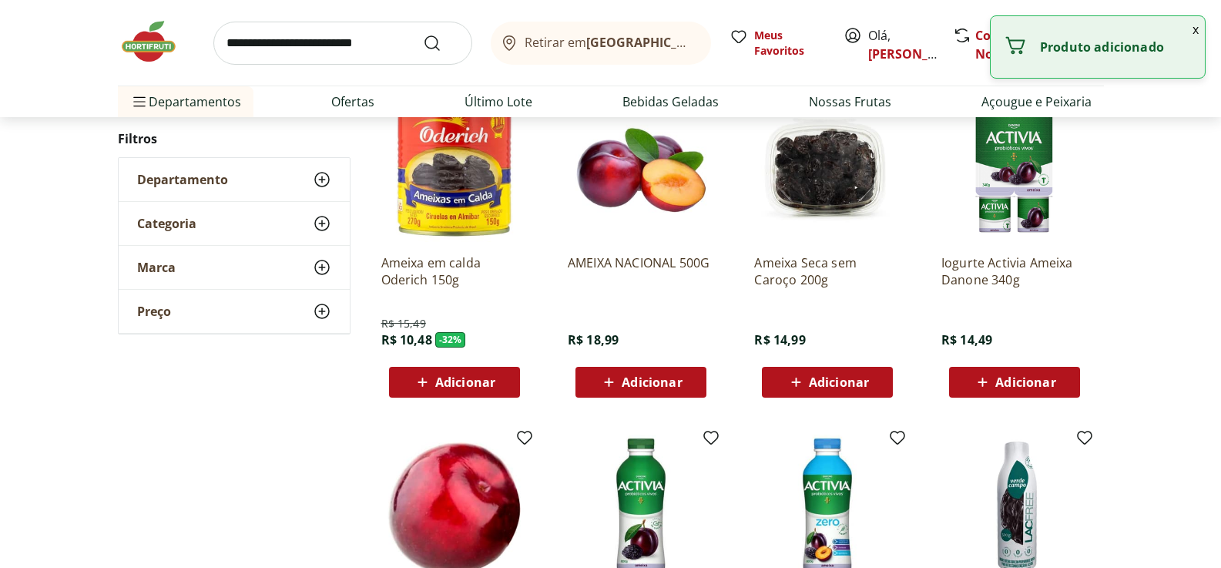
click at [688, 377] on div "Adicionar" at bounding box center [641, 382] width 106 height 28
click at [688, 377] on icon at bounding box center [683, 381] width 19 height 18
type input "*"
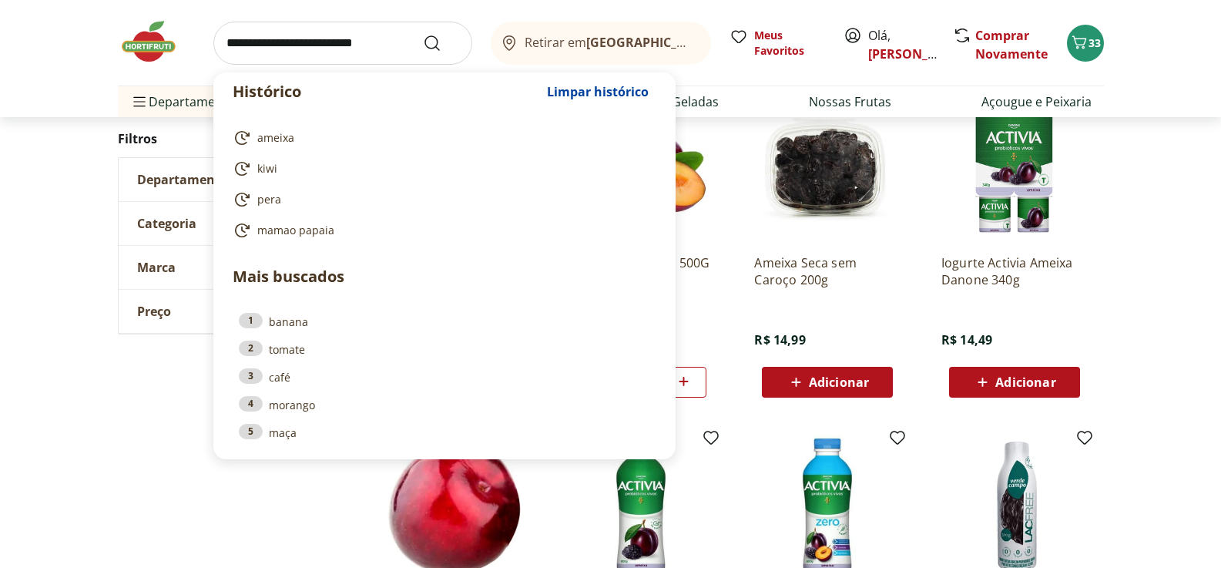
click at [285, 42] on input "search" at bounding box center [342, 43] width 259 height 43
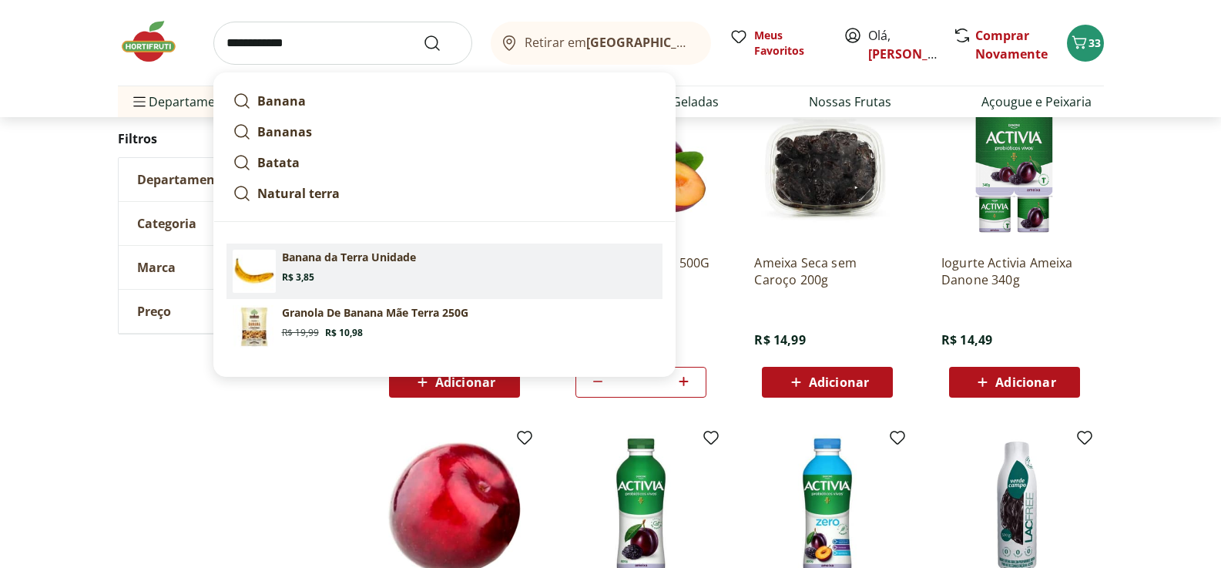
click at [304, 269] on section "Banana da Terra Unidade Price: R$ 3,85" at bounding box center [469, 267] width 375 height 34
type input "**********"
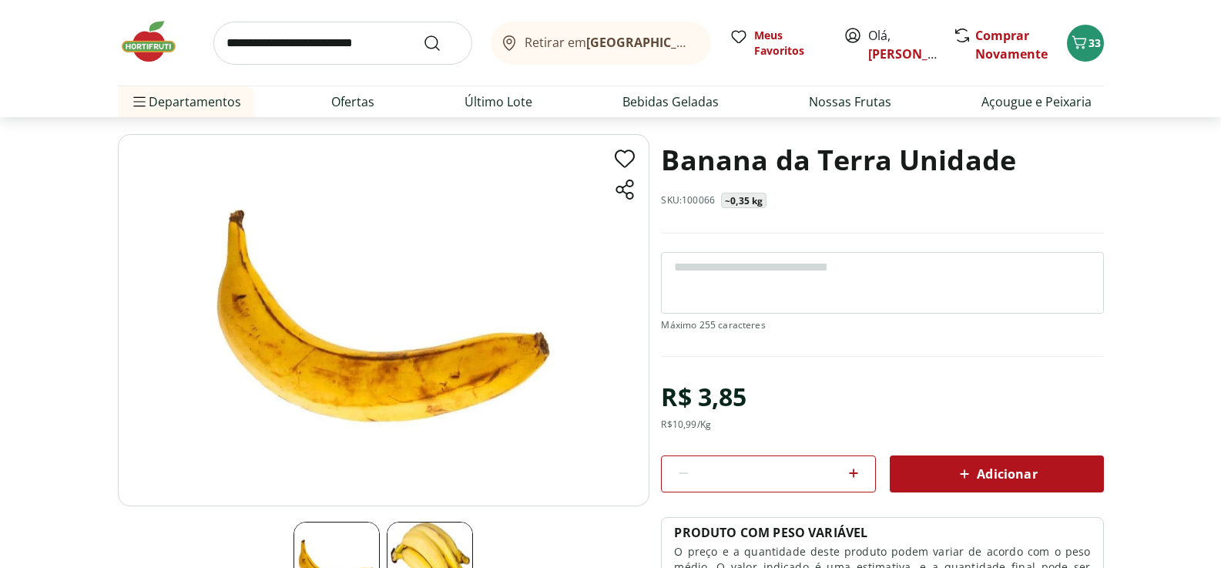
scroll to position [154, 0]
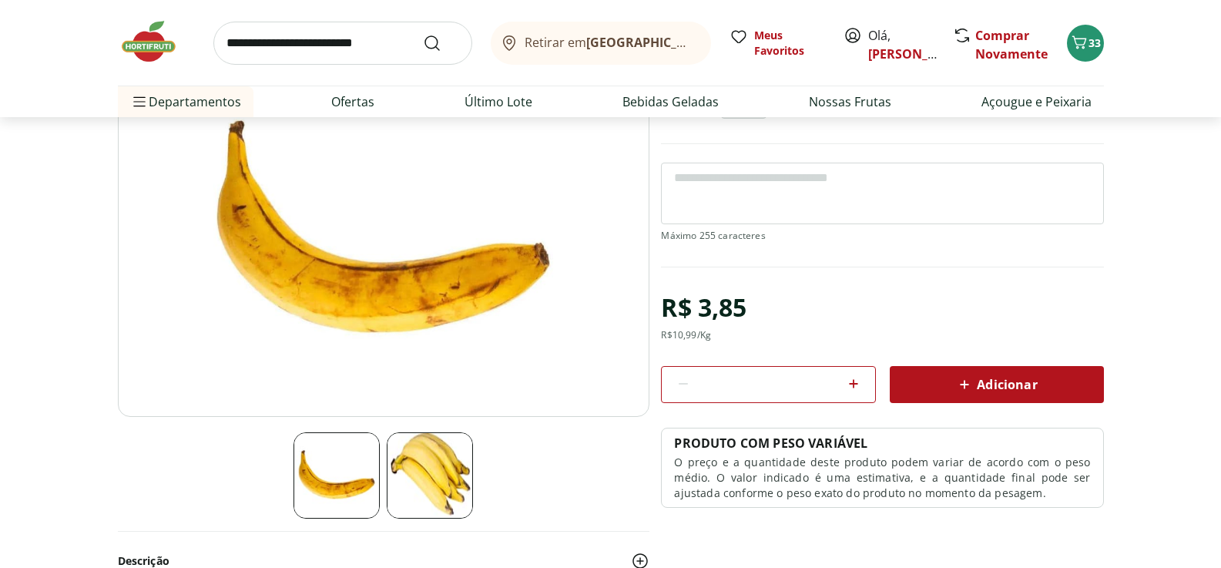
click at [850, 388] on icon at bounding box center [854, 384] width 18 height 18
type input "*"
click at [983, 384] on span "Adicionar" at bounding box center [997, 384] width 82 height 18
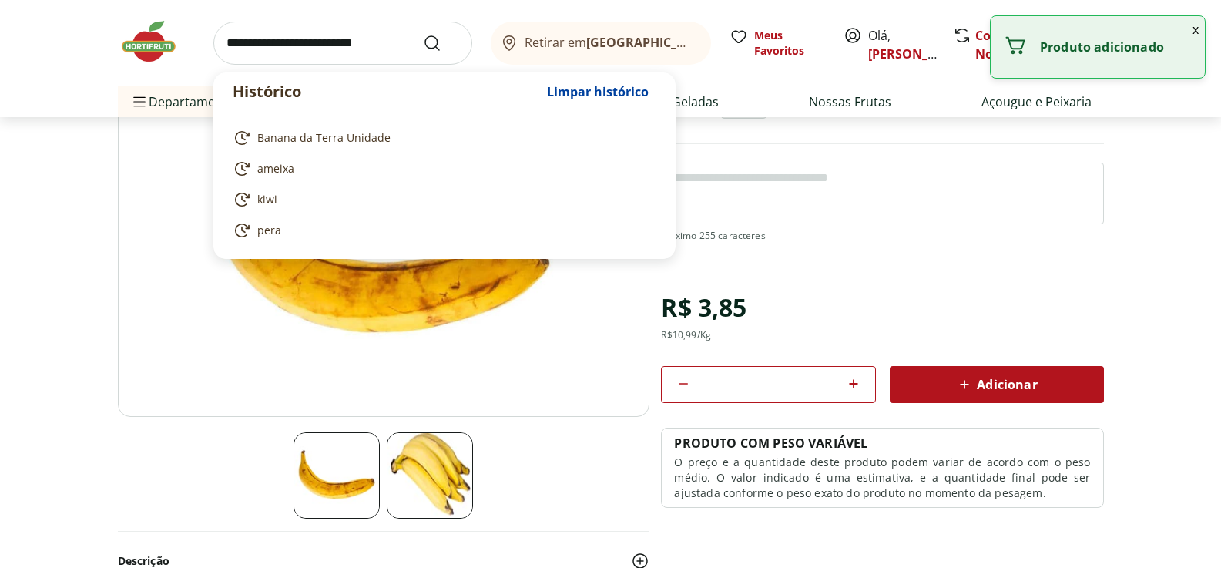
click at [330, 50] on input "search" at bounding box center [342, 43] width 259 height 43
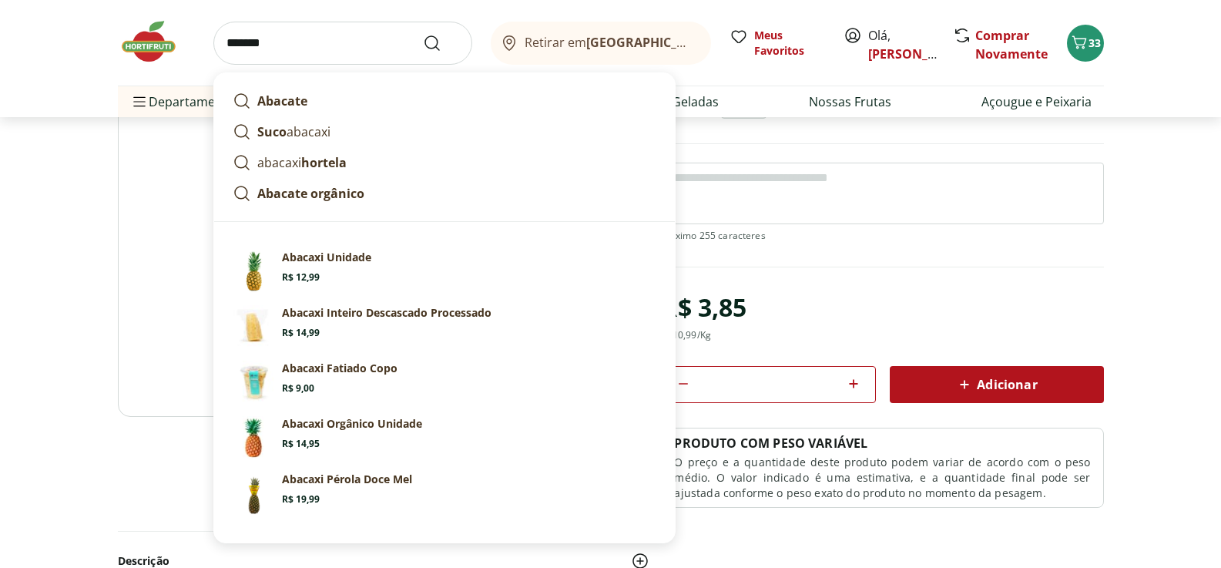
type input "*******"
click at [423, 34] on button "Submit Search" at bounding box center [441, 43] width 37 height 18
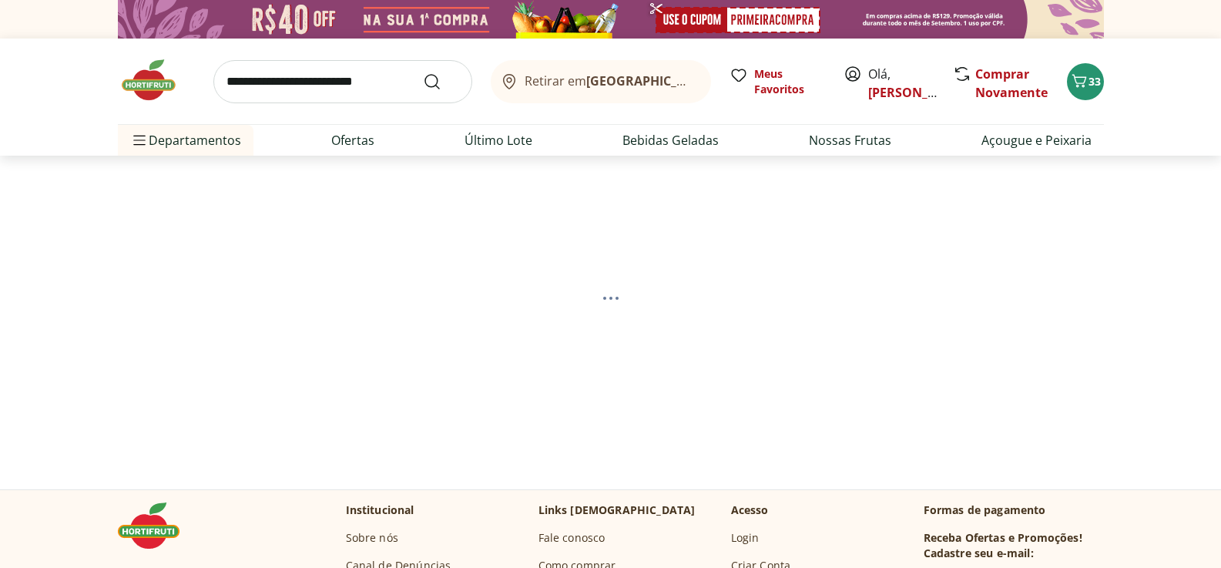
select select "**********"
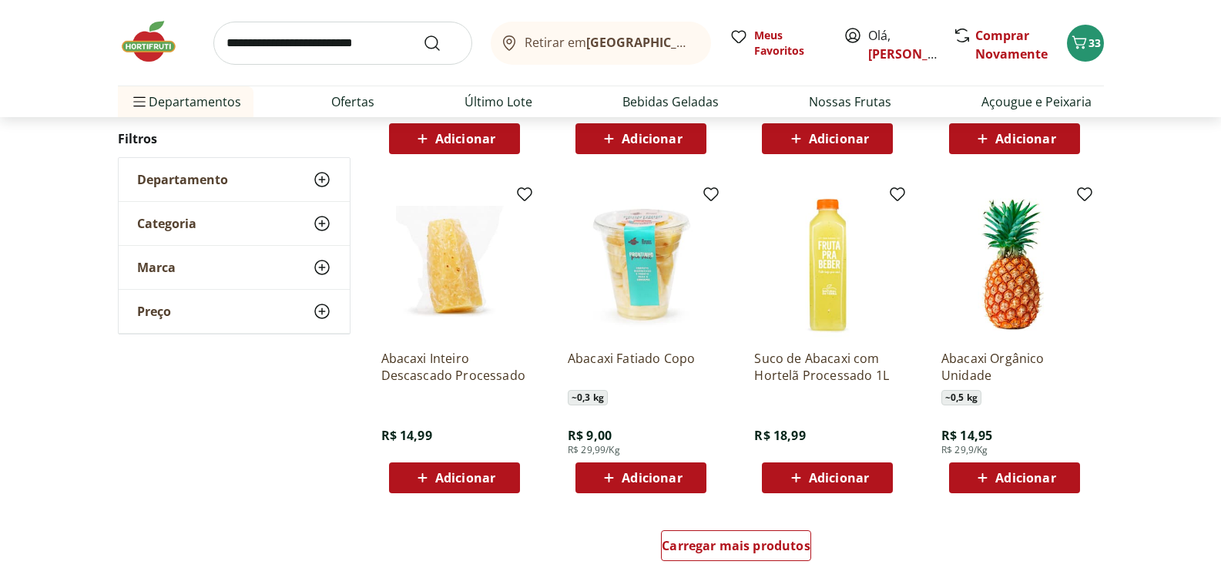
scroll to position [848, 0]
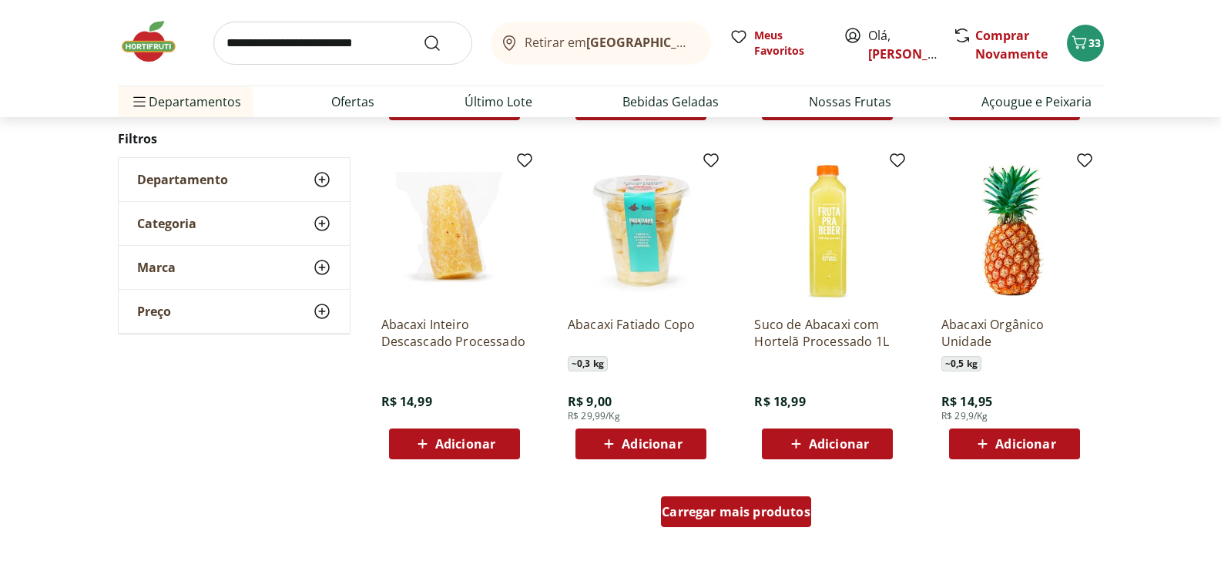
click at [710, 516] on span "Carregar mais produtos" at bounding box center [736, 512] width 149 height 12
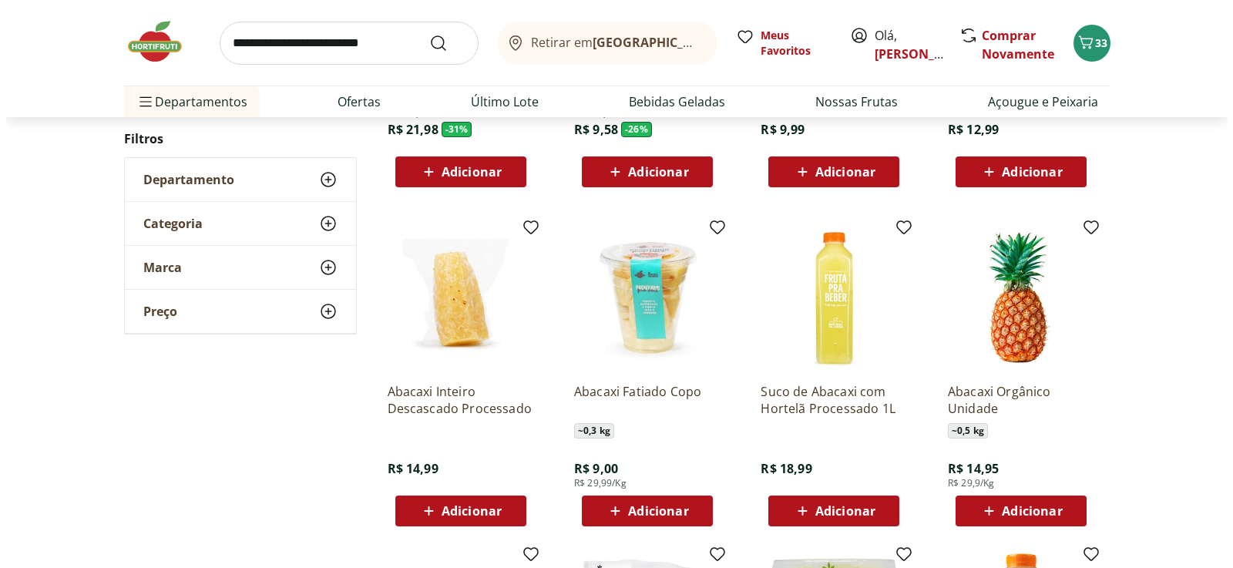
scroll to position [771, 0]
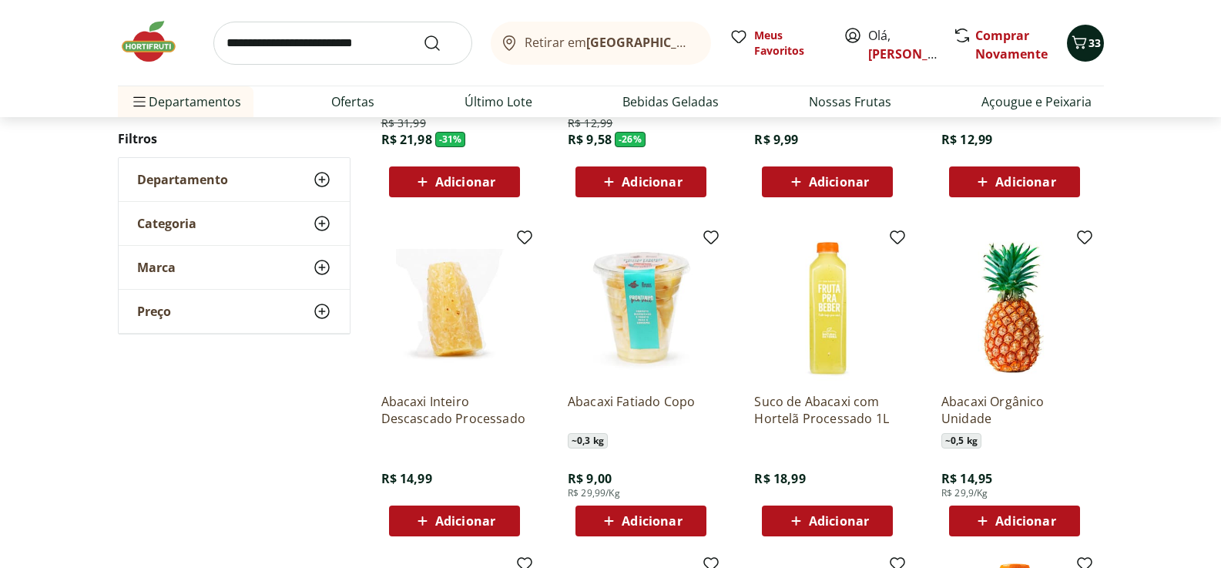
click at [1082, 39] on icon "Carrinho" at bounding box center [1079, 41] width 15 height 13
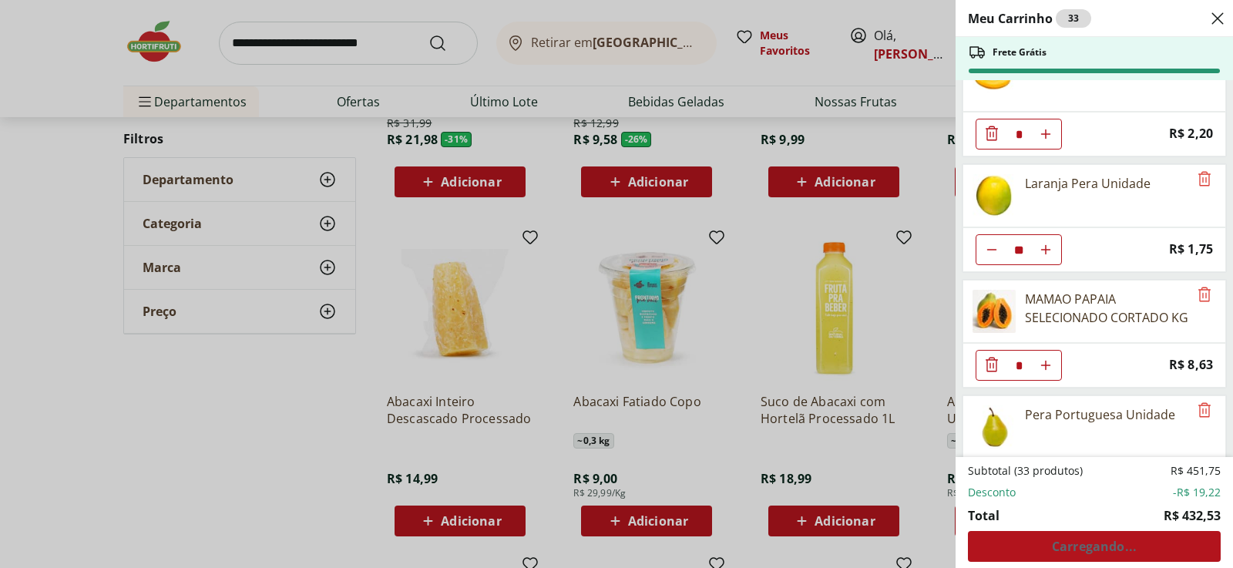
scroll to position [1850, 0]
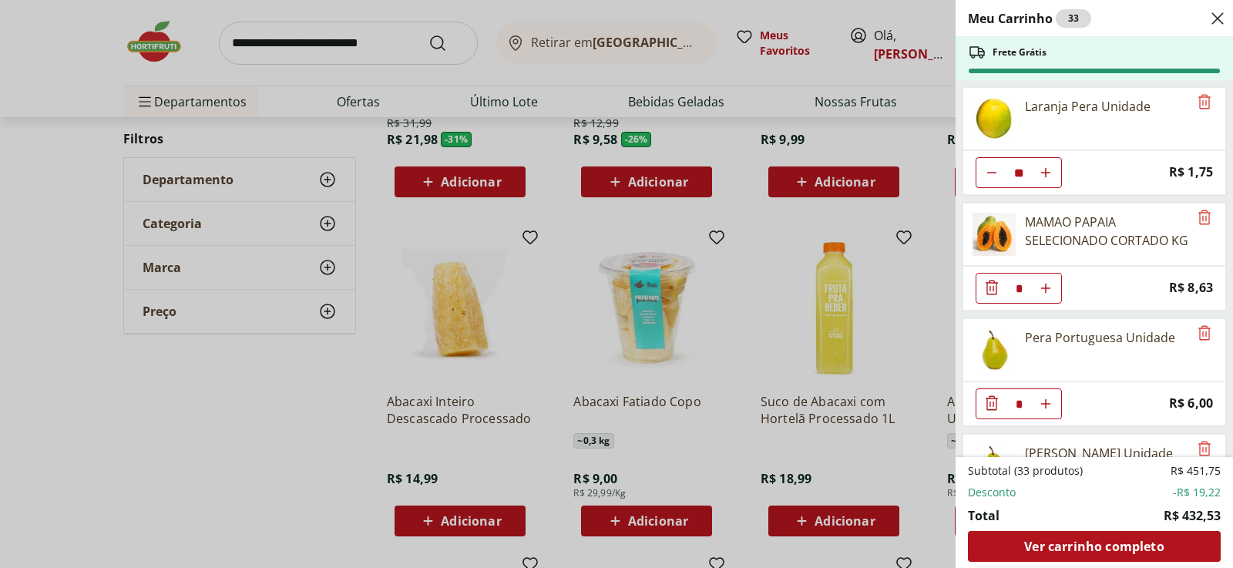
click at [1054, 405] on button "Aumentar Quantidade" at bounding box center [1045, 403] width 31 height 31
type input "*"
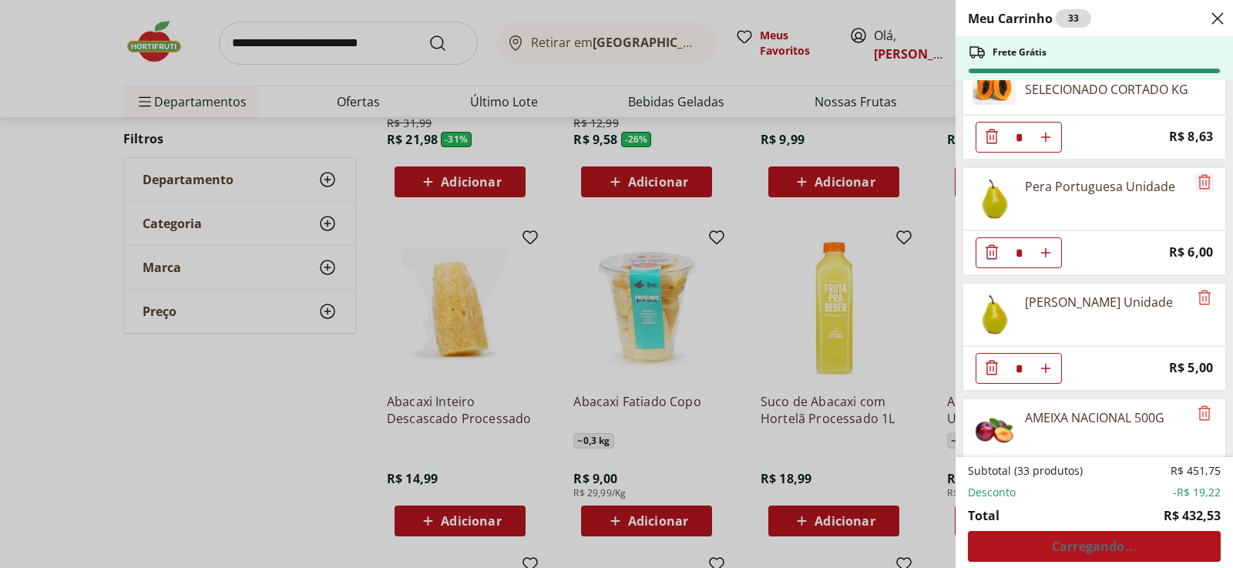
scroll to position [2004, 0]
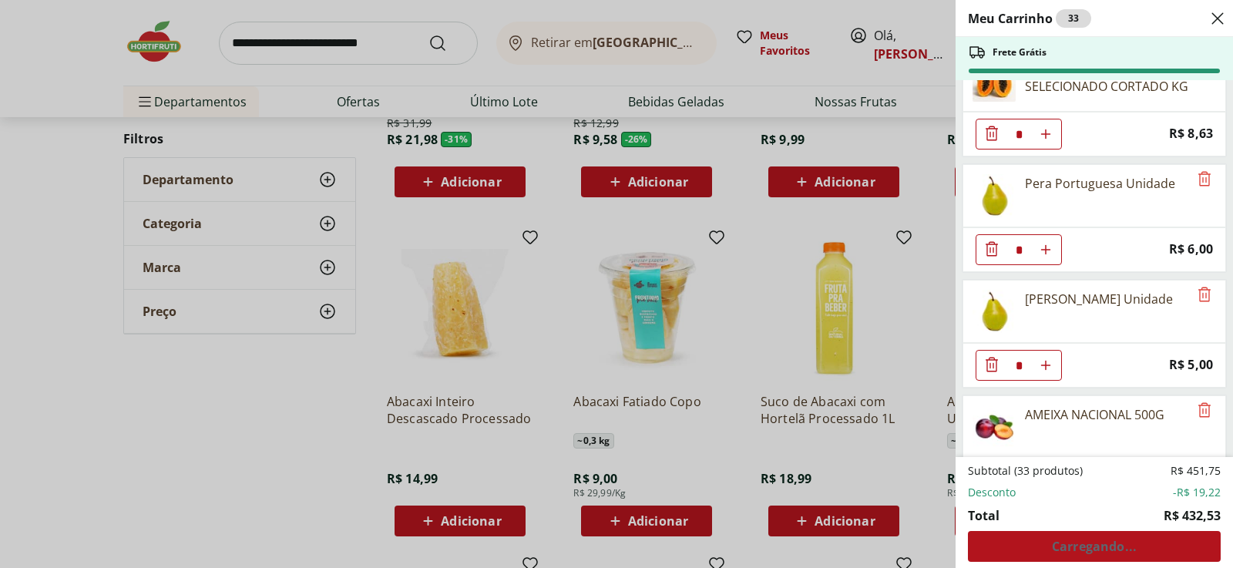
click at [1051, 366] on icon "Aumentar Quantidade" at bounding box center [1046, 365] width 12 height 12
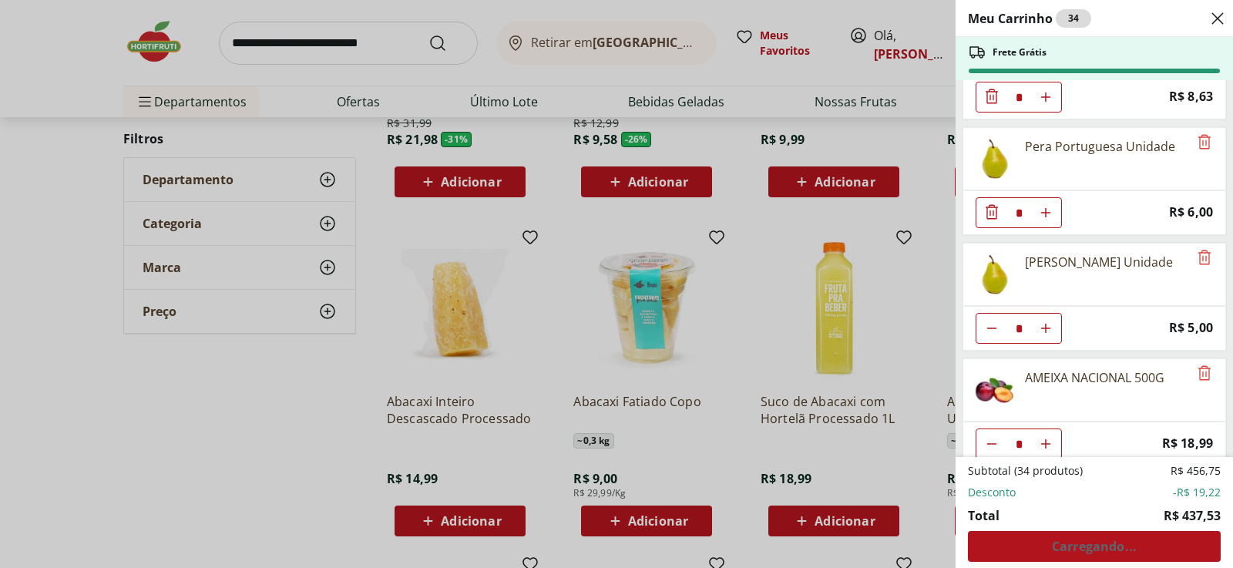
scroll to position [2057, 0]
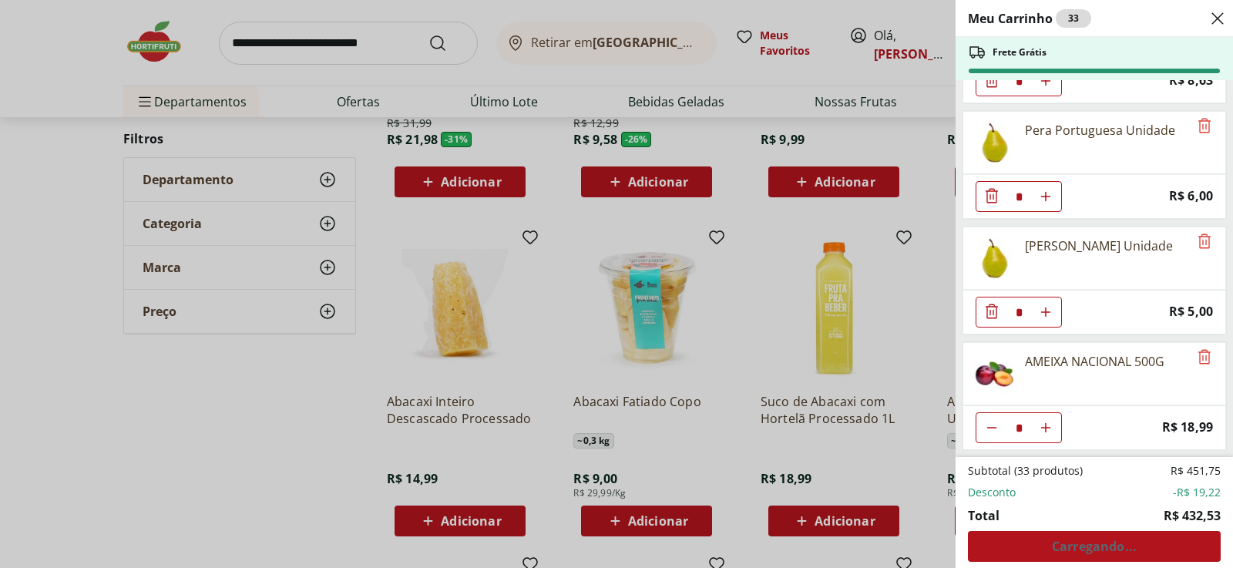
type input "*"
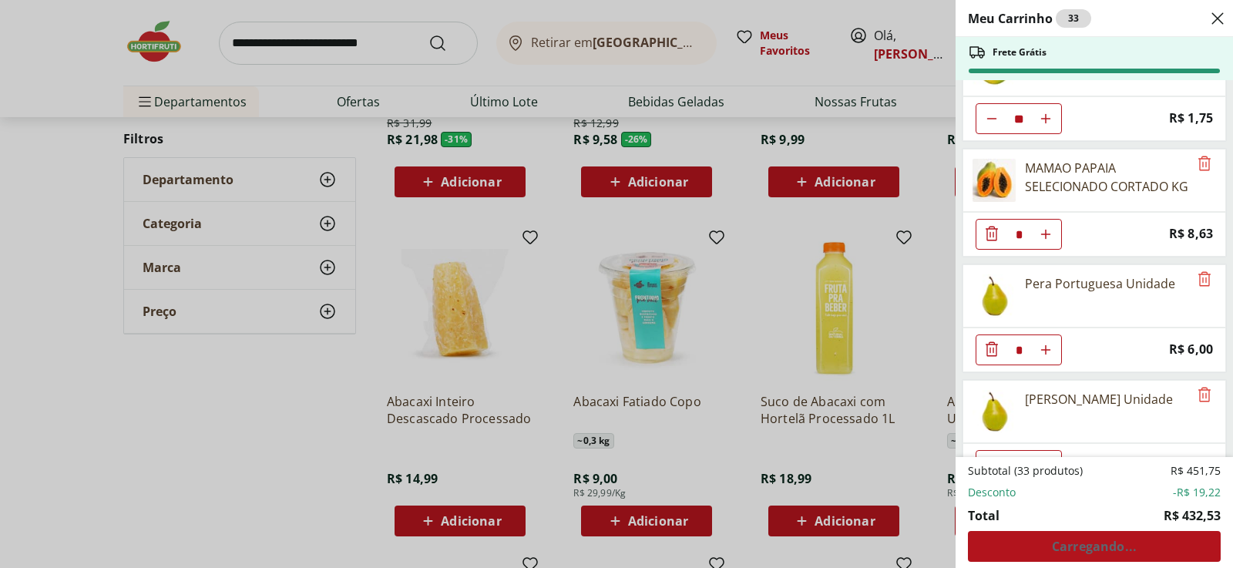
scroll to position [1903, 0]
click at [987, 234] on icon "Diminuir Quantidade" at bounding box center [992, 234] width 12 height 15
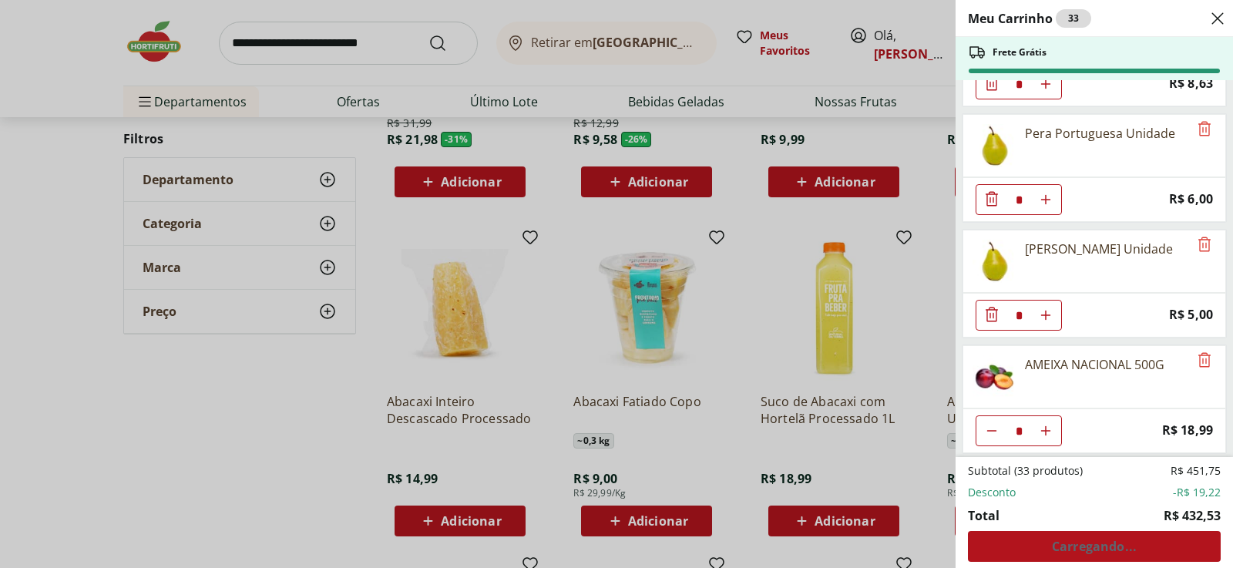
scroll to position [2057, 0]
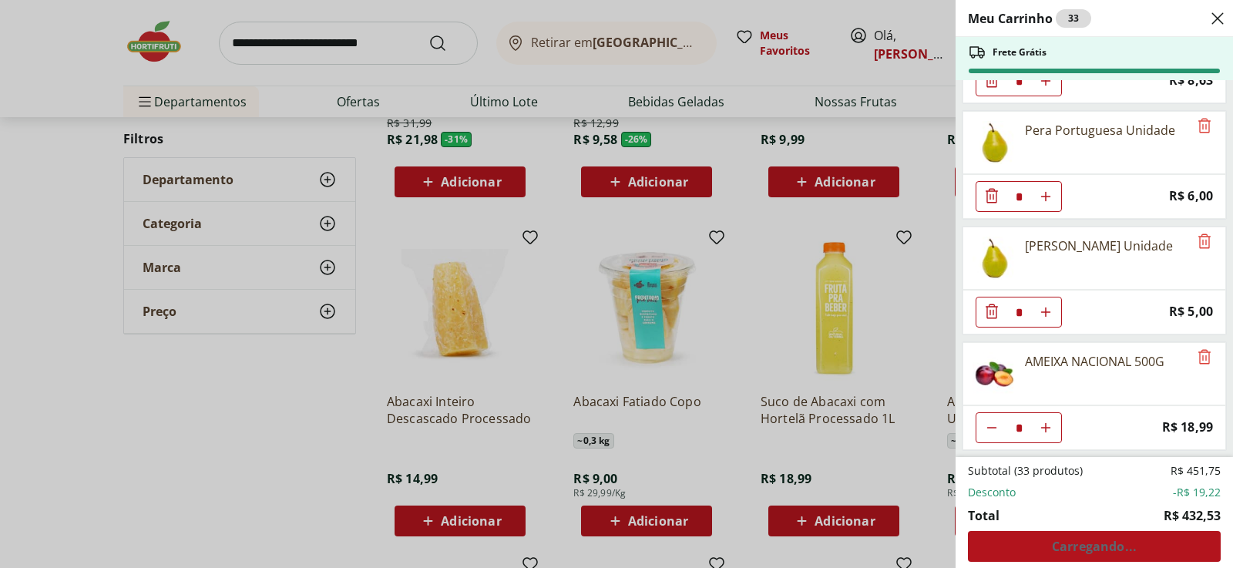
click at [1043, 429] on icon "Aumentar Quantidade" at bounding box center [1046, 428] width 12 height 12
type input "*"
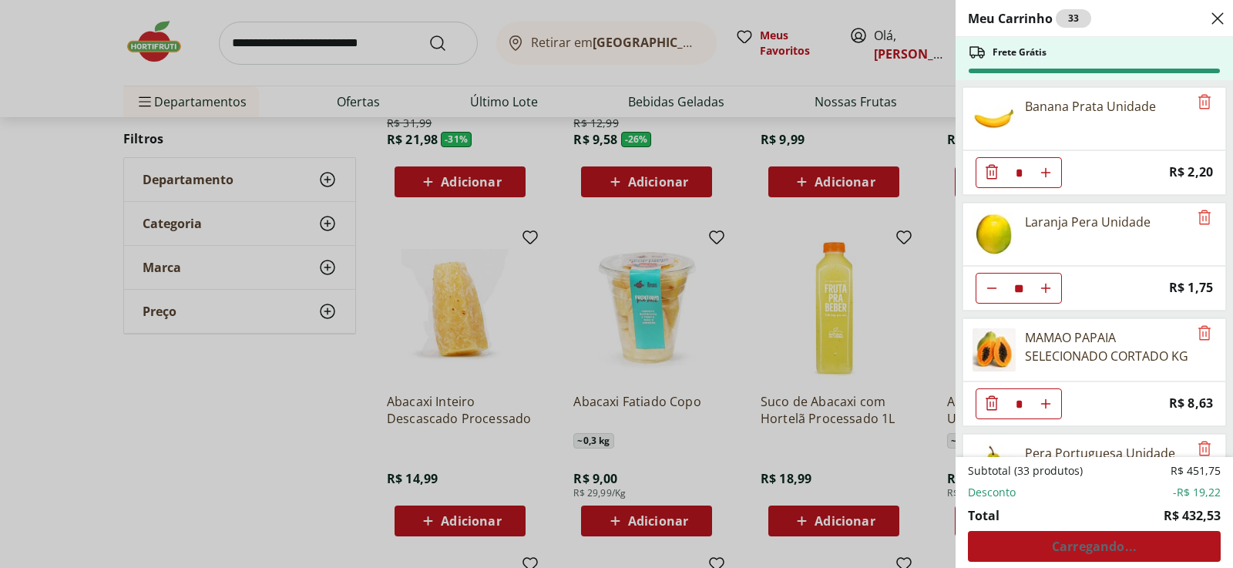
scroll to position [1826, 0]
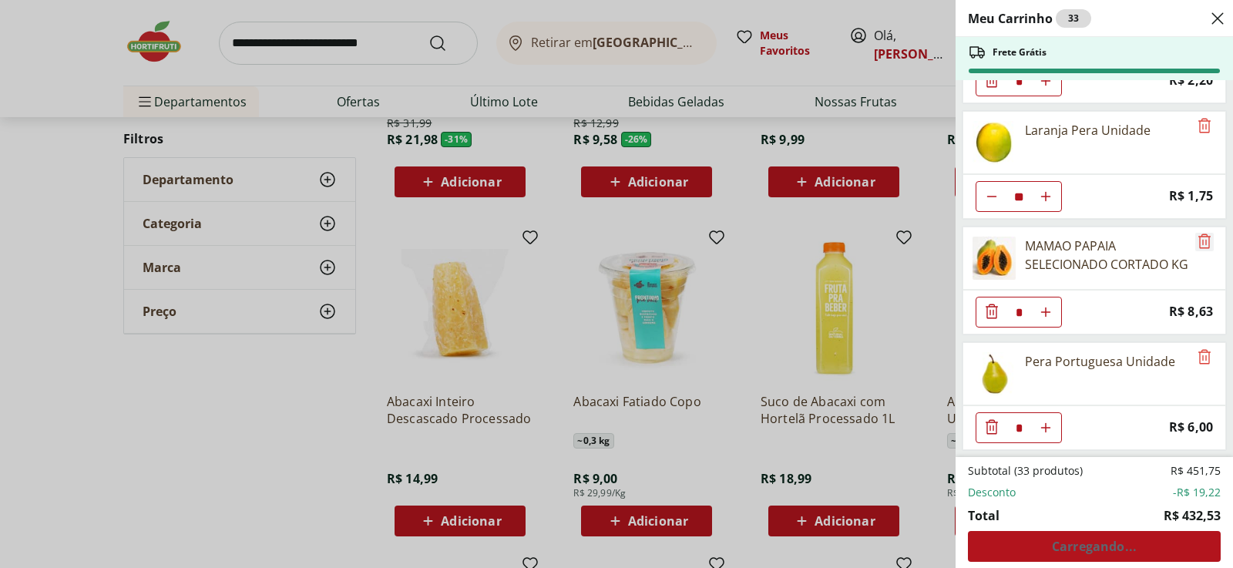
click at [1198, 244] on icon "Remove" at bounding box center [1204, 241] width 12 height 15
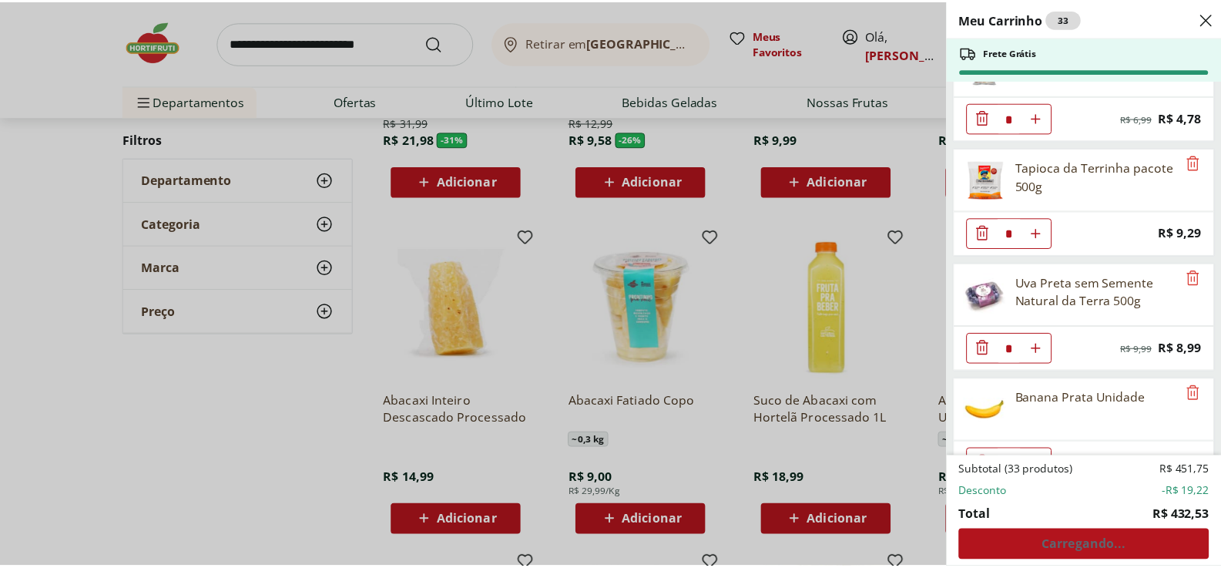
scroll to position [1440, 0]
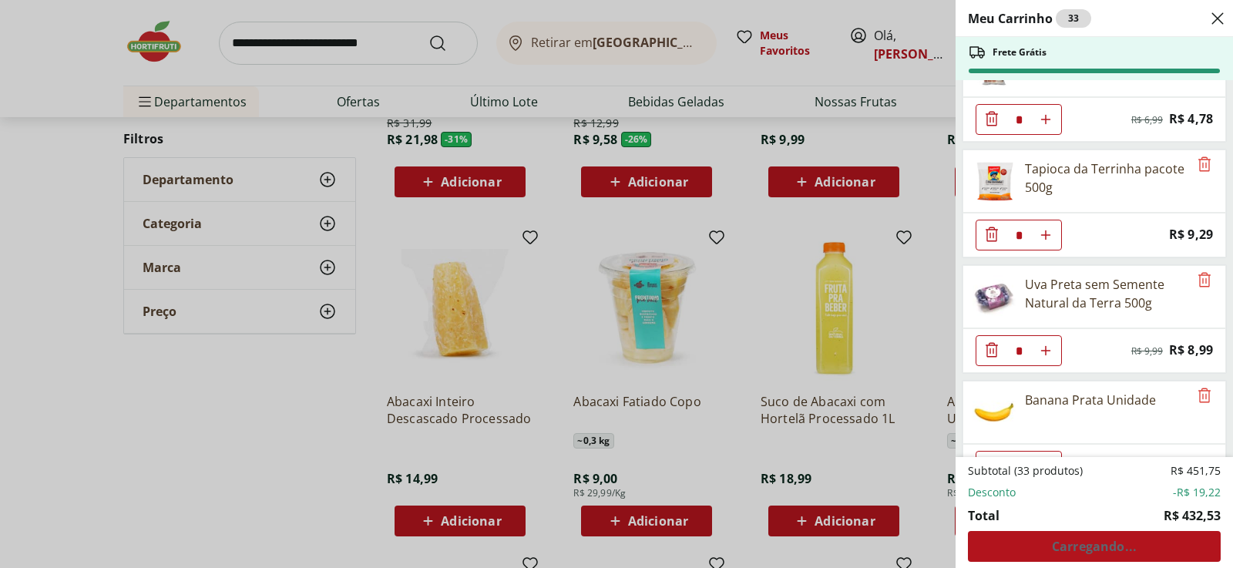
click at [333, 45] on div "Meu Carrinho 33 Frete Grátis Farinha de Amêndoas Montan 150g * Original price: …" at bounding box center [616, 284] width 1233 height 568
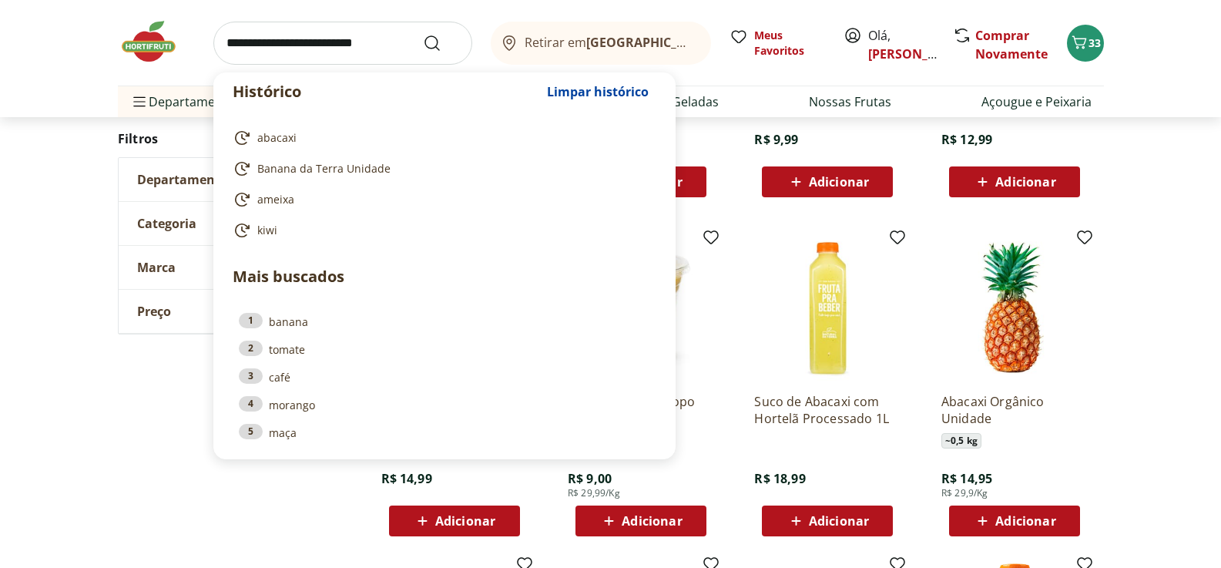
click at [257, 59] on input "search" at bounding box center [342, 43] width 259 height 43
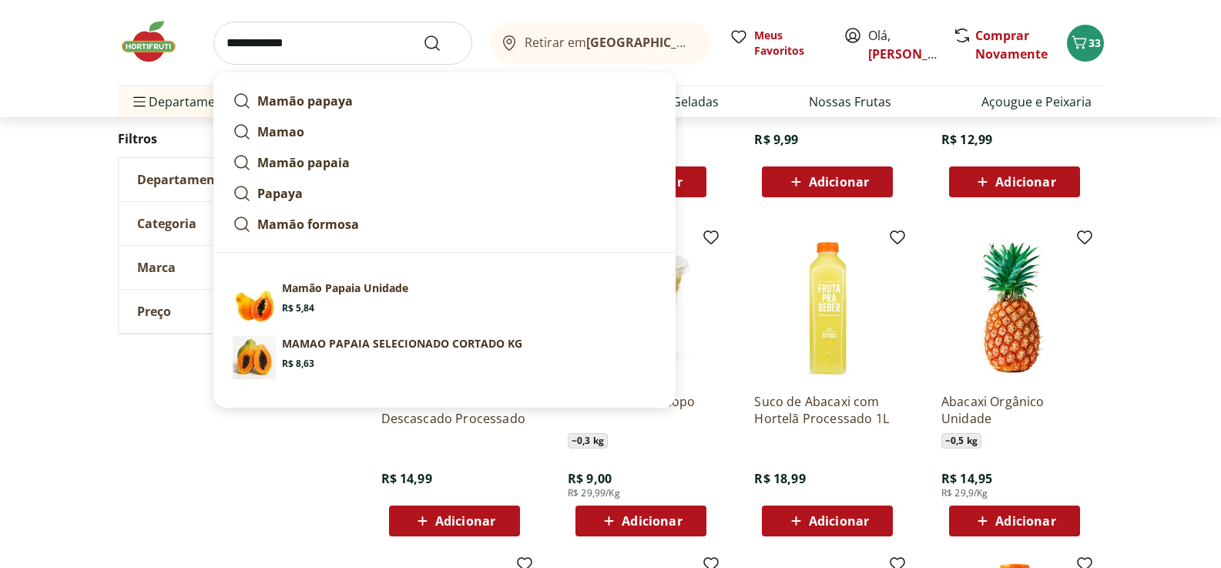
type input "**********"
click at [423, 34] on button "Submit Search" at bounding box center [441, 43] width 37 height 18
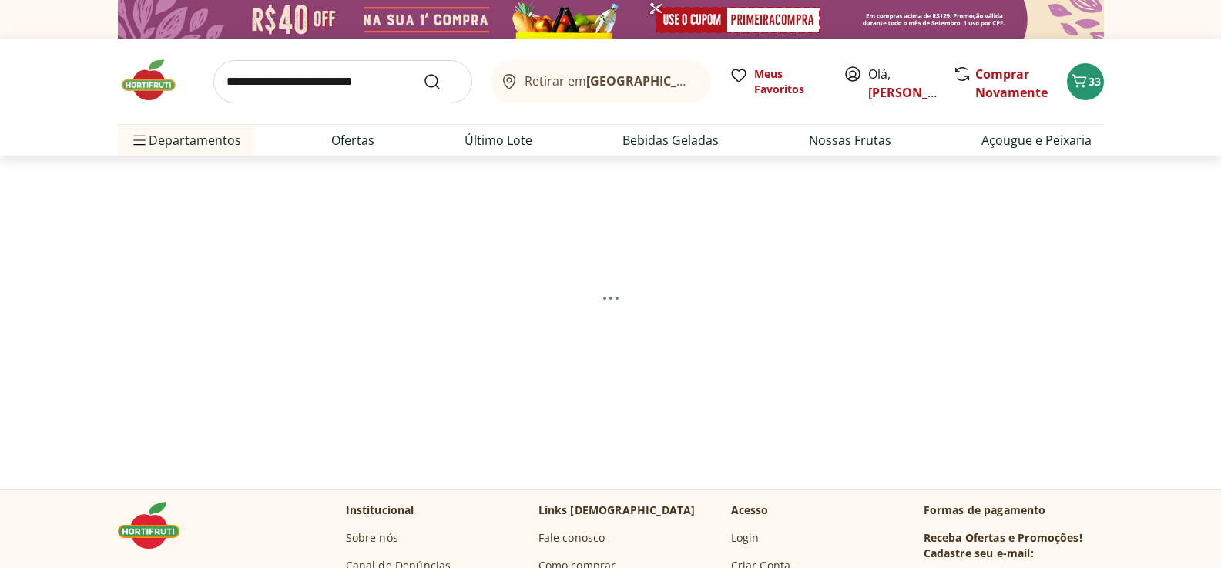
select select "**********"
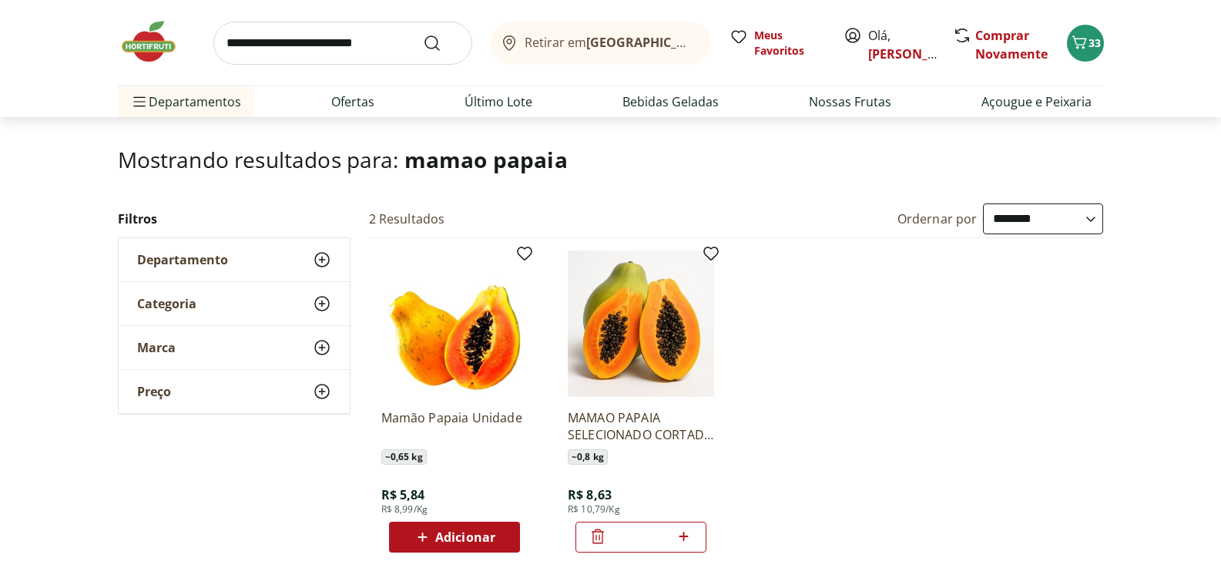
scroll to position [154, 0]
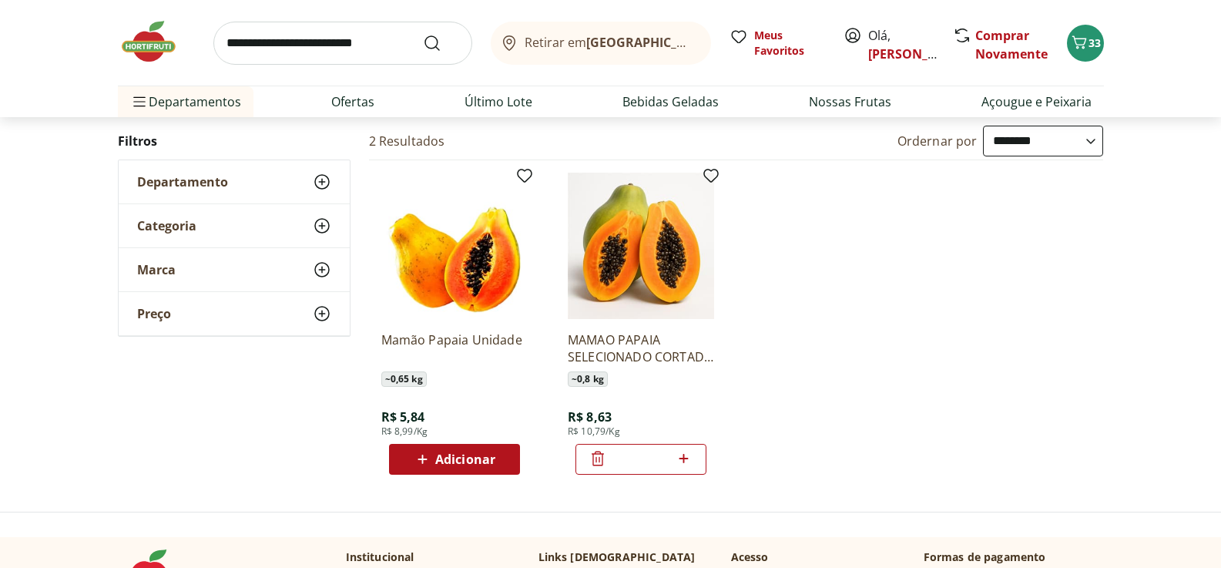
click at [478, 462] on span "Adicionar" at bounding box center [465, 459] width 60 height 12
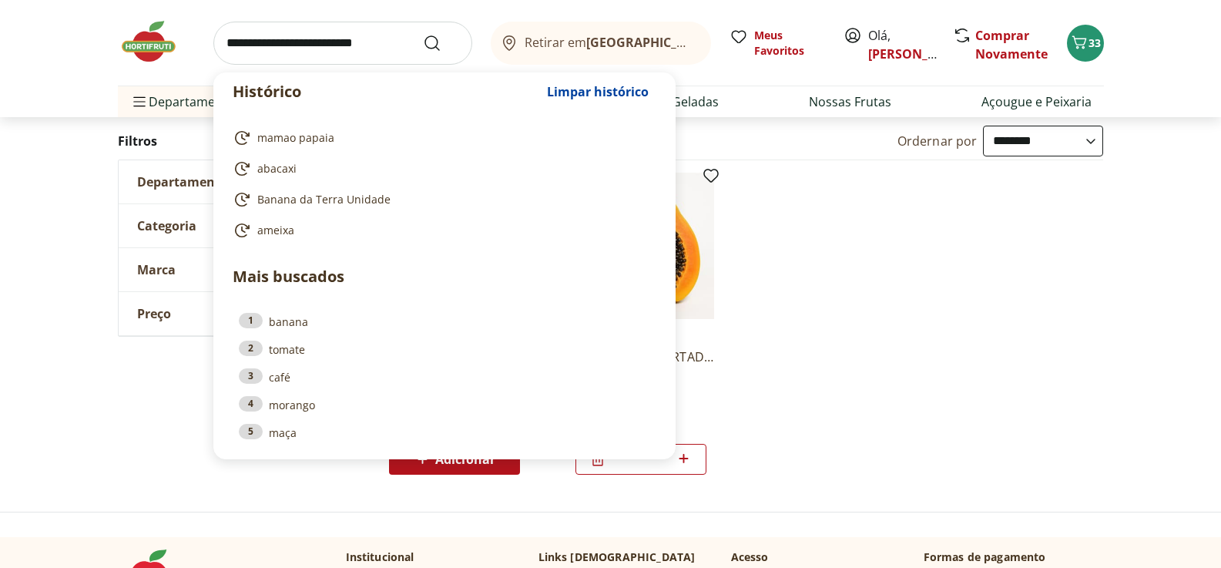
click at [306, 45] on input "search" at bounding box center [342, 43] width 259 height 43
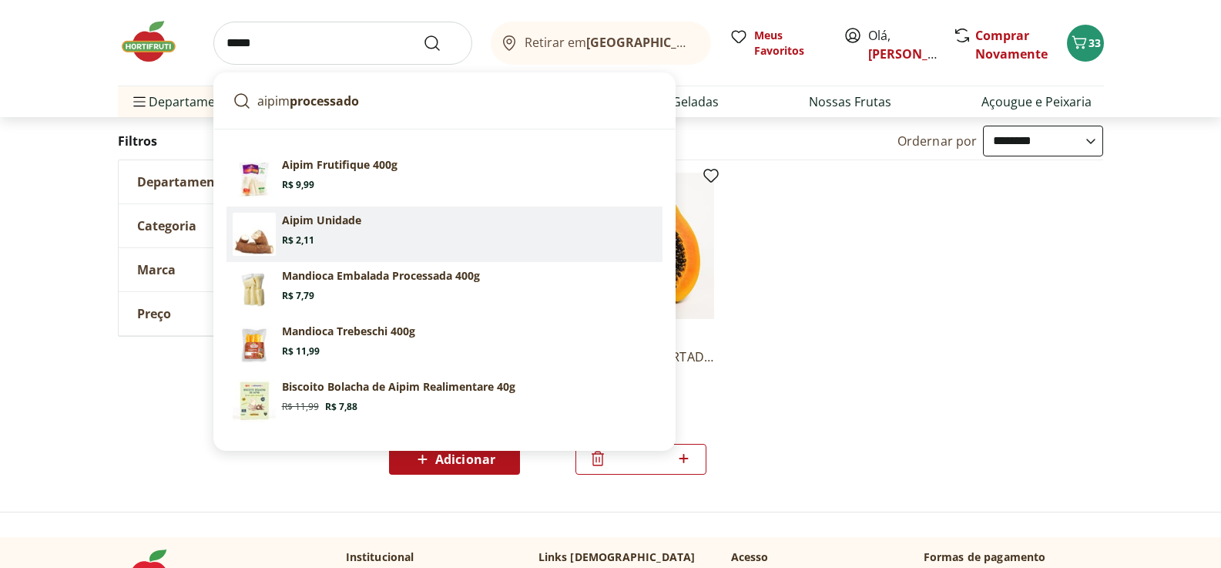
click at [303, 240] on span "Price: R$ 2,11" at bounding box center [298, 240] width 32 height 12
type input "**********"
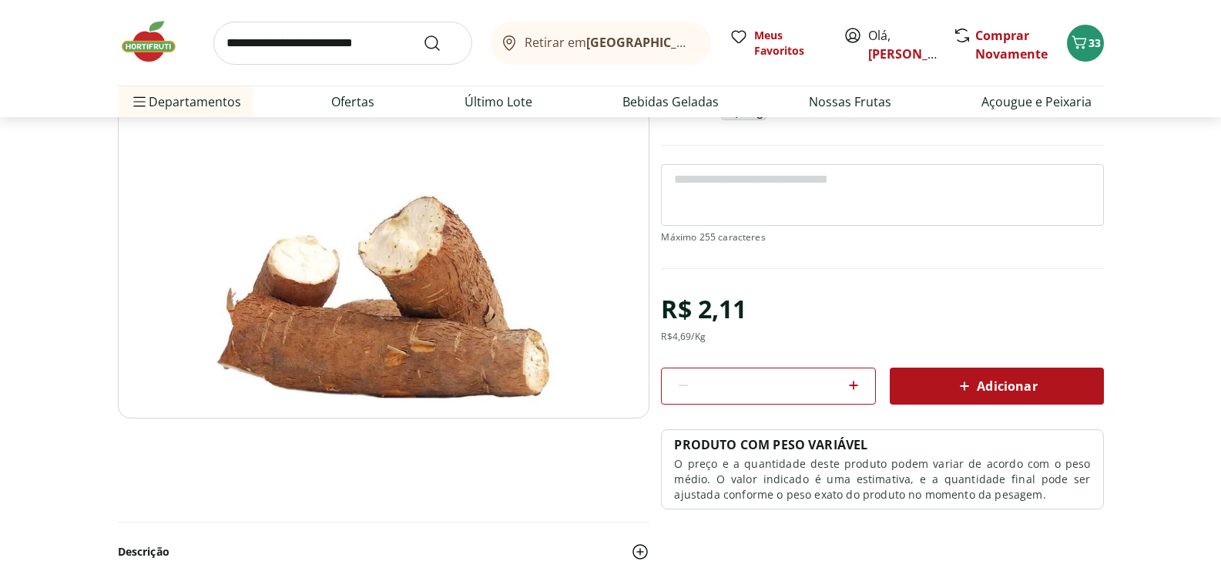
scroll to position [154, 0]
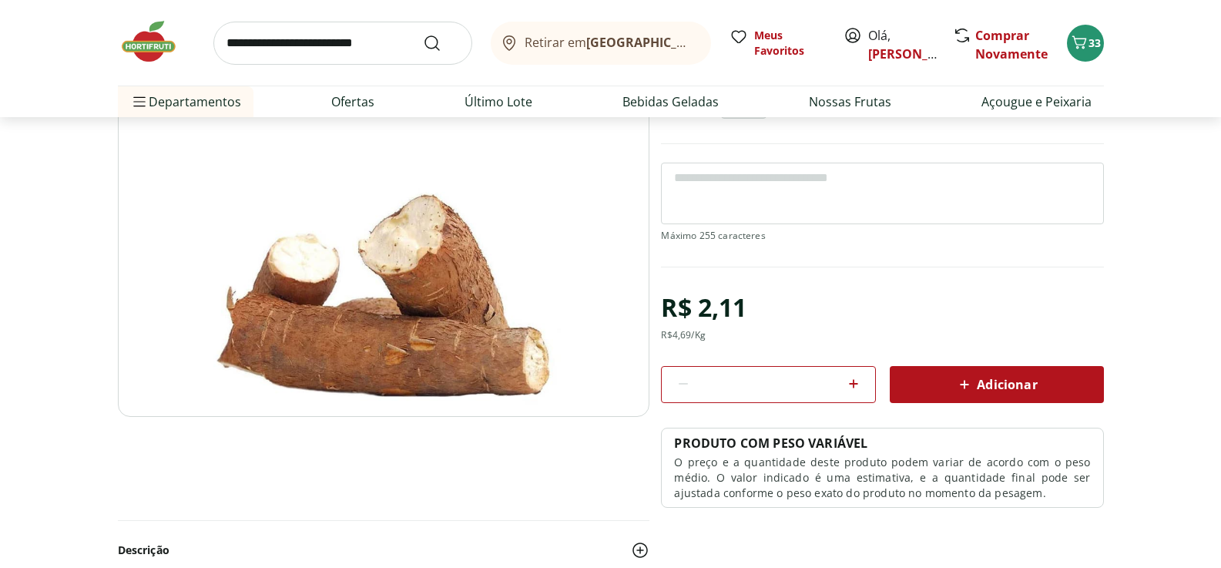
click at [858, 384] on icon at bounding box center [854, 384] width 18 height 18
type input "*"
click at [801, 193] on textarea at bounding box center [882, 194] width 442 height 62
type textarea "**********"
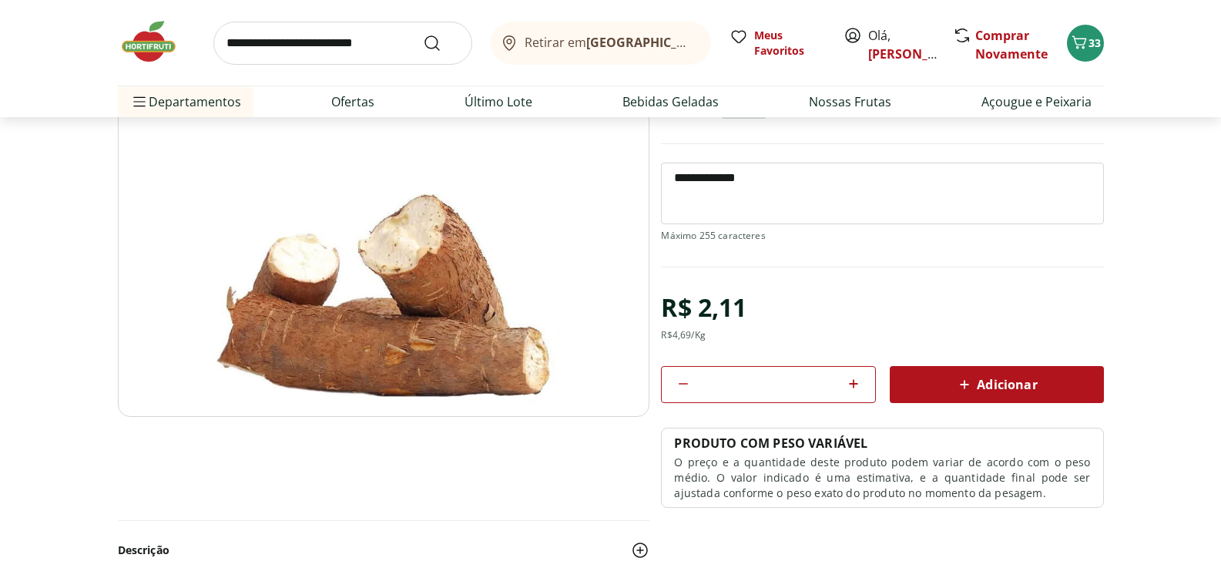
click at [955, 386] on div "Adicionar" at bounding box center [997, 385] width 190 height 28
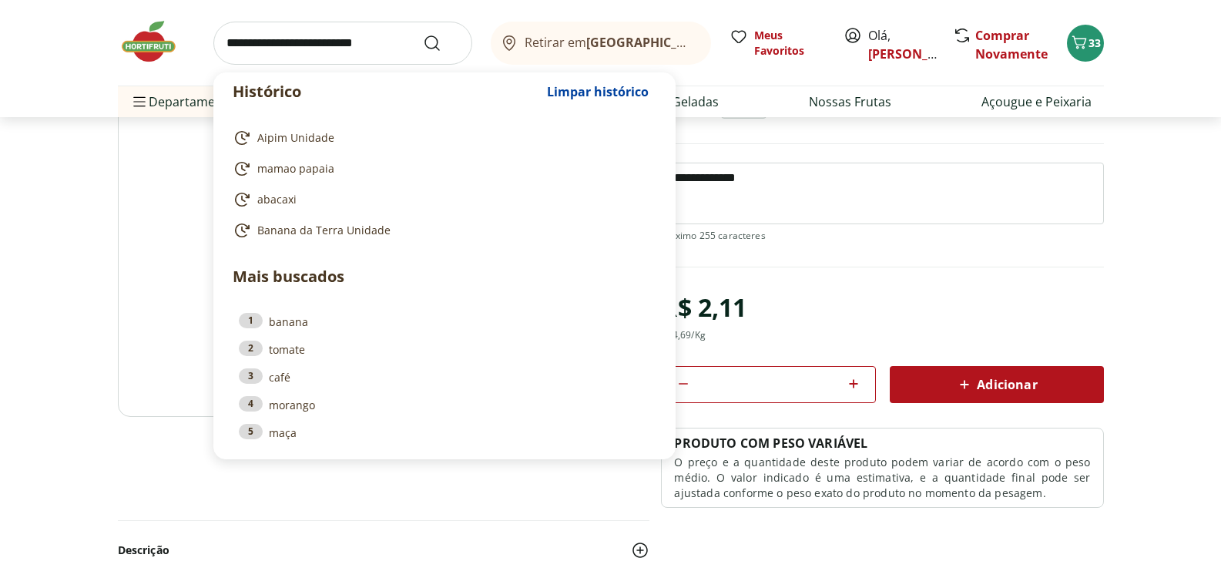
click at [291, 39] on input "search" at bounding box center [342, 43] width 259 height 43
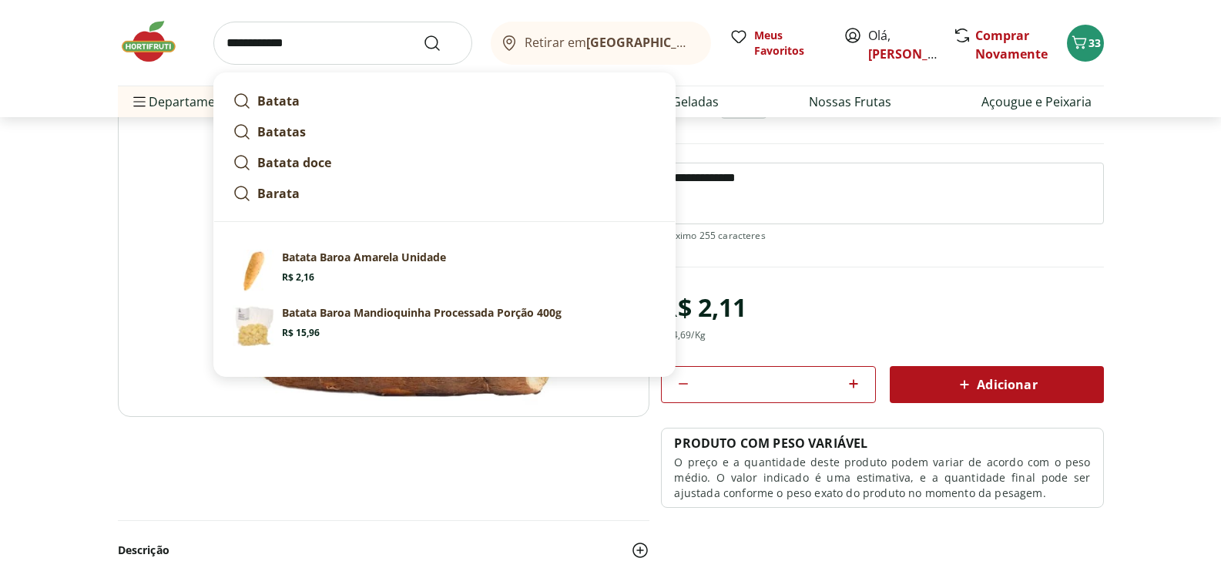
type input "**********"
click at [423, 34] on button "Submit Search" at bounding box center [441, 43] width 37 height 18
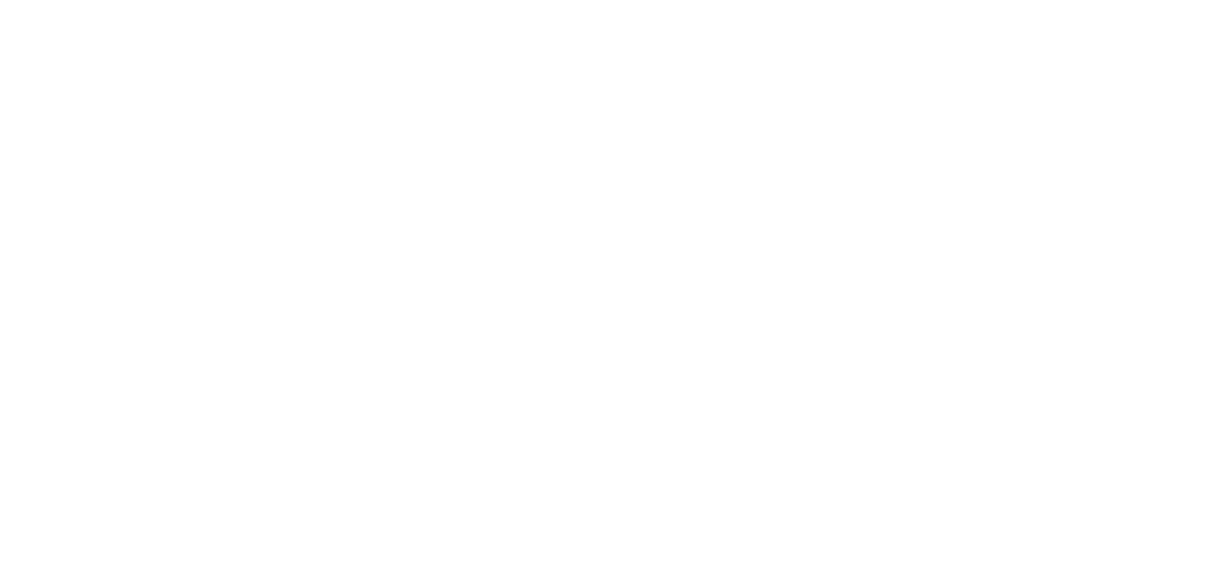
select select "**********"
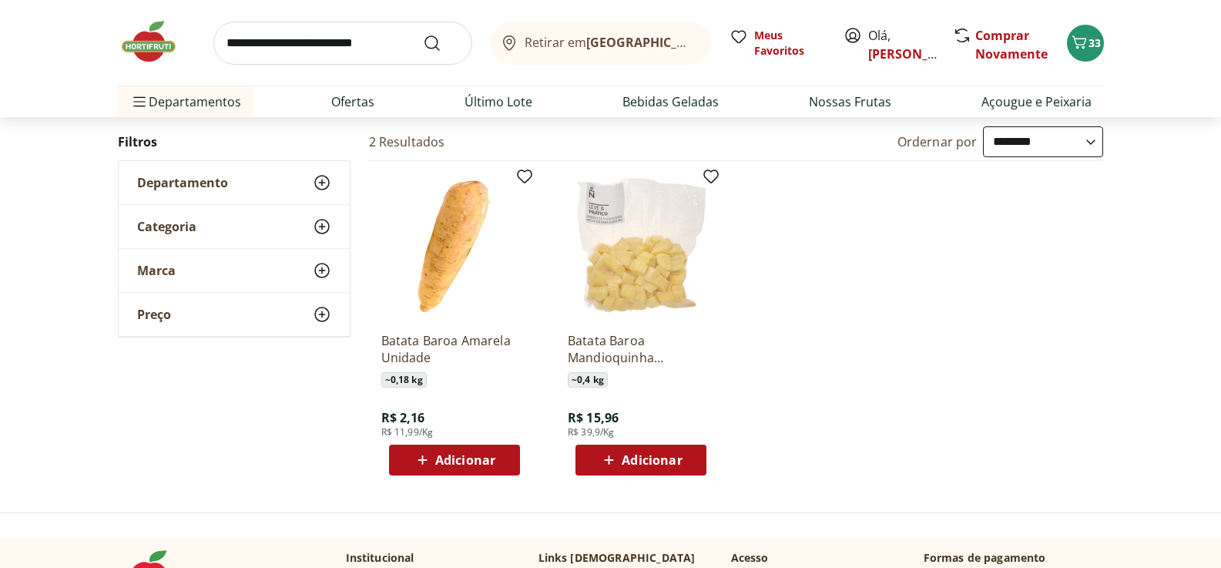
scroll to position [154, 0]
click at [456, 459] on span "Adicionar" at bounding box center [465, 459] width 60 height 12
click at [442, 260] on img at bounding box center [454, 246] width 146 height 146
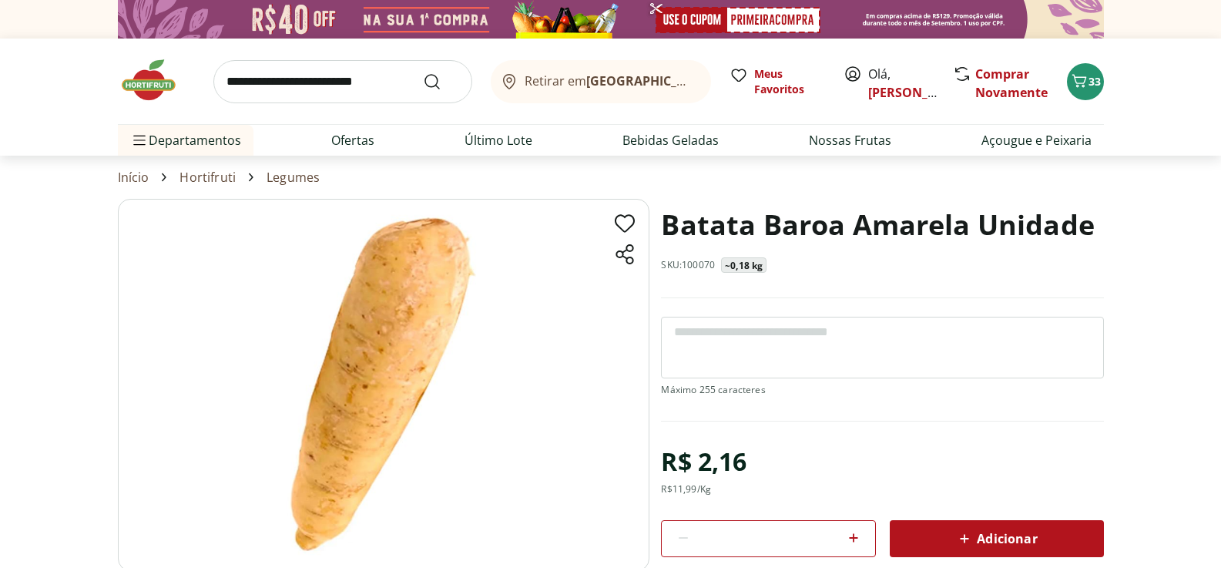
click at [734, 338] on textarea at bounding box center [882, 348] width 442 height 62
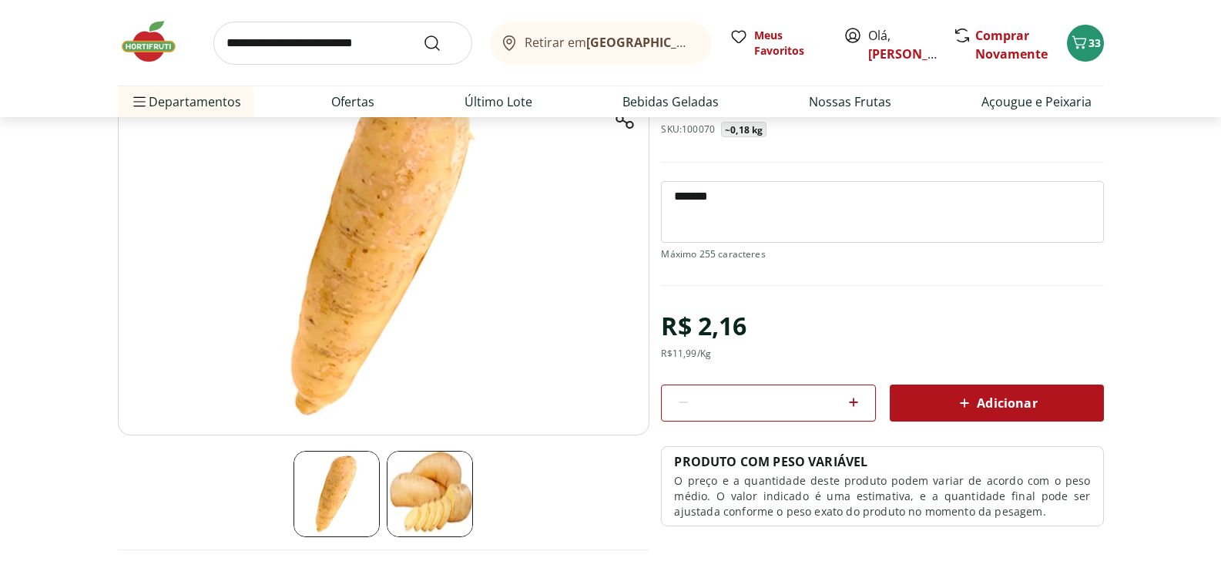
scroll to position [154, 0]
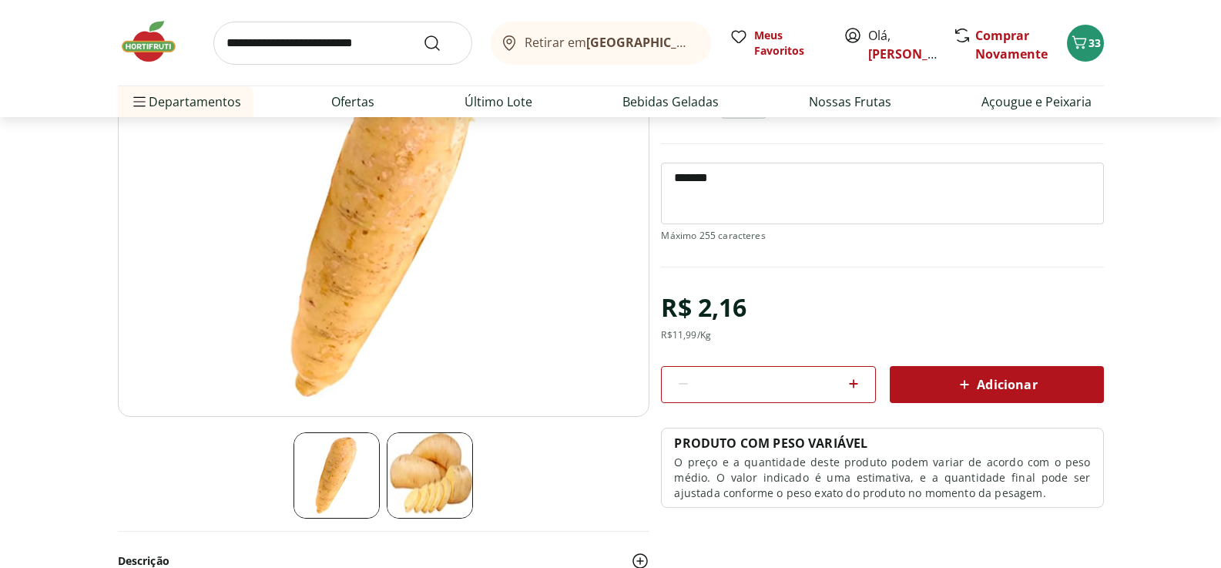
type textarea "*******"
click at [849, 385] on icon at bounding box center [854, 384] width 18 height 18
type input "*"
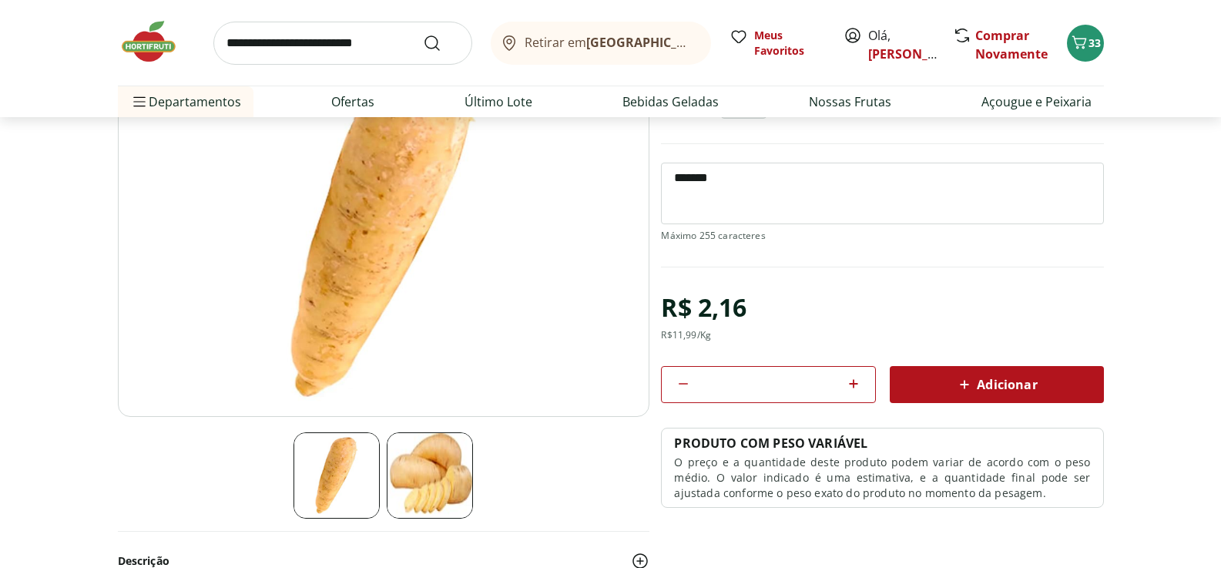
click at [999, 381] on span "Adicionar" at bounding box center [997, 384] width 82 height 18
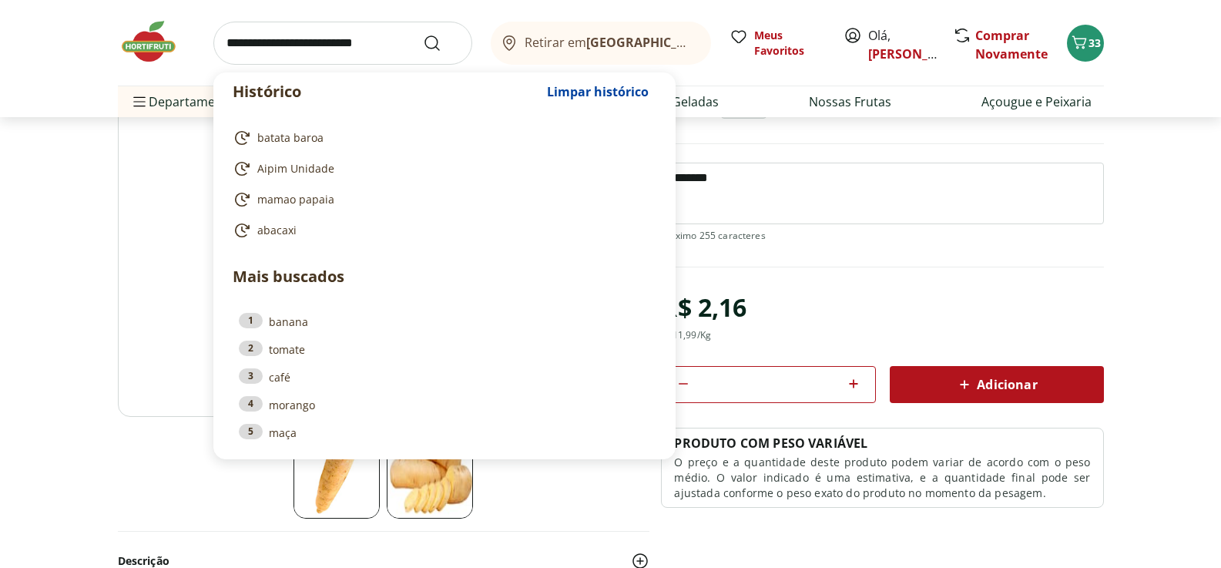
click at [319, 42] on input "search" at bounding box center [342, 43] width 259 height 43
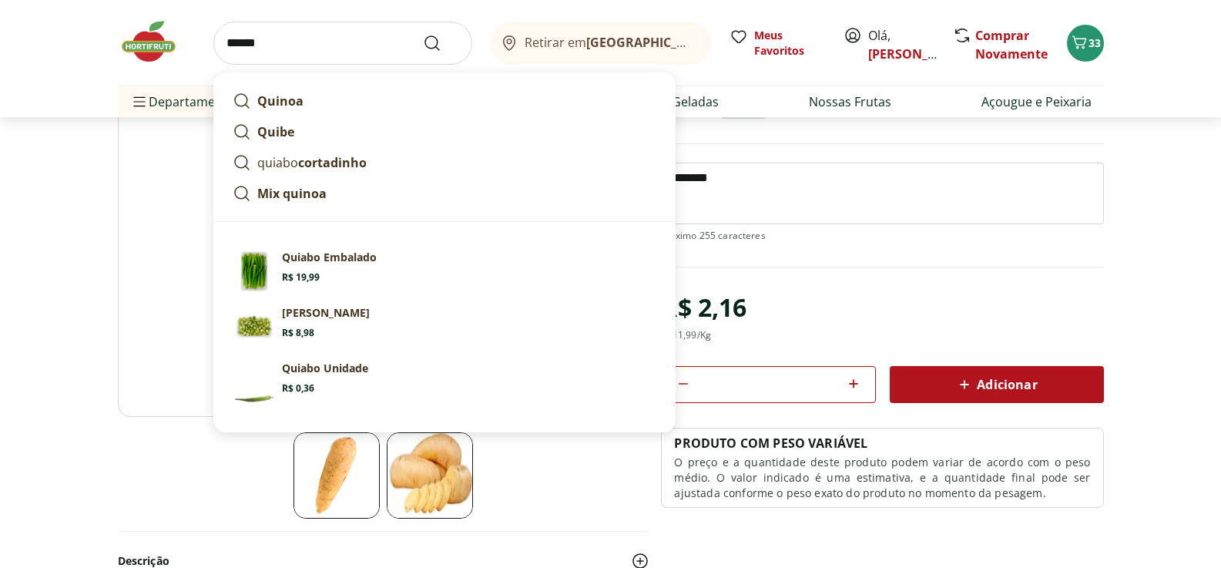
type input "******"
click at [423, 34] on button "Submit Search" at bounding box center [441, 43] width 37 height 18
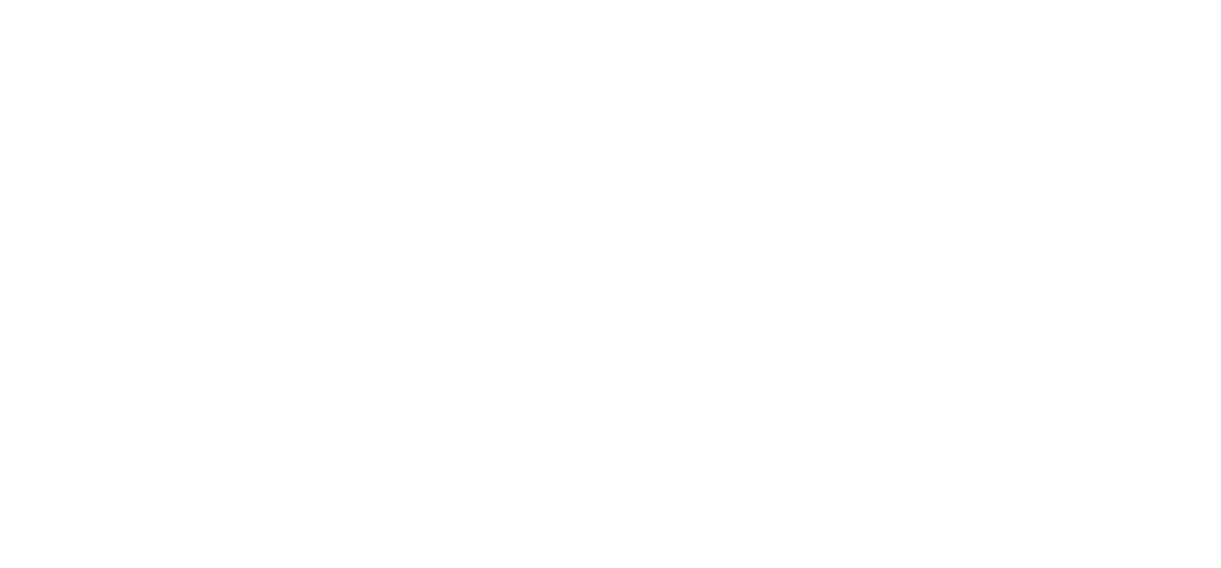
select select "**********"
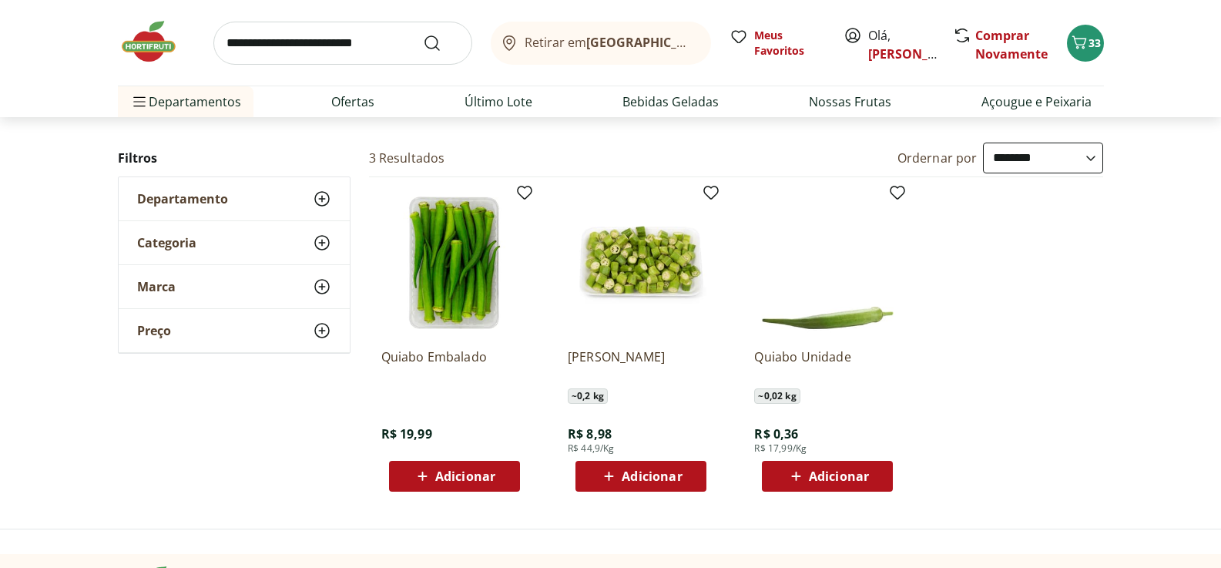
scroll to position [154, 0]
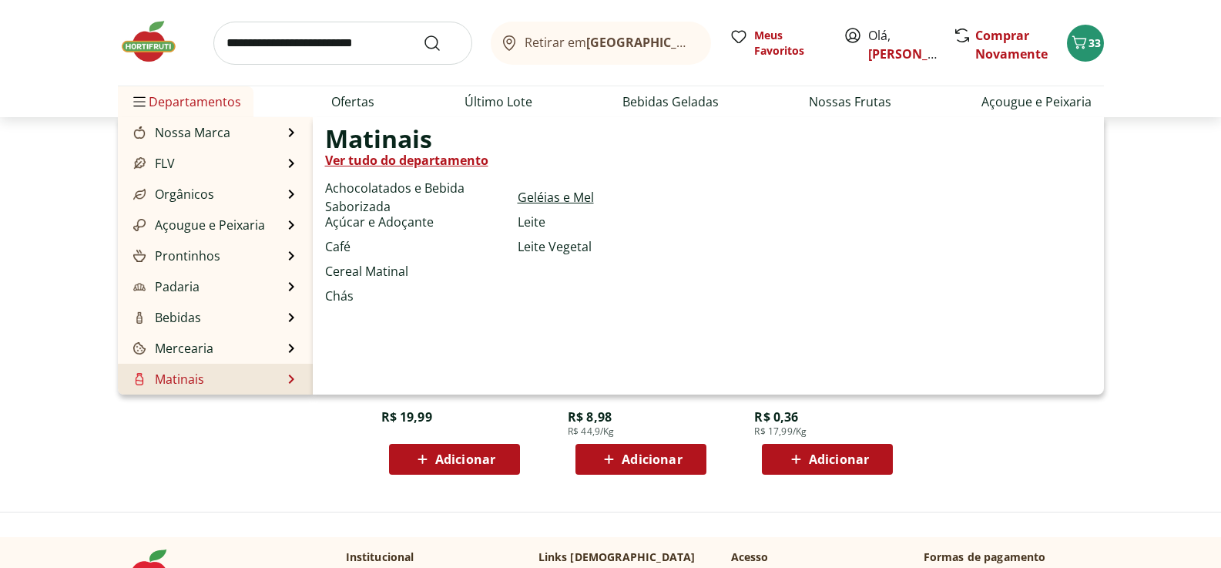
click at [583, 193] on link "Geléias e Mel" at bounding box center [556, 197] width 76 height 18
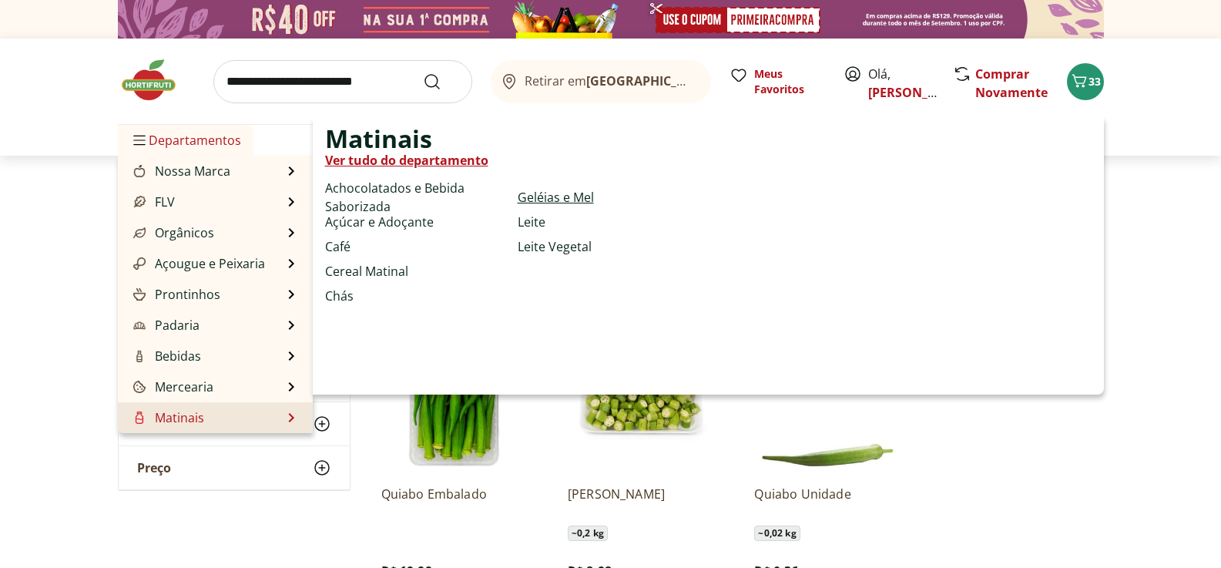
select select "**********"
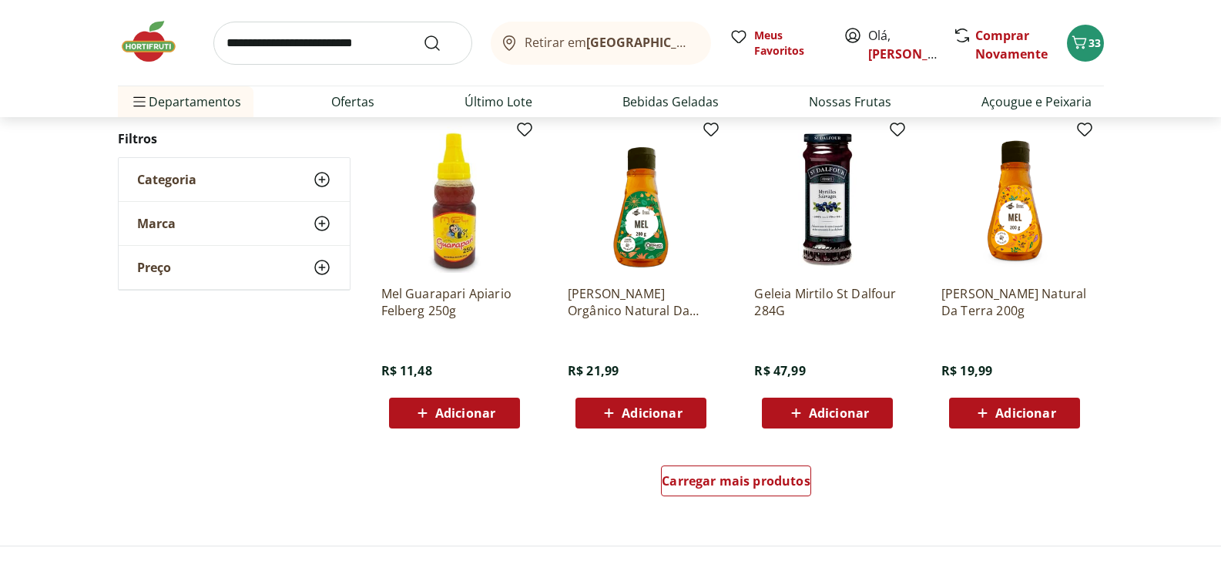
scroll to position [848, 0]
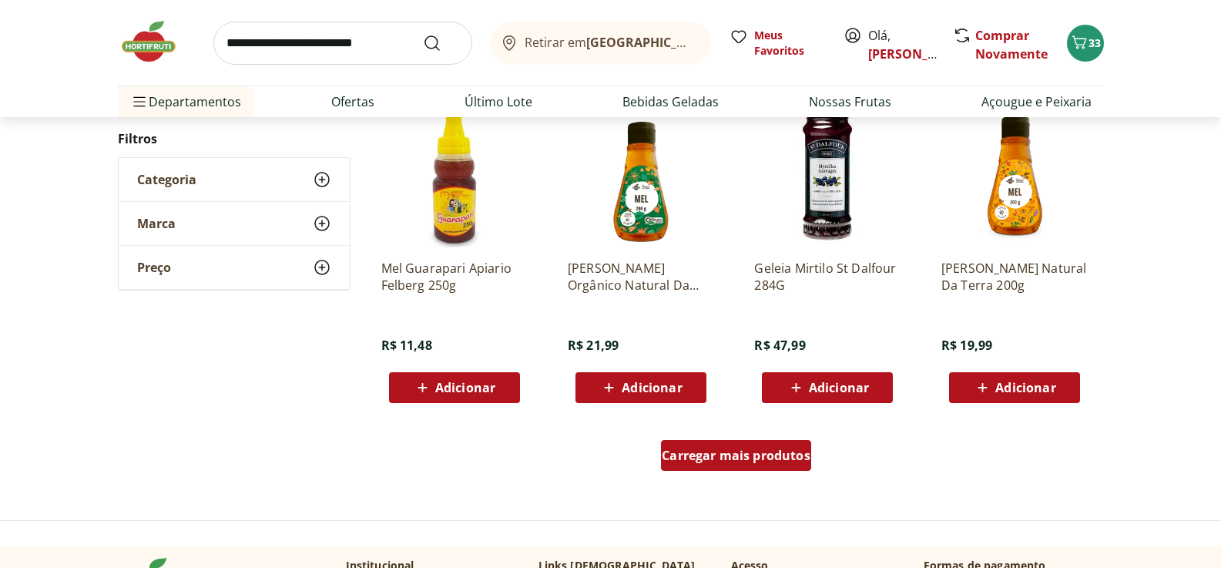
click at [762, 457] on span "Carregar mais produtos" at bounding box center [736, 455] width 149 height 12
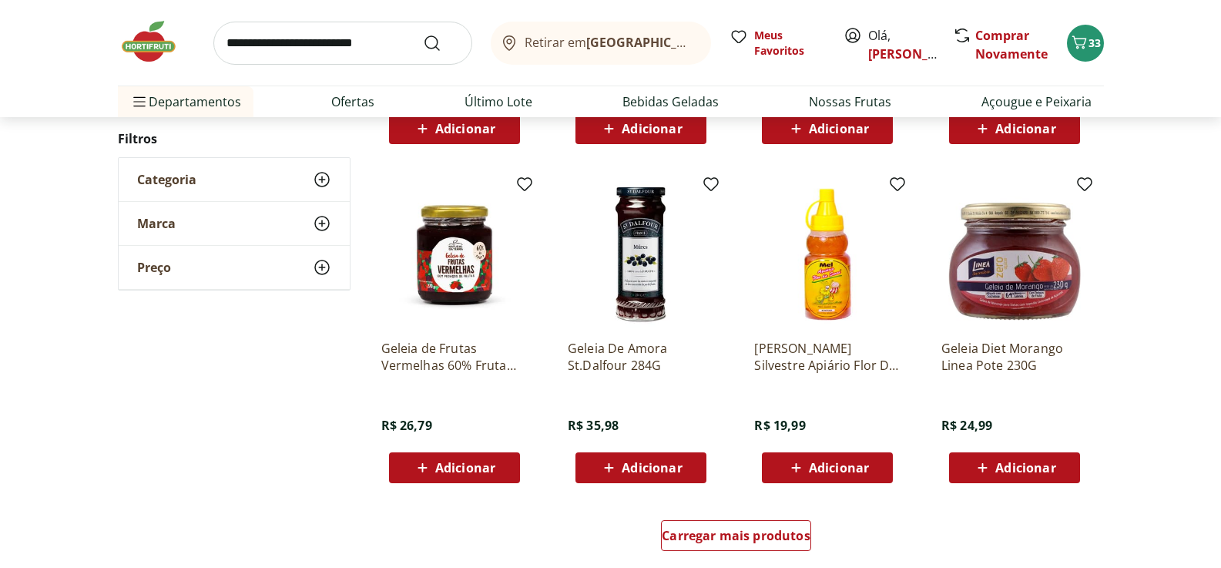
scroll to position [1850, 0]
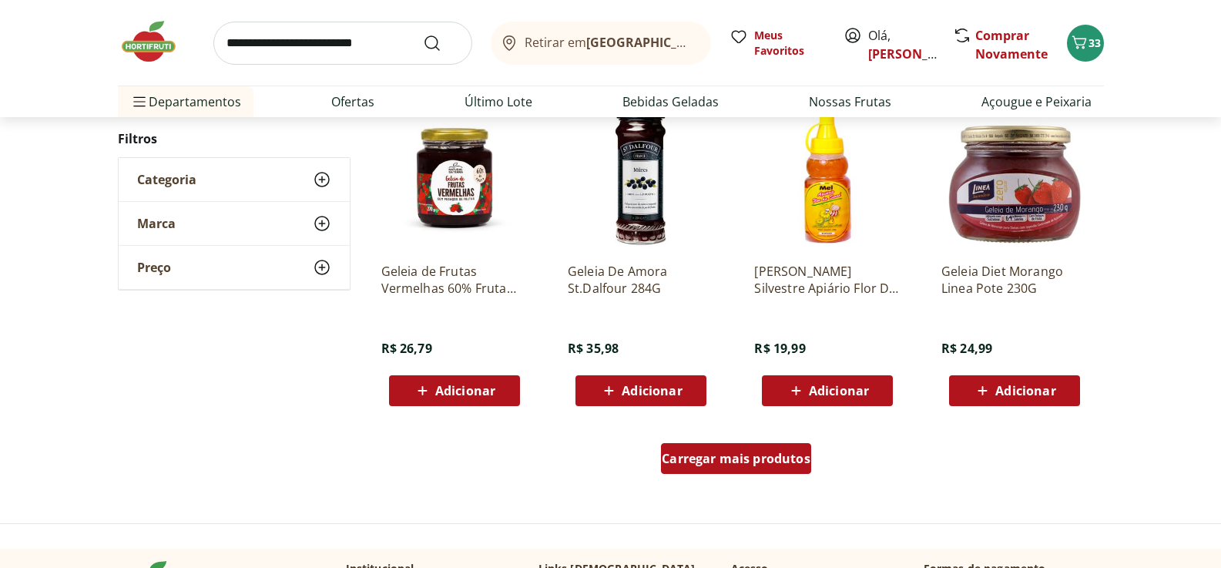
click at [749, 455] on span "Carregar mais produtos" at bounding box center [736, 458] width 149 height 12
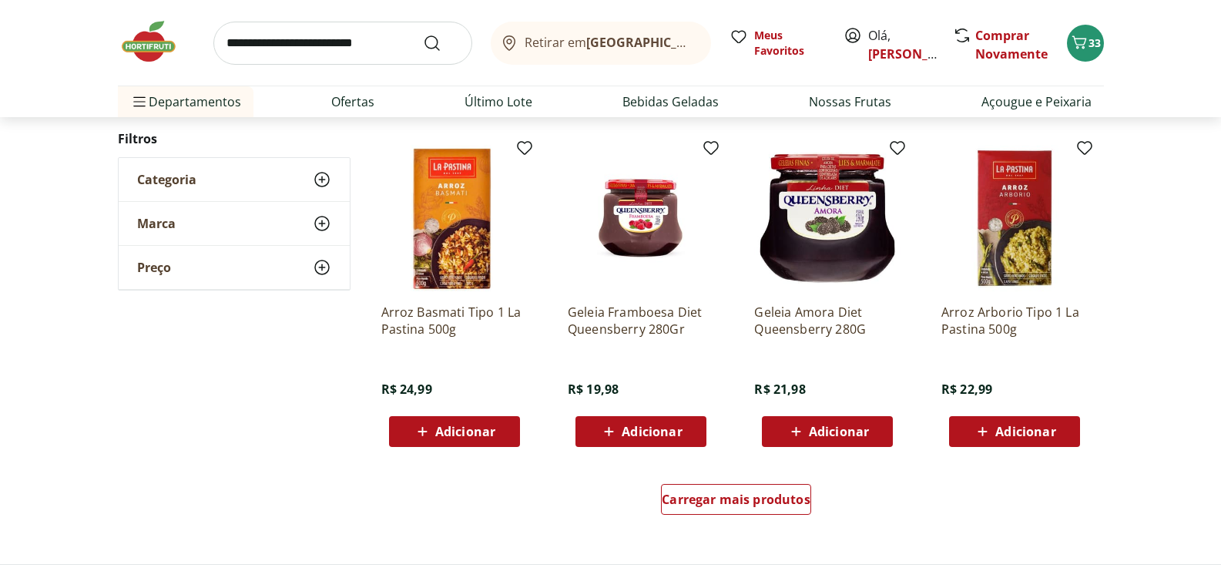
scroll to position [2851, 0]
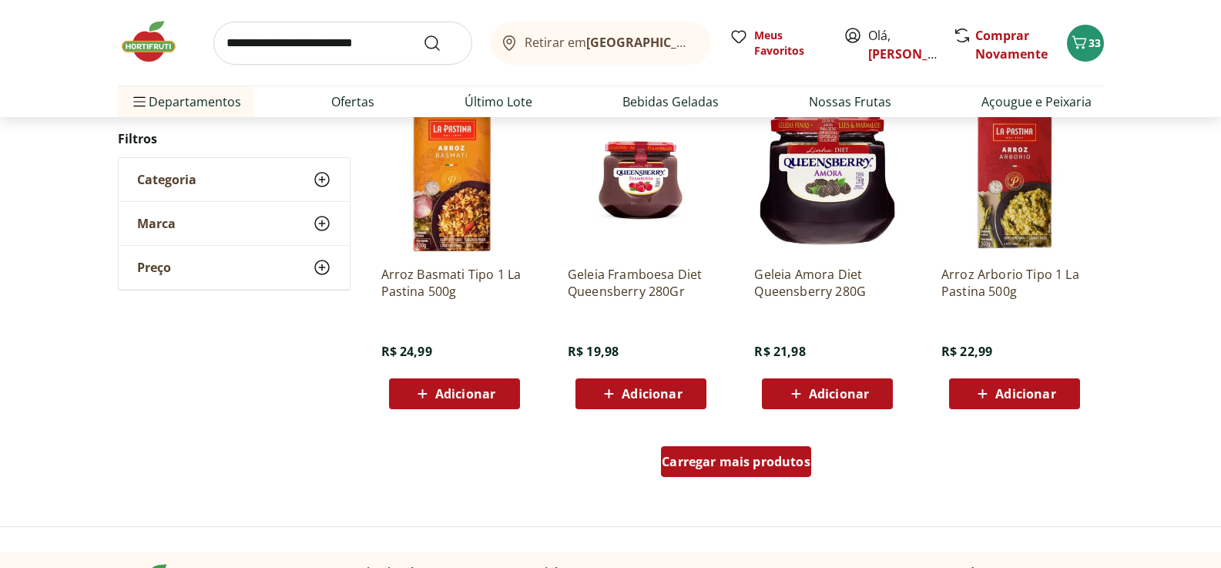
click at [772, 465] on span "Carregar mais produtos" at bounding box center [736, 461] width 149 height 12
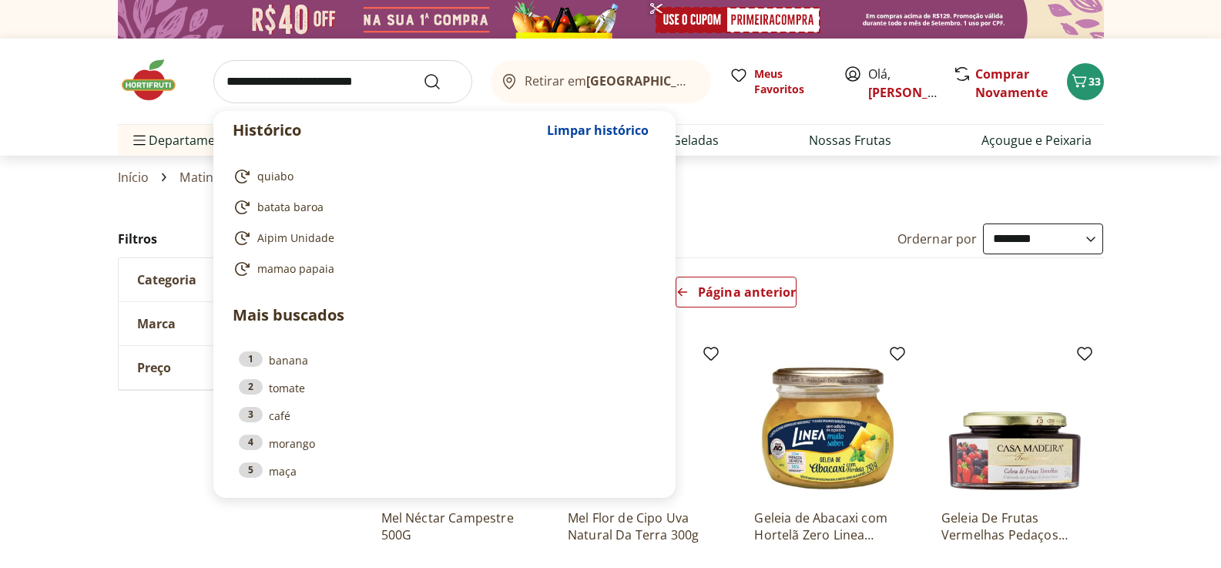
click at [311, 87] on input "search" at bounding box center [342, 81] width 259 height 43
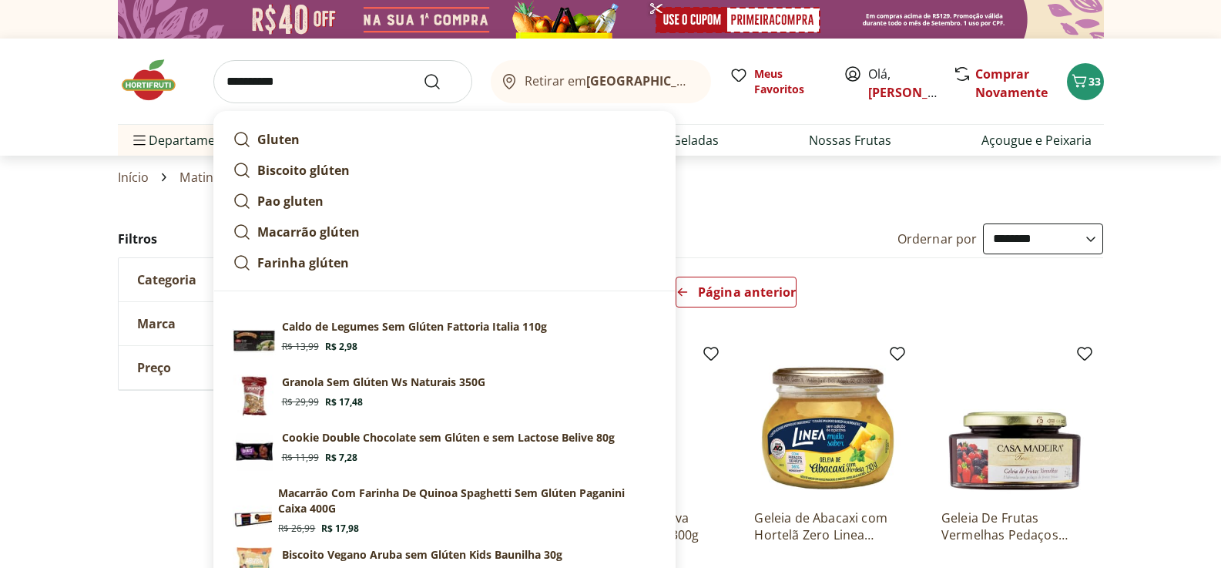
type input "**********"
click at [423, 72] on button "Submit Search" at bounding box center [441, 81] width 37 height 18
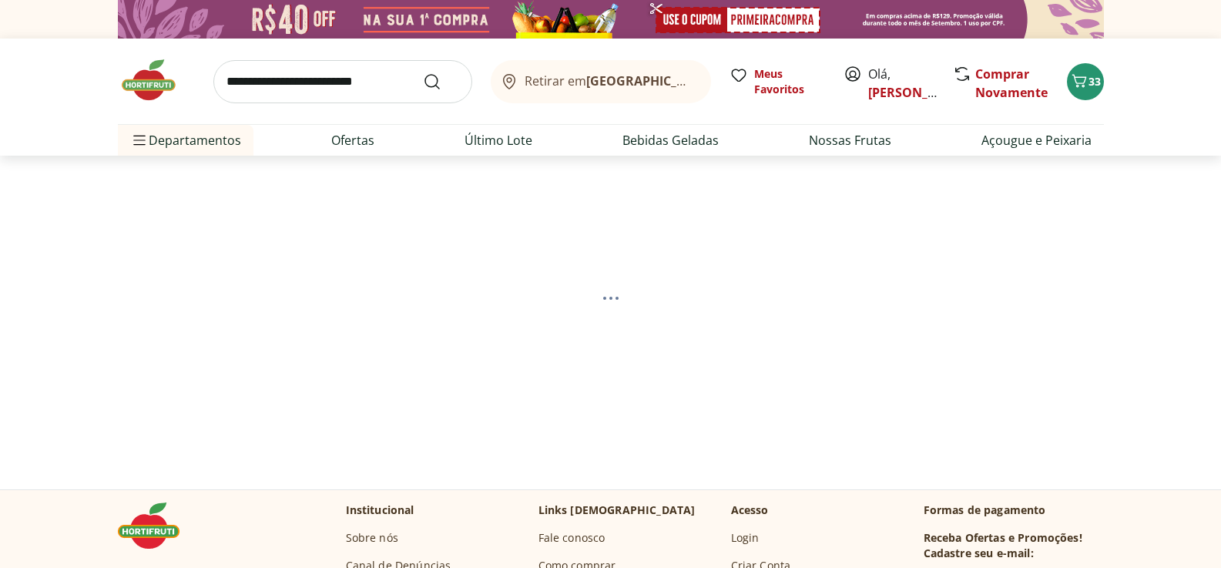
select select "**********"
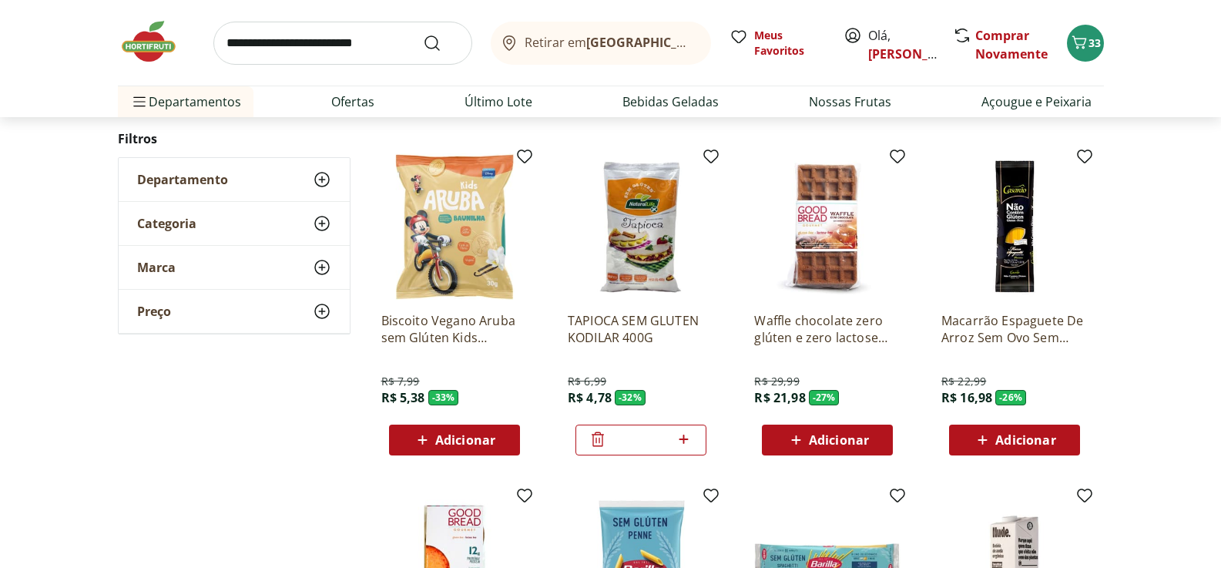
scroll to position [539, 0]
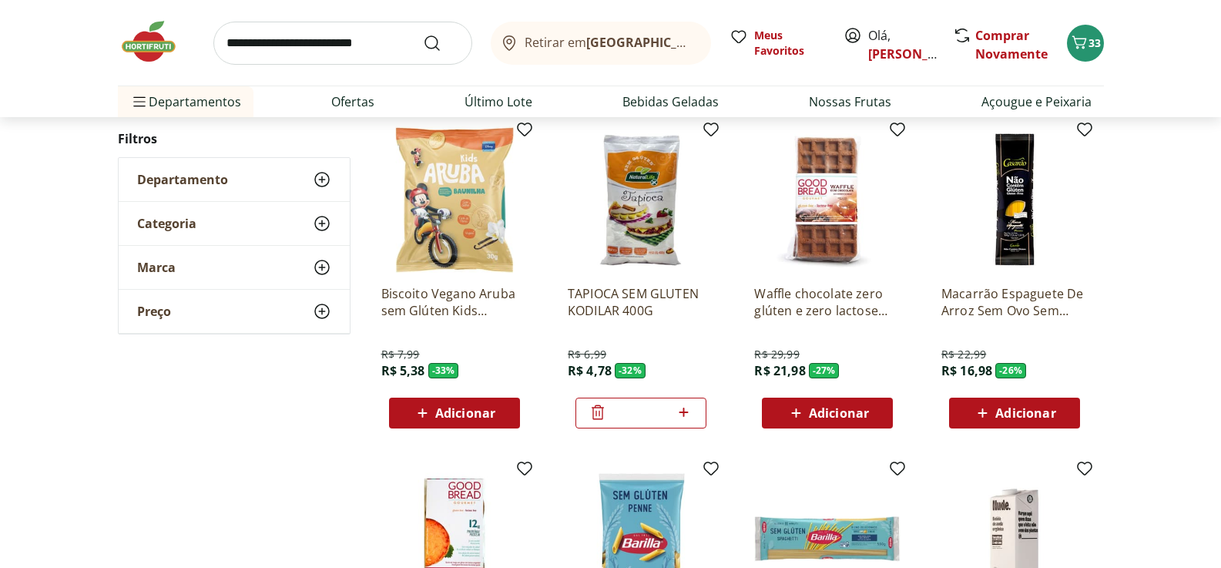
click at [433, 203] on img at bounding box center [454, 199] width 146 height 146
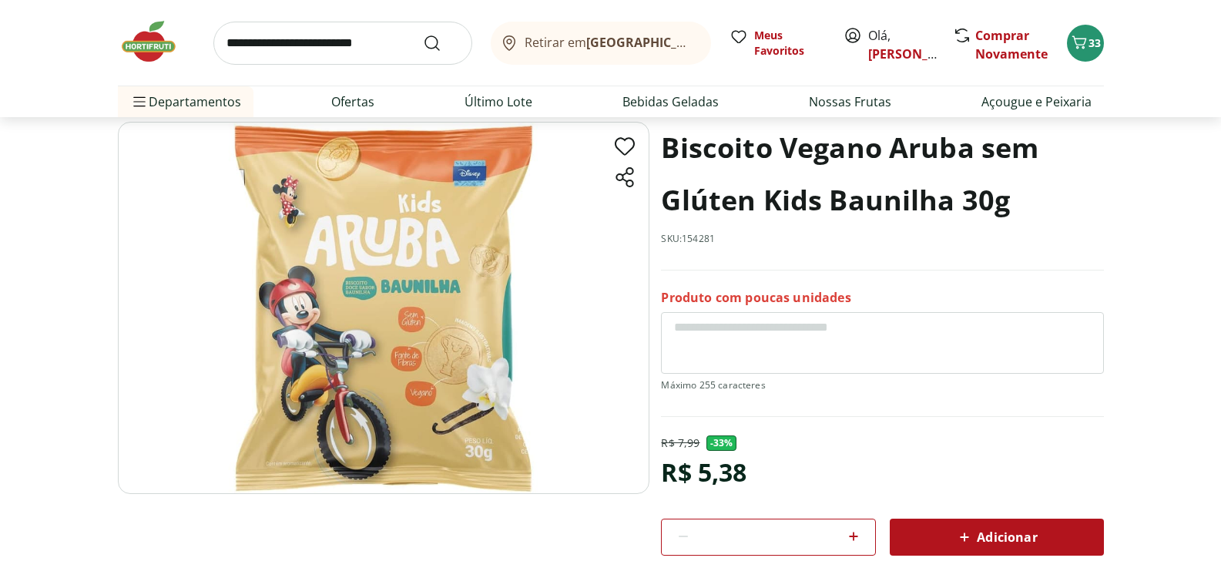
scroll to position [154, 0]
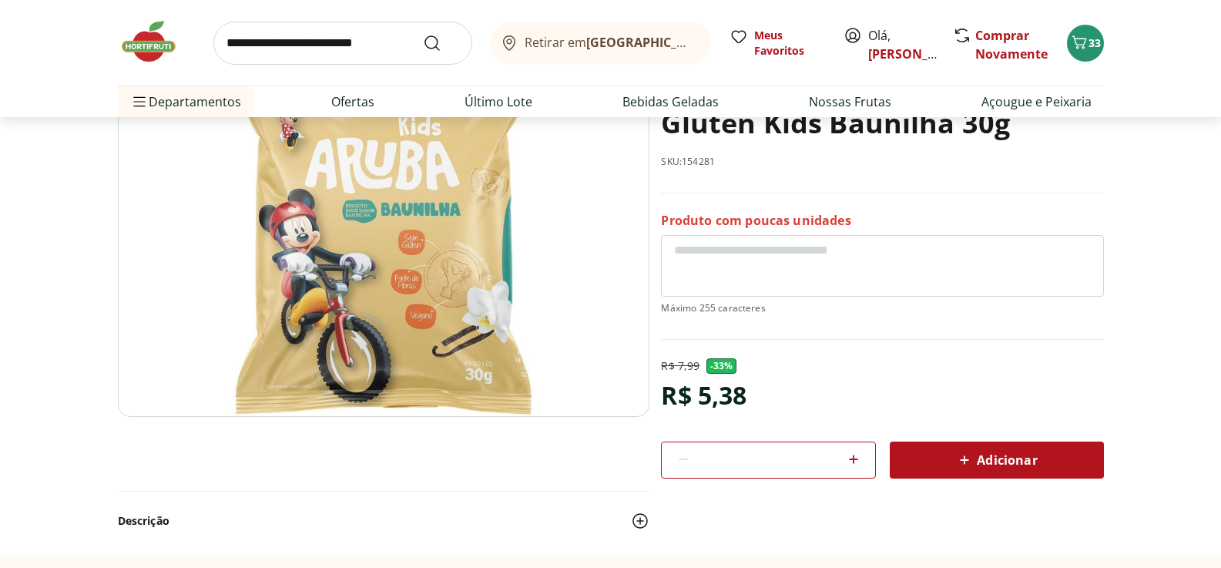
click at [945, 462] on div "Adicionar" at bounding box center [997, 460] width 190 height 28
select select "**********"
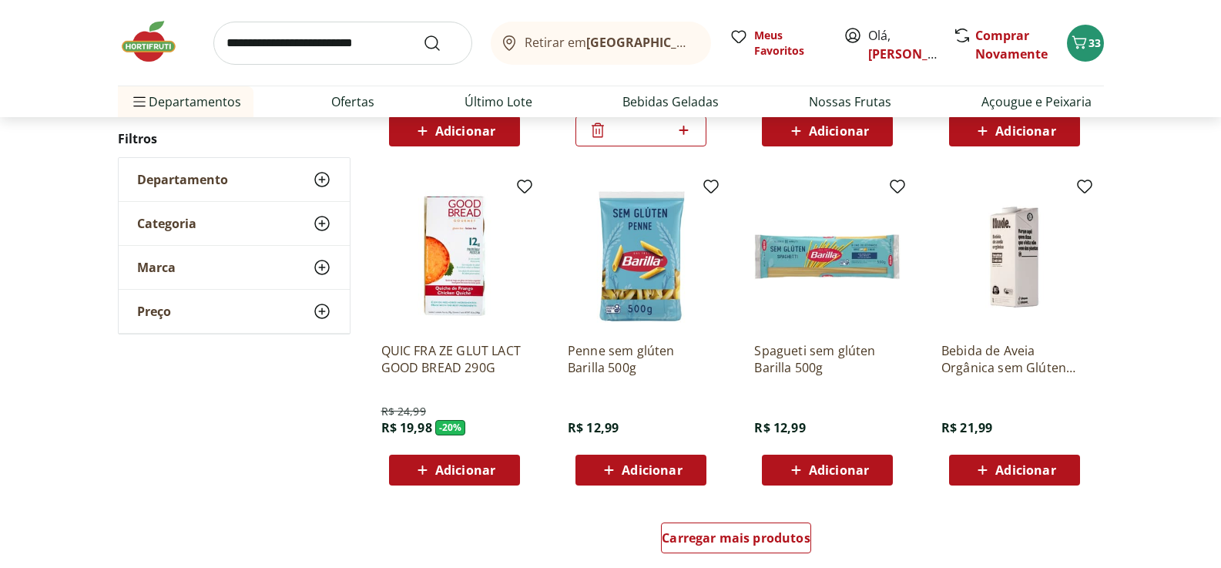
scroll to position [925, 0]
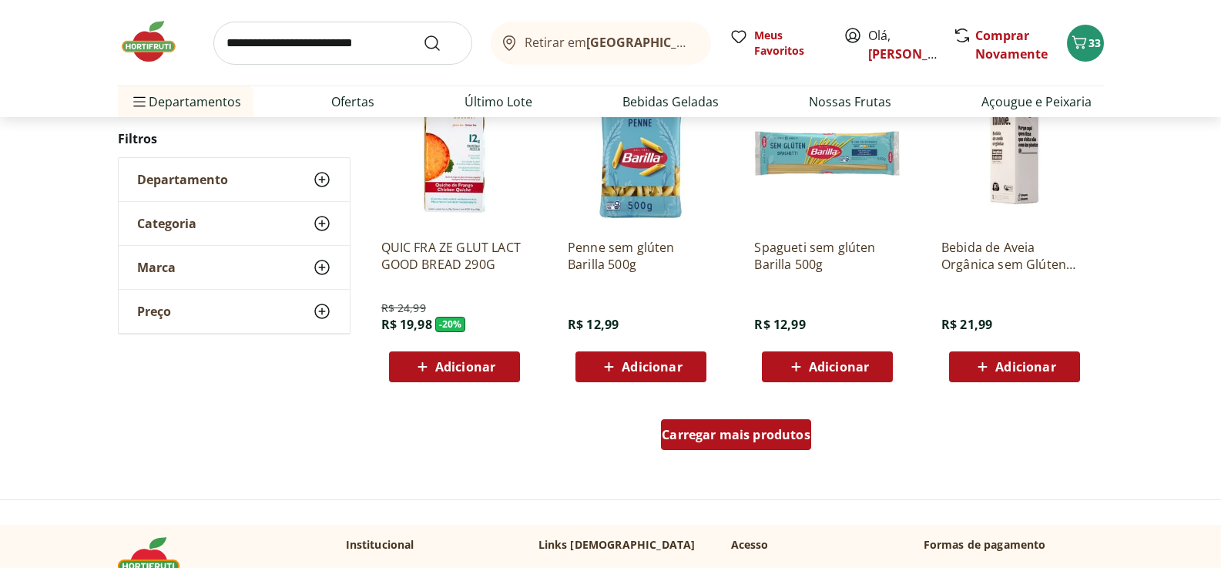
click at [737, 438] on span "Carregar mais produtos" at bounding box center [736, 434] width 149 height 12
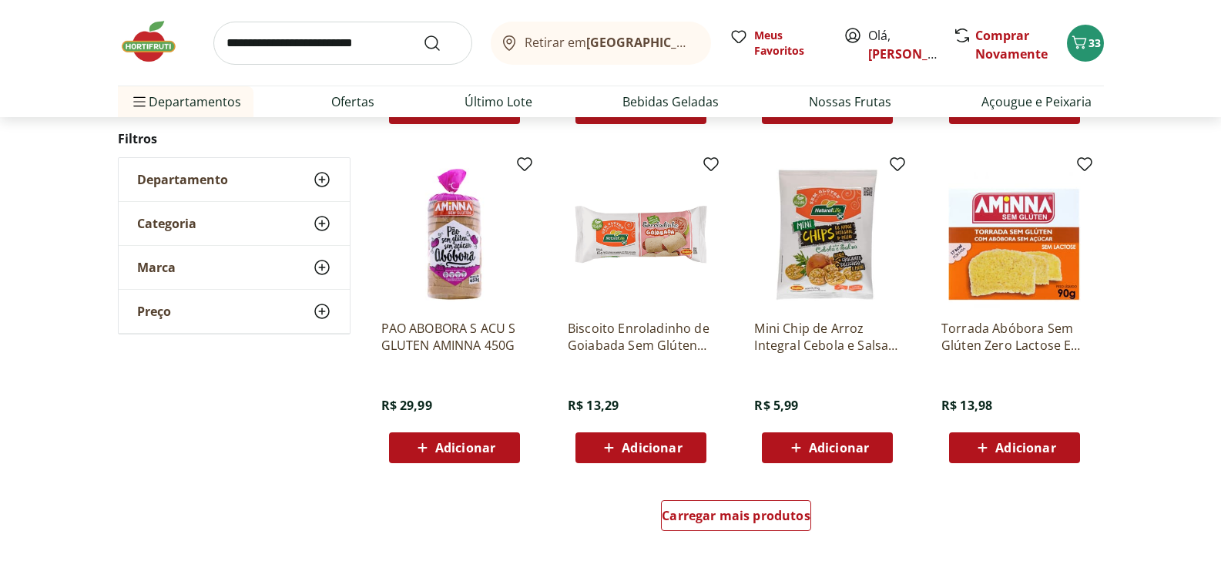
scroll to position [1850, 0]
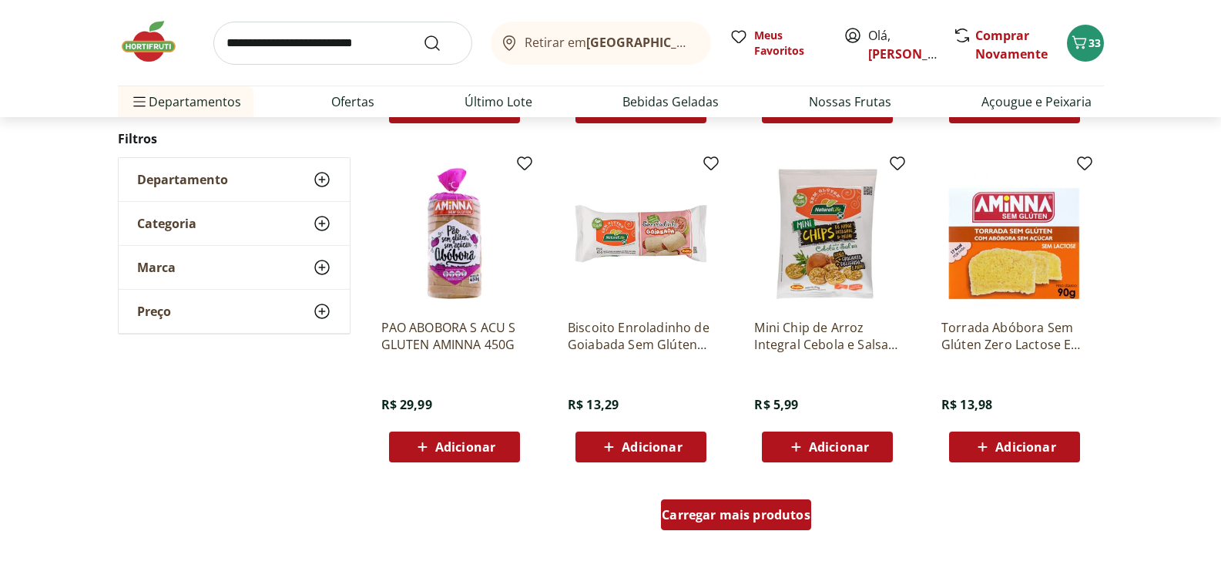
click at [778, 520] on span "Carregar mais produtos" at bounding box center [736, 515] width 149 height 12
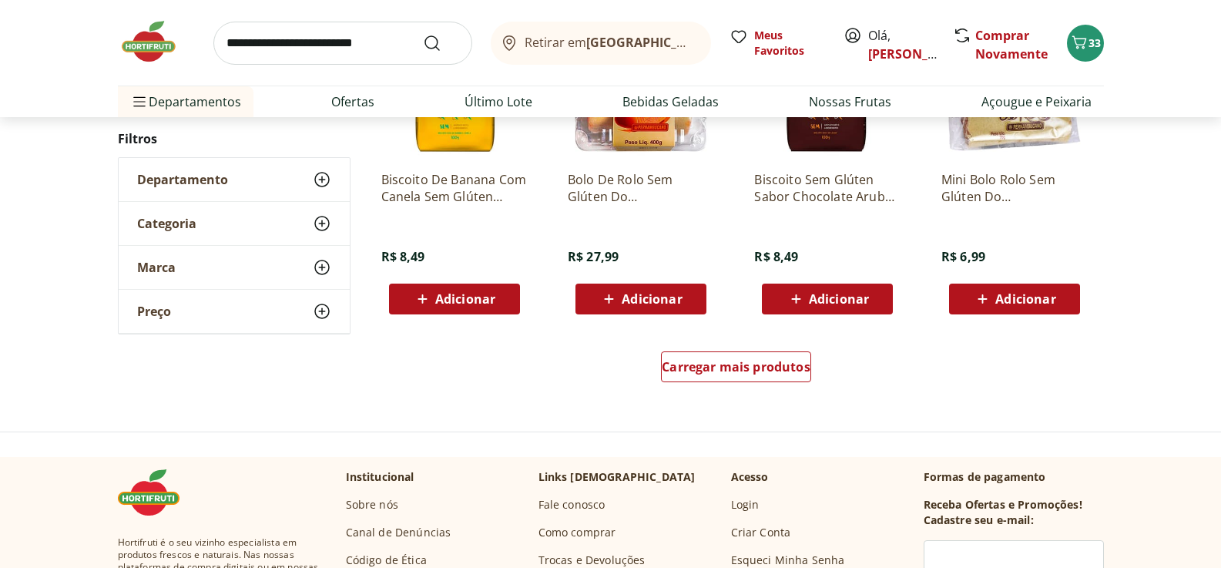
scroll to position [3005, 0]
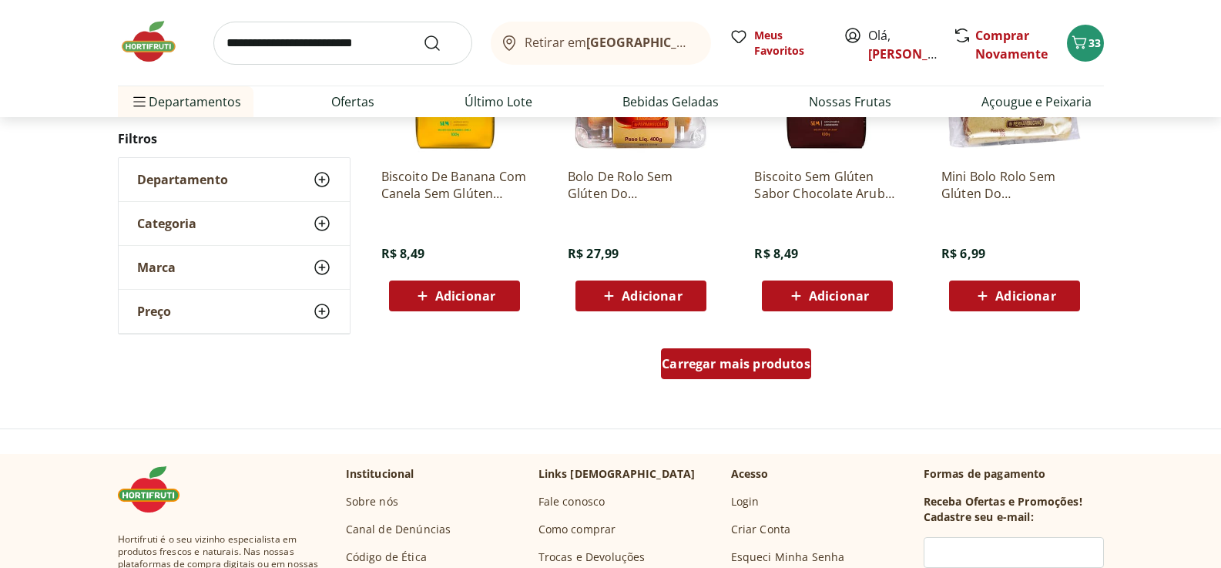
click at [752, 370] on span "Carregar mais produtos" at bounding box center [736, 364] width 149 height 12
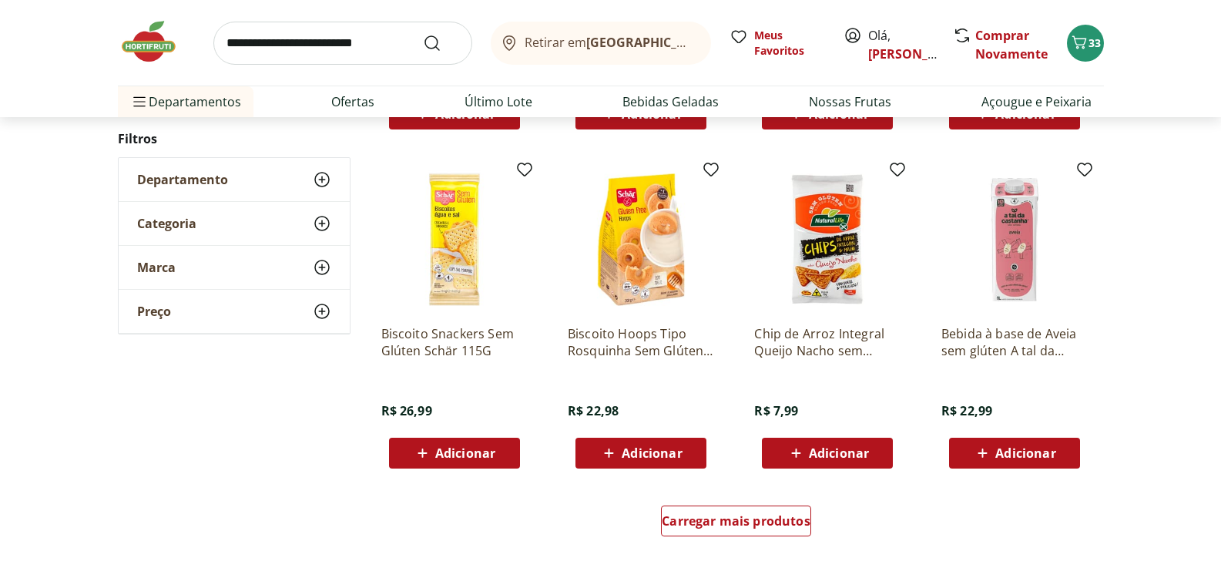
scroll to position [3930, 0]
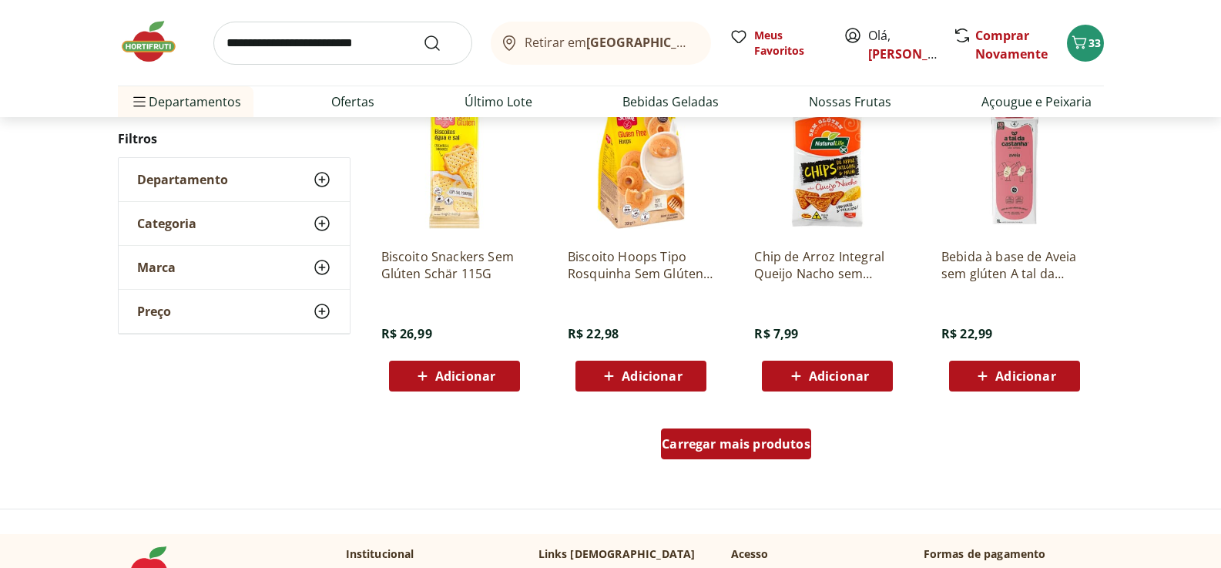
click at [762, 444] on span "Carregar mais produtos" at bounding box center [736, 444] width 149 height 12
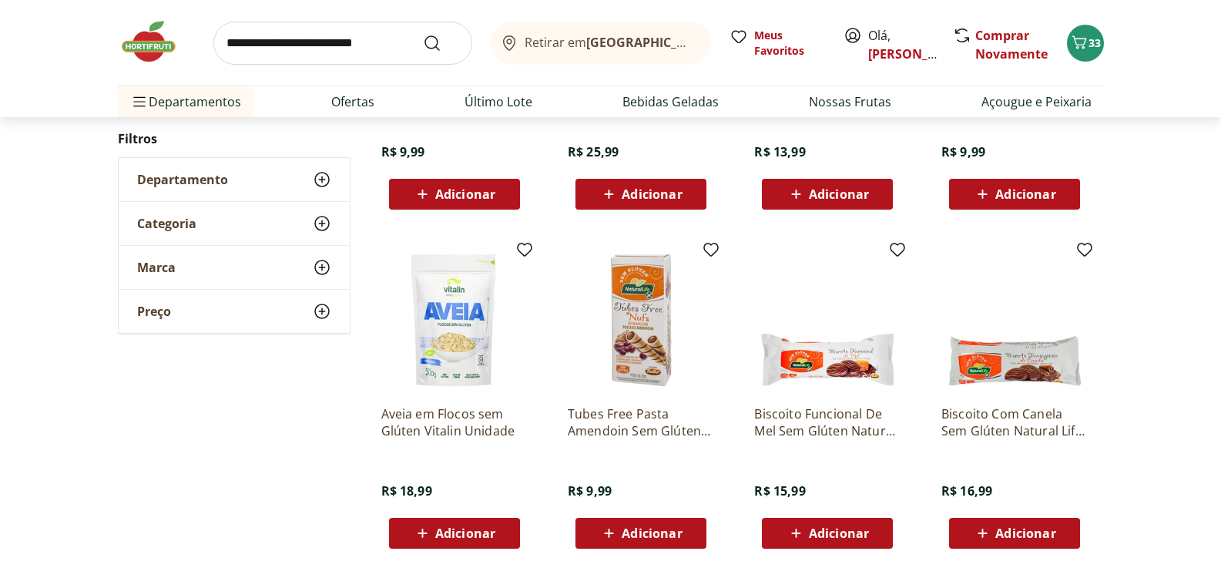
scroll to position [4855, 0]
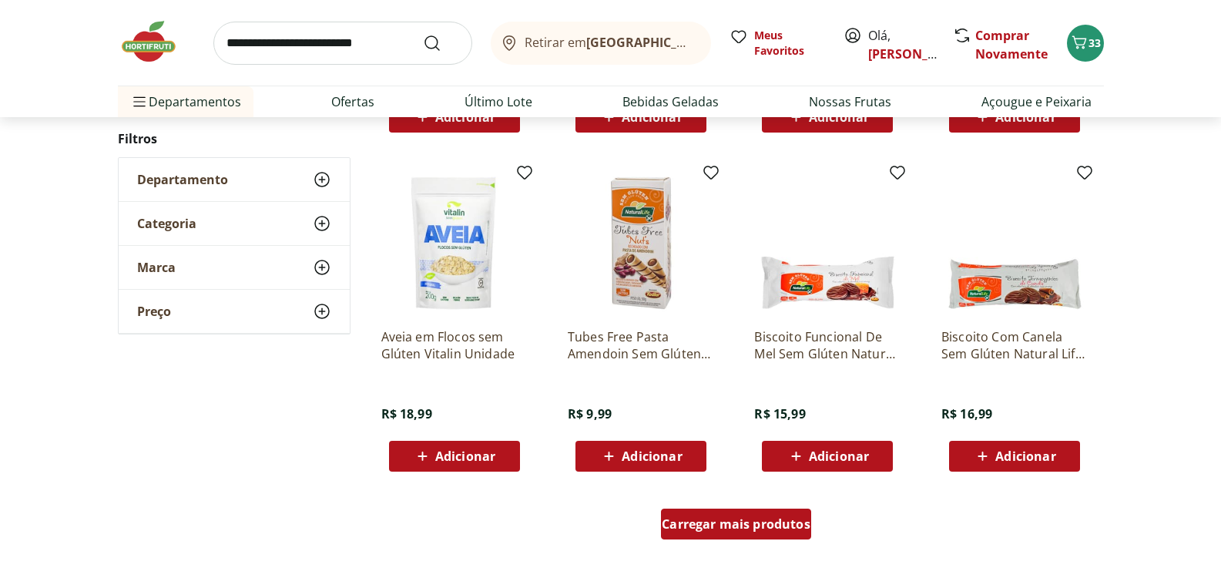
click at [737, 529] on span "Carregar mais produtos" at bounding box center [736, 524] width 149 height 12
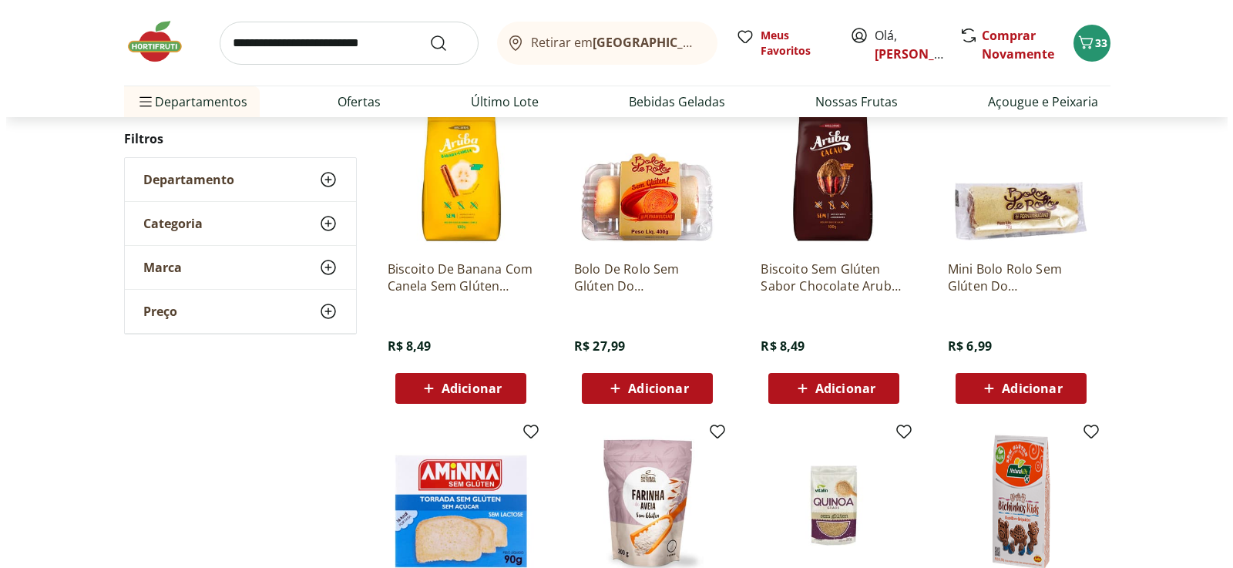
scroll to position [2851, 0]
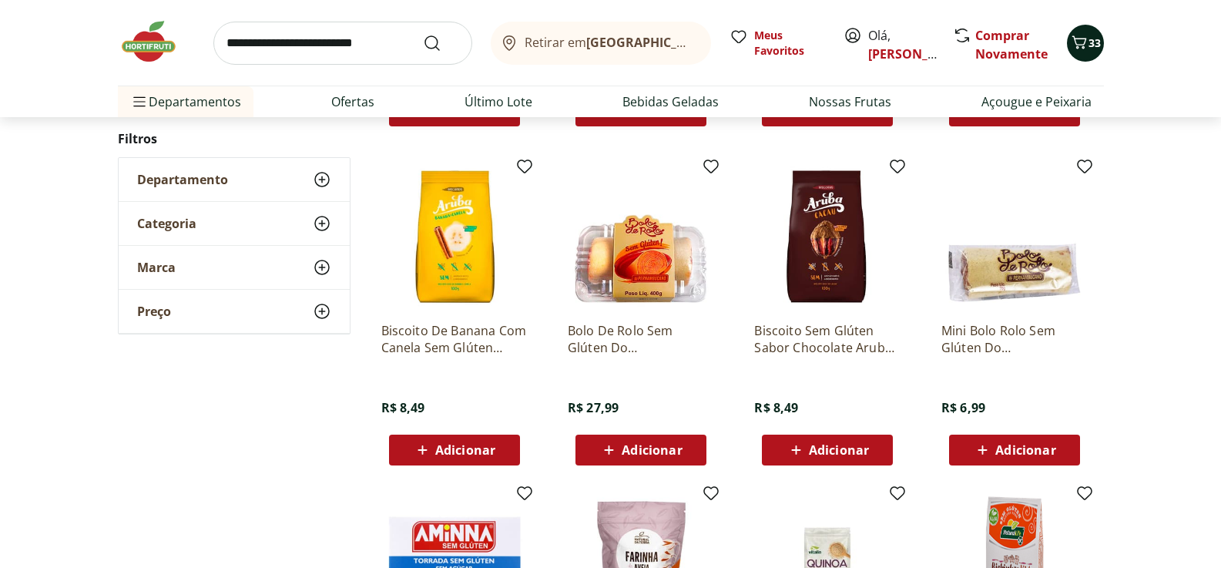
click at [1087, 40] on icon "Carrinho" at bounding box center [1079, 42] width 18 height 18
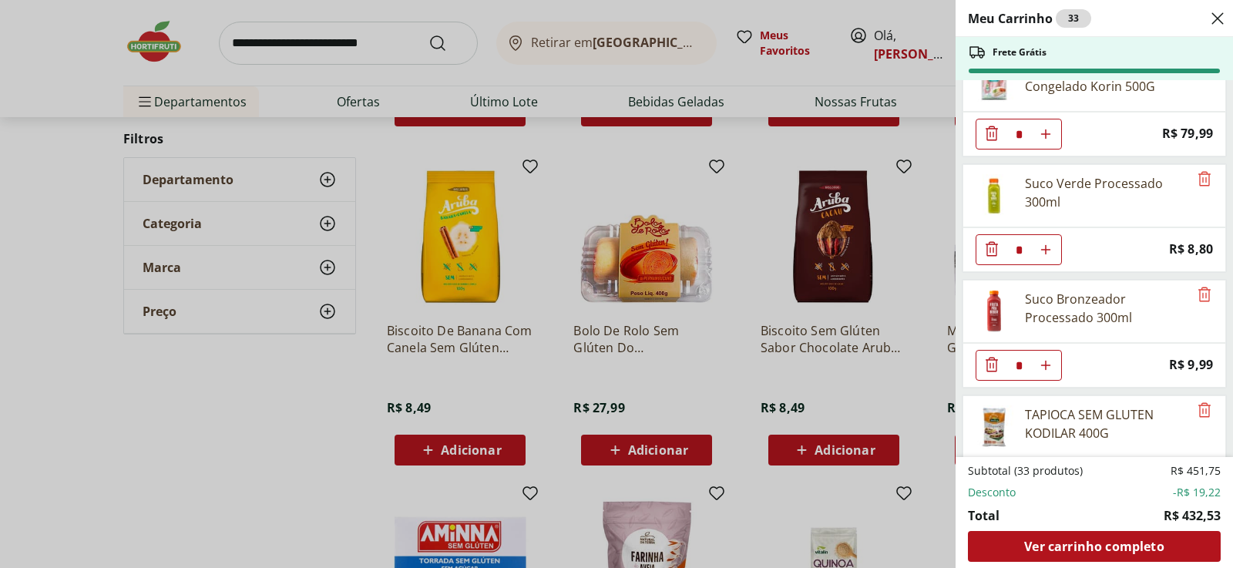
scroll to position [1156, 0]
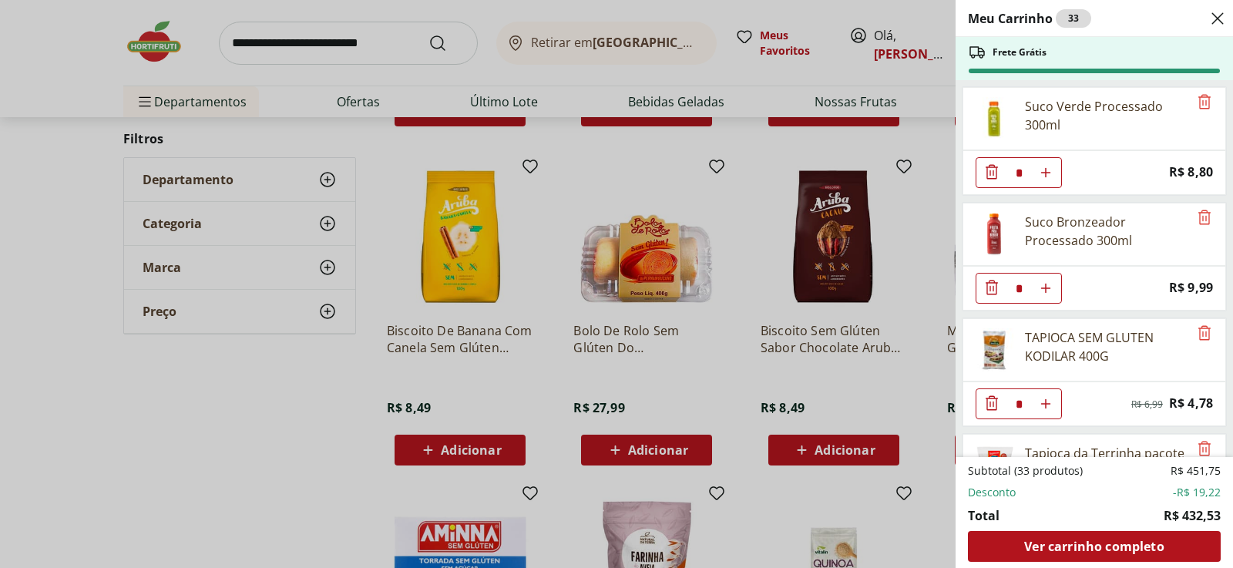
click at [1050, 169] on icon "Aumentar Quantidade" at bounding box center [1046, 172] width 12 height 12
type input "*"
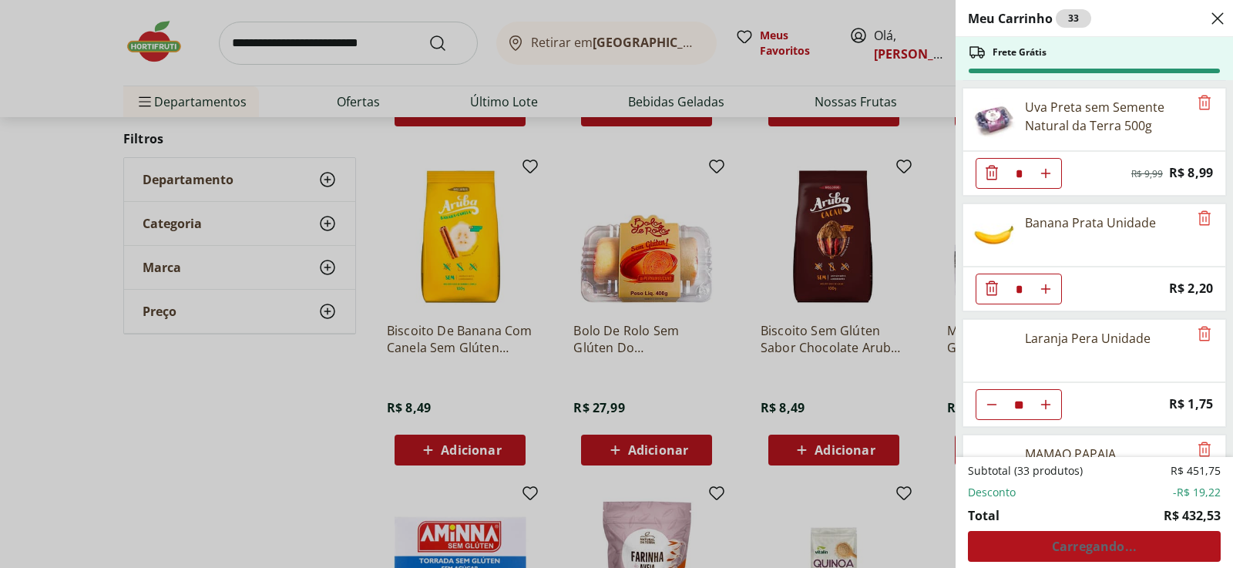
scroll to position [1618, 0]
click at [1050, 292] on icon "Aumentar Quantidade" at bounding box center [1046, 288] width 12 height 12
click at [1062, 232] on div "Banana Prata Unidade" at bounding box center [1075, 234] width 225 height 62
click at [1063, 225] on div "Banana Prata Unidade" at bounding box center [1090, 222] width 131 height 18
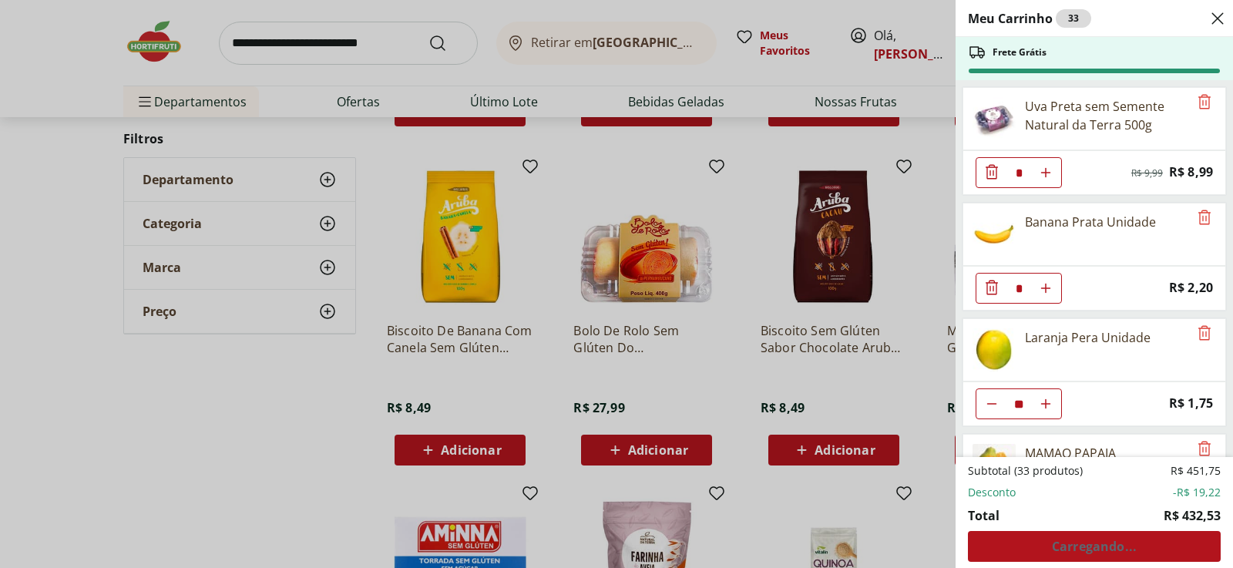
click at [1063, 225] on div "Banana Prata Unidade" at bounding box center [1090, 222] width 131 height 18
click at [1046, 290] on use "Aumentar Quantidade" at bounding box center [1046, 288] width 12 height 12
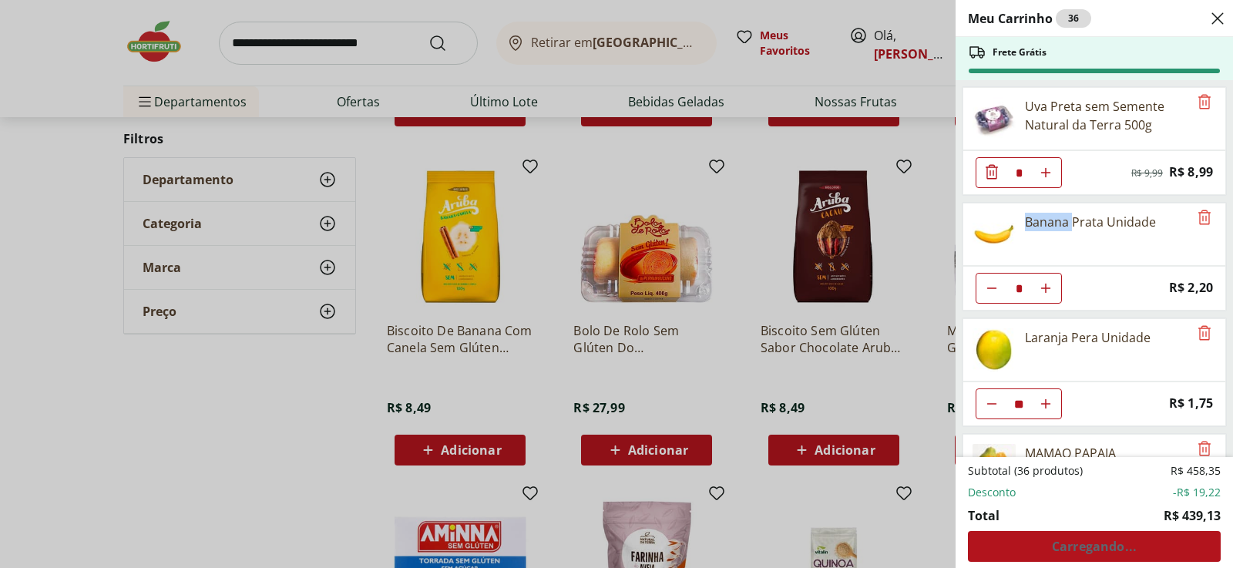
click at [1046, 290] on use "Aumentar Quantidade" at bounding box center [1046, 288] width 12 height 12
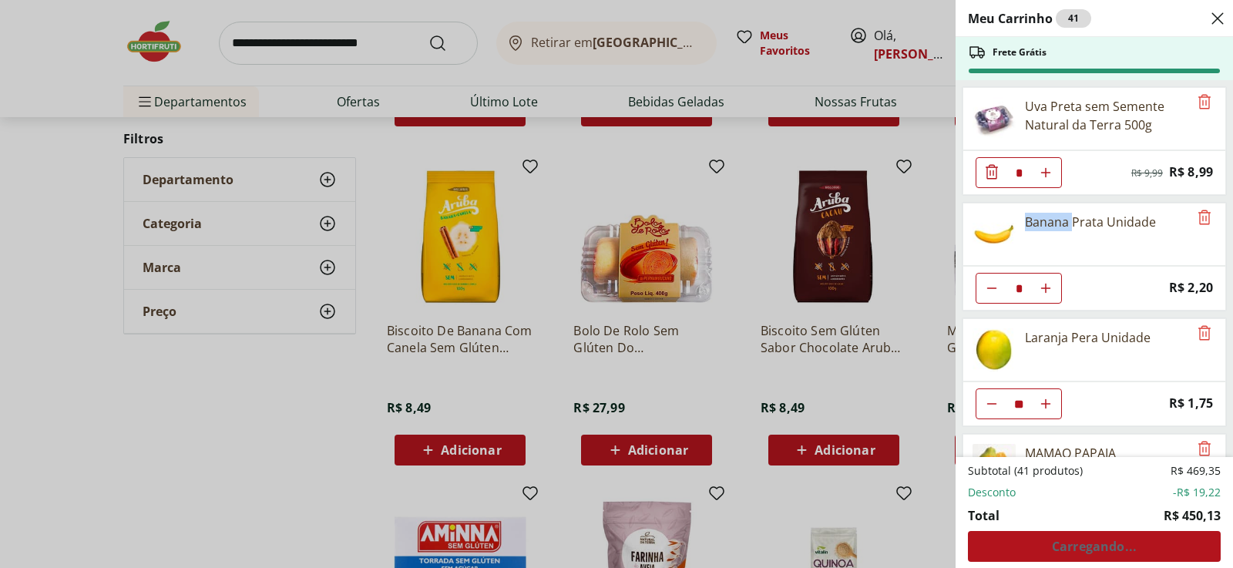
click at [1046, 290] on use "Aumentar Quantidade" at bounding box center [1046, 288] width 12 height 12
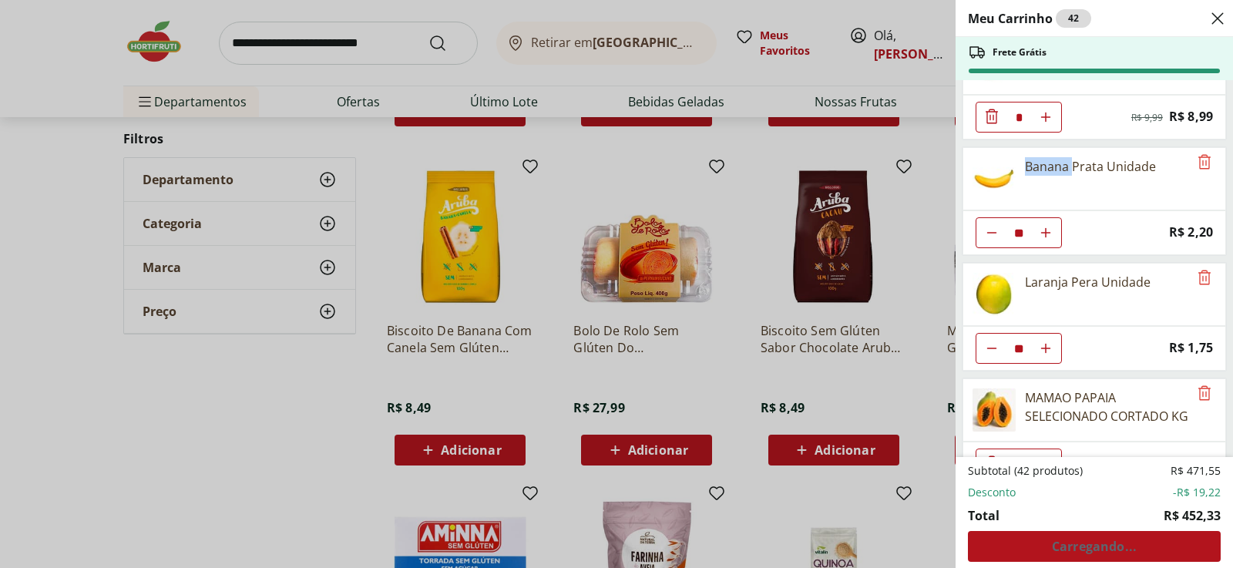
scroll to position [1695, 0]
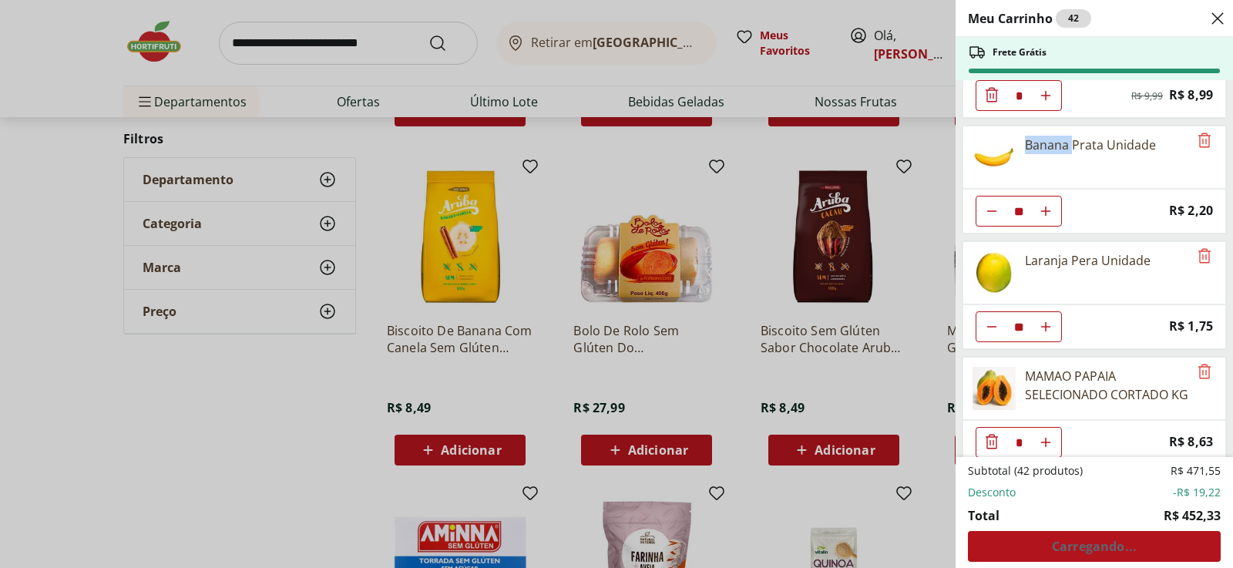
type input "*"
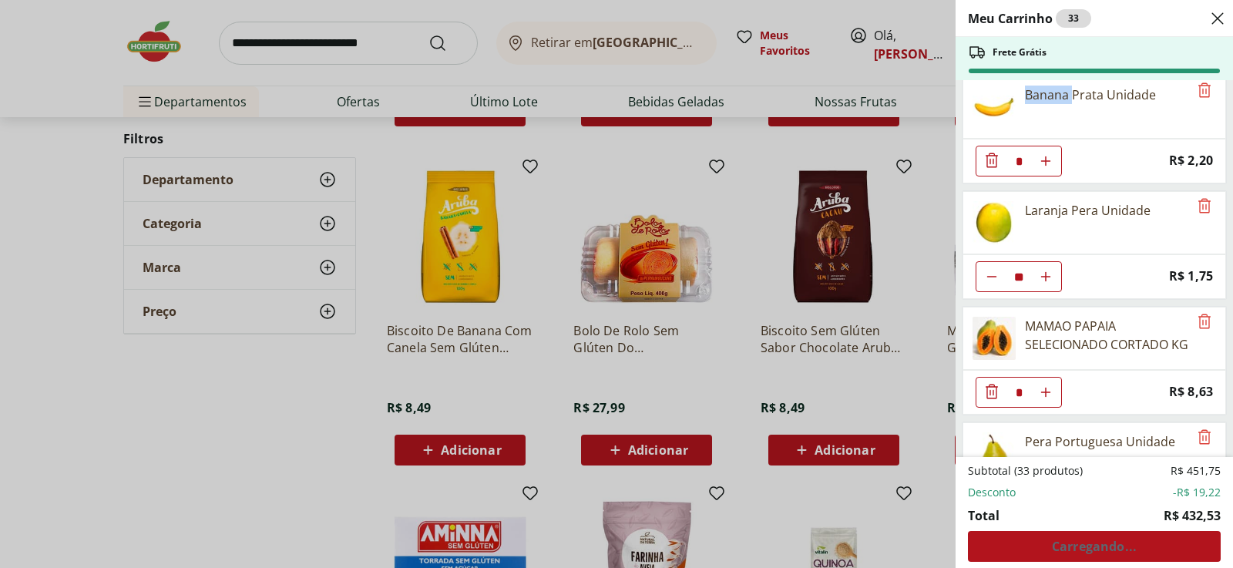
scroll to position [1772, 0]
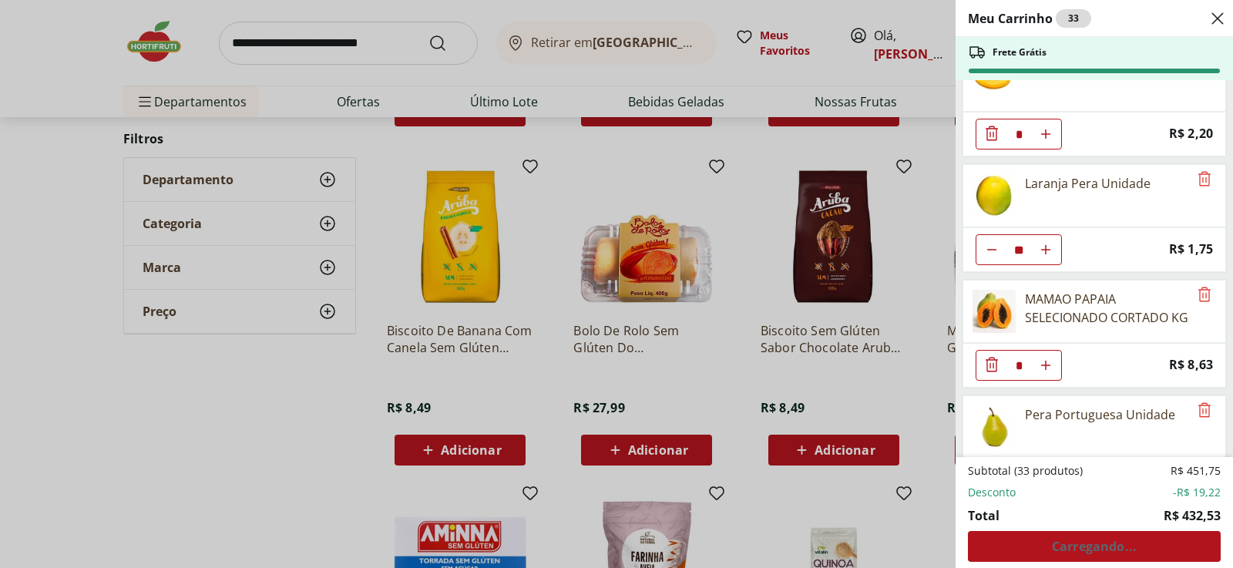
click at [990, 364] on icon "Diminuir Quantidade" at bounding box center [992, 364] width 12 height 15
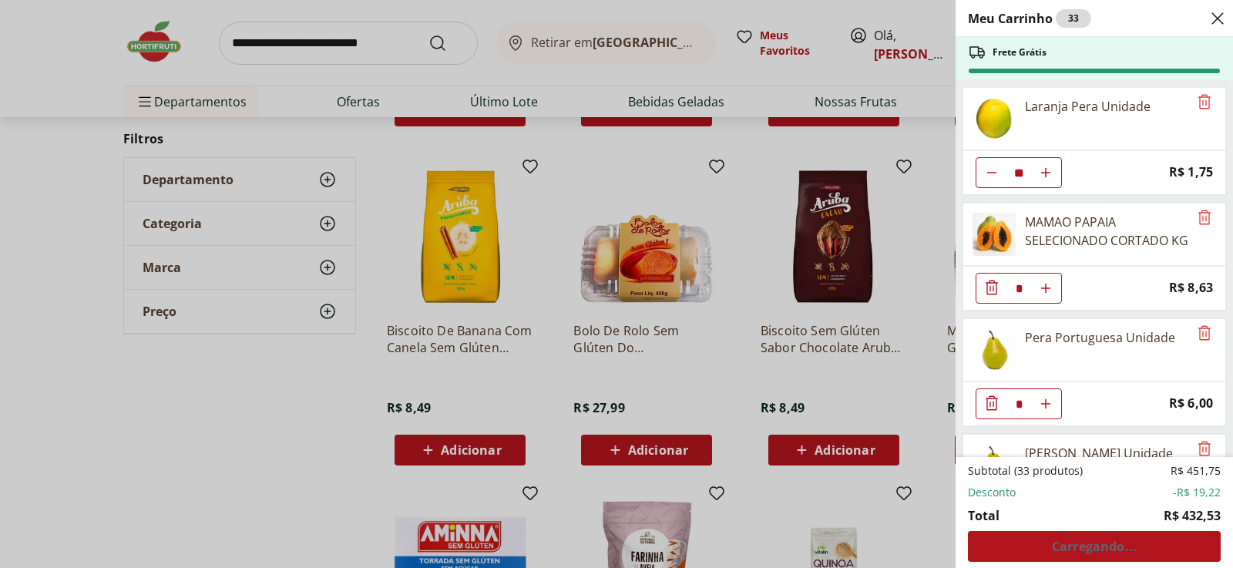
click at [988, 285] on icon "Diminuir Quantidade" at bounding box center [992, 287] width 18 height 18
click at [1198, 218] on icon "Remove" at bounding box center [1204, 217] width 18 height 18
click at [1067, 549] on span "Ver carrinho completo" at bounding box center [1093, 546] width 139 height 12
